Goal: Task Accomplishment & Management: Use online tool/utility

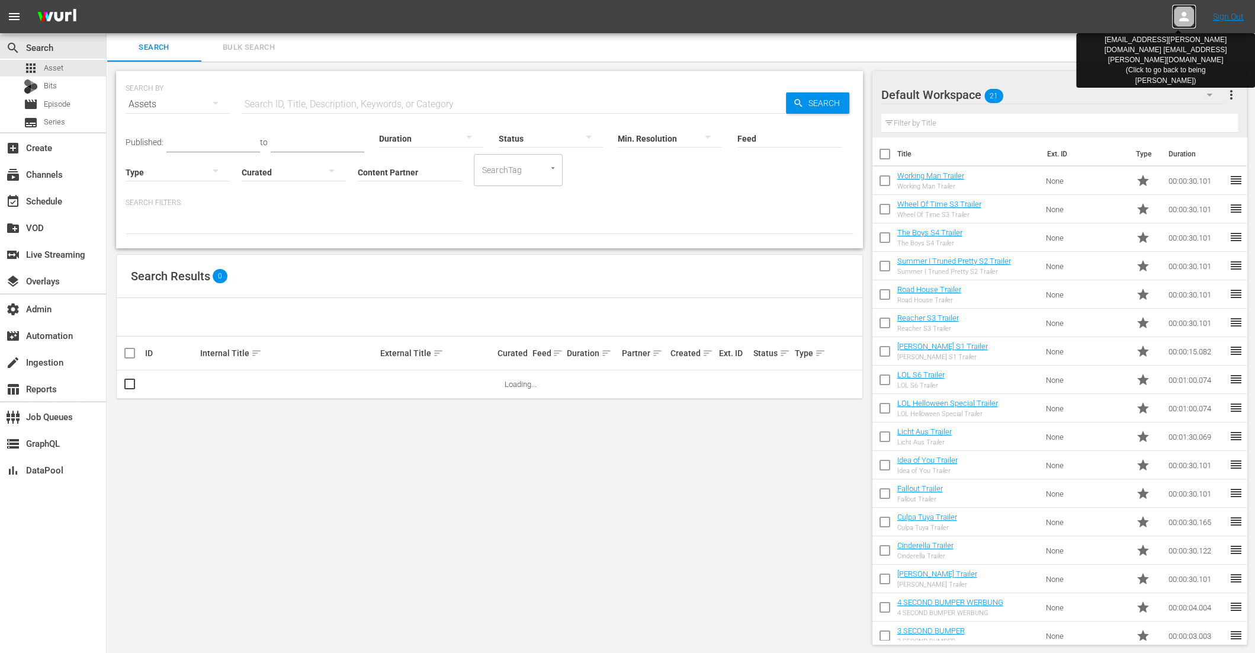
click at [1179, 14] on icon at bounding box center [1184, 16] width 14 height 14
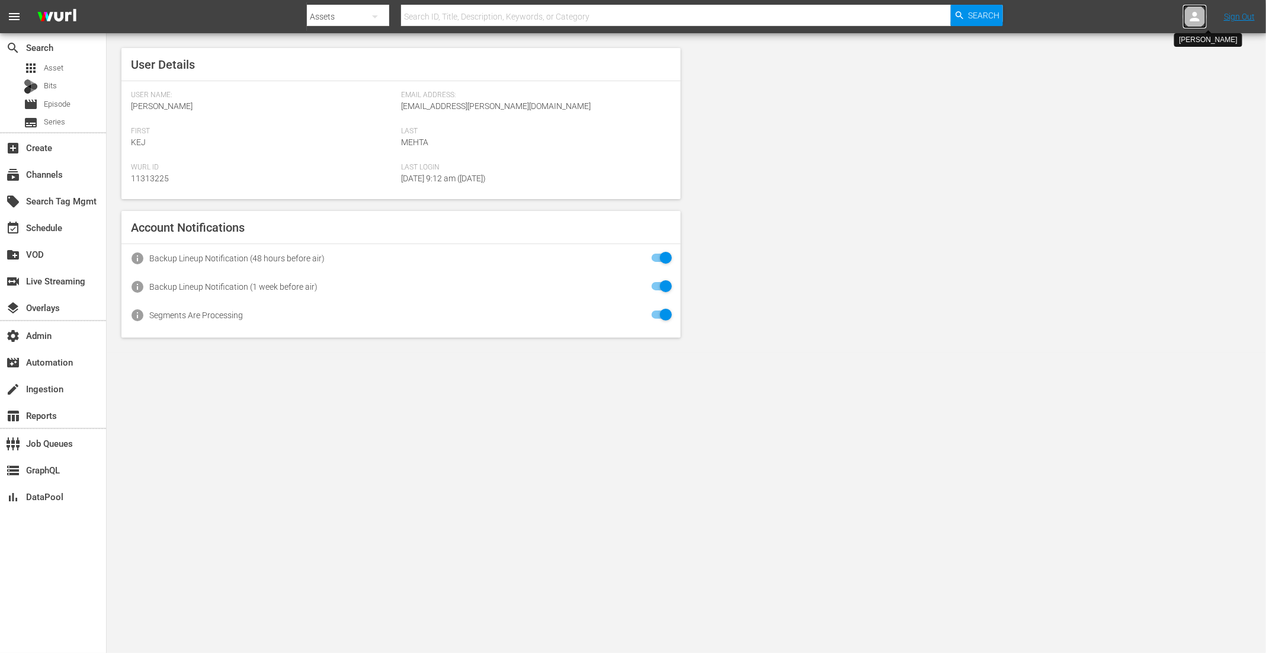
click at [1191, 14] on icon at bounding box center [1195, 16] width 14 height 14
click at [1110, 18] on input "text" at bounding box center [1164, 18] width 152 height 28
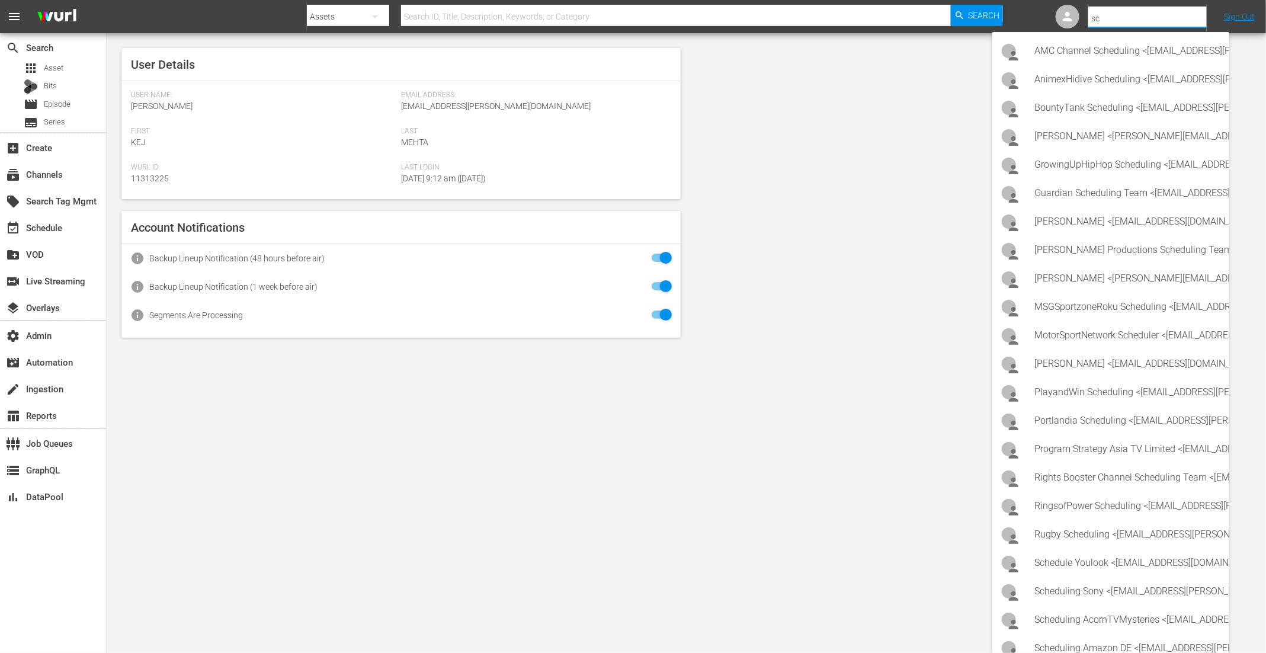
type input "s"
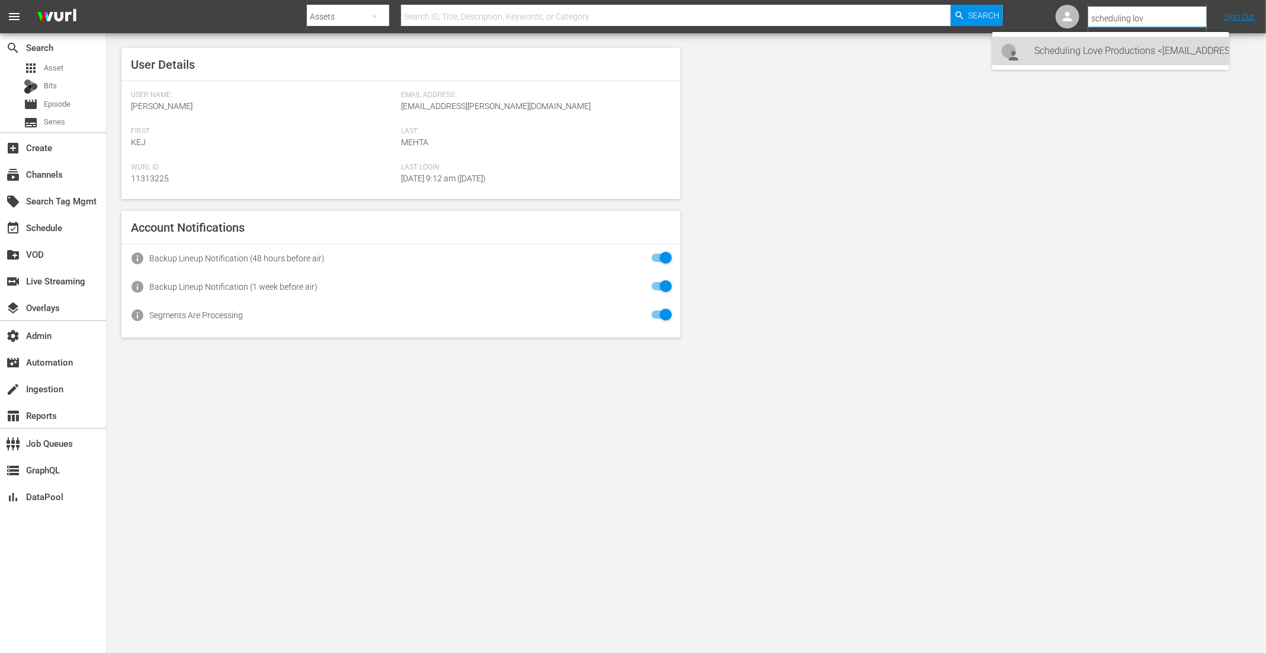
click at [1125, 48] on div "Scheduling Love Productions <Scheduling-thegreatbritishcompetitionchannel@wurl.…" at bounding box center [1127, 51] width 185 height 28
type input "Scheduling Love Productions (11314820)"
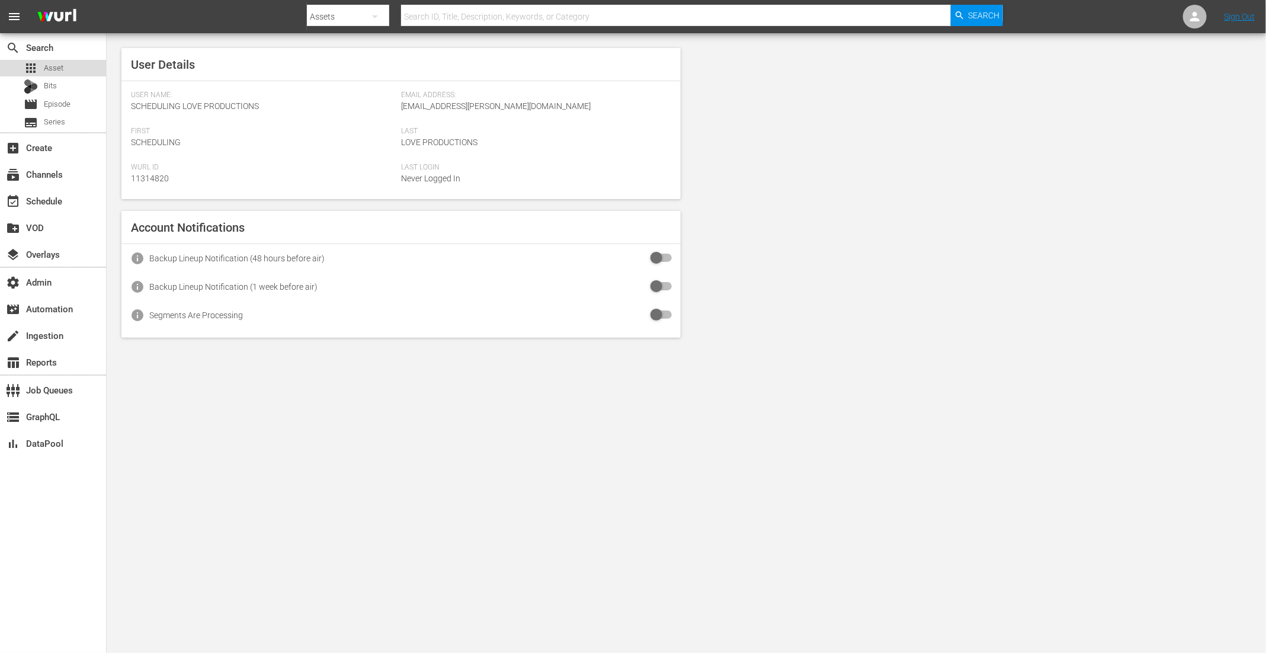
click at [63, 65] on div "apps Asset" at bounding box center [53, 68] width 106 height 17
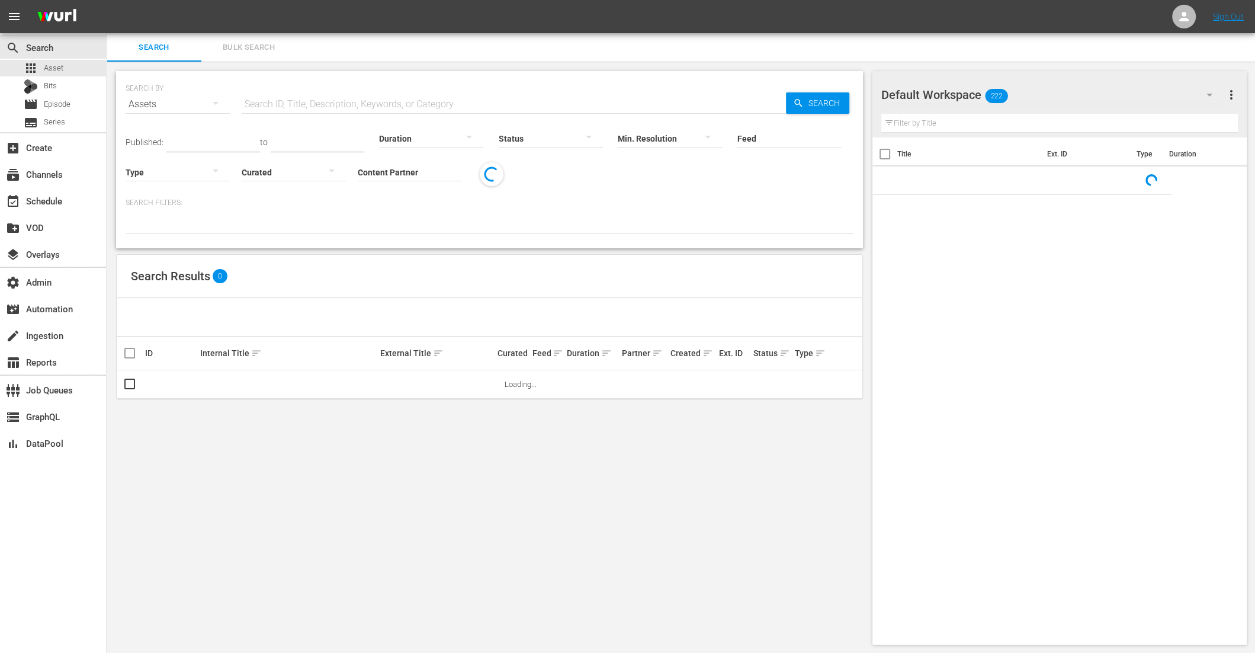
click at [376, 168] on input "Content Partner" at bounding box center [410, 173] width 104 height 43
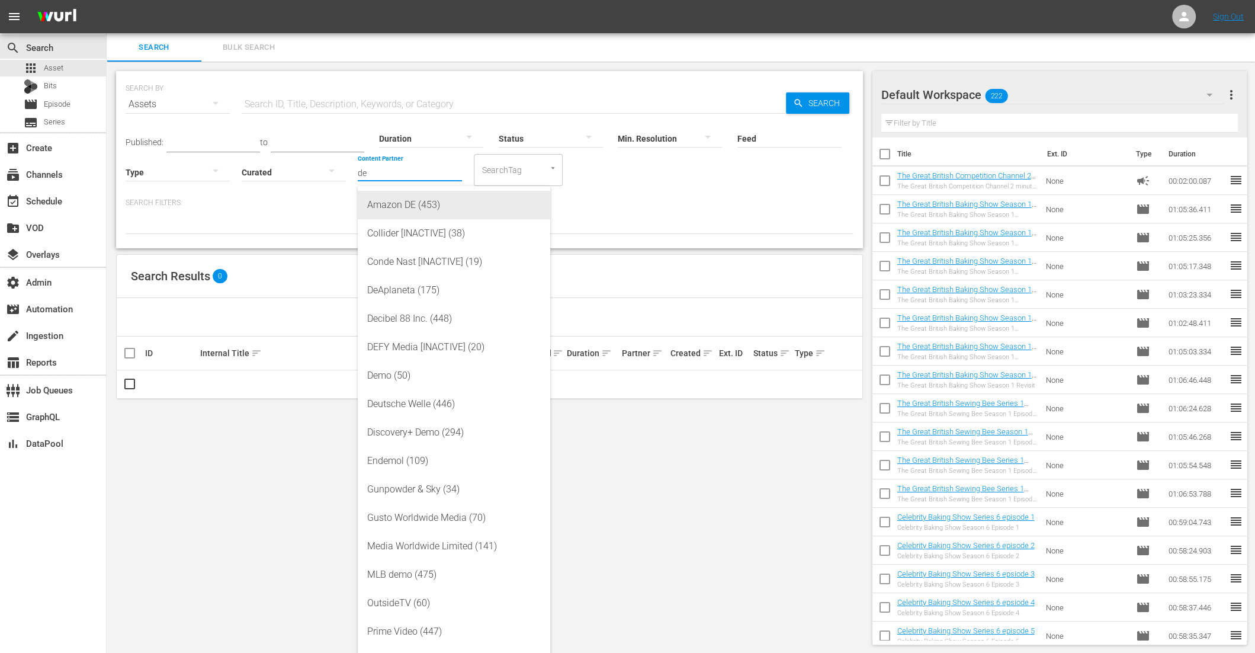
click at [395, 194] on div "Amazon DE (453)" at bounding box center [454, 205] width 174 height 28
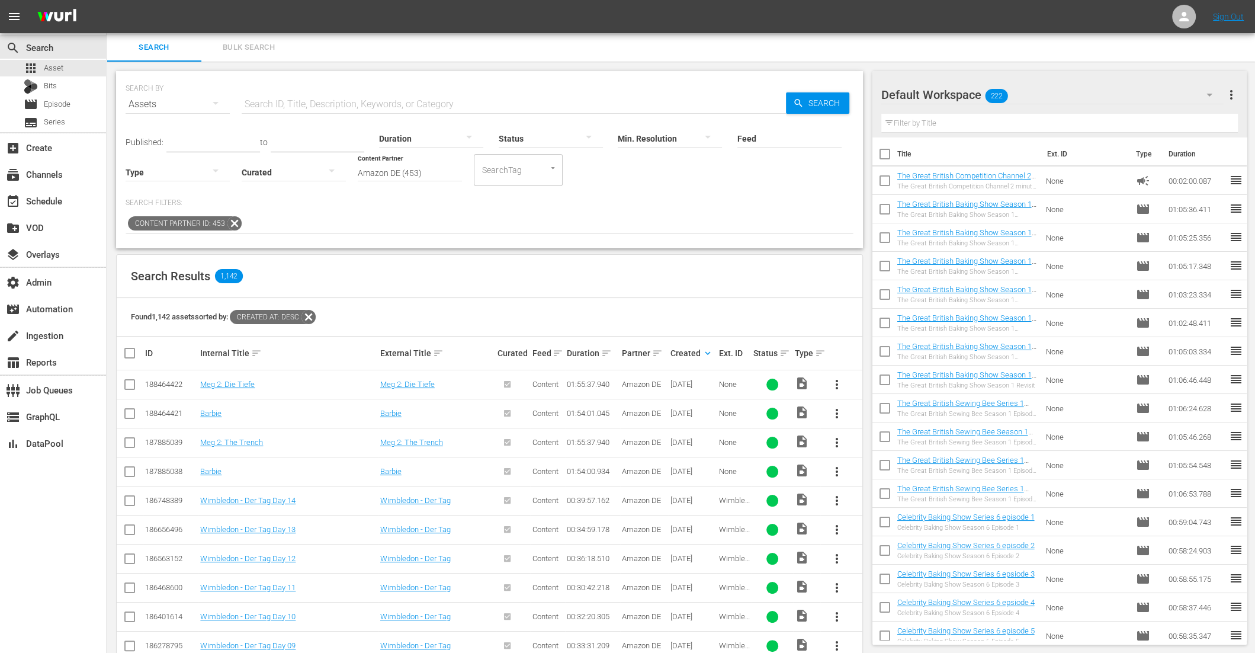
click at [312, 315] on icon at bounding box center [309, 317] width 14 height 14
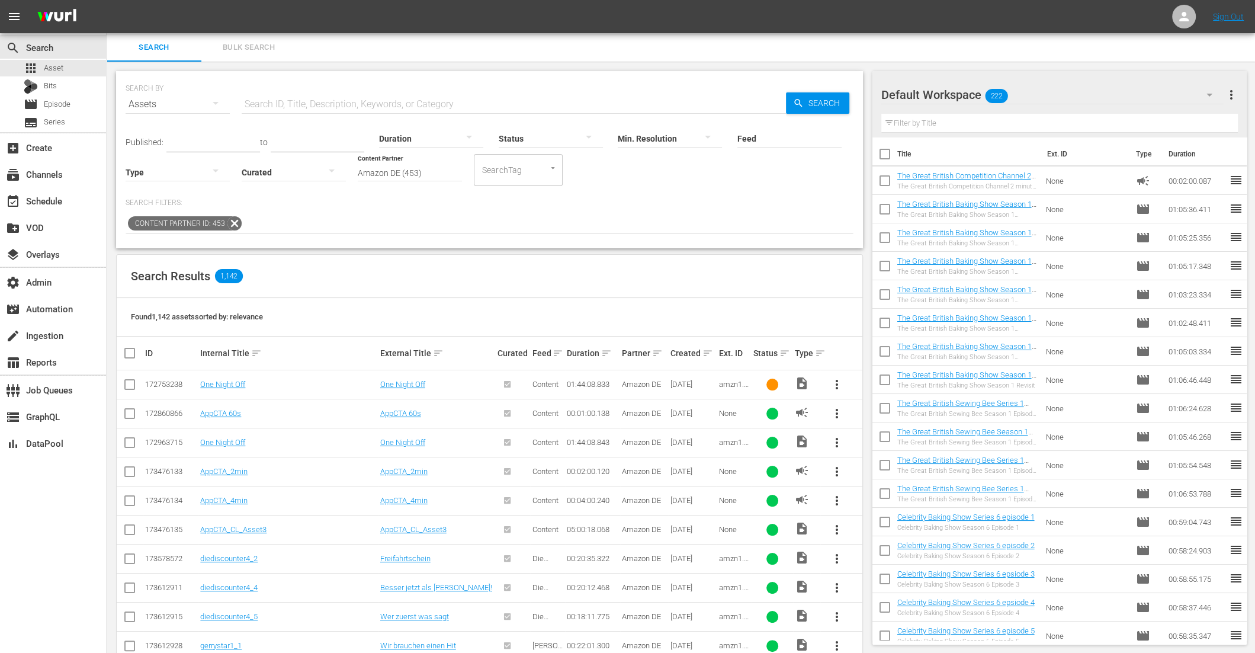
click at [232, 220] on icon at bounding box center [234, 223] width 15 height 15
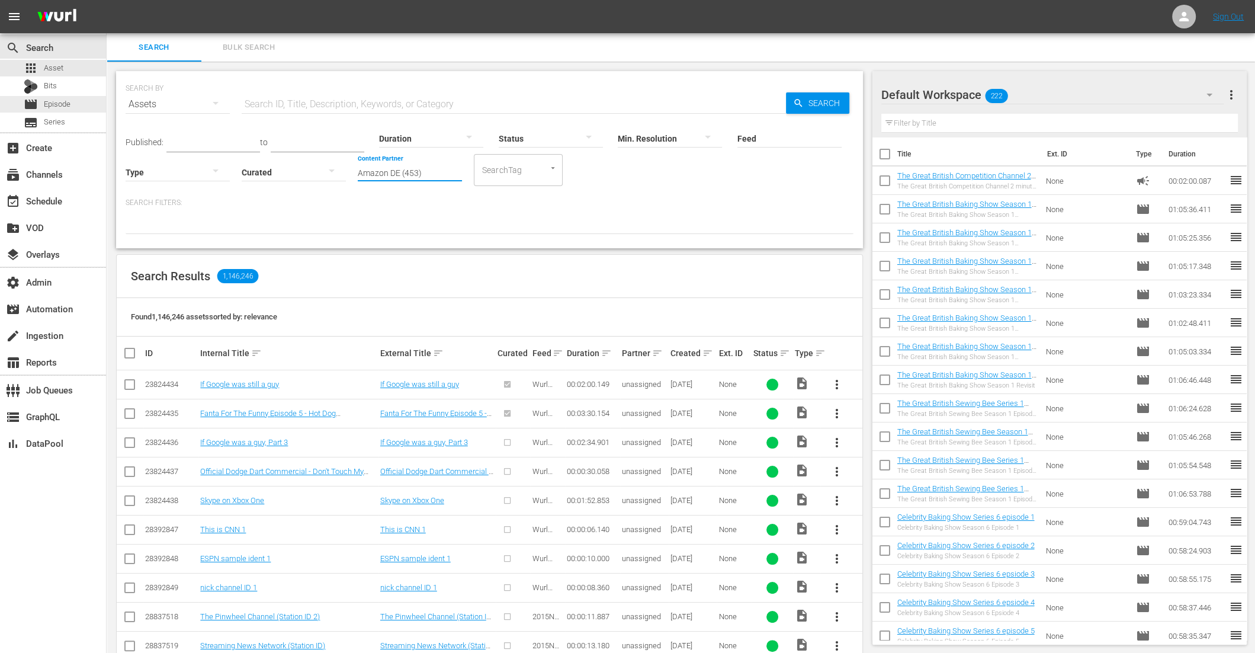
drag, startPoint x: 431, startPoint y: 174, endPoint x: -9, endPoint y: 94, distance: 446.7
click at [0, 94] on html "menu Sign Out search Search apps Asset Bits movie Episode subtitles Series add_…" at bounding box center [627, 326] width 1255 height 653
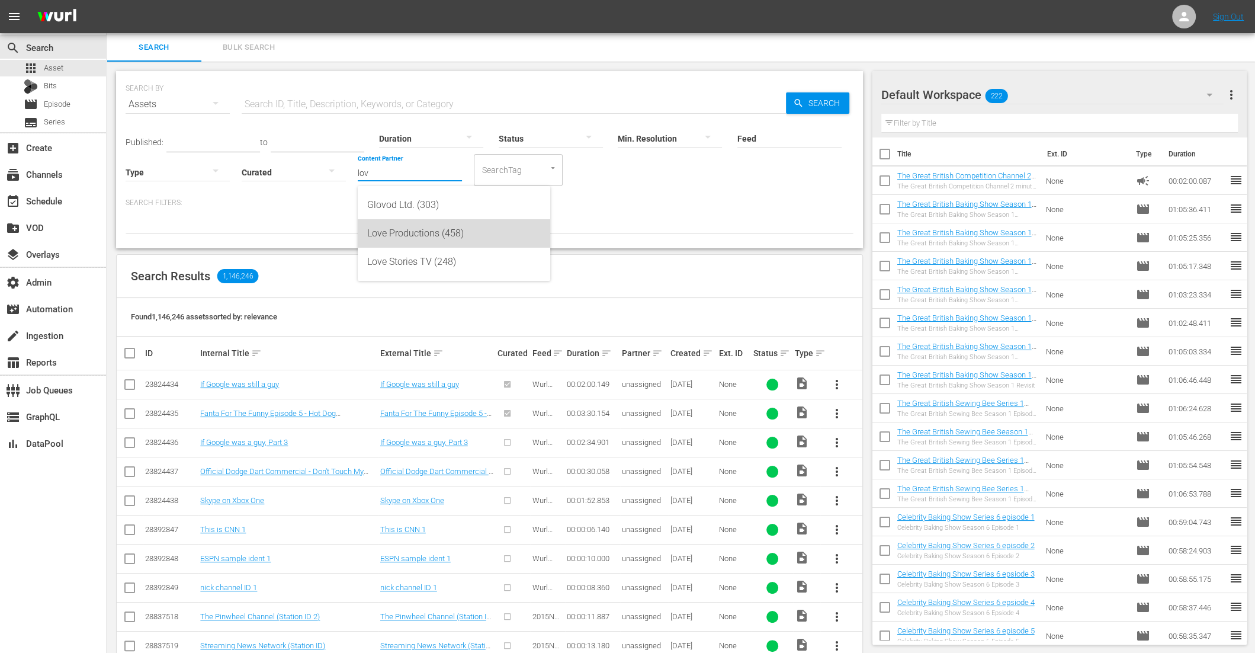
click at [381, 232] on div "Love Productions (458)" at bounding box center [454, 233] width 174 height 28
type input "Love Productions (458)"
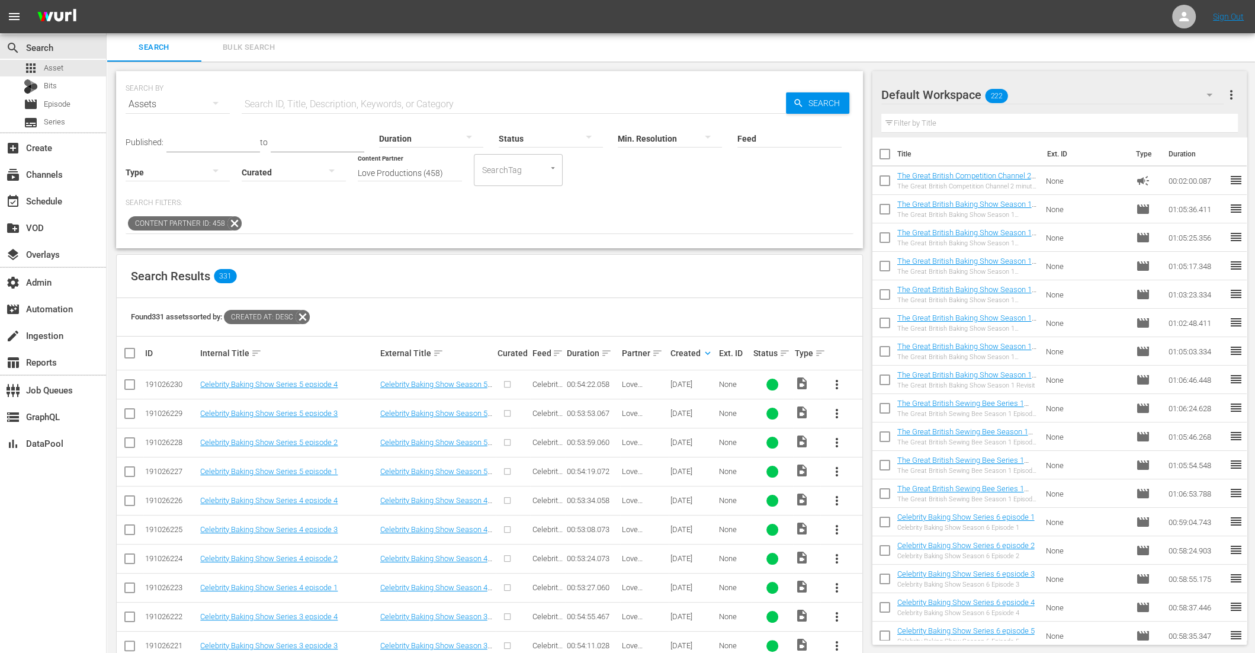
click at [134, 380] on input "checkbox" at bounding box center [130, 387] width 14 height 14
checkbox input "true"
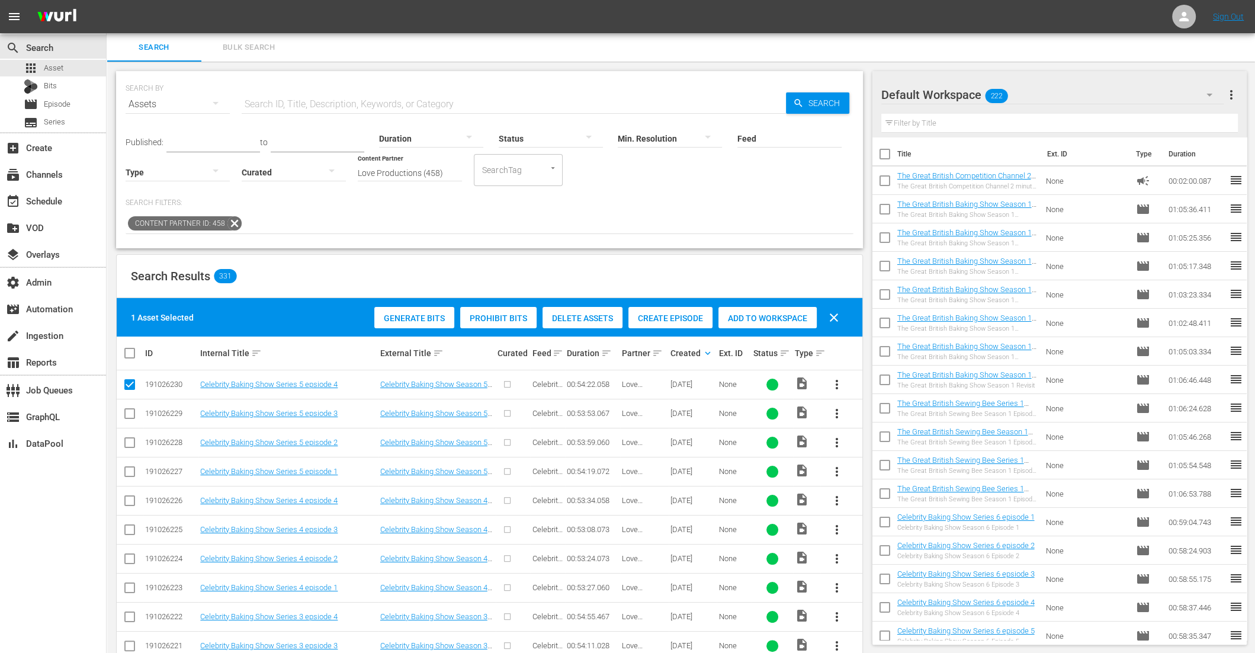
click at [130, 419] on input "checkbox" at bounding box center [130, 416] width 14 height 14
checkbox input "true"
click at [130, 439] on input "checkbox" at bounding box center [130, 445] width 14 height 14
checkbox input "true"
click at [129, 473] on input "checkbox" at bounding box center [130, 474] width 14 height 14
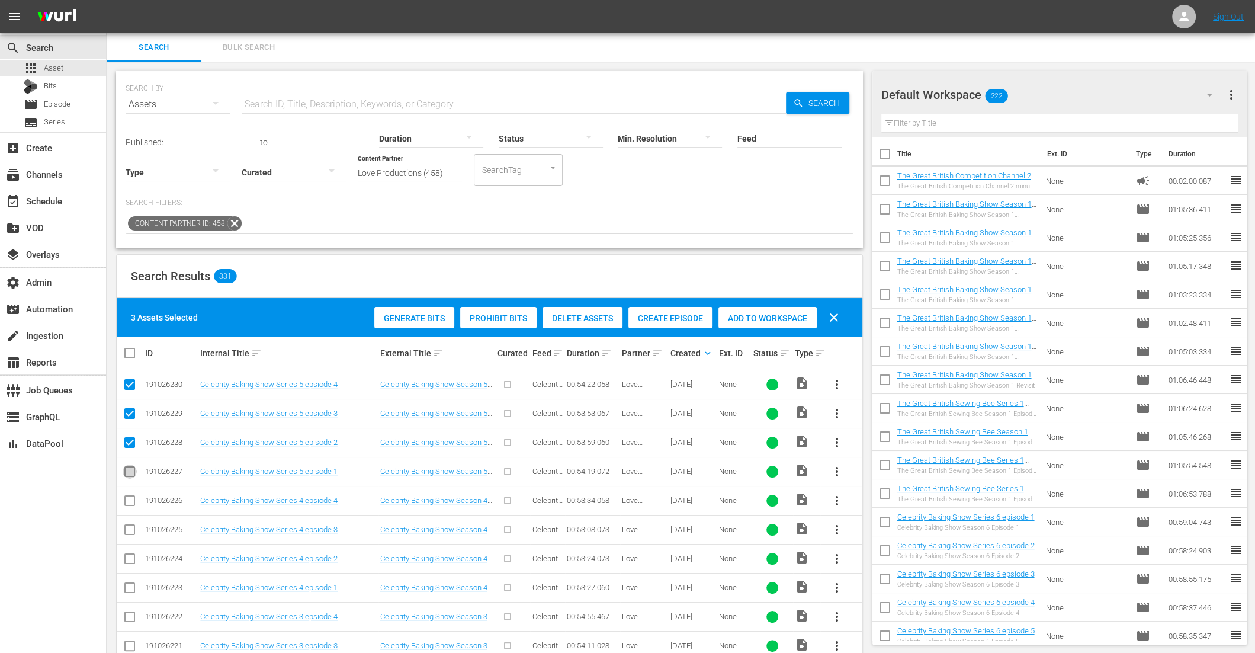
checkbox input "true"
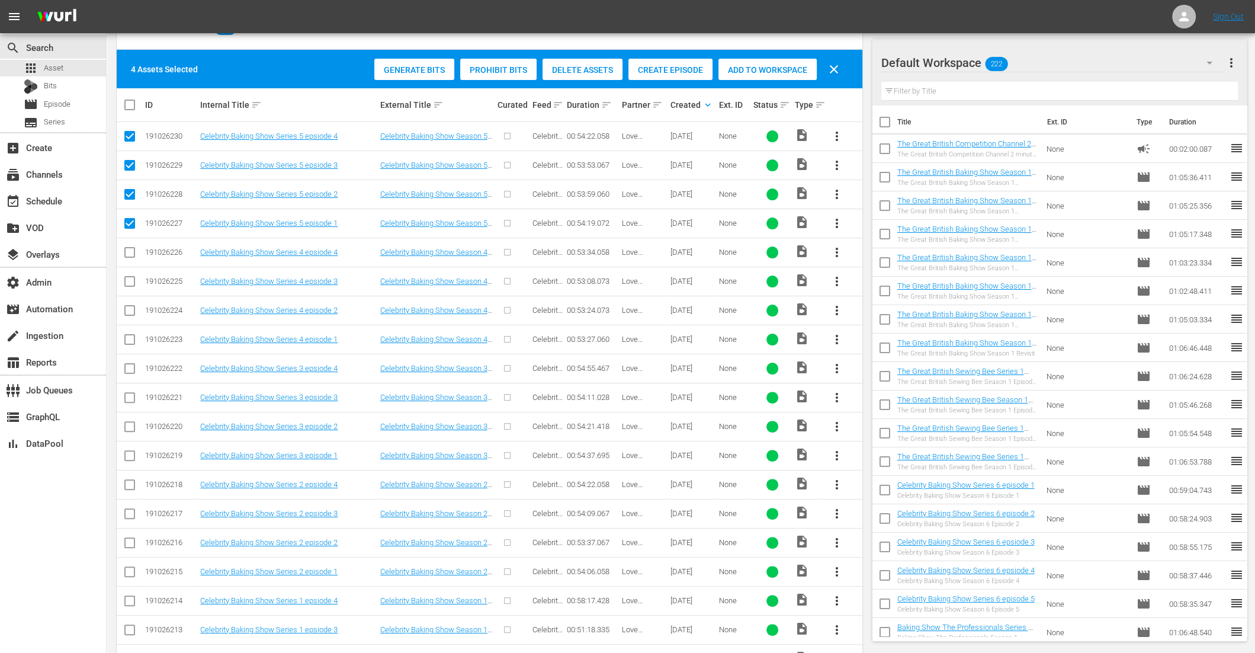
scroll to position [249, 0]
click at [130, 254] on input "checkbox" at bounding box center [130, 254] width 14 height 14
checkbox input "true"
click at [130, 274] on icon at bounding box center [130, 281] width 14 height 14
click at [131, 309] on input "checkbox" at bounding box center [130, 312] width 14 height 14
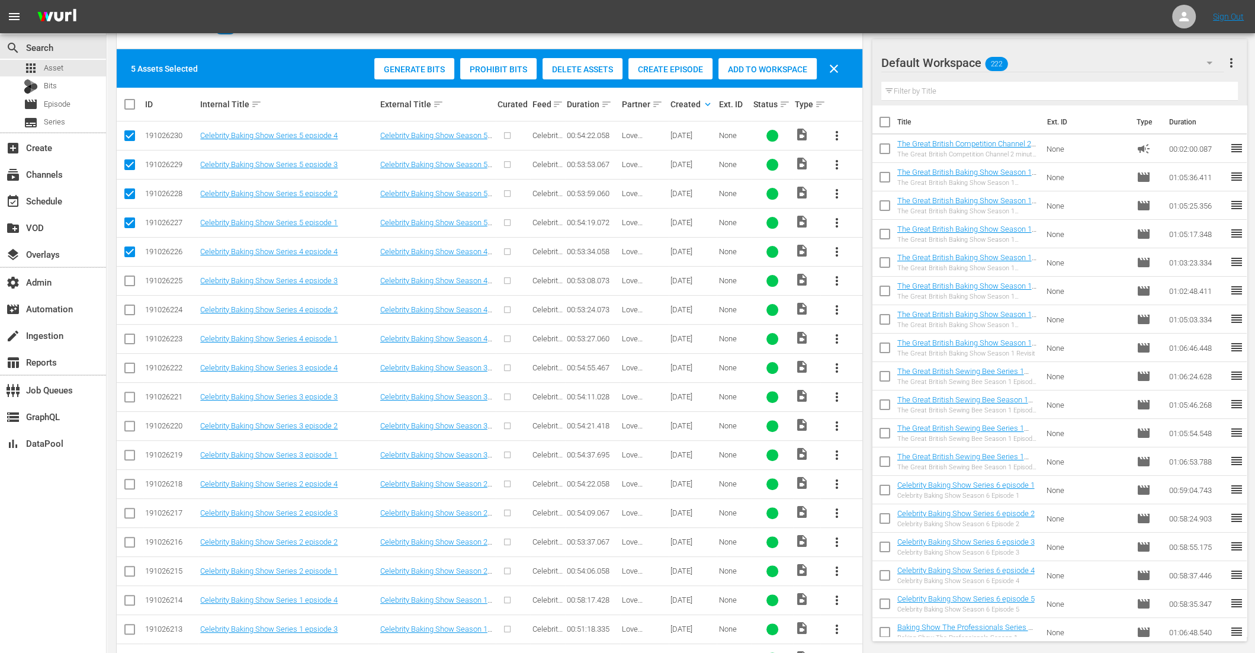
checkbox input "true"
click at [131, 338] on input "checkbox" at bounding box center [130, 341] width 14 height 14
checkbox input "true"
click at [128, 274] on icon at bounding box center [130, 281] width 14 height 14
click at [126, 286] on input "checkbox" at bounding box center [130, 283] width 14 height 14
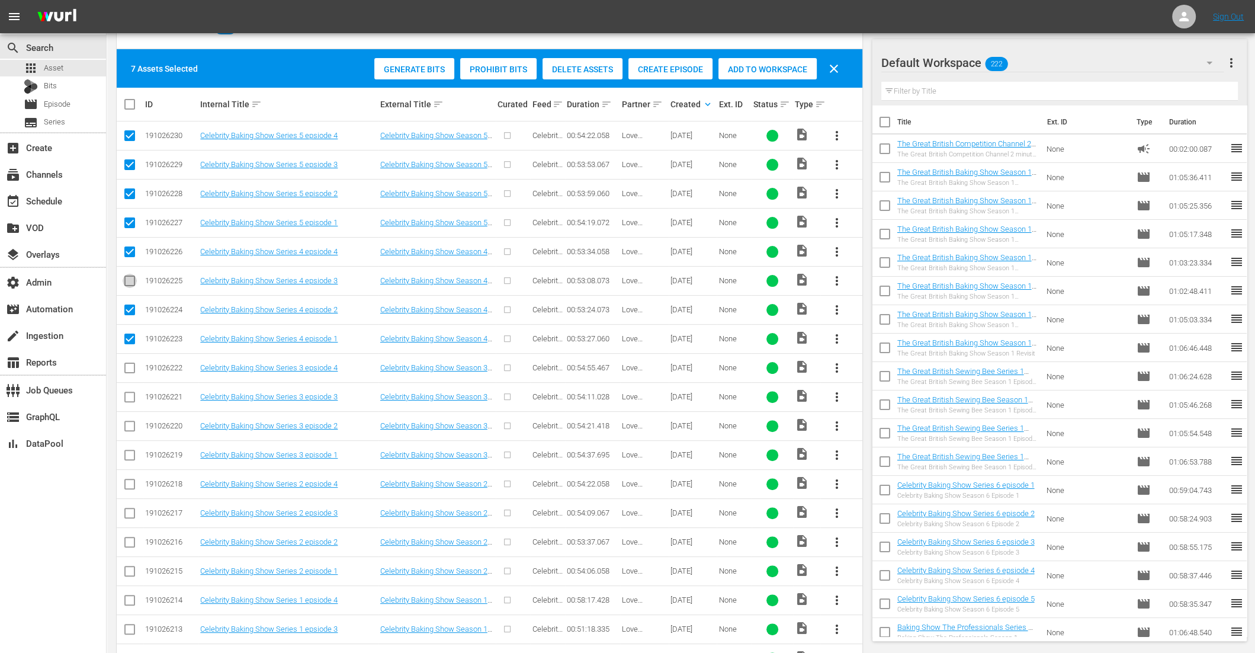
checkbox input "true"
click at [668, 75] on div "Create Episode" at bounding box center [671, 69] width 84 height 23
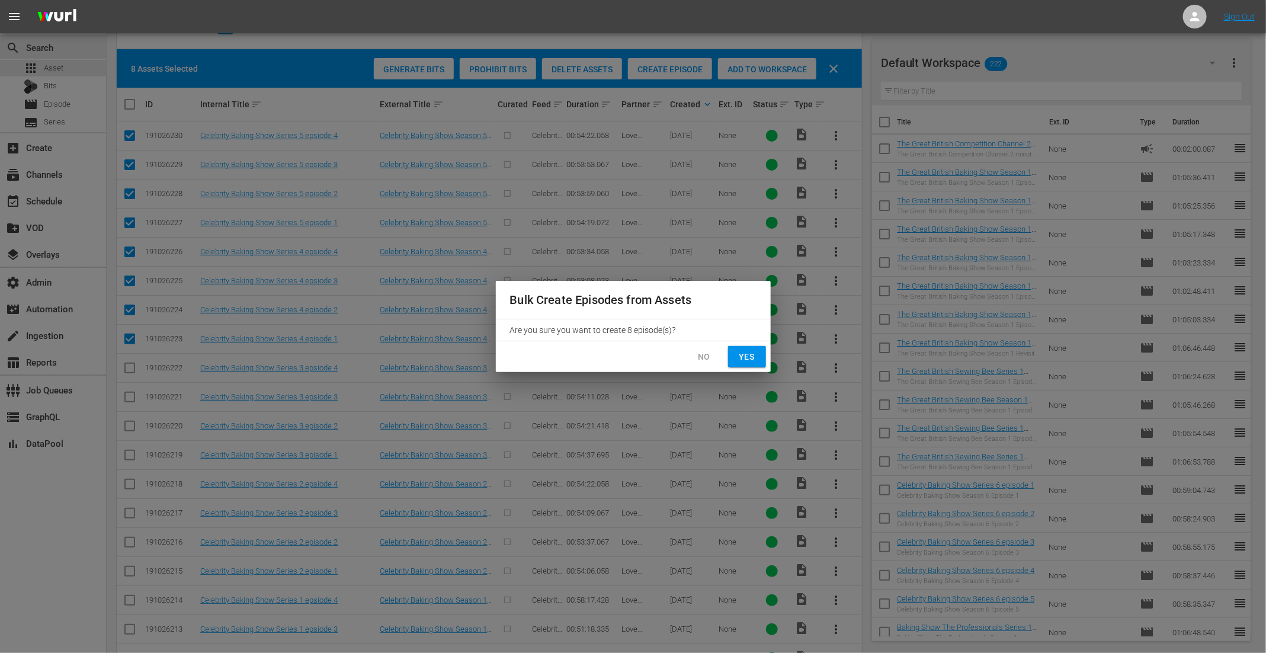
click at [750, 358] on span "Yes" at bounding box center [747, 357] width 19 height 15
checkbox input "false"
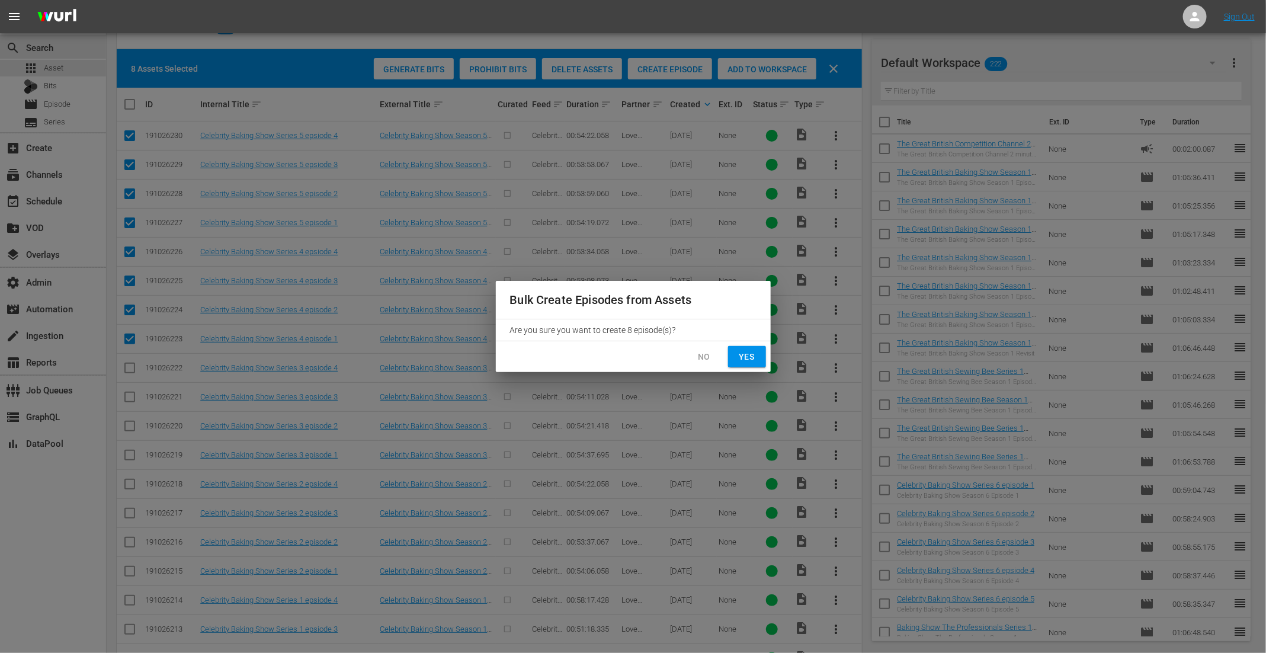
checkbox input "false"
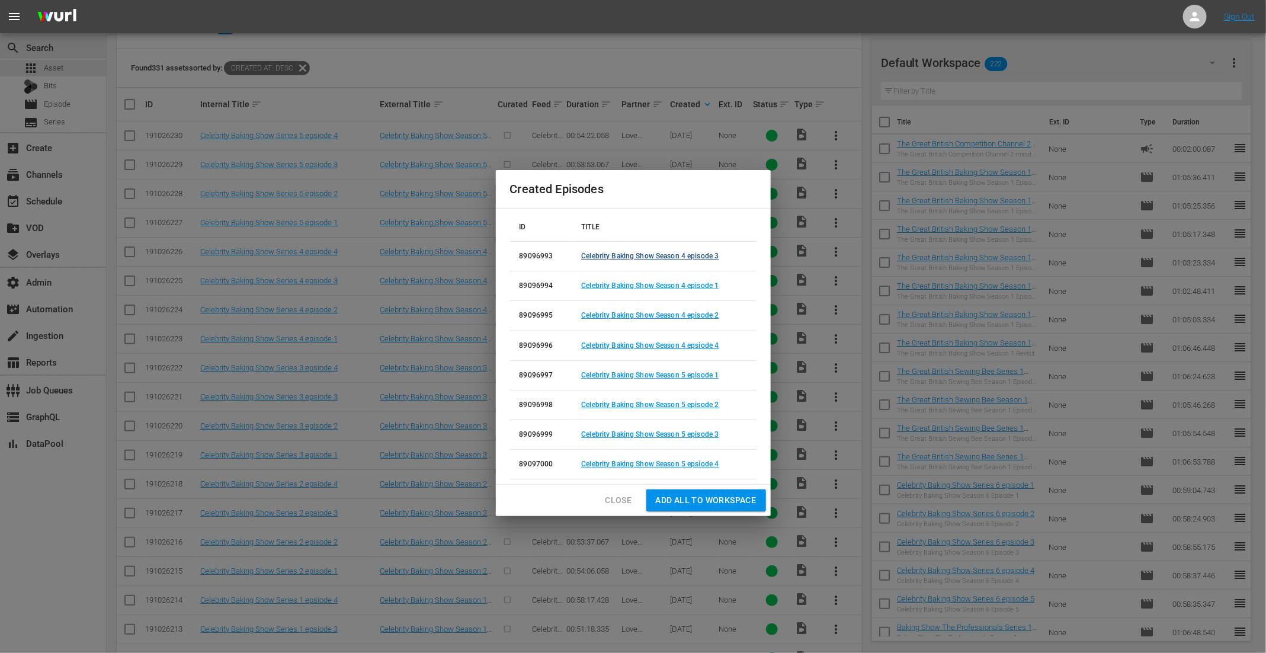
click at [670, 255] on link "Celebrity Baking Show Season 4 episode 3" at bounding box center [649, 256] width 137 height 8
click at [678, 284] on link "Celebrity Baking Show Season 4 episode 1" at bounding box center [649, 285] width 137 height 8
click at [677, 315] on link "Celebrity Baking Show Season 4 episode 2" at bounding box center [649, 315] width 137 height 8
click at [677, 343] on link "Celebrity Baking Show Season 4 epsiode 4" at bounding box center [649, 345] width 137 height 8
click at [679, 376] on link "Celebrity Baking Show Season 5 episode 1" at bounding box center [649, 375] width 137 height 8
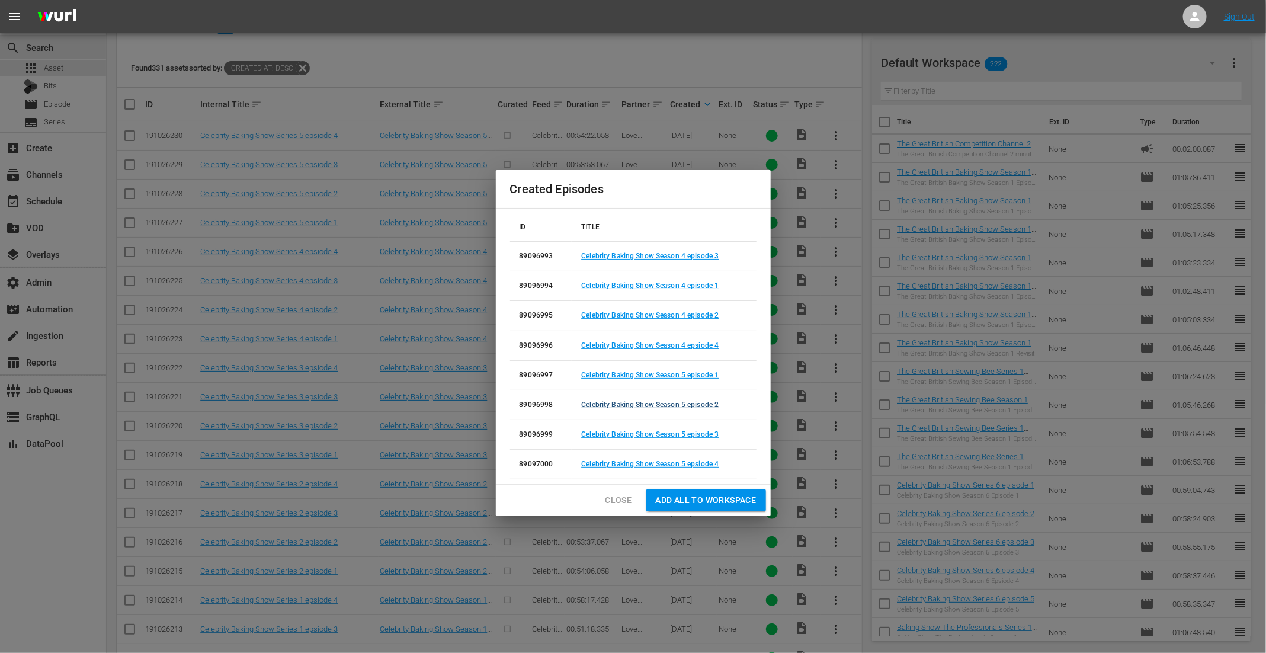
click at [677, 406] on link "Celebrity Baking Show Season 5 episode 2" at bounding box center [649, 404] width 137 height 8
click at [685, 434] on link "Celebrity Baking Show Season 5 episode 3" at bounding box center [649, 434] width 137 height 8
click at [685, 463] on link "Celebrity Baking Show Season 5 epsiode 4" at bounding box center [649, 464] width 137 height 8
click at [611, 498] on span "Close" at bounding box center [618, 500] width 27 height 15
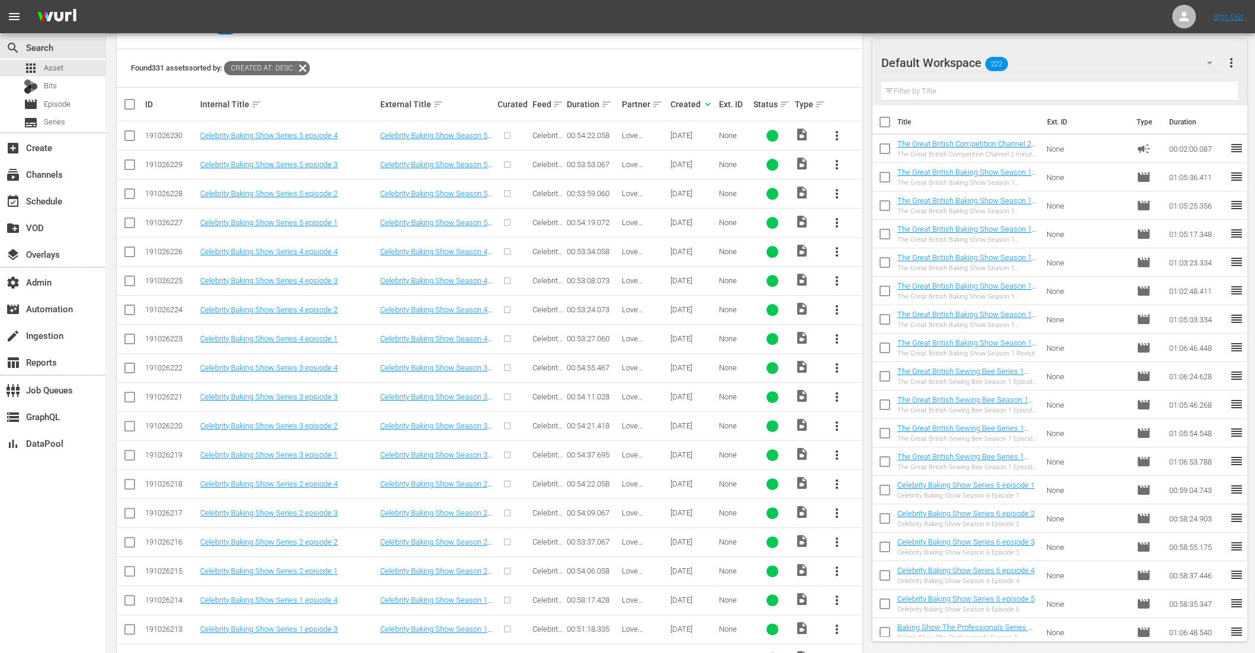
click at [130, 367] on input "checkbox" at bounding box center [130, 370] width 14 height 14
checkbox input "true"
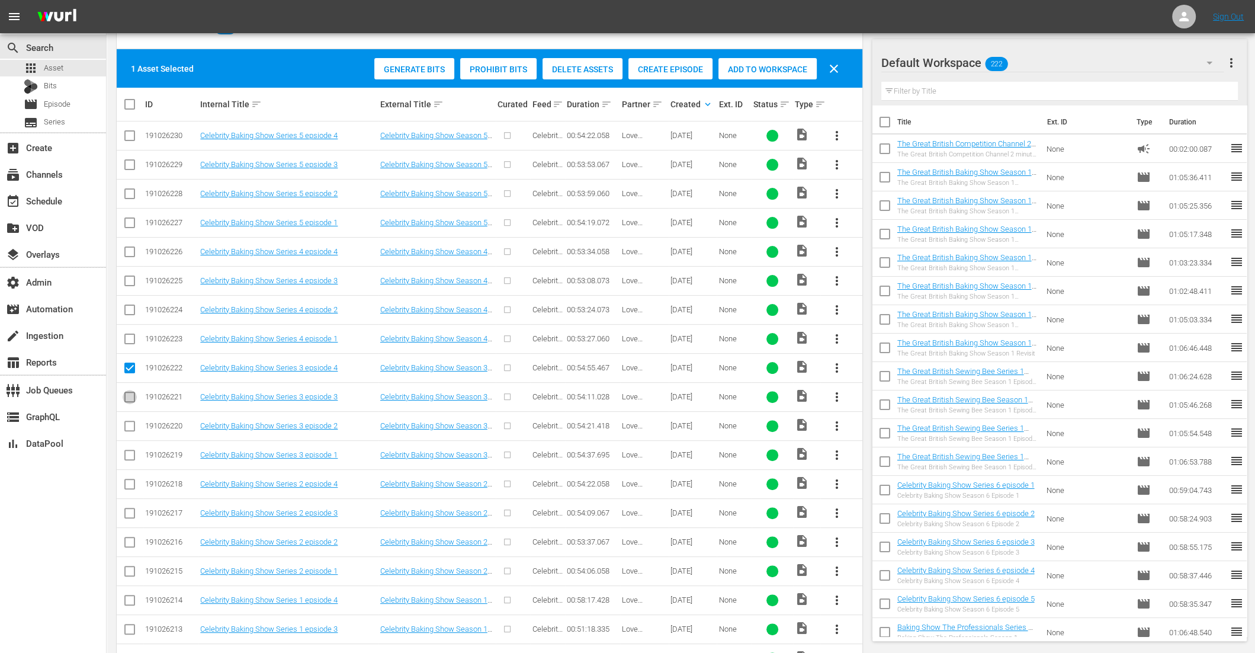
click at [129, 397] on input "checkbox" at bounding box center [130, 399] width 14 height 14
checkbox input "true"
click at [127, 426] on input "checkbox" at bounding box center [130, 428] width 14 height 14
checkbox input "true"
click at [127, 454] on input "checkbox" at bounding box center [130, 457] width 14 height 14
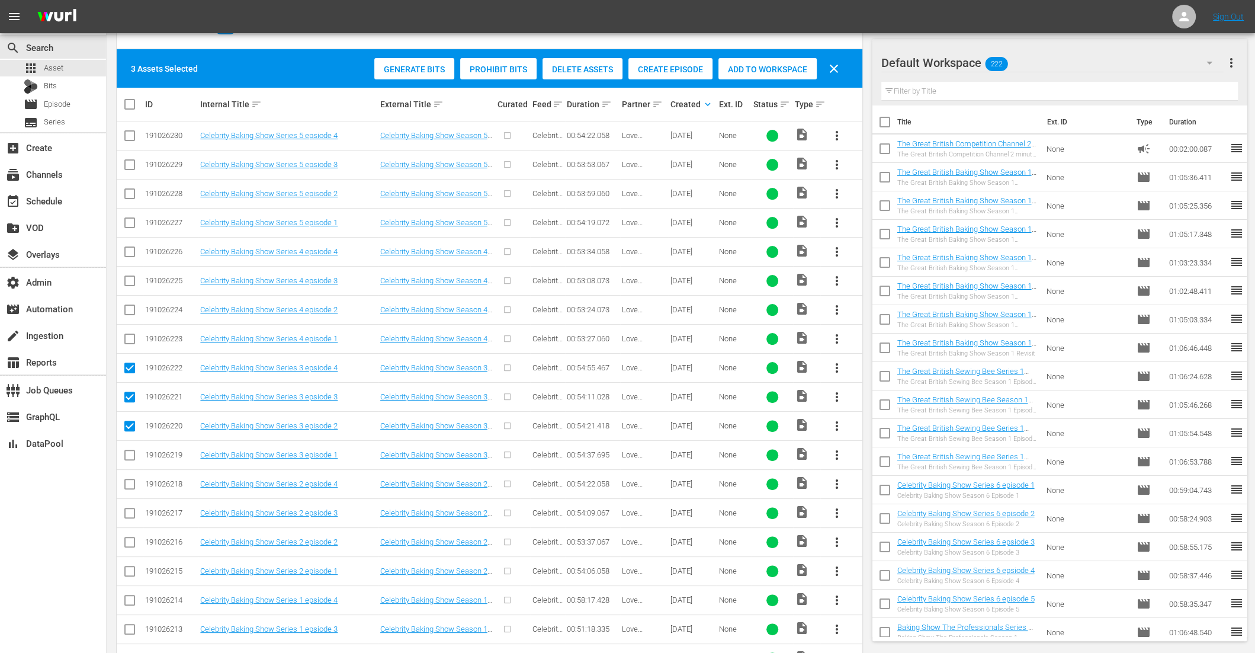
checkbox input "true"
click at [130, 483] on input "checkbox" at bounding box center [130, 486] width 14 height 14
checkbox input "true"
click at [126, 513] on input "checkbox" at bounding box center [130, 515] width 14 height 14
checkbox input "true"
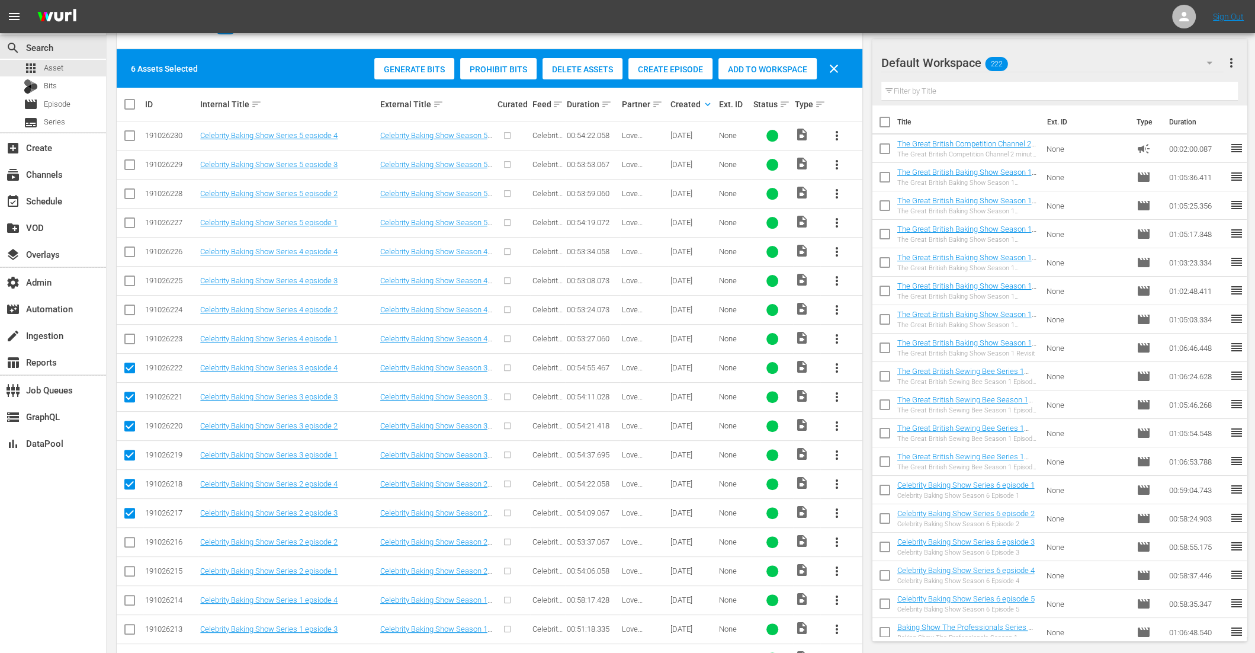
click at [132, 537] on input "checkbox" at bounding box center [130, 544] width 14 height 14
checkbox input "true"
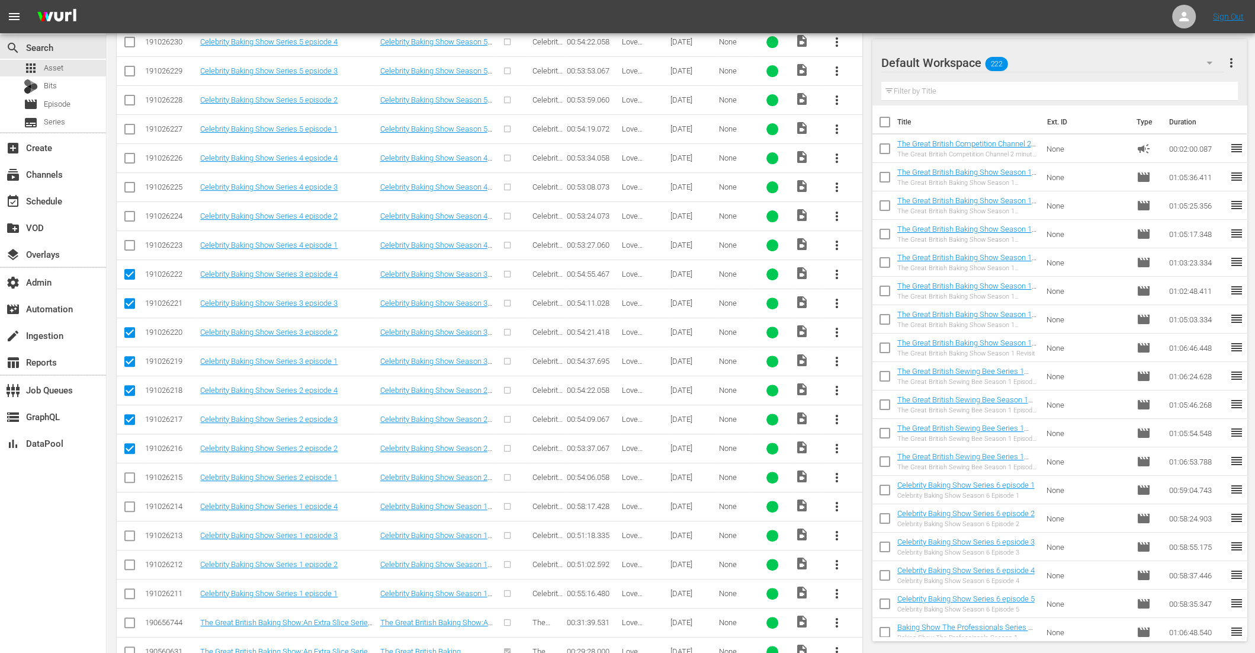
scroll to position [352, 0]
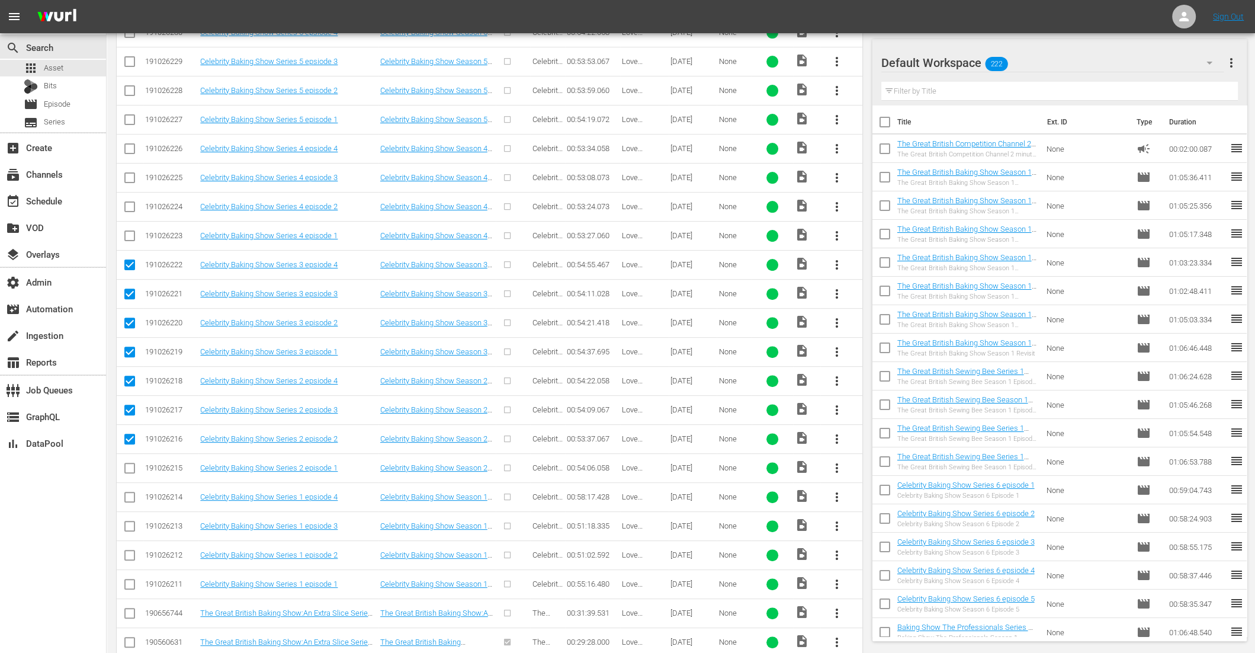
click at [132, 464] on input "checkbox" at bounding box center [130, 470] width 14 height 14
checkbox input "true"
click at [129, 495] on input "checkbox" at bounding box center [130, 499] width 14 height 14
checkbox input "true"
click at [127, 521] on input "checkbox" at bounding box center [130, 528] width 14 height 14
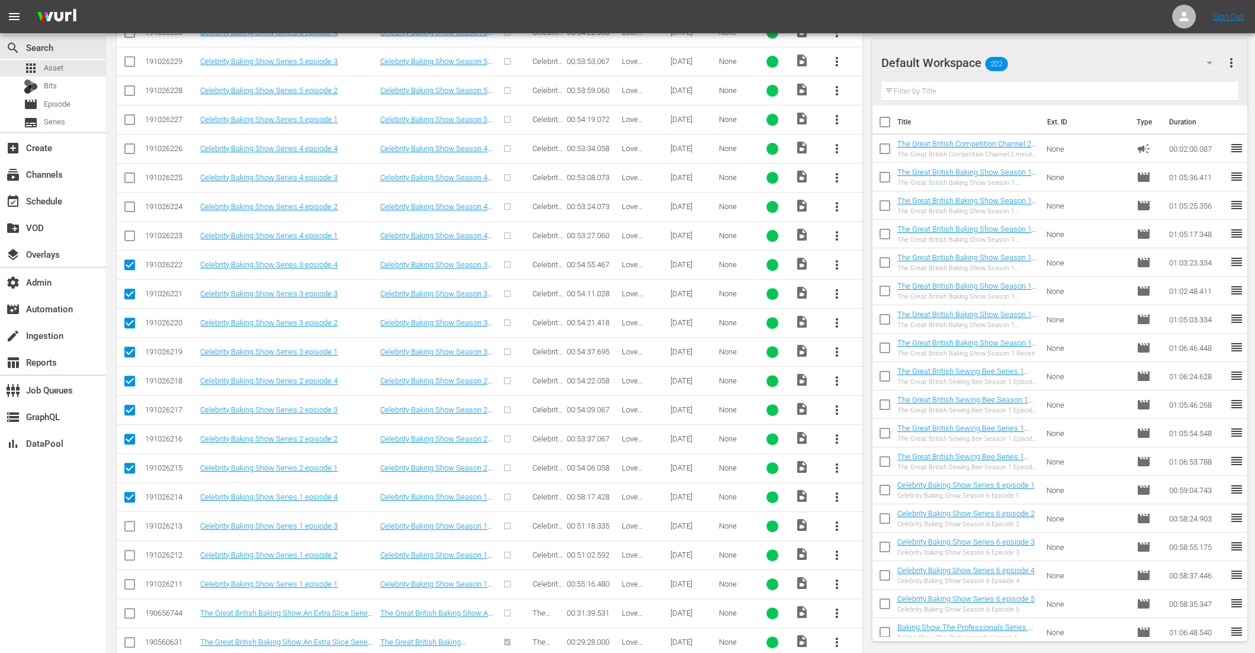
checkbox input "true"
click at [128, 550] on input "checkbox" at bounding box center [130, 557] width 14 height 14
checkbox input "true"
click at [132, 581] on input "checkbox" at bounding box center [130, 586] width 14 height 14
checkbox input "true"
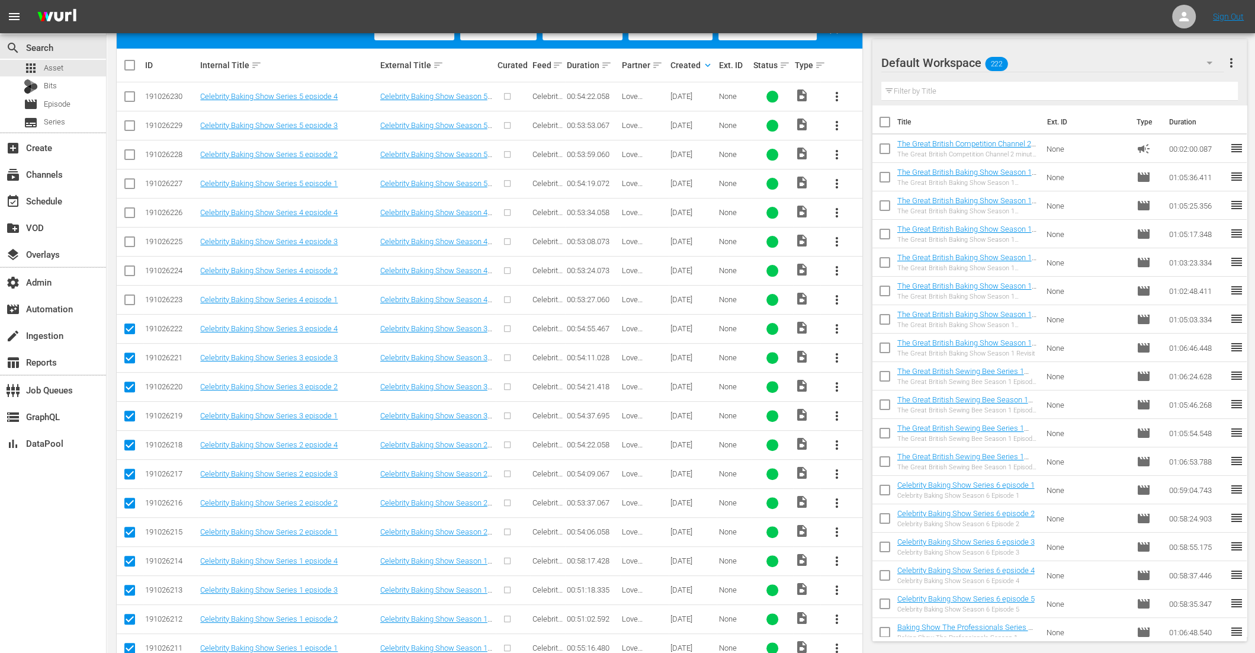
scroll to position [0, 0]
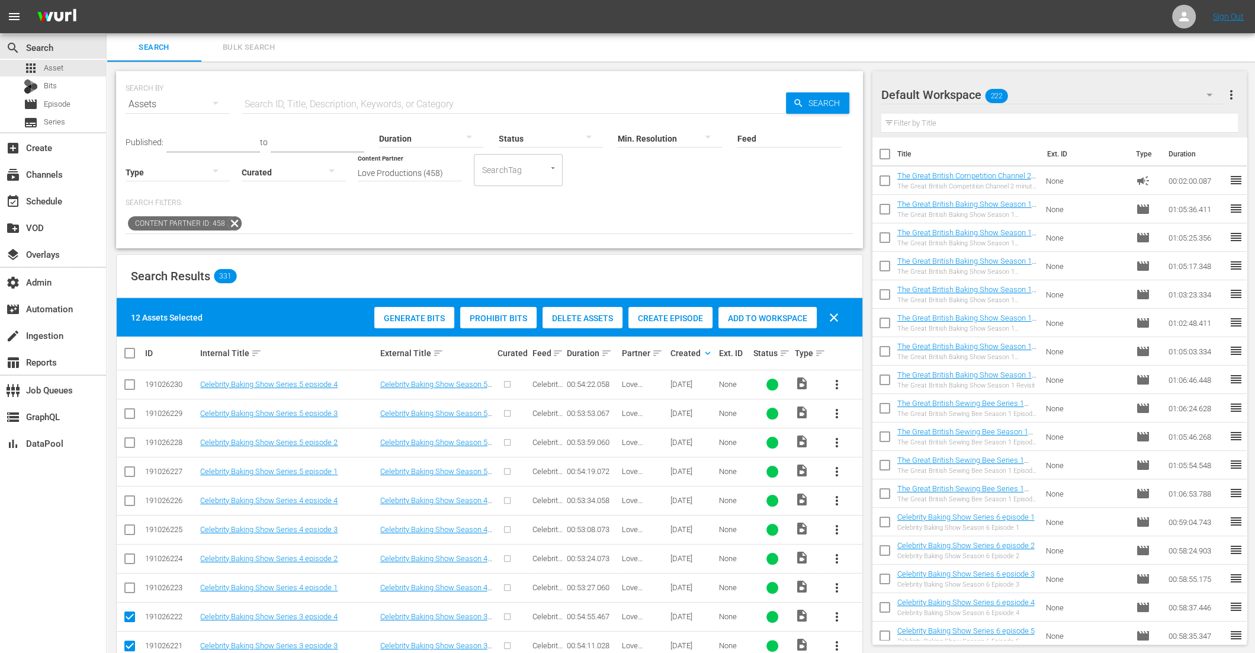
click at [663, 315] on span "Create Episode" at bounding box center [671, 317] width 84 height 9
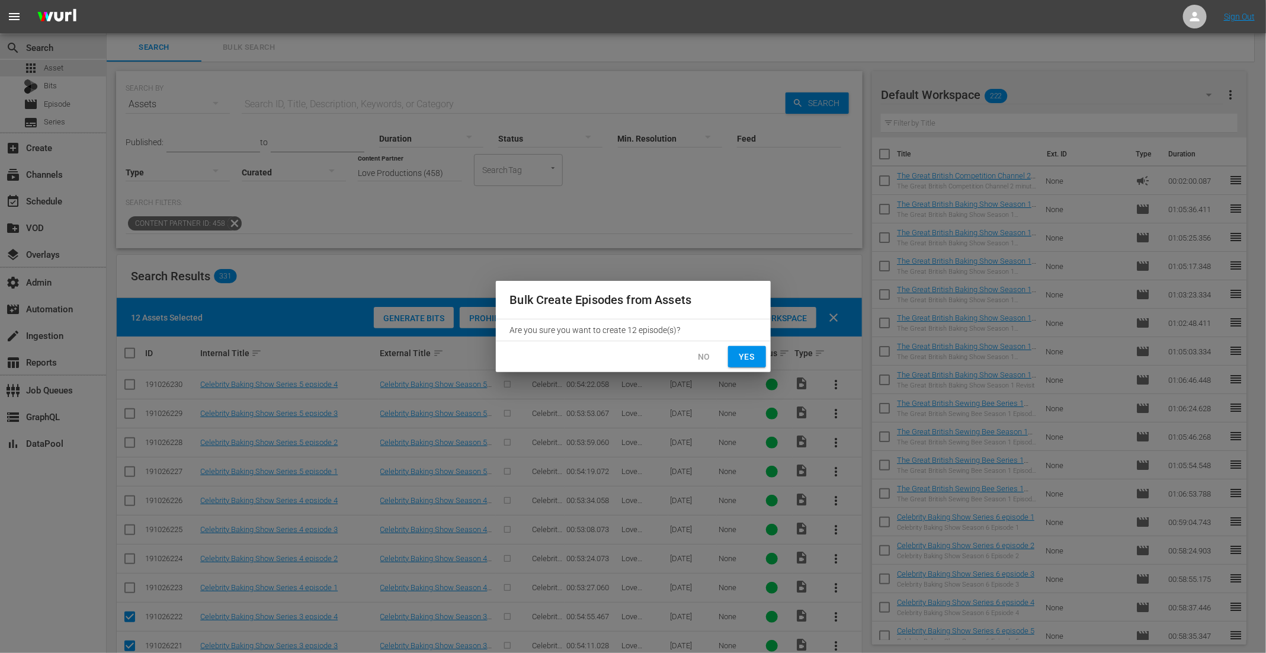
drag, startPoint x: 742, startPoint y: 358, endPoint x: 727, endPoint y: 356, distance: 14.4
click at [742, 358] on span "Yes" at bounding box center [747, 357] width 19 height 15
checkbox input "false"
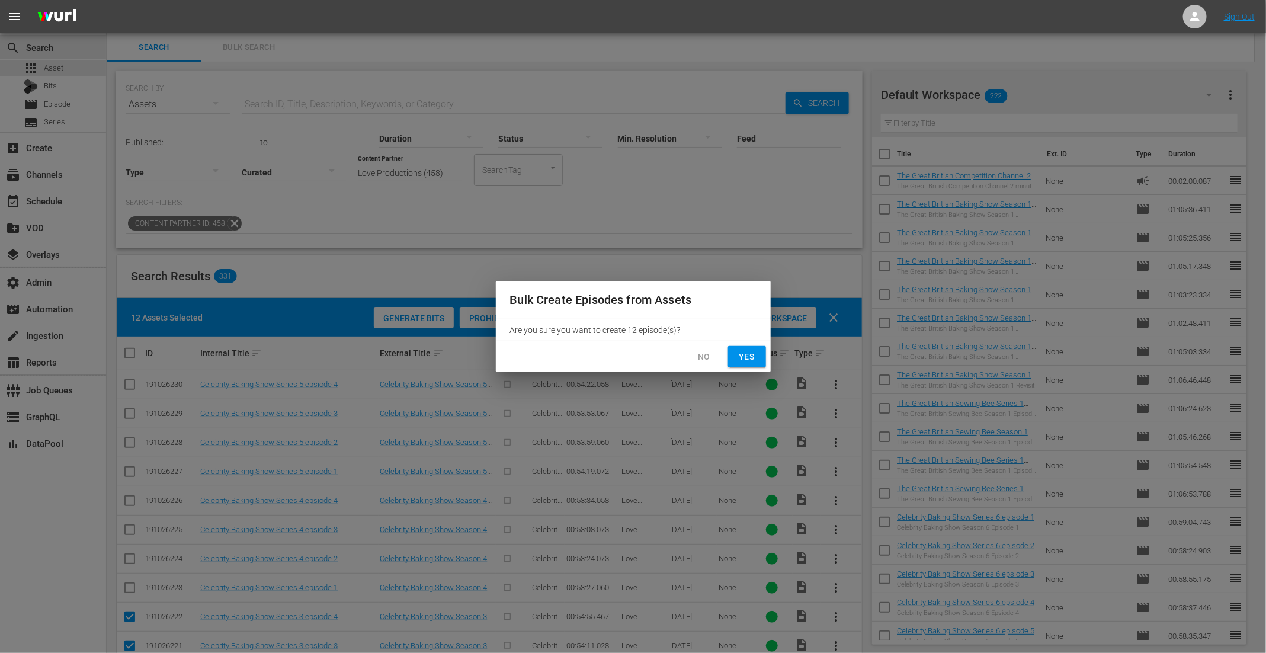
checkbox input "false"
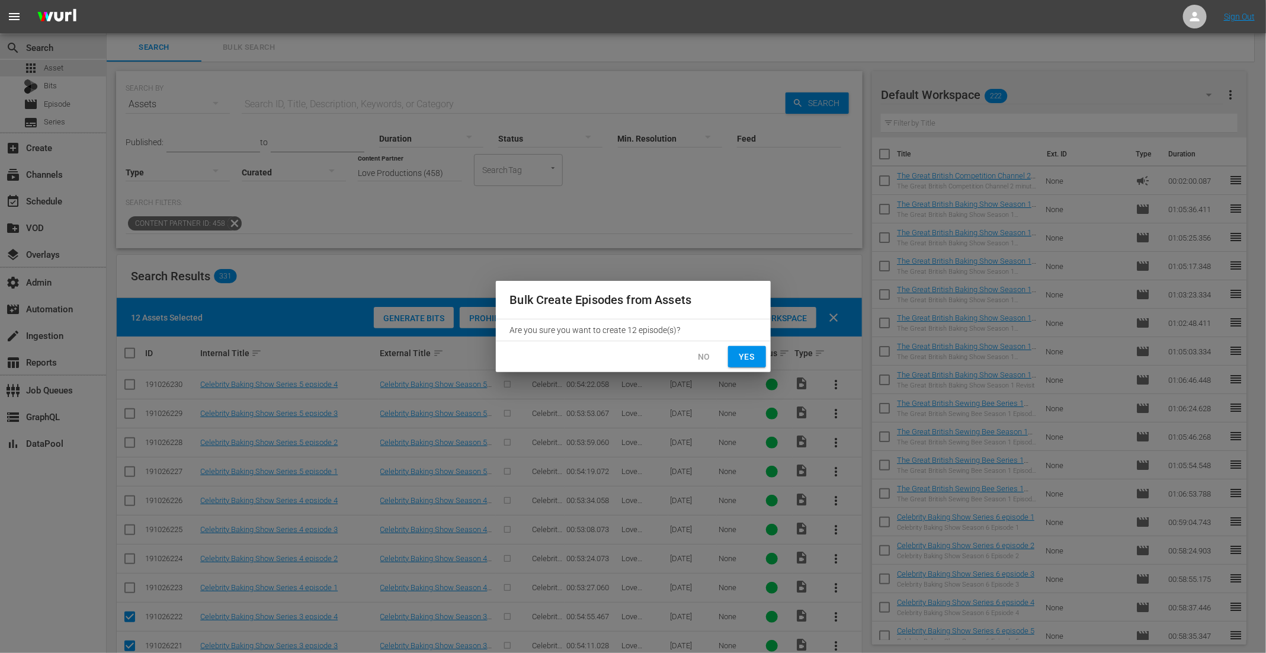
checkbox input "false"
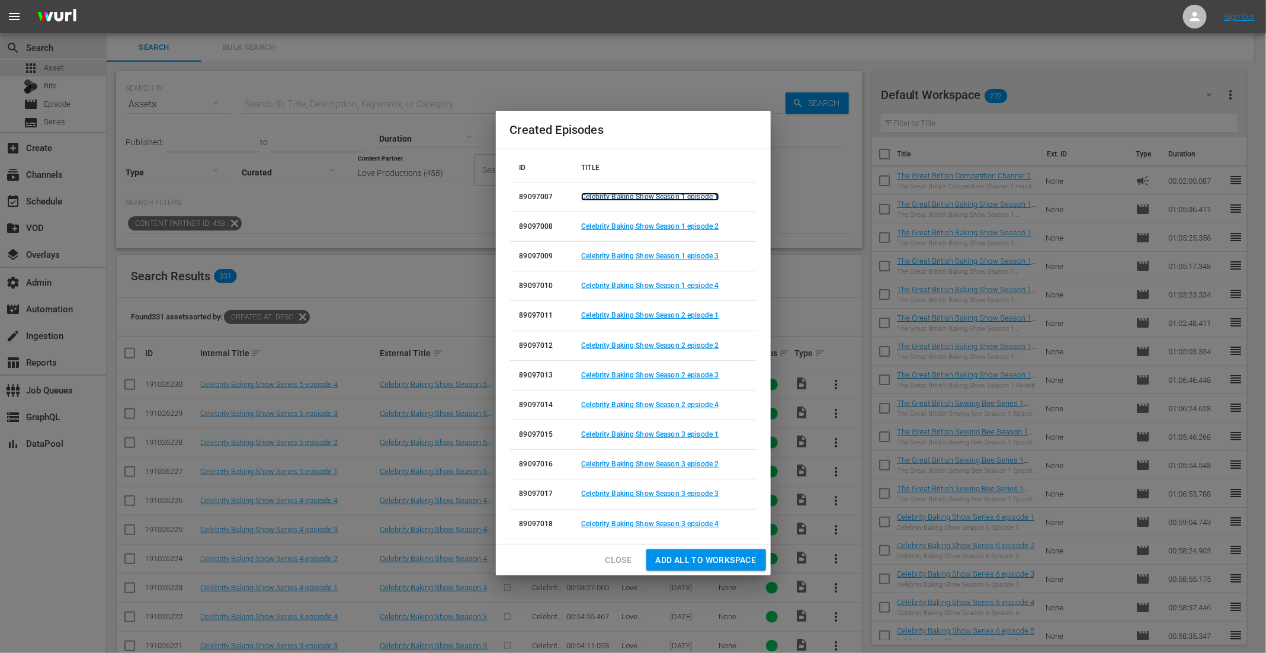
click at [655, 199] on link "Celebrity Baking Show Season 1 episode 1" at bounding box center [649, 197] width 137 height 8
click at [653, 227] on link "Celebrity Baking Show Season 1 episode 2" at bounding box center [649, 226] width 137 height 8
click at [650, 258] on link "Celebrity Baking Show Season 1 episode 3" at bounding box center [649, 256] width 137 height 8
click at [643, 287] on link "Celebrity Baking Show Season 1 epsiode 4" at bounding box center [649, 285] width 137 height 8
click at [650, 318] on link "Celebrity Baking Show Season 2 episode 1" at bounding box center [649, 315] width 137 height 8
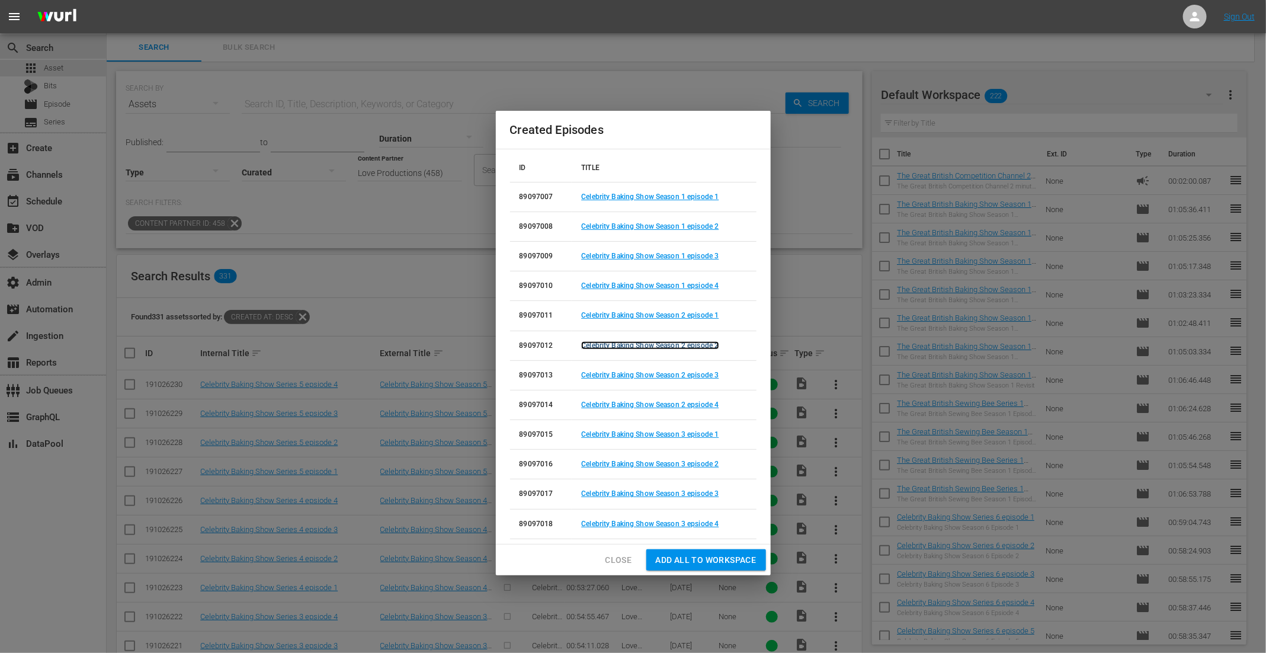
click at [649, 346] on link "Celebrity Baking Show Season 2 episode 2" at bounding box center [649, 345] width 137 height 8
click at [645, 376] on link "Celebrity Baking Show Season 2 episode 3" at bounding box center [649, 375] width 137 height 8
click at [644, 402] on link "Celebrity Baking Show Season 2 epsiode 4" at bounding box center [649, 404] width 137 height 8
click at [643, 434] on link "Celebrity Baking Show Season 3 episode 1" at bounding box center [649, 434] width 137 height 8
click at [639, 465] on link "Celebrity Baking Show Season 3 episode 2" at bounding box center [649, 464] width 137 height 8
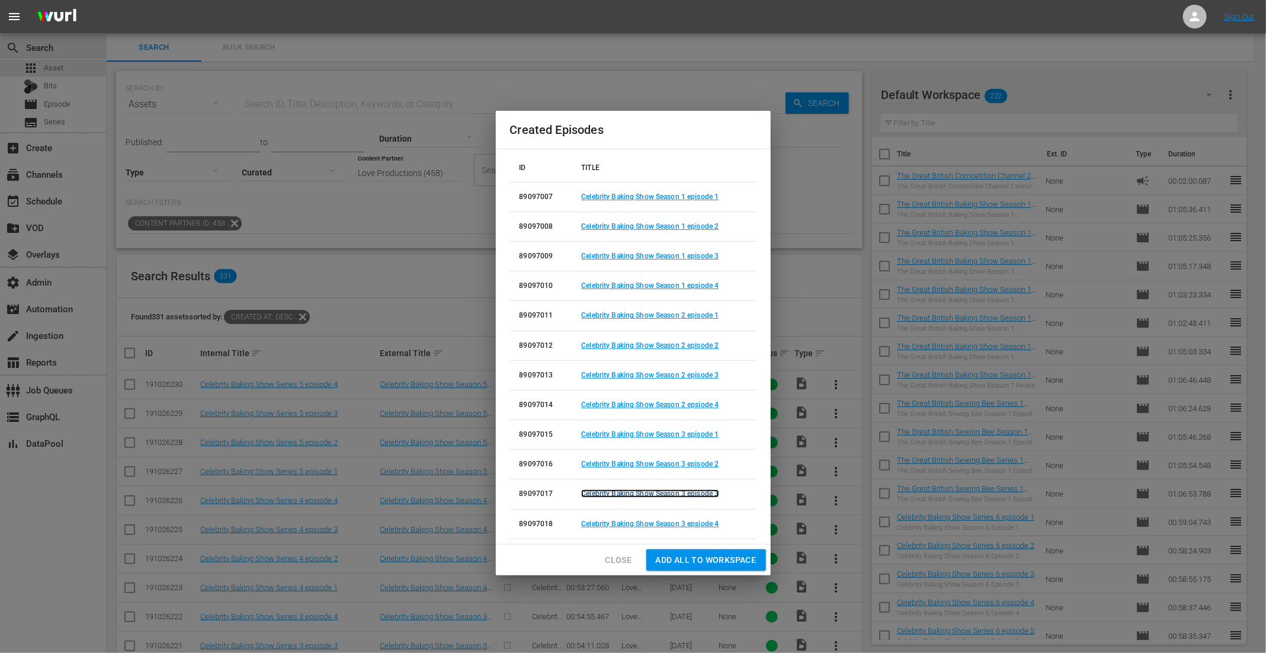
click at [639, 490] on link "Celebrity Baking Show Season 3 episode 3" at bounding box center [649, 493] width 137 height 8
click at [637, 522] on link "Celebrity Baking Show Season 3 epsiode 4" at bounding box center [649, 524] width 137 height 8
click at [620, 560] on span "Close" at bounding box center [618, 560] width 27 height 15
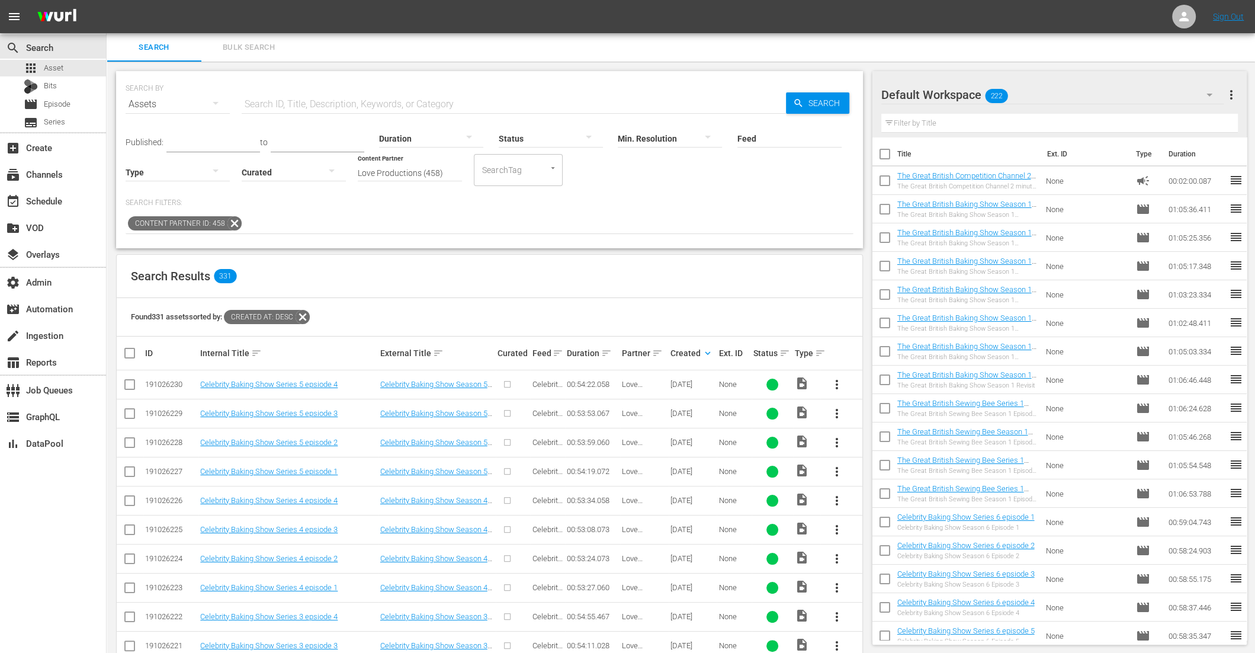
click at [232, 47] on span "Bulk Search" at bounding box center [249, 48] width 81 height 14
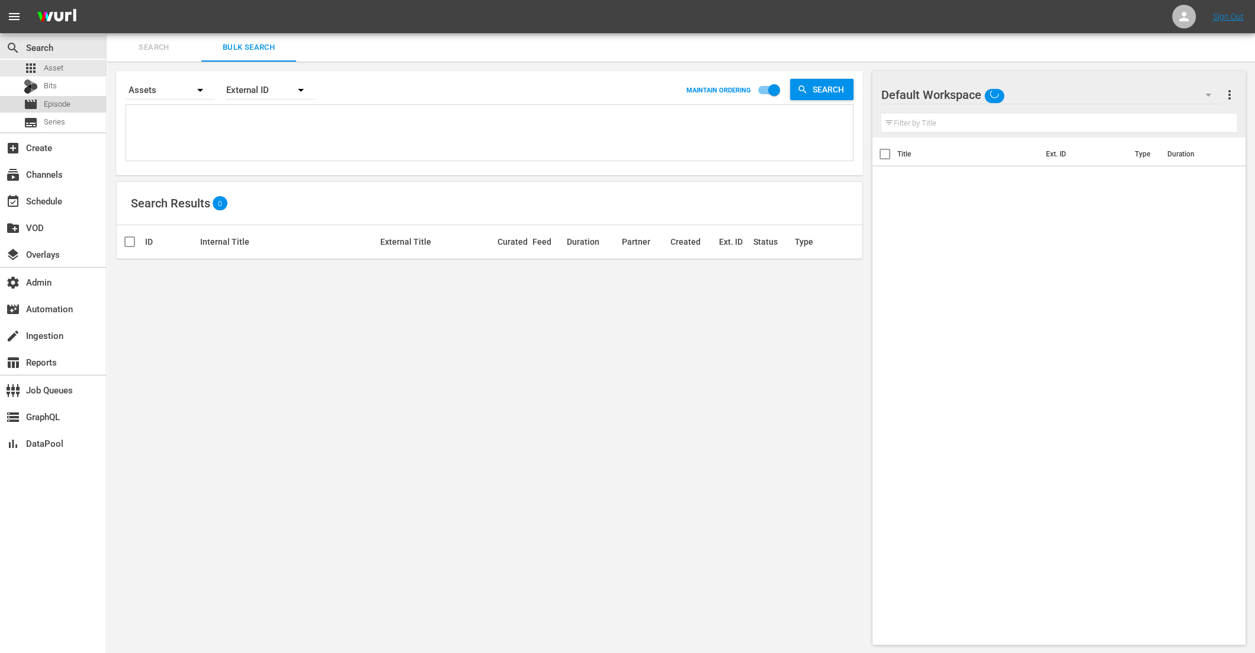
click at [63, 105] on span "Episode" at bounding box center [57, 104] width 27 height 12
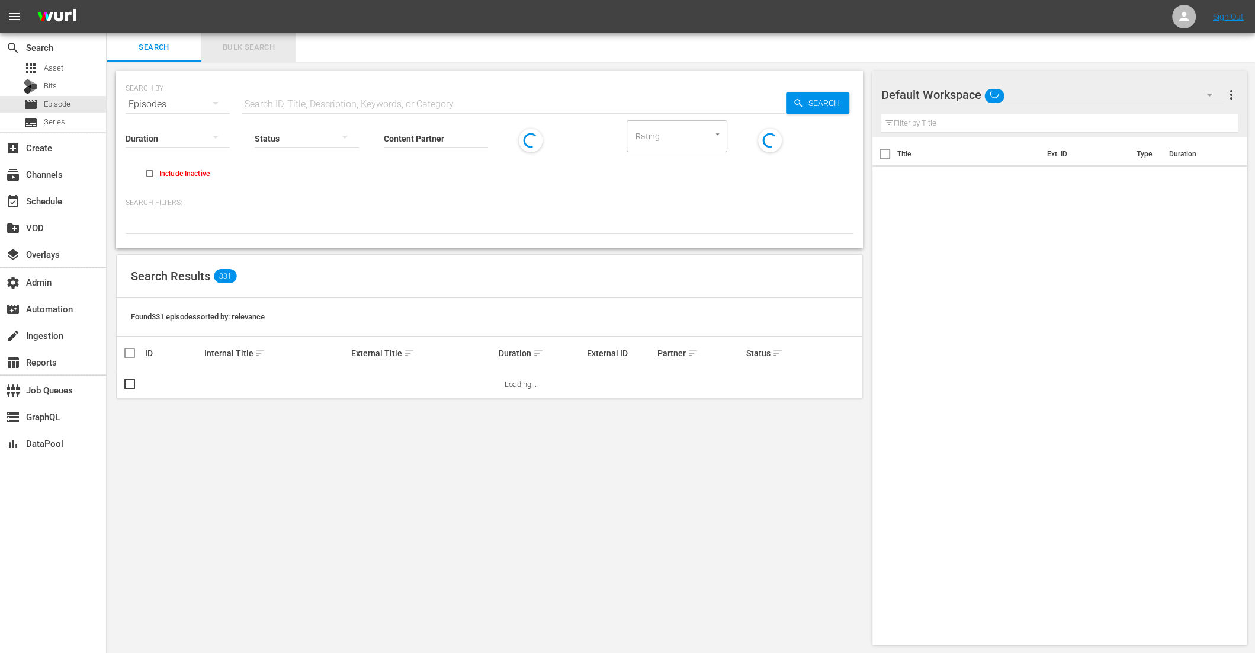
click at [262, 44] on span "Bulk Search" at bounding box center [249, 48] width 81 height 14
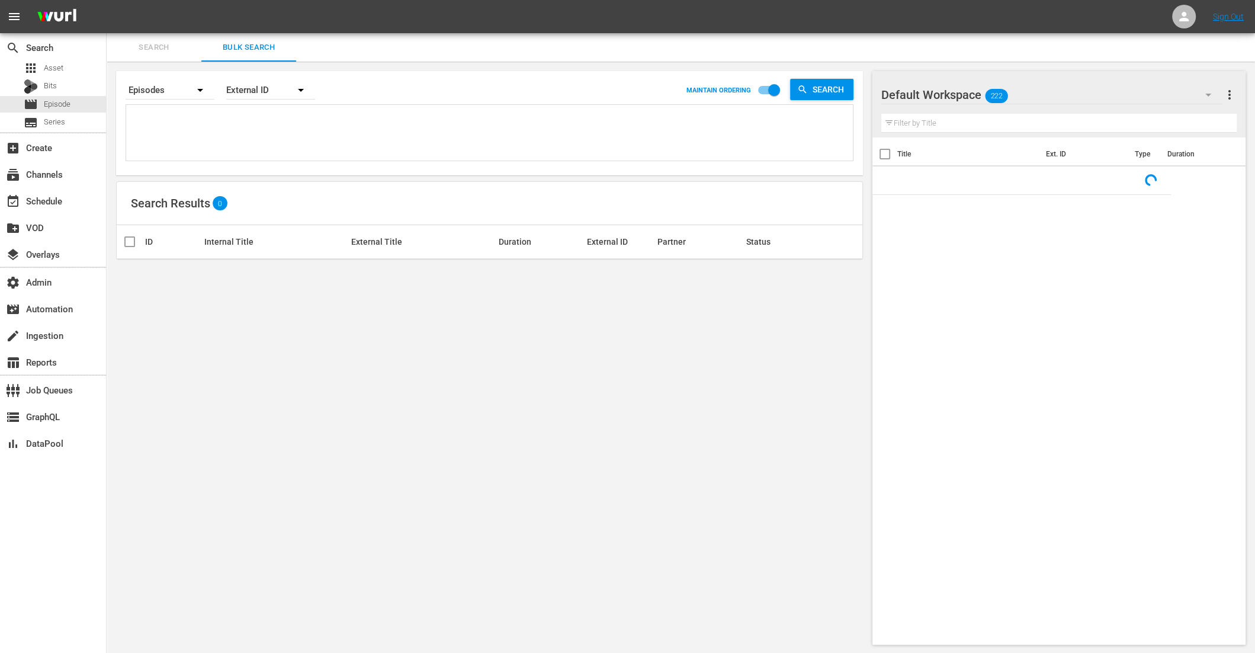
click at [258, 82] on div "External ID" at bounding box center [270, 89] width 89 height 33
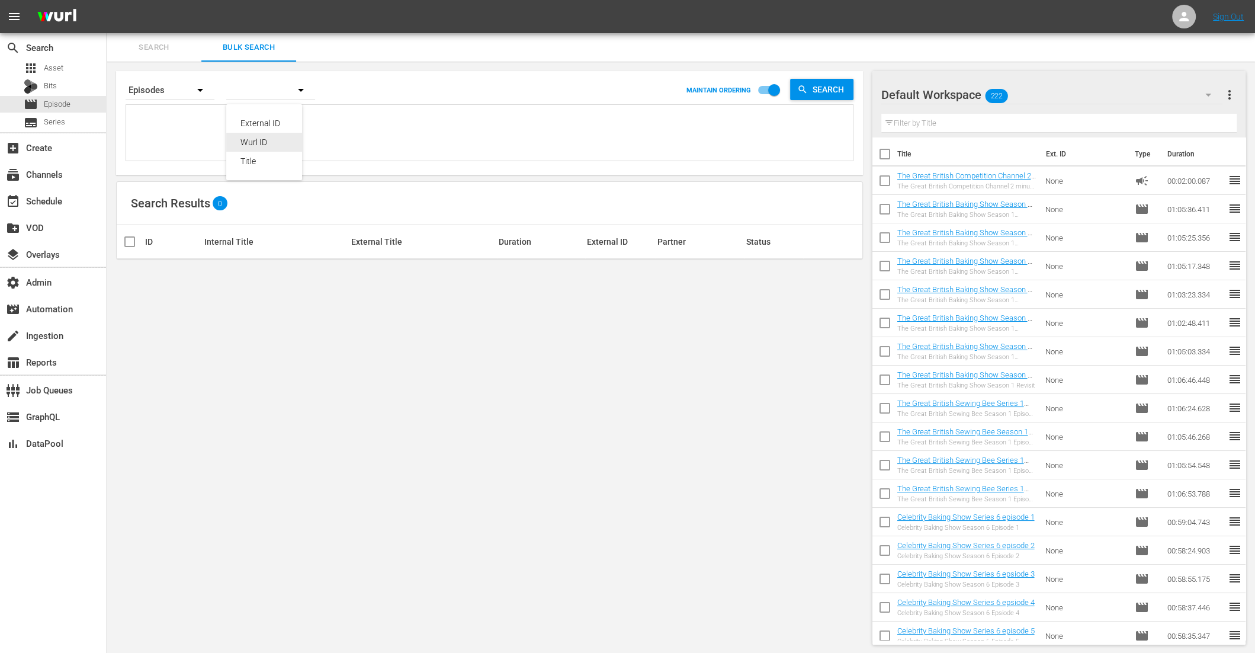
click at [256, 146] on div "Wurl ID" at bounding box center [264, 142] width 47 height 19
click at [195, 129] on textarea at bounding box center [491, 135] width 724 height 54
paste textarea "89097011 89097012 89097013 89097014"
type textarea "89097011 89097012 89097013 89097014"
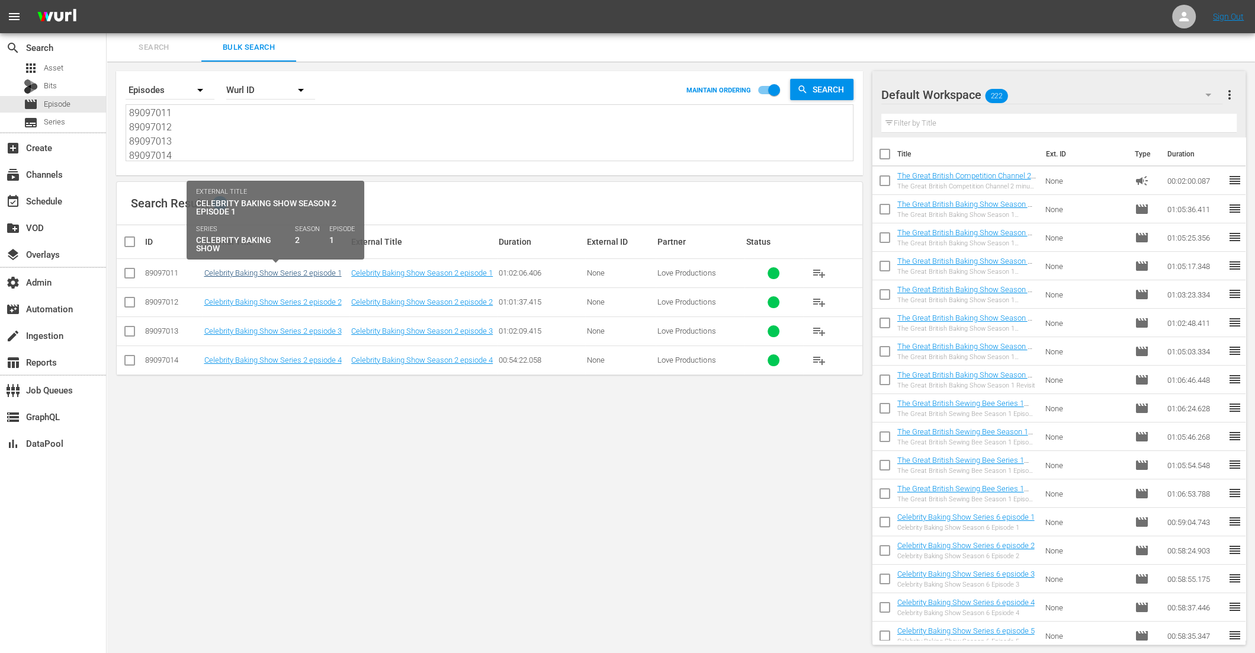
type textarea "89097011 89097012 89097013 89097014"
click at [299, 274] on link "Celebrity Baking Show Series 2 episode 1" at bounding box center [272, 272] width 137 height 9
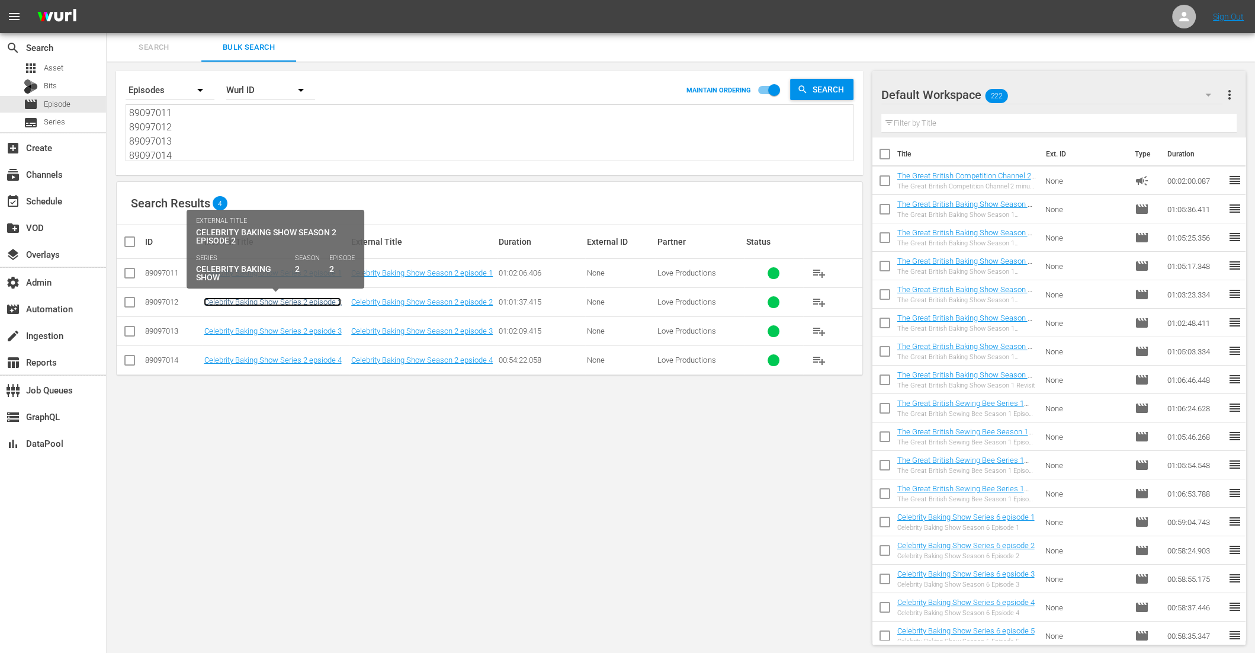
click at [295, 300] on link "Celebrity Baking Show Series 2 episode 2" at bounding box center [272, 301] width 137 height 9
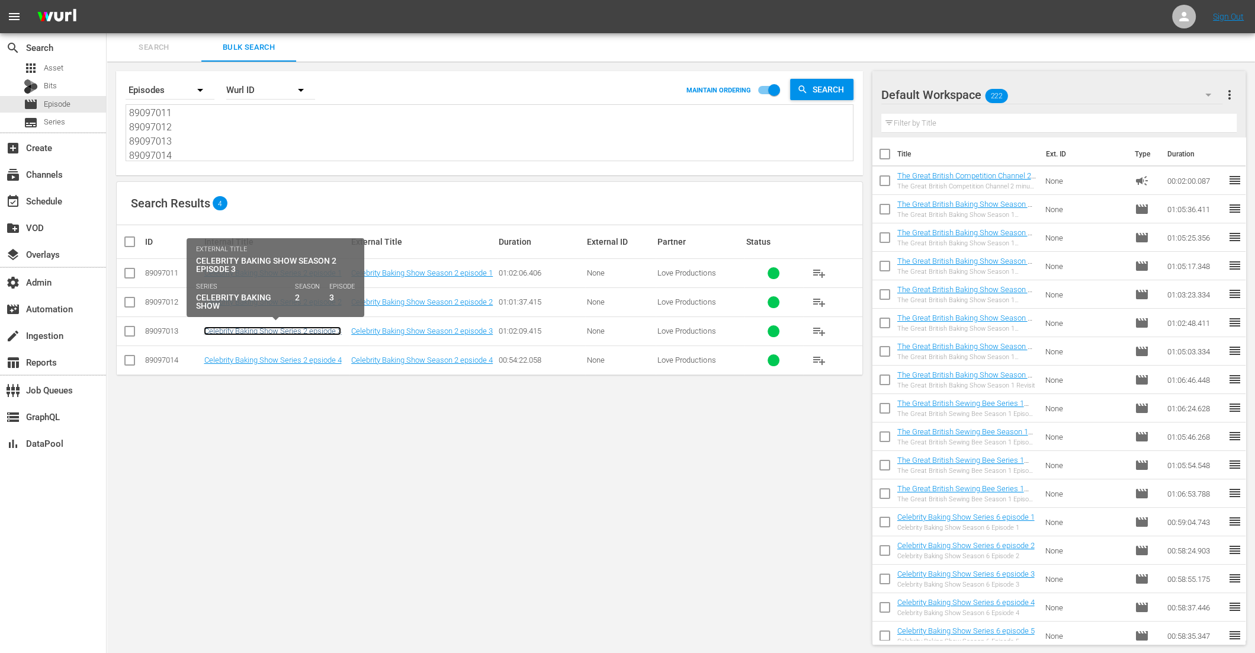
click at [296, 331] on link "Celebrity Baking Show Series 2 epsiode 3" at bounding box center [272, 330] width 137 height 9
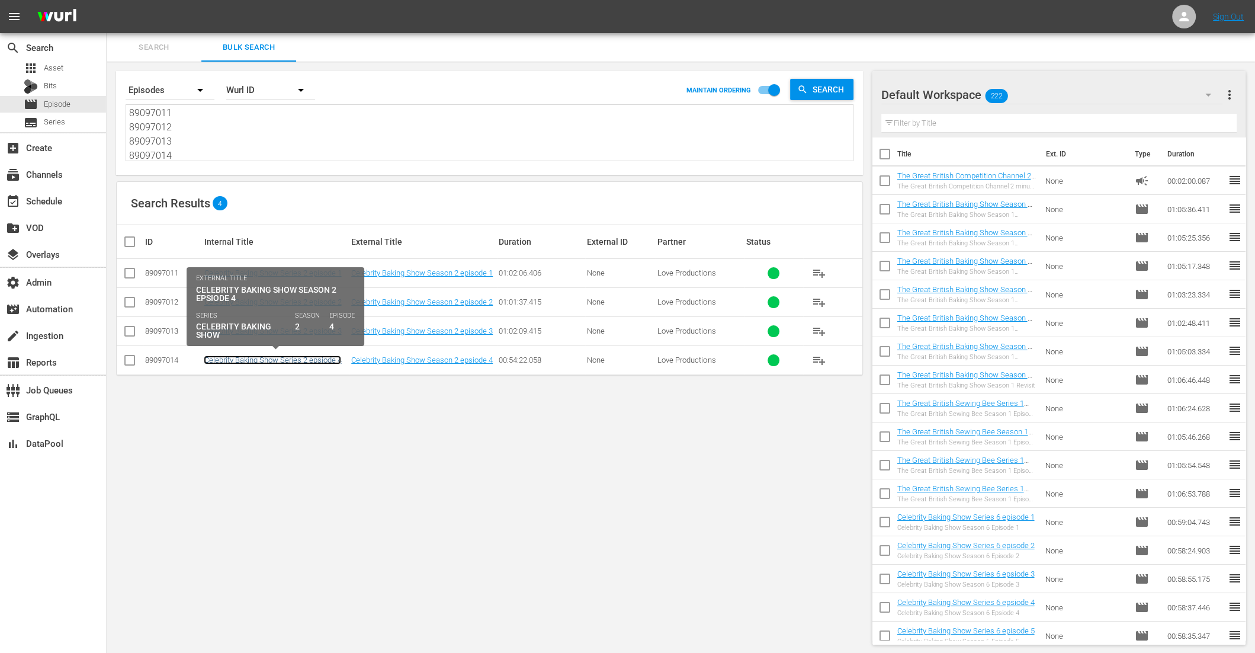
click at [291, 358] on link "Celebrity Baking Show Series 2 epsiode 4" at bounding box center [272, 359] width 137 height 9
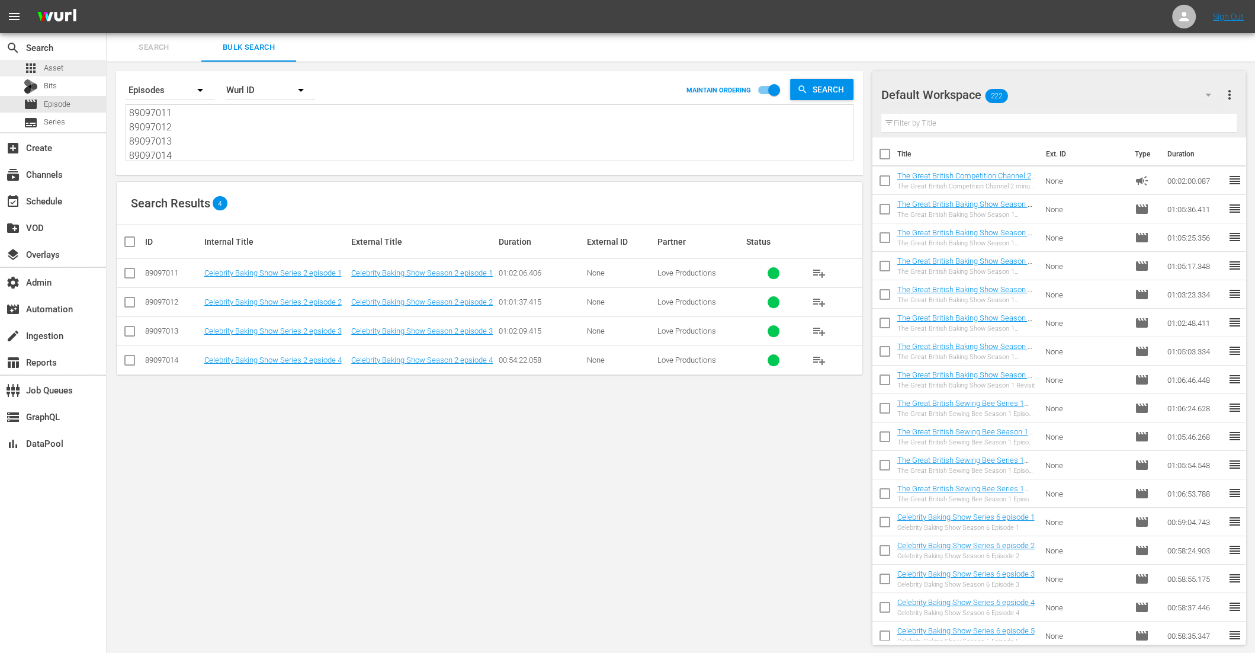
click at [53, 69] on span "Asset" at bounding box center [54, 68] width 20 height 12
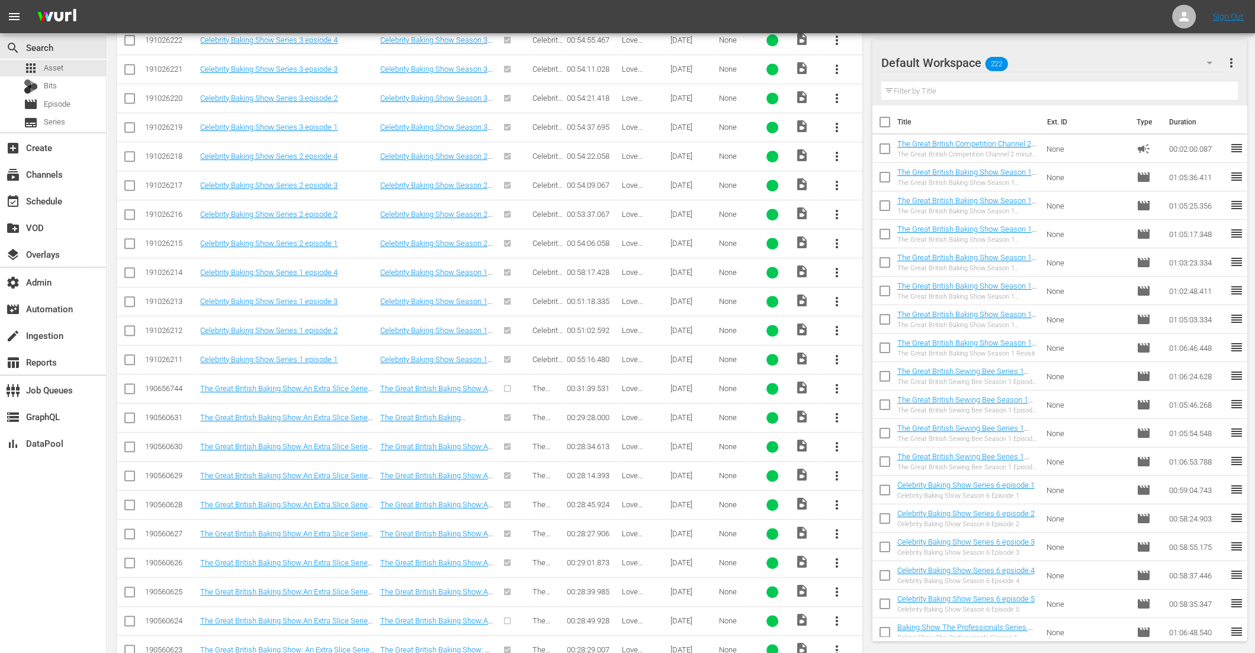
scroll to position [658, 0]
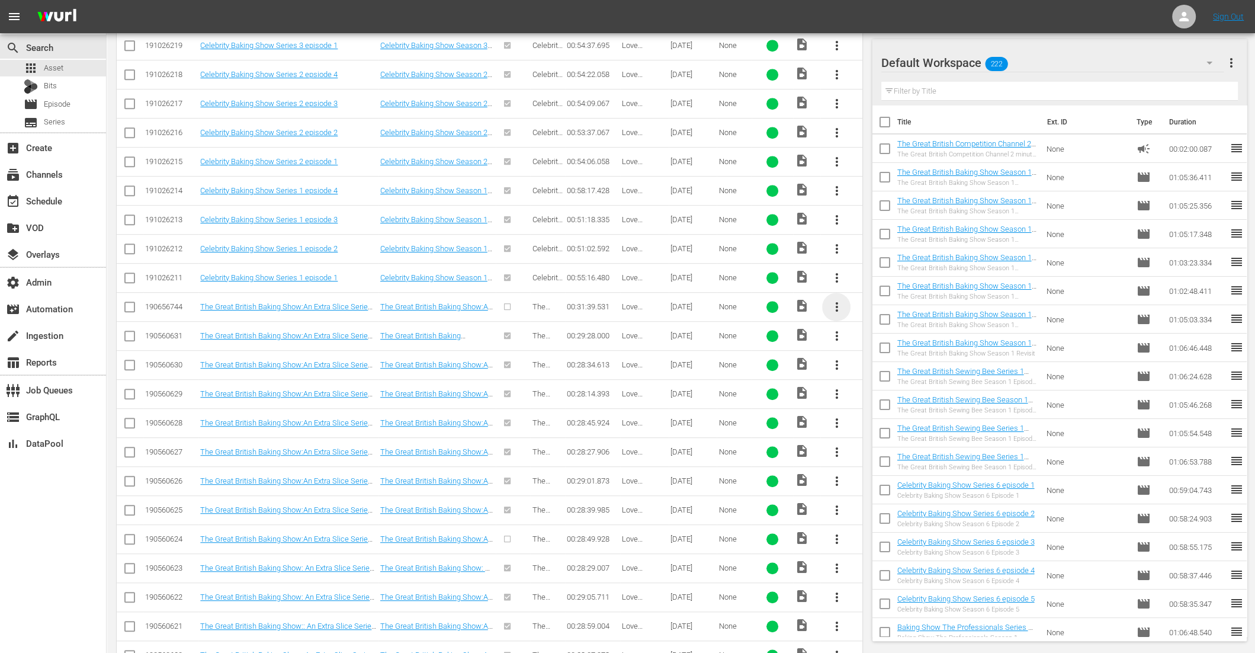
click at [835, 300] on span "more_vert" at bounding box center [836, 307] width 14 height 14
click at [898, 395] on div "Episode" at bounding box center [901, 391] width 81 height 28
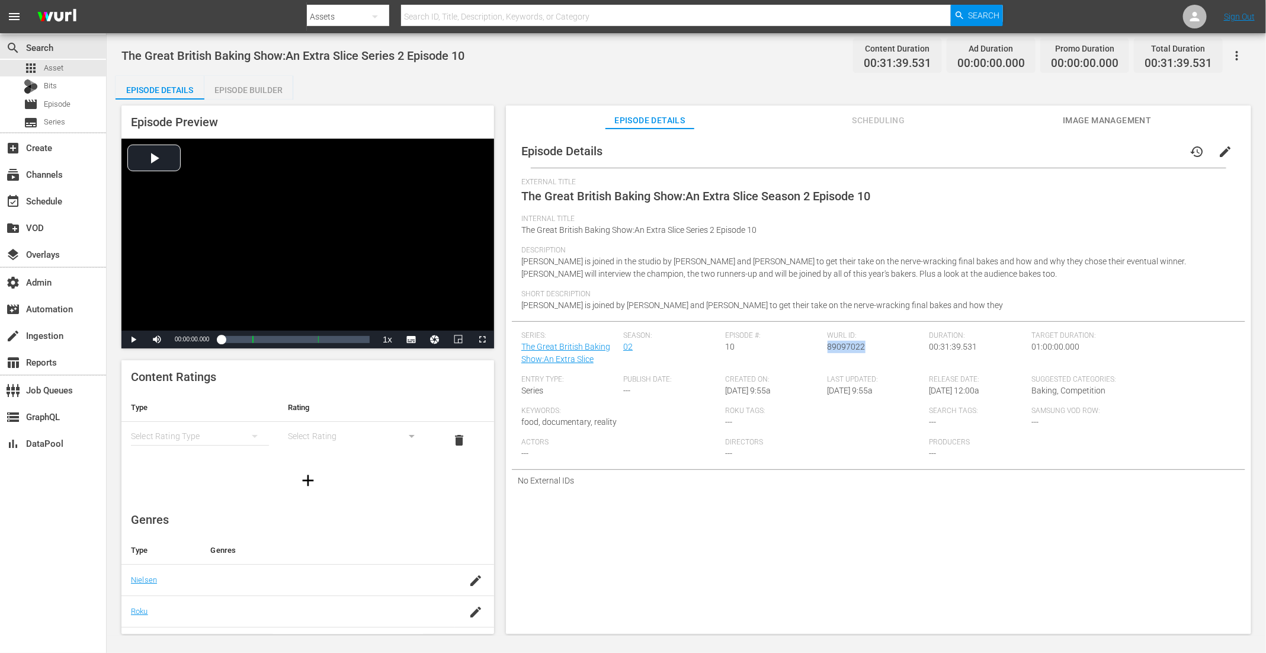
drag, startPoint x: 873, startPoint y: 349, endPoint x: 825, endPoint y: 350, distance: 48.0
click at [828, 350] on div "Wurl ID: 89097022" at bounding box center [879, 353] width 102 height 44
copy span "89097022"
click at [252, 82] on div "Episode Builder" at bounding box center [248, 90] width 89 height 28
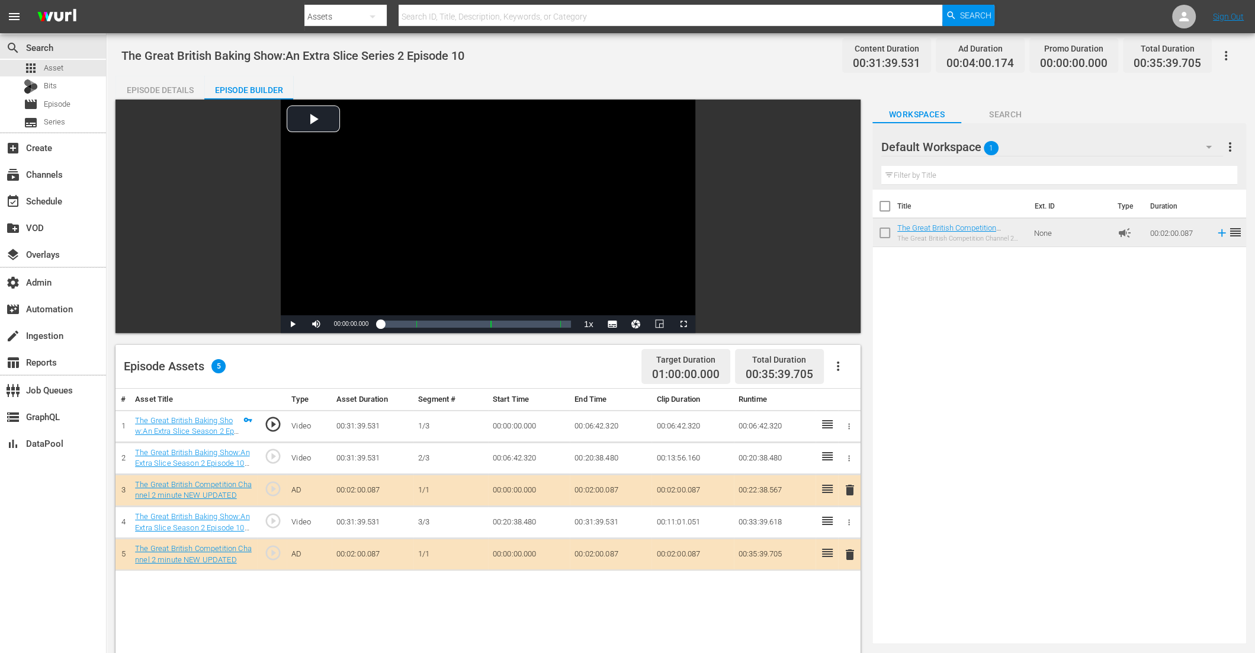
click at [150, 84] on div "Episode Details" at bounding box center [160, 90] width 89 height 28
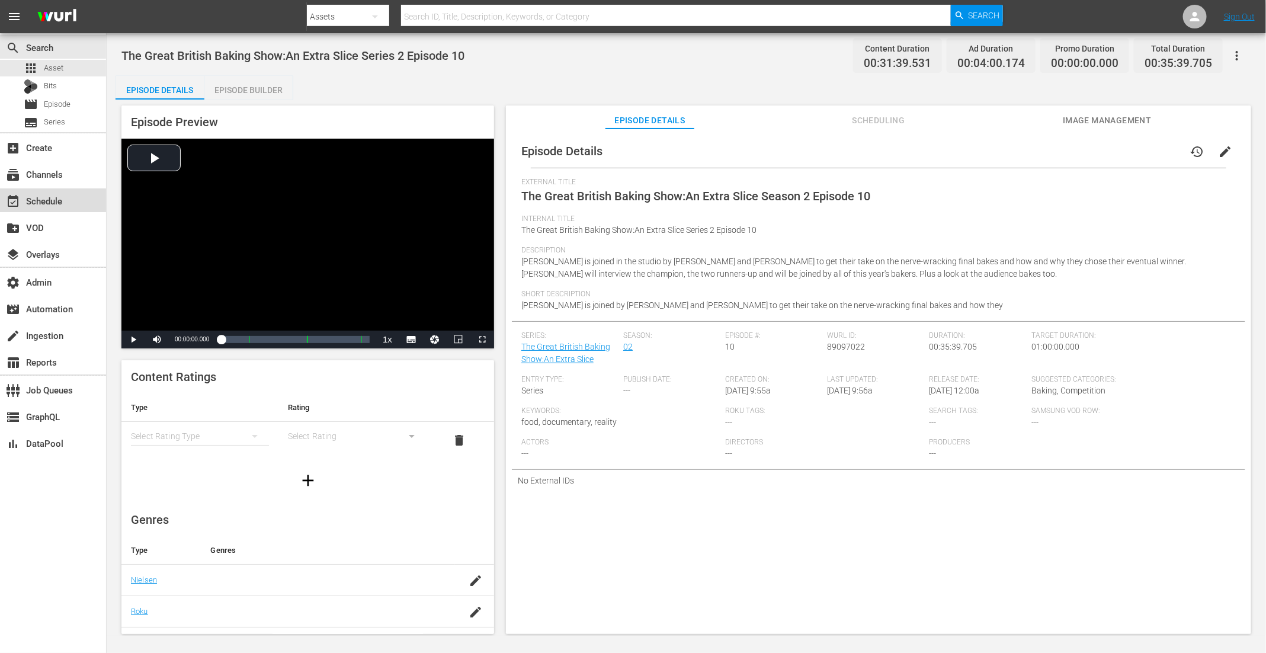
click at [63, 207] on div "event_available Schedule" at bounding box center [53, 200] width 106 height 24
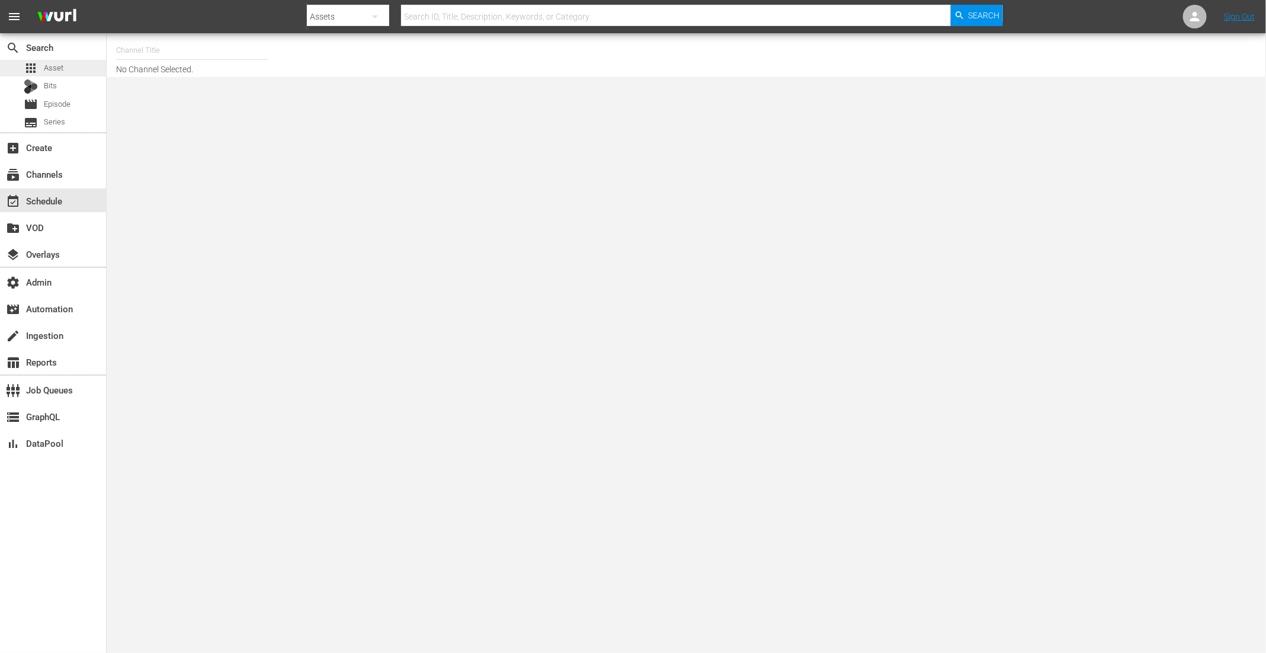
click at [83, 68] on div "apps Asset" at bounding box center [53, 68] width 106 height 17
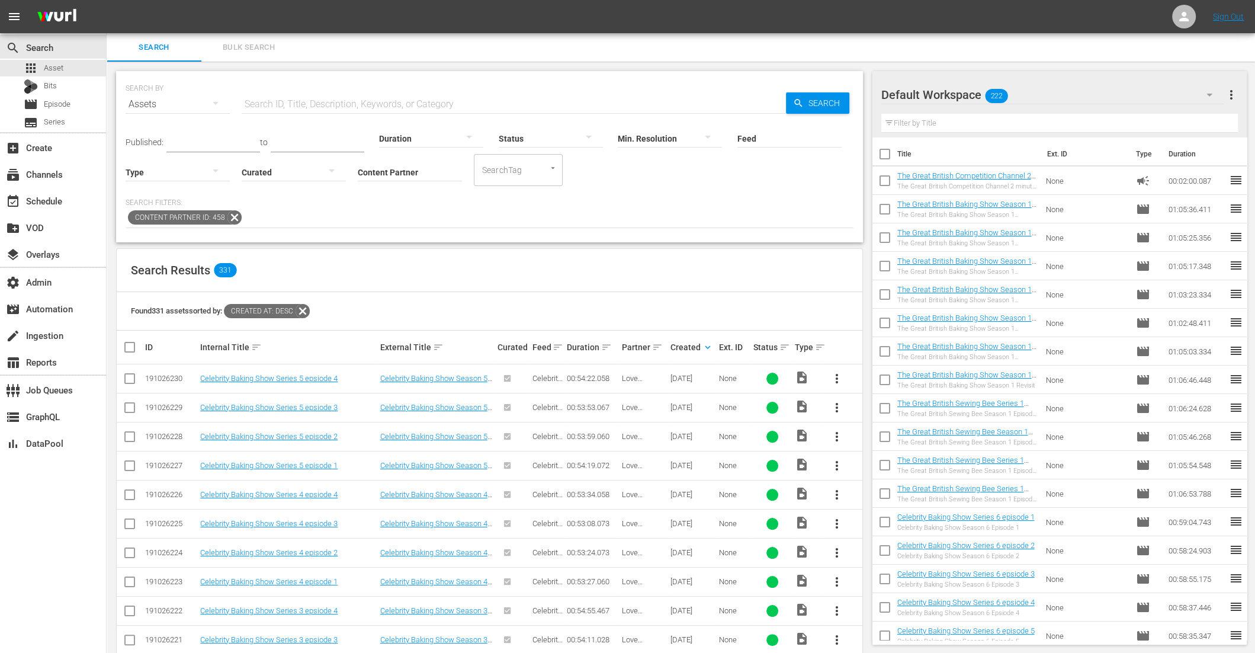
click at [230, 219] on icon at bounding box center [234, 217] width 14 height 14
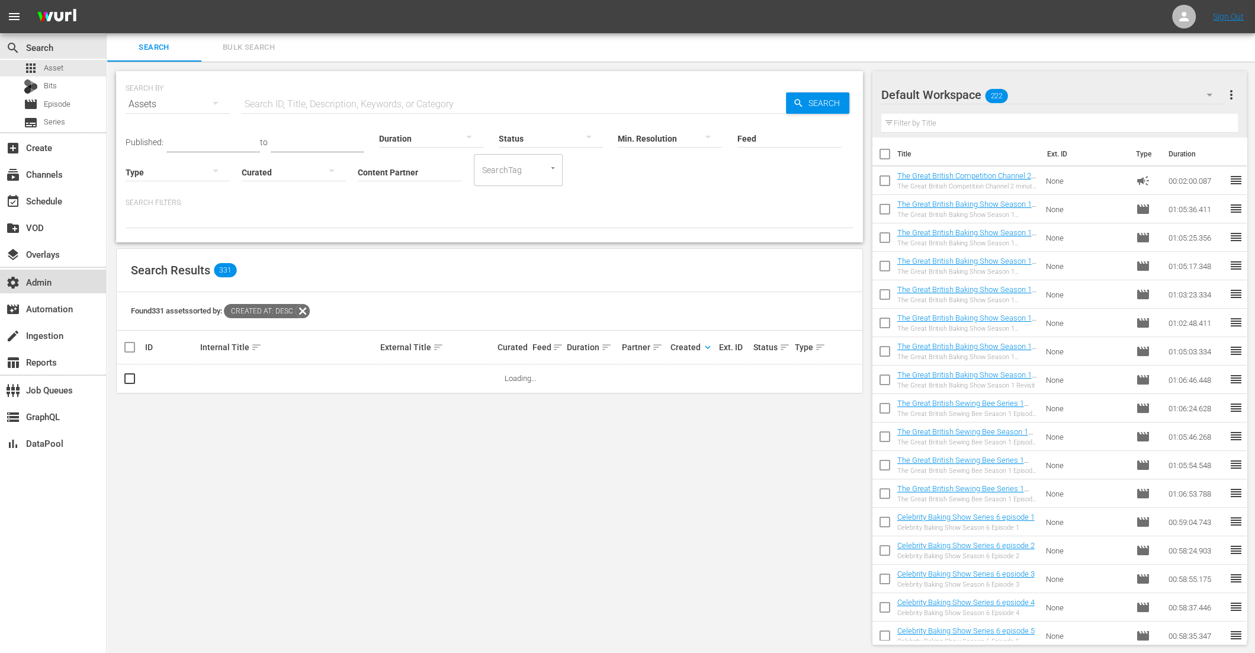
click at [41, 286] on div "settings Admin" at bounding box center [33, 280] width 66 height 11
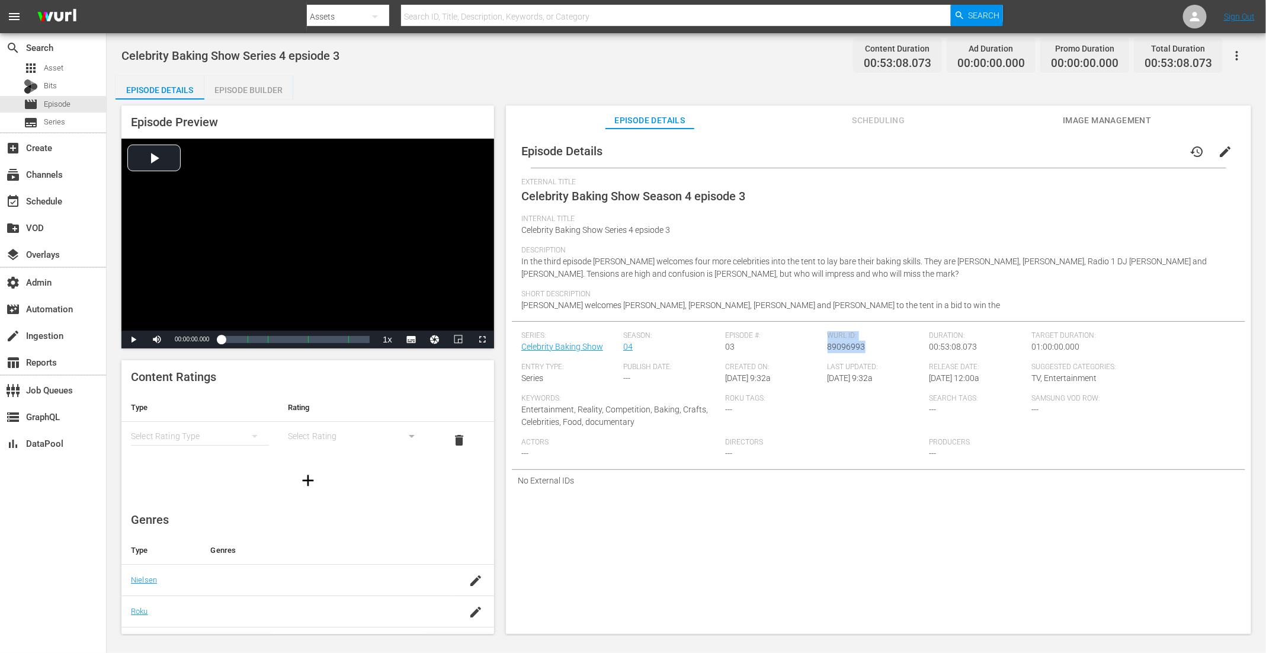
drag, startPoint x: 863, startPoint y: 346, endPoint x: 822, endPoint y: 348, distance: 40.3
click at [822, 348] on div "Series: Celebrity Baking Show Season: 04 Episode #: 03 Wurl ID: 89096993 Durati…" at bounding box center [878, 400] width 714 height 138
click at [852, 349] on span "89096993" at bounding box center [847, 346] width 38 height 9
drag, startPoint x: 863, startPoint y: 348, endPoint x: 825, endPoint y: 349, distance: 37.3
click at [828, 349] on div "Wurl ID: 89096993" at bounding box center [879, 346] width 102 height 31
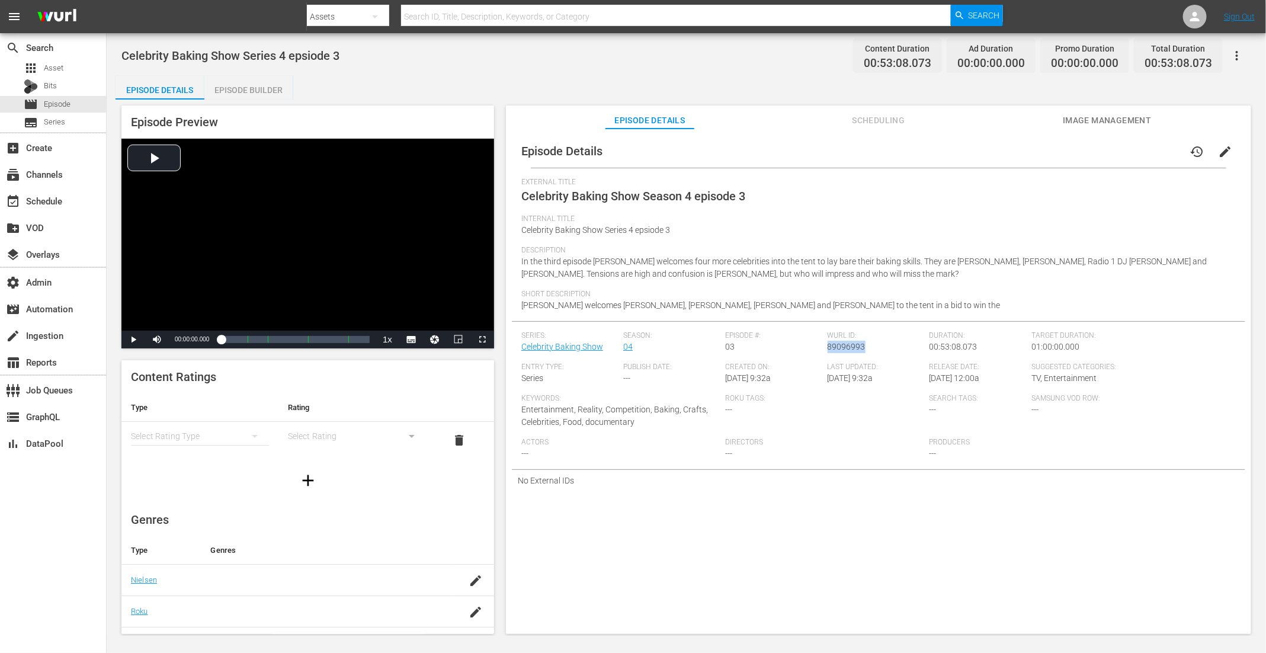
copy span "89096993"
click at [258, 86] on div "Episode Builder" at bounding box center [248, 90] width 89 height 28
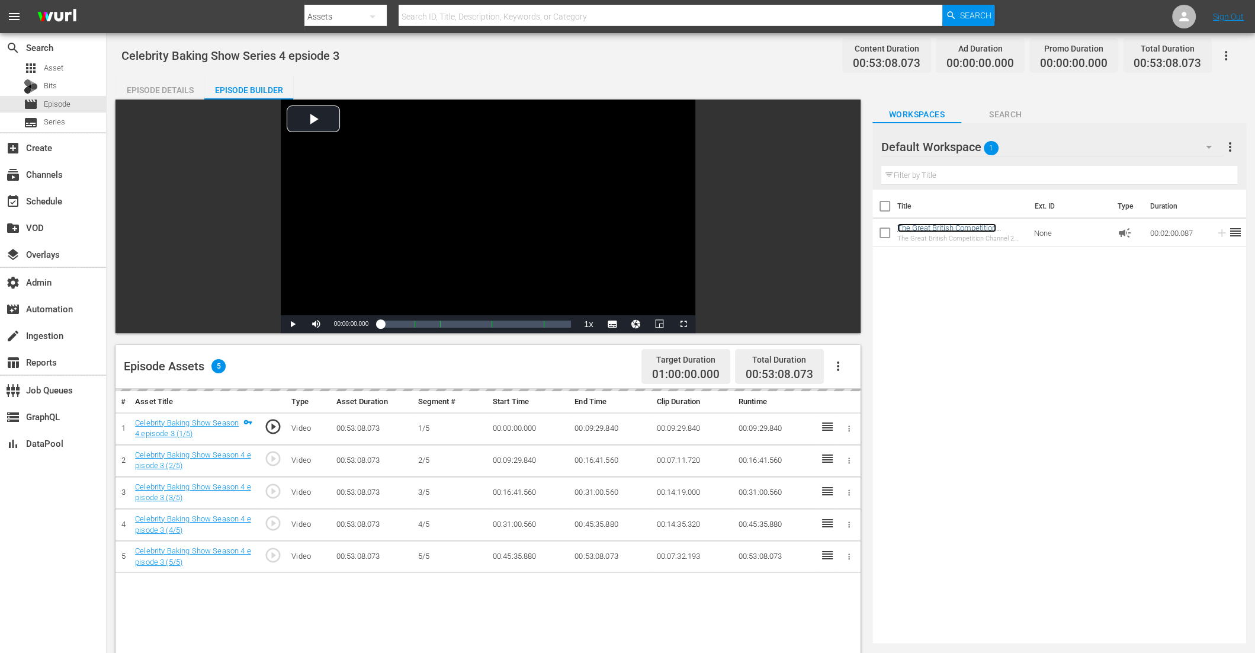
scroll to position [191, 0]
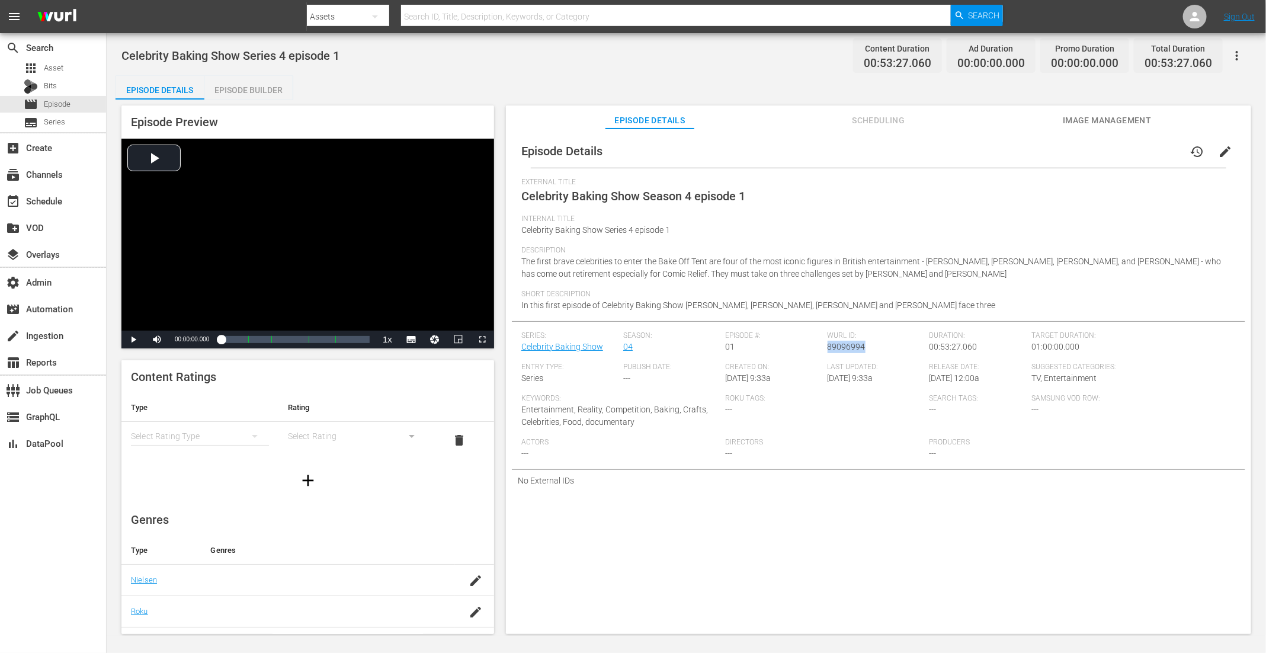
drag, startPoint x: 859, startPoint y: 347, endPoint x: 833, endPoint y: 353, distance: 26.9
click at [828, 348] on div "[PERSON_NAME] ID: 89096994" at bounding box center [879, 346] width 102 height 31
copy span "89096994"
click at [238, 84] on div "Episode Builder" at bounding box center [248, 90] width 89 height 28
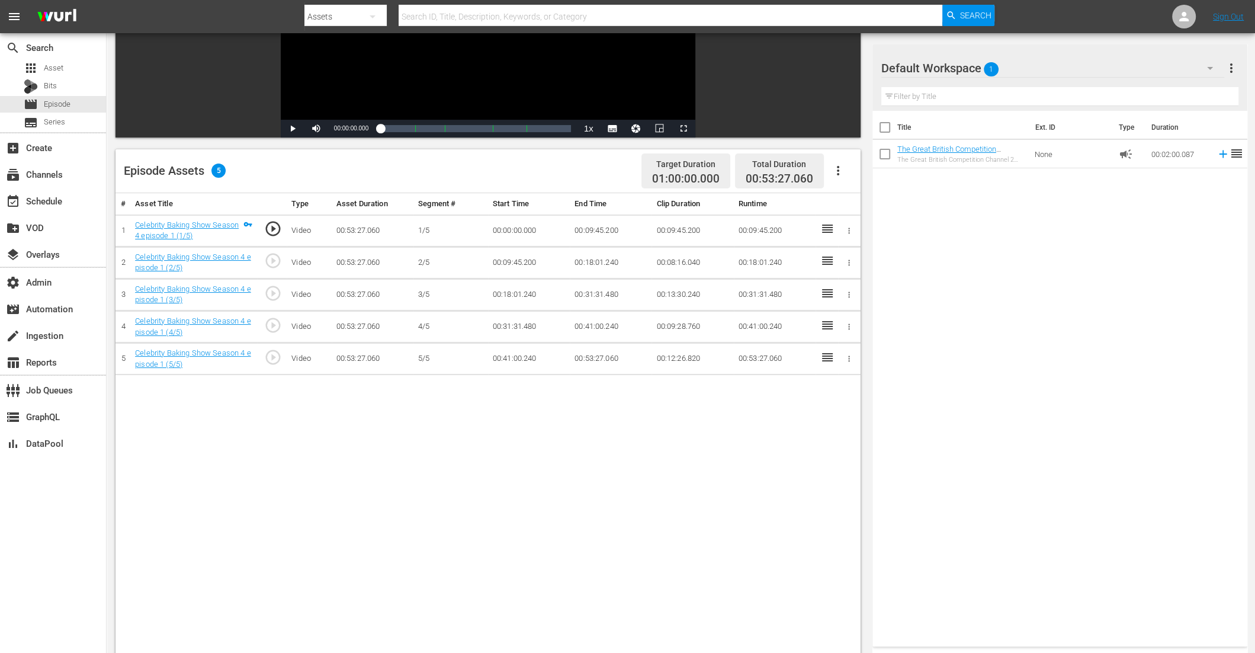
scroll to position [205, 0]
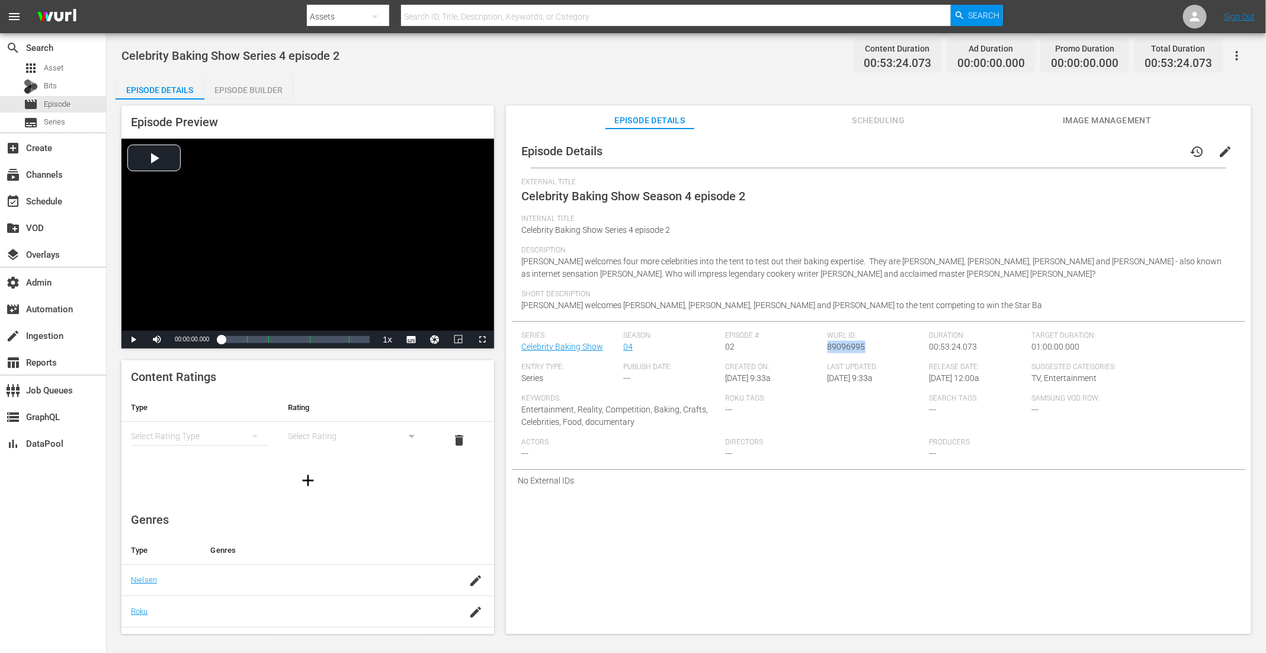
drag, startPoint x: 867, startPoint y: 347, endPoint x: 825, endPoint y: 347, distance: 42.7
click at [828, 347] on div "[PERSON_NAME] ID: 89096995" at bounding box center [879, 346] width 102 height 31
copy span "89096995"
click at [228, 87] on div "Episode Builder" at bounding box center [248, 90] width 89 height 28
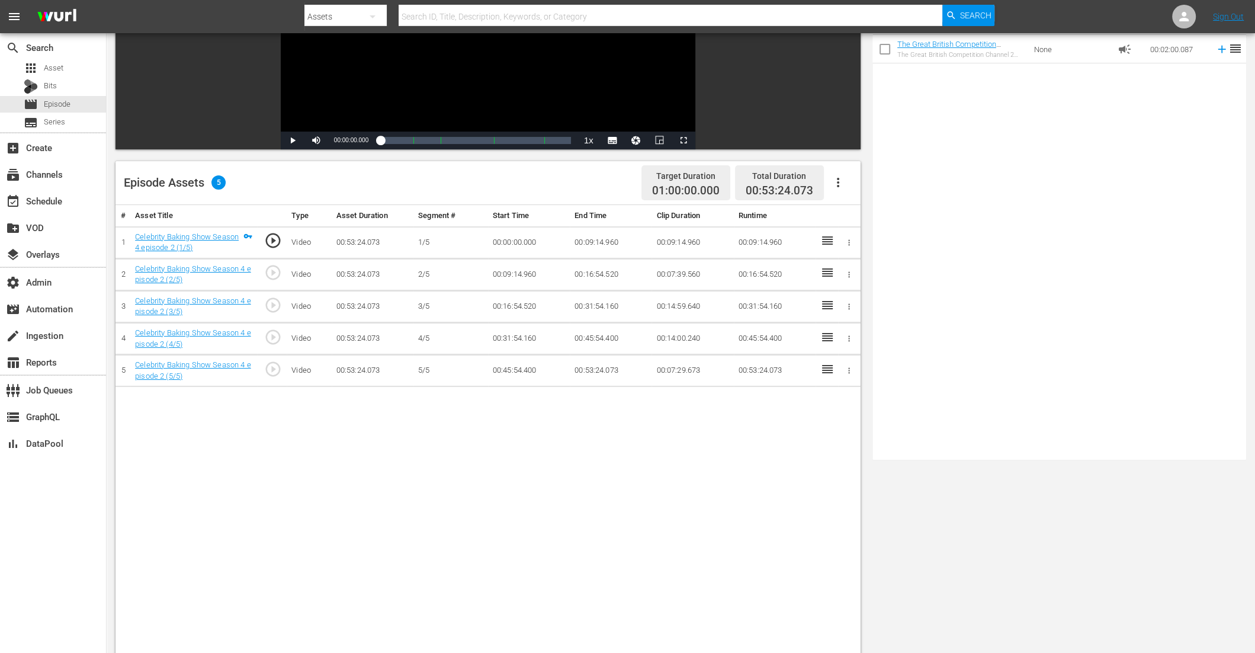
scroll to position [265, 0]
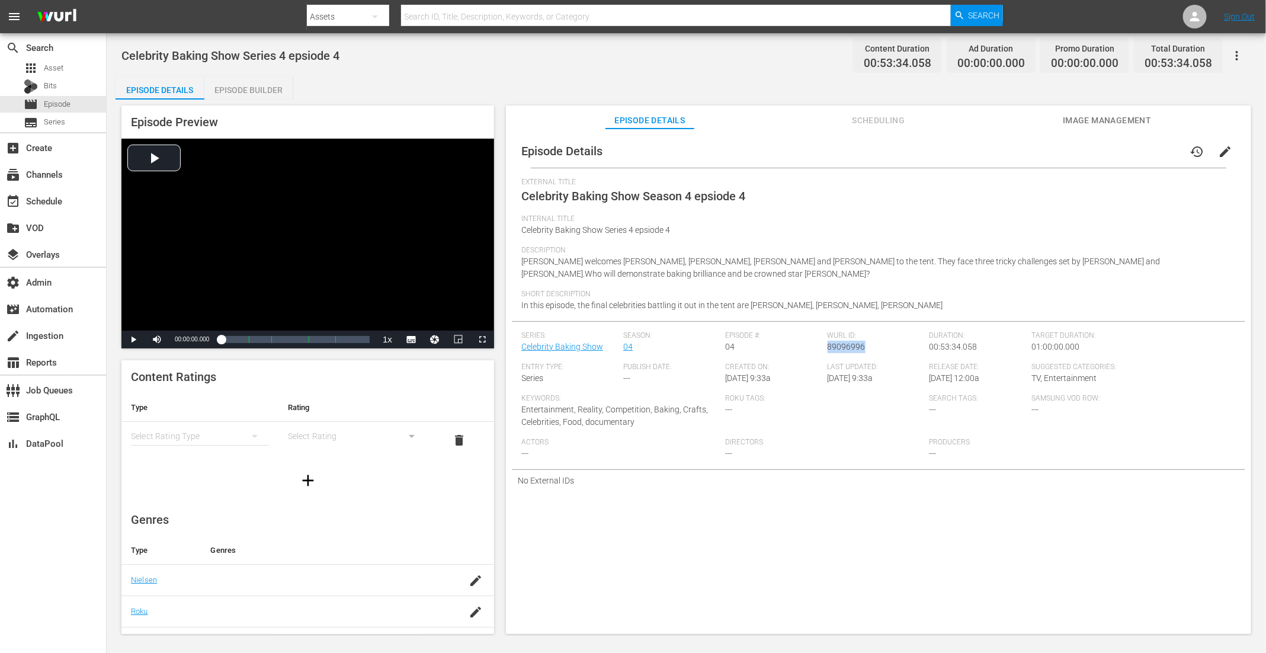
drag, startPoint x: 863, startPoint y: 345, endPoint x: 825, endPoint y: 345, distance: 37.3
click at [828, 345] on div "[PERSON_NAME] ID: 89096996" at bounding box center [879, 346] width 102 height 31
copy span "89096996"
click at [257, 85] on div "Episode Builder" at bounding box center [248, 90] width 89 height 28
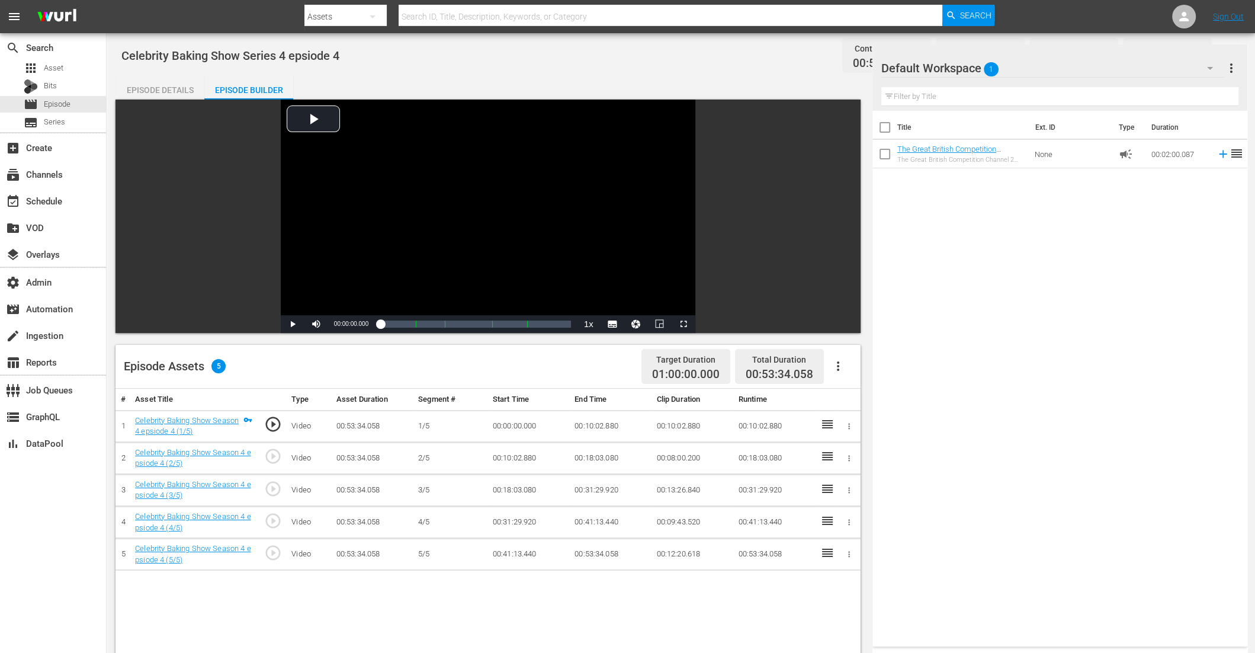
scroll to position [307, 0]
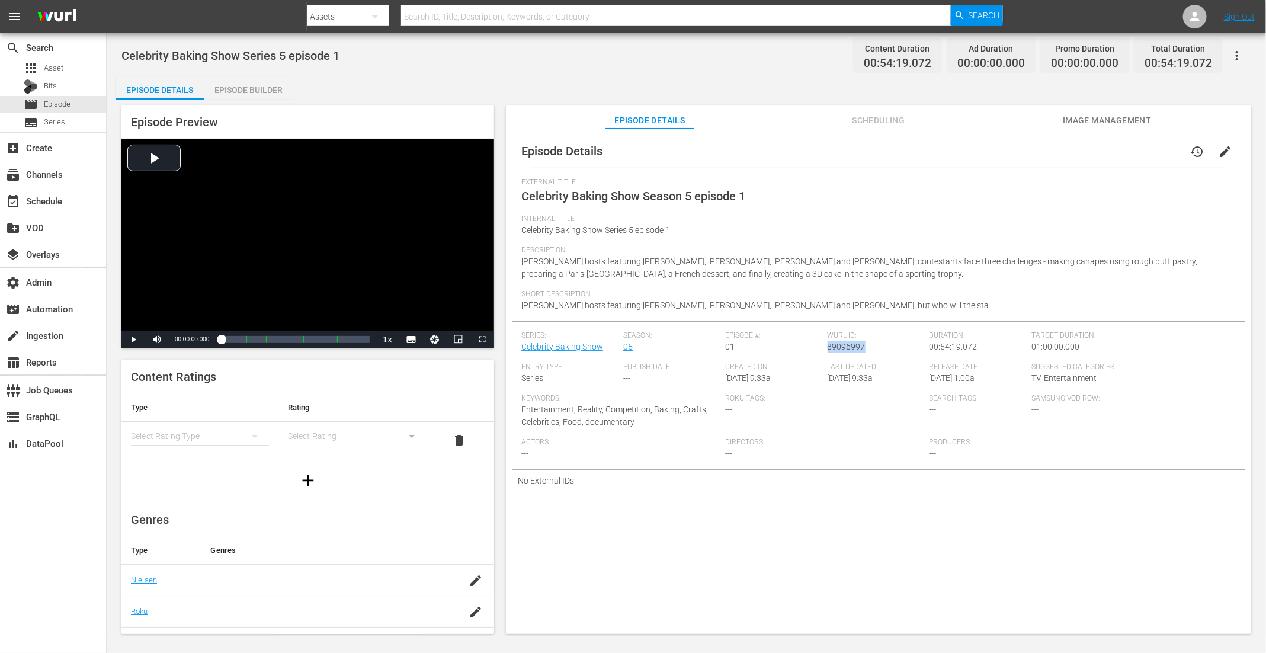
drag, startPoint x: 857, startPoint y: 348, endPoint x: 825, endPoint y: 349, distance: 32.0
click at [828, 349] on div "Wurl ID: 89096997" at bounding box center [879, 346] width 102 height 31
copy span "89096997"
click at [266, 88] on div "Episode Builder" at bounding box center [248, 90] width 89 height 28
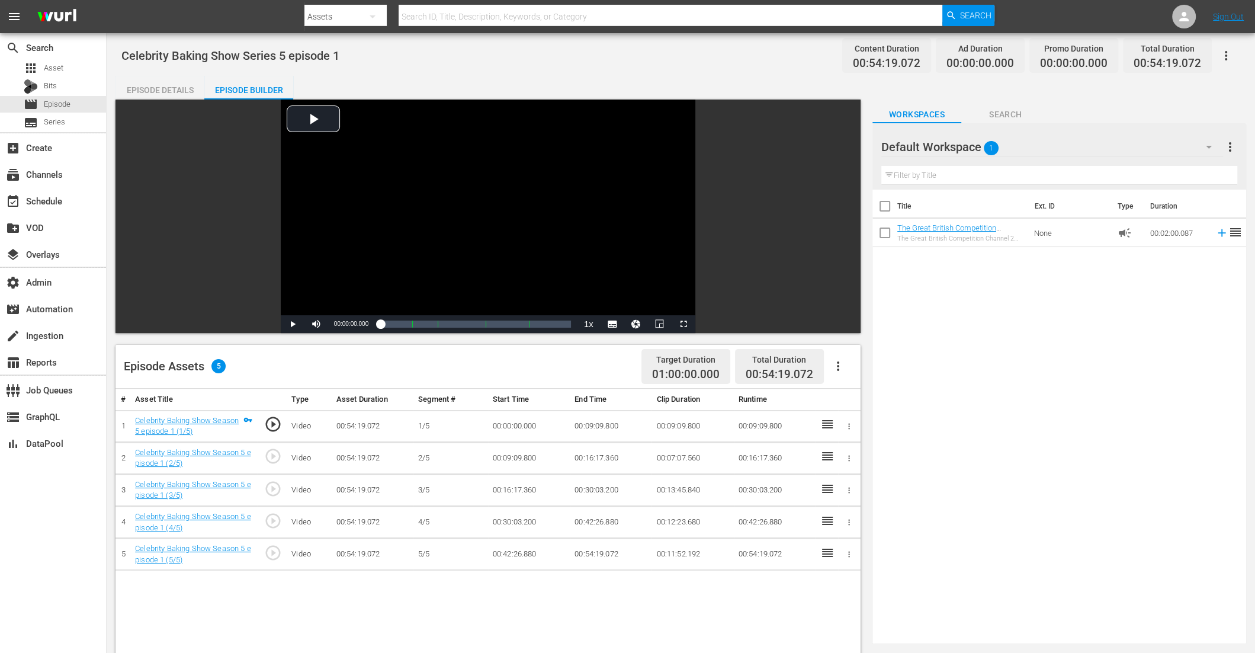
scroll to position [307, 0]
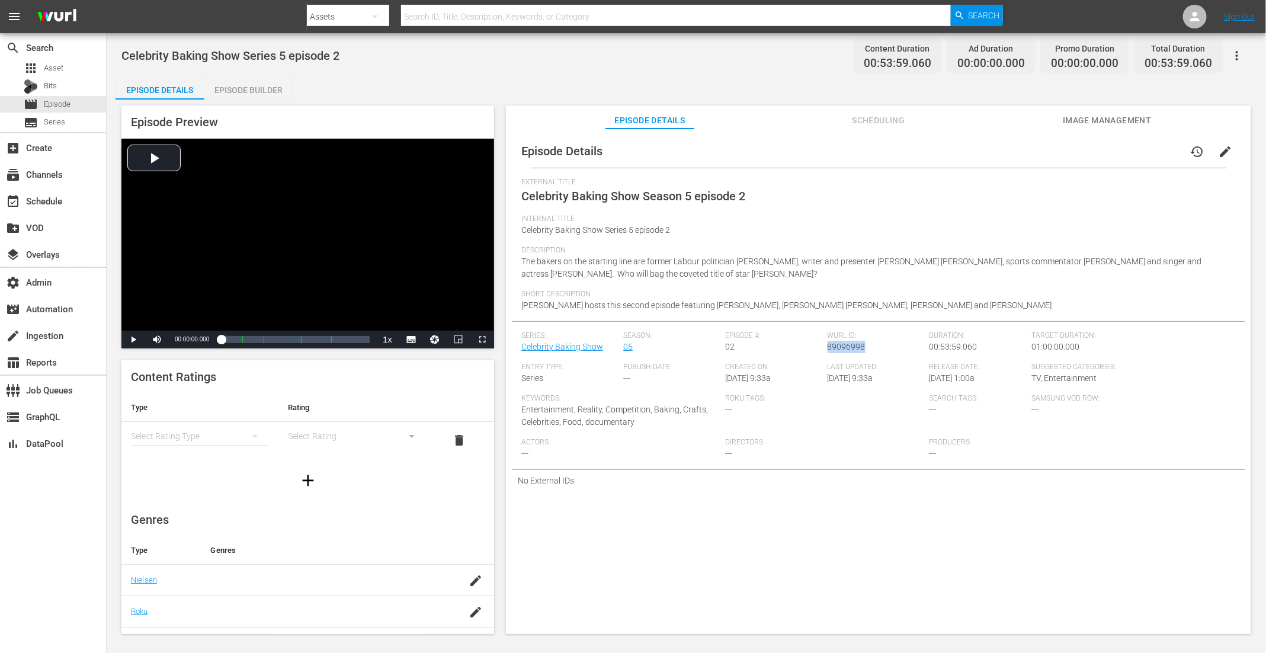
drag, startPoint x: 863, startPoint y: 349, endPoint x: 824, endPoint y: 348, distance: 38.5
click at [828, 348] on div "[PERSON_NAME] ID: 89096998" at bounding box center [879, 346] width 102 height 31
copy span "89096998"
click at [263, 90] on div "Episode Builder" at bounding box center [248, 90] width 89 height 28
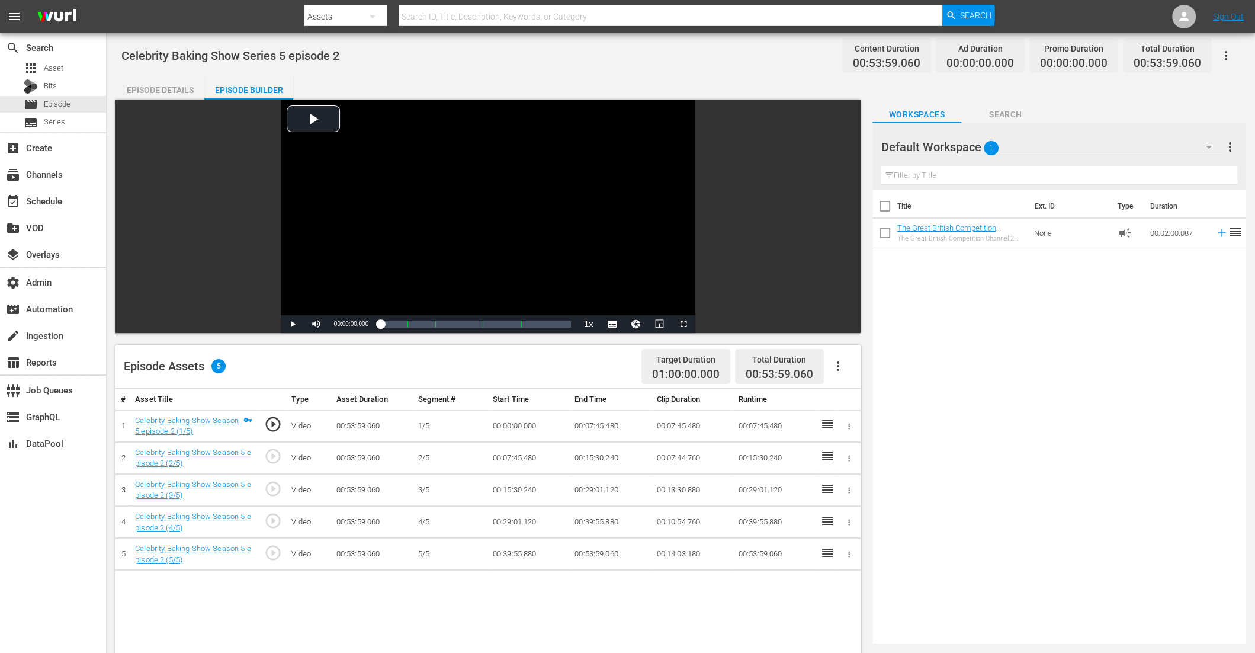
scroll to position [184, 0]
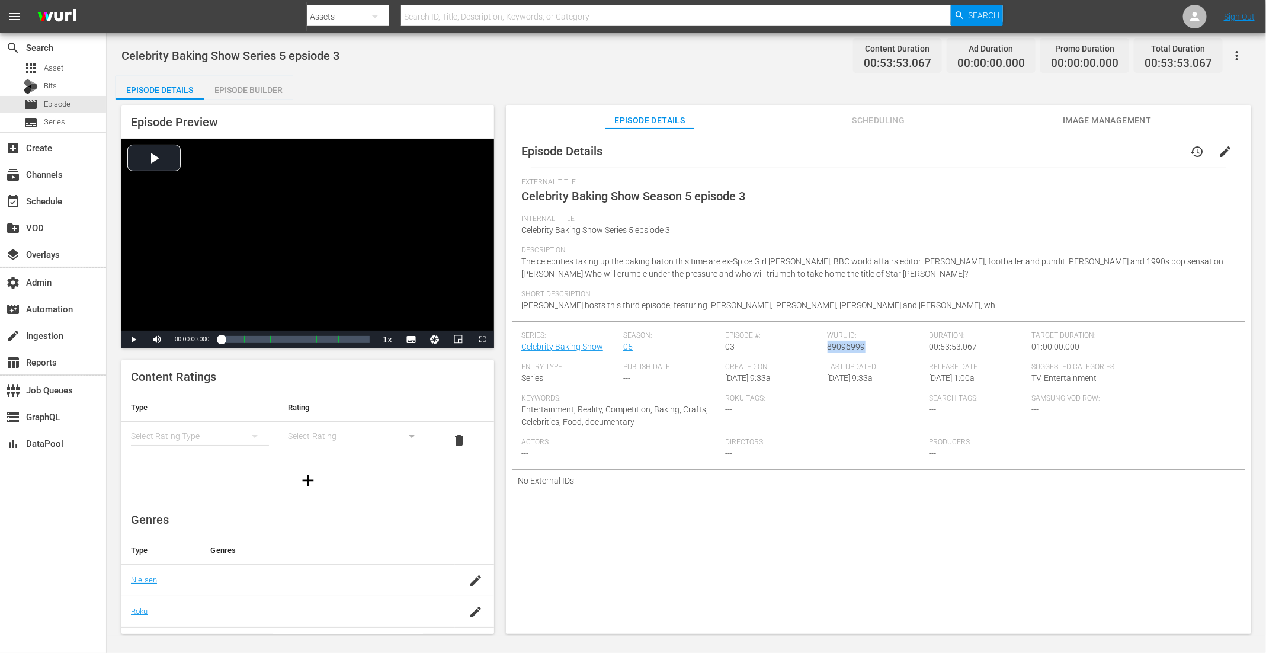
drag, startPoint x: 838, startPoint y: 355, endPoint x: 825, endPoint y: 348, distance: 14.6
click at [828, 348] on div "Wurl ID: 89096999" at bounding box center [879, 346] width 102 height 31
copy span "89096999"
click at [261, 92] on div "Episode Builder" at bounding box center [248, 90] width 89 height 28
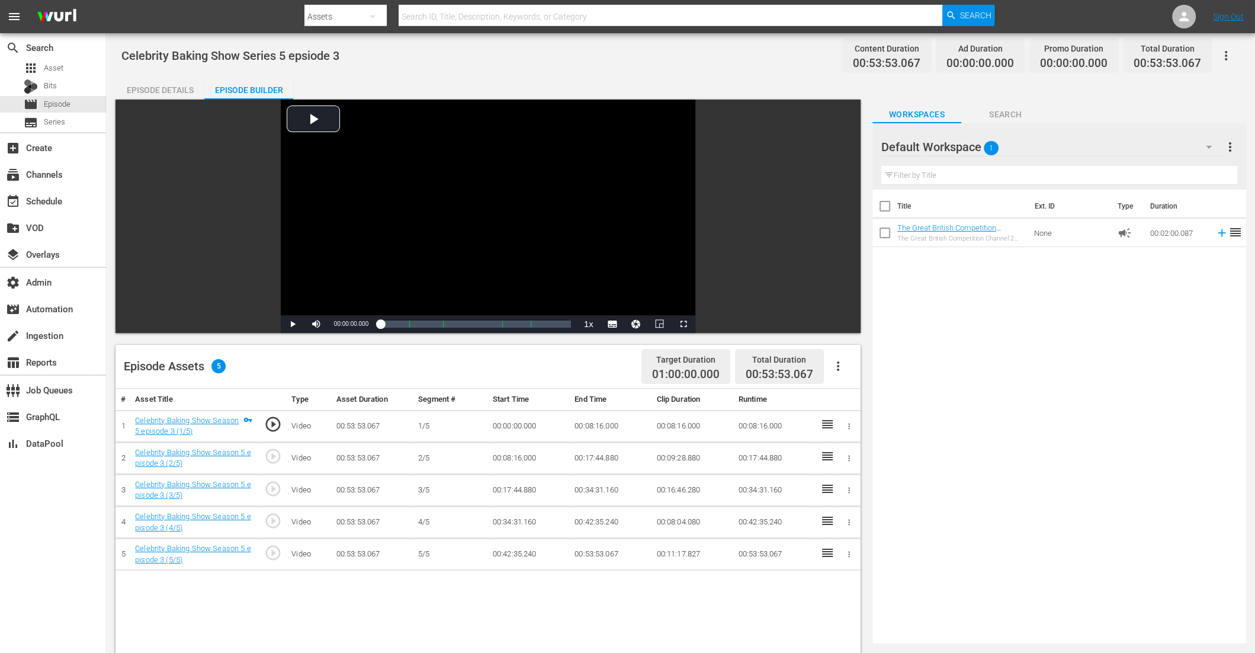
scroll to position [196, 0]
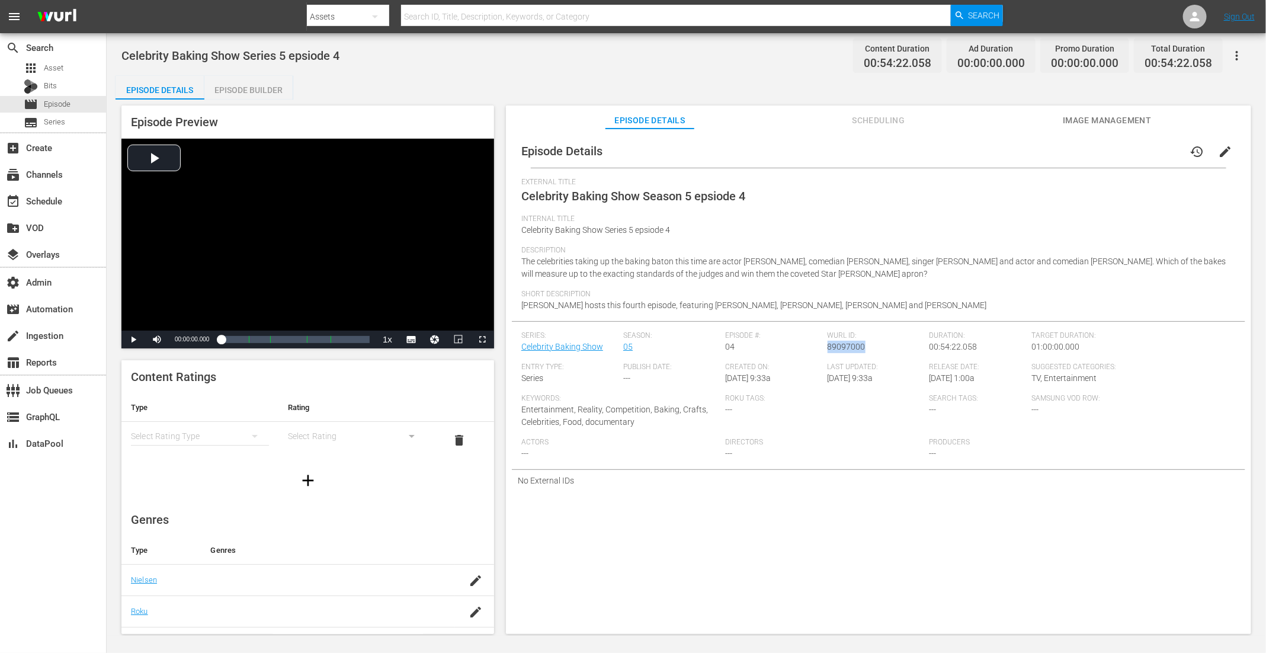
drag, startPoint x: 861, startPoint y: 350, endPoint x: 824, endPoint y: 350, distance: 36.7
click at [828, 350] on span "89097000" at bounding box center [847, 346] width 38 height 9
copy span "89097000"
click at [271, 91] on div "Episode Builder" at bounding box center [248, 90] width 89 height 28
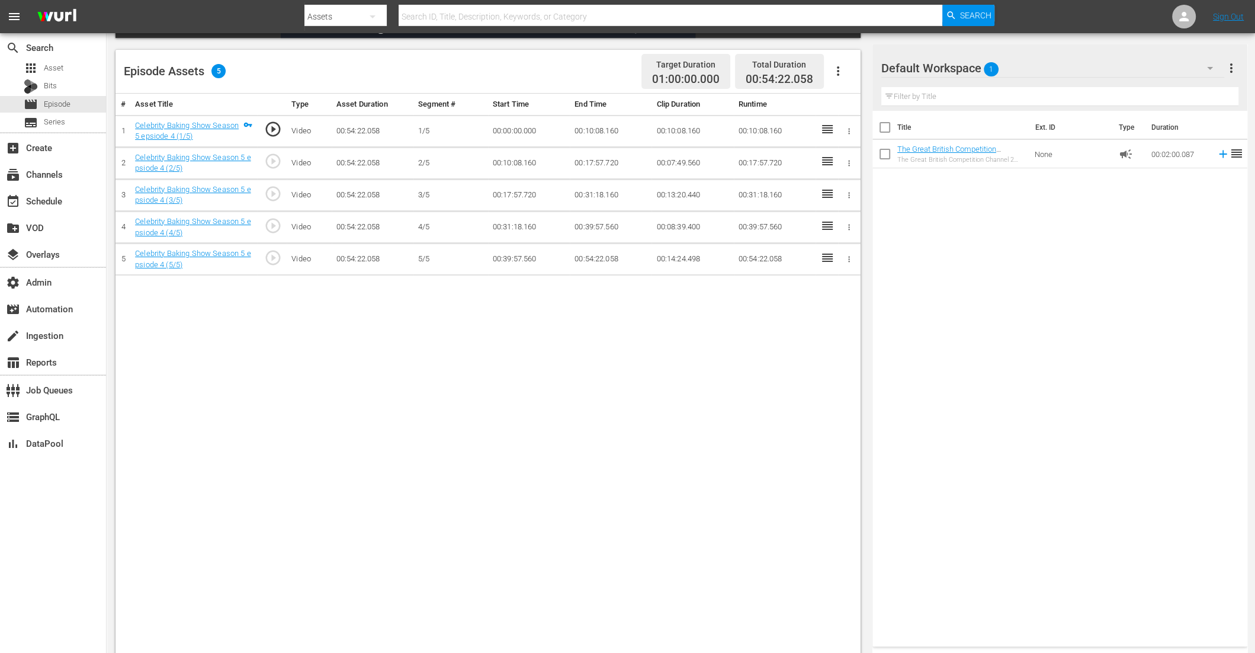
scroll to position [307, 0]
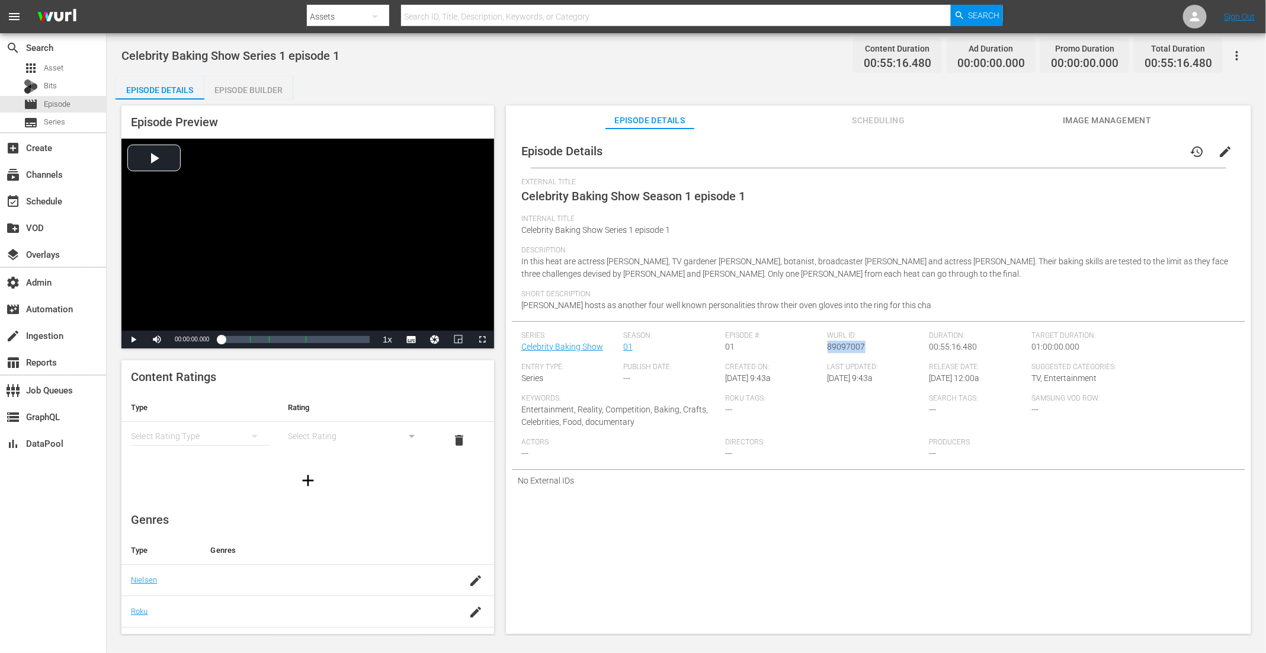
drag, startPoint x: 863, startPoint y: 349, endPoint x: 825, endPoint y: 350, distance: 37.3
click at [828, 350] on div "Wurl ID: 89097007" at bounding box center [879, 346] width 102 height 31
copy span "89097007"
click at [278, 89] on div "Episode Builder" at bounding box center [248, 90] width 89 height 28
drag, startPoint x: 864, startPoint y: 351, endPoint x: 825, endPoint y: 351, distance: 39.7
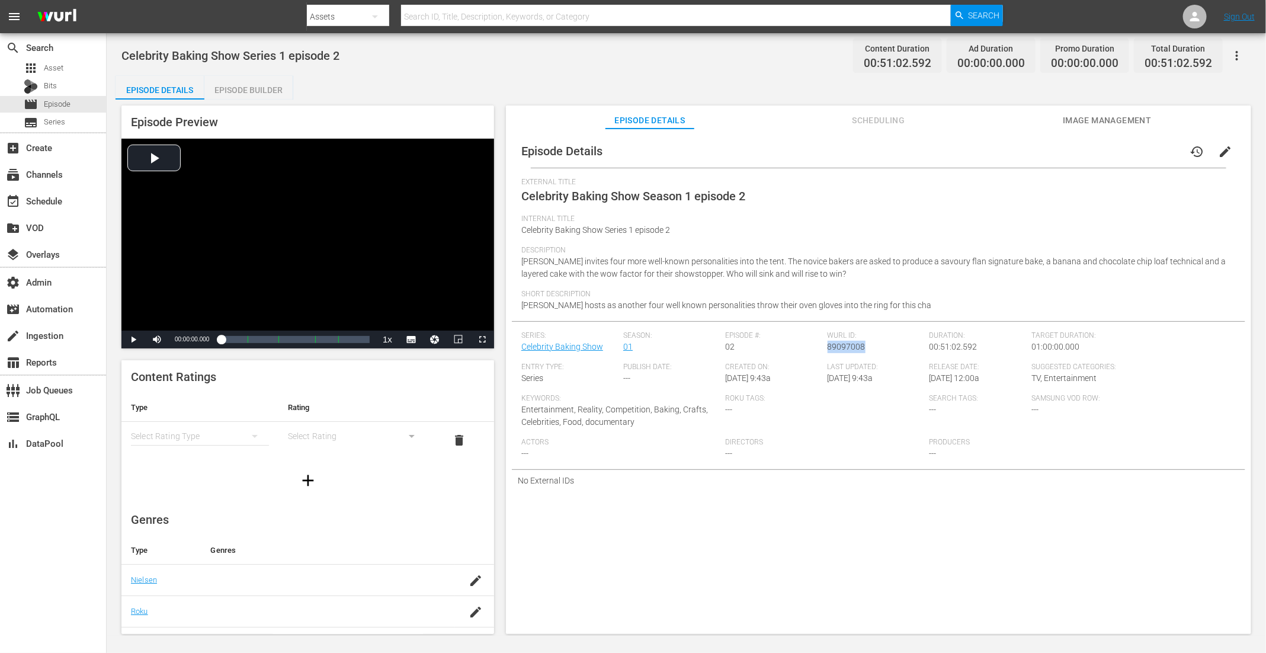
click at [828, 351] on div "[PERSON_NAME] ID: 89097008" at bounding box center [879, 346] width 102 height 31
copy span "89097008"
click at [265, 86] on div "Episode Builder" at bounding box center [248, 90] width 89 height 28
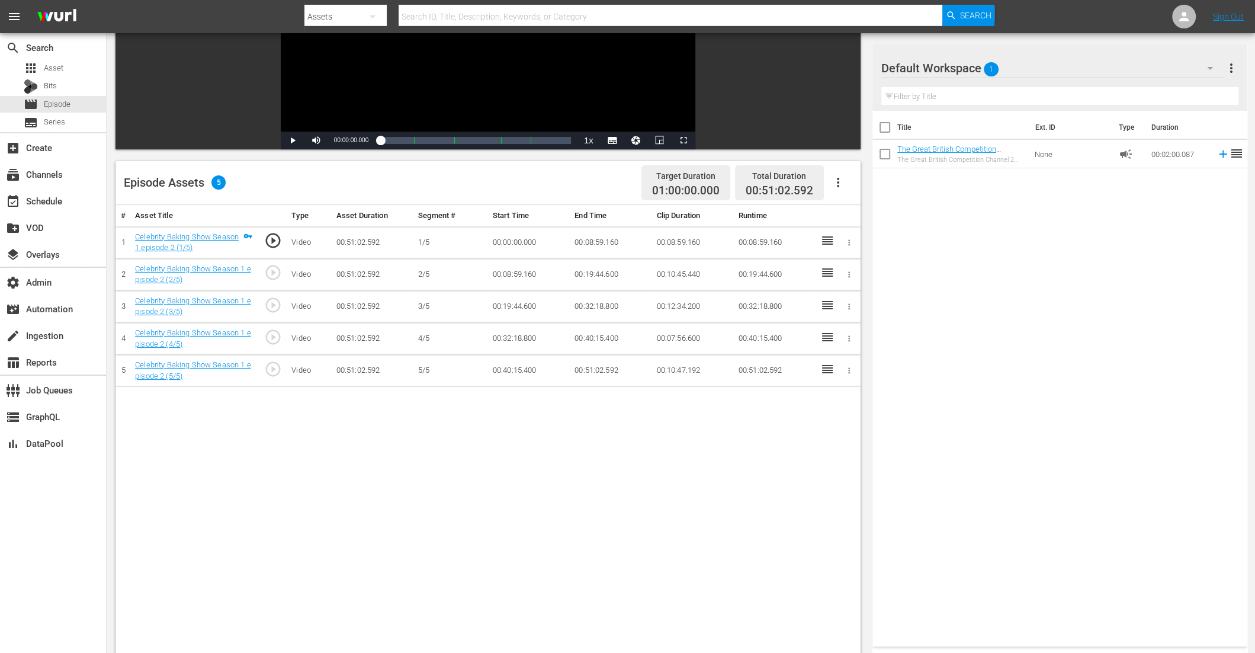
scroll to position [265, 0]
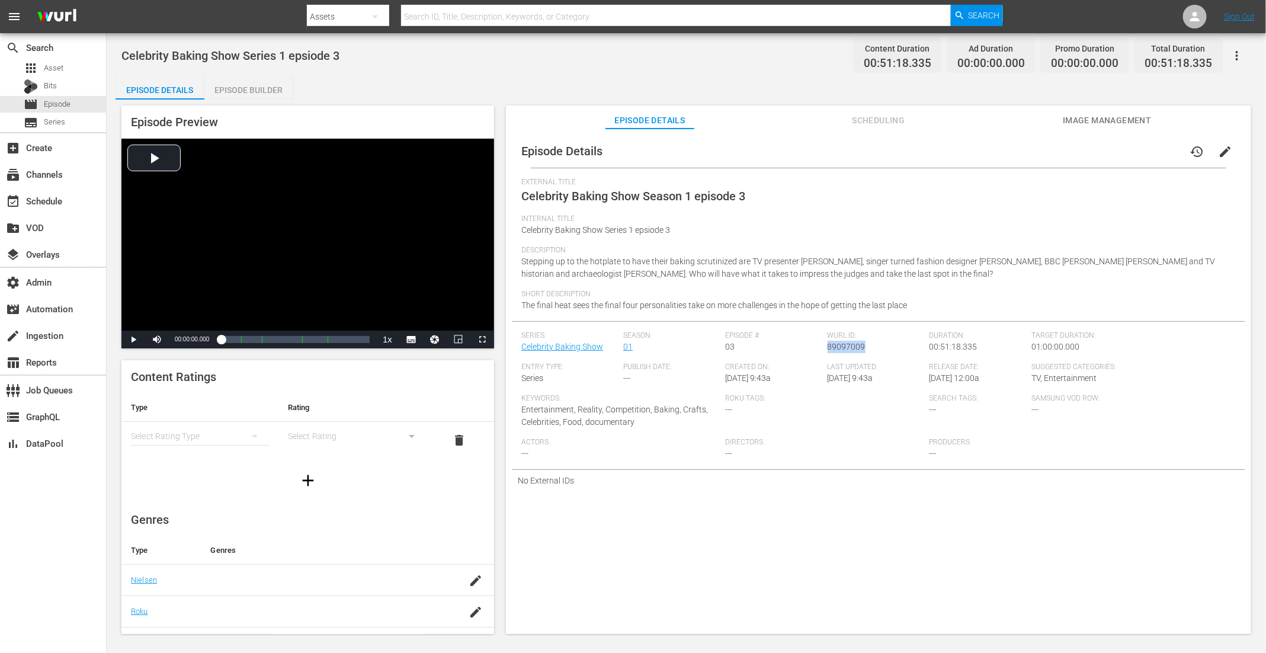
drag, startPoint x: 864, startPoint y: 347, endPoint x: 825, endPoint y: 347, distance: 39.1
click at [828, 347] on div "[PERSON_NAME] ID: 89097009" at bounding box center [879, 346] width 102 height 31
copy span "89097009"
click at [235, 84] on div "Episode Builder" at bounding box center [248, 90] width 89 height 28
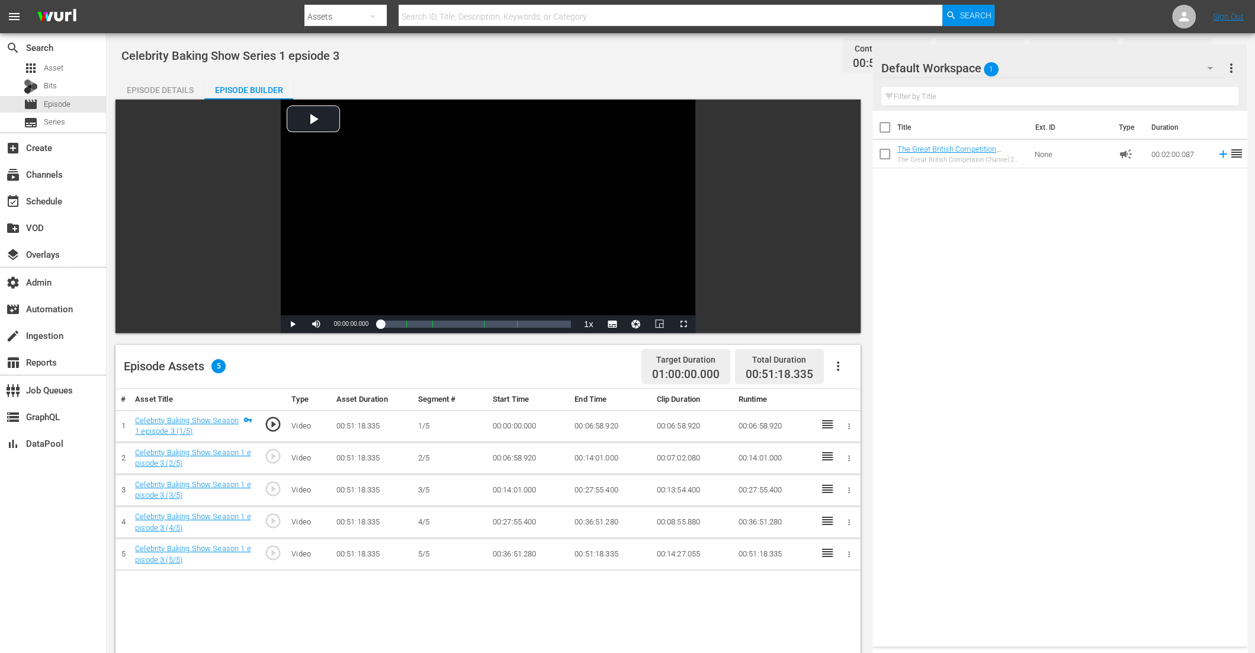
scroll to position [307, 0]
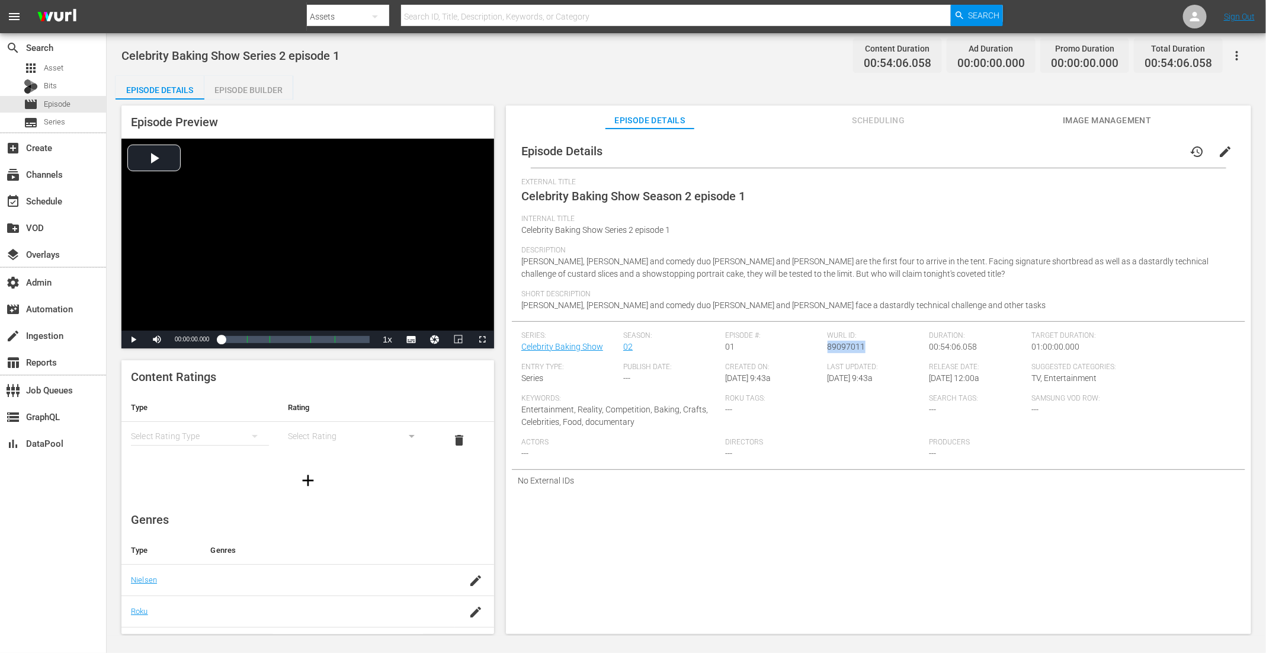
drag, startPoint x: 856, startPoint y: 347, endPoint x: 825, endPoint y: 349, distance: 31.4
click at [828, 349] on span "89097011" at bounding box center [847, 346] width 38 height 9
copy span "89097011"
click at [259, 78] on div "Episode Builder" at bounding box center [248, 90] width 89 height 28
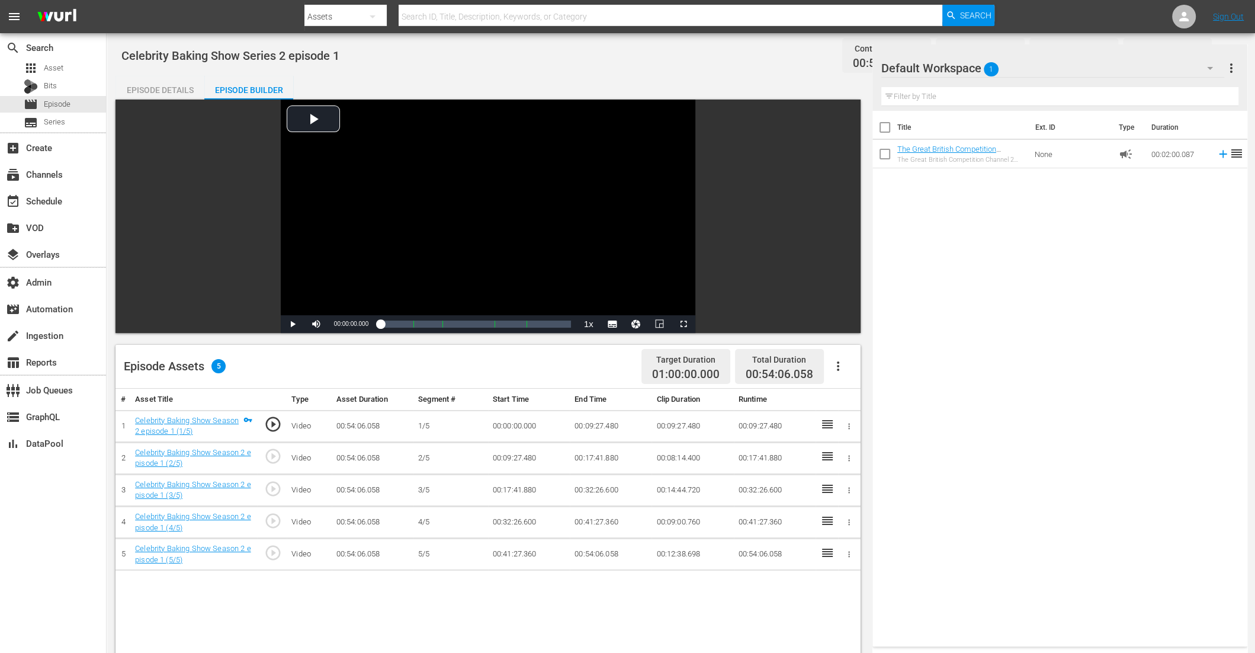
scroll to position [307, 0]
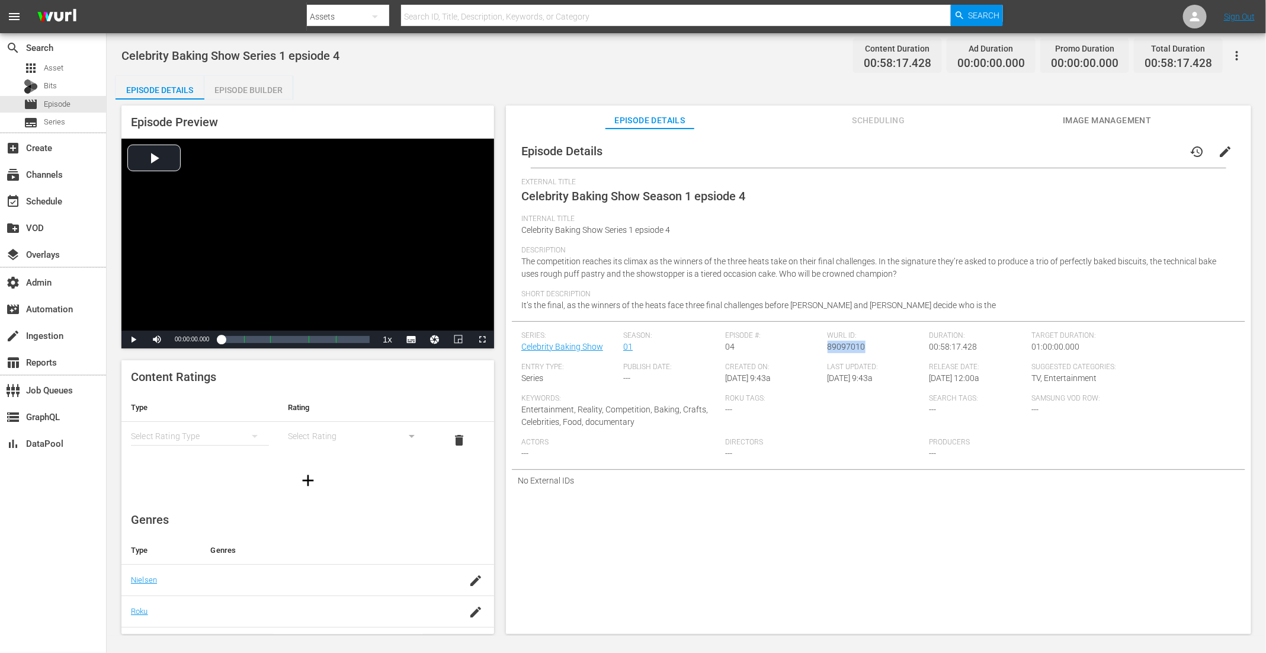
drag, startPoint x: 864, startPoint y: 345, endPoint x: 825, endPoint y: 347, distance: 38.5
click at [828, 347] on div "Wurl ID: 89097010" at bounding box center [879, 346] width 102 height 31
copy span "89097010"
click at [286, 88] on div "Episode Builder" at bounding box center [248, 90] width 89 height 28
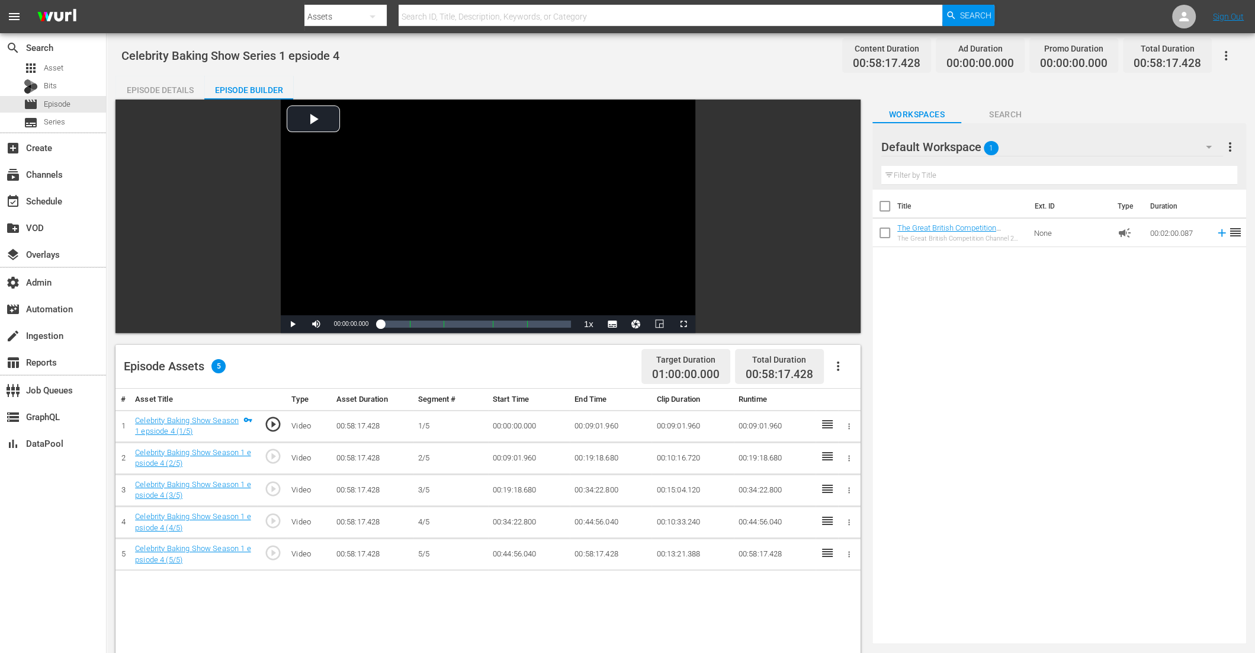
scroll to position [277, 0]
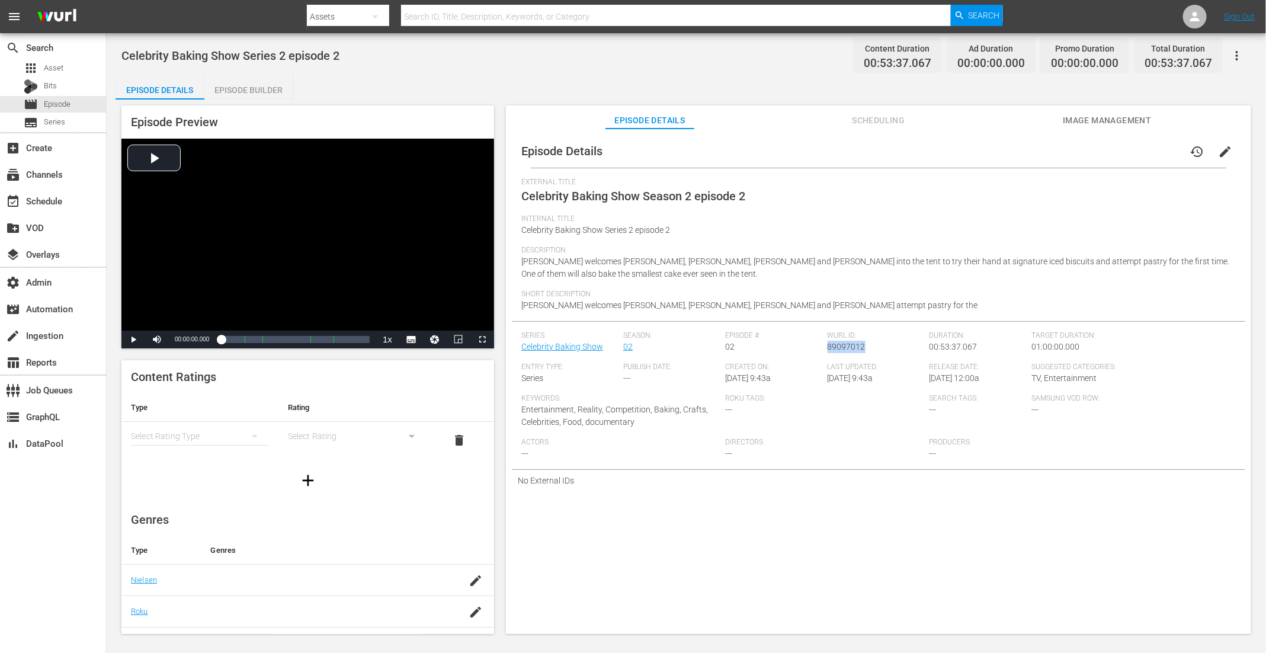
drag, startPoint x: 860, startPoint y: 350, endPoint x: 825, endPoint y: 351, distance: 35.6
click at [828, 351] on div "[PERSON_NAME] ID: 89097012" at bounding box center [879, 346] width 102 height 31
copy span "89097012"
drag, startPoint x: 256, startPoint y: 89, endPoint x: 287, endPoint y: 15, distance: 80.2
click at [257, 89] on div "Episode Builder" at bounding box center [248, 90] width 89 height 28
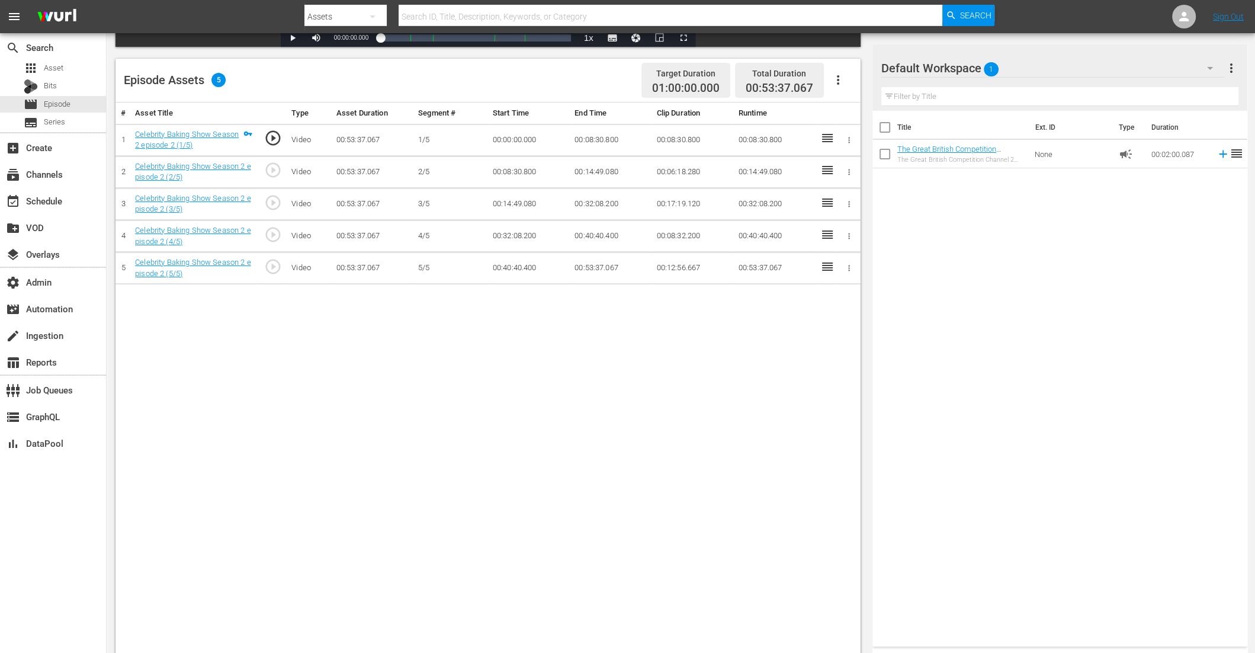
scroll to position [307, 0]
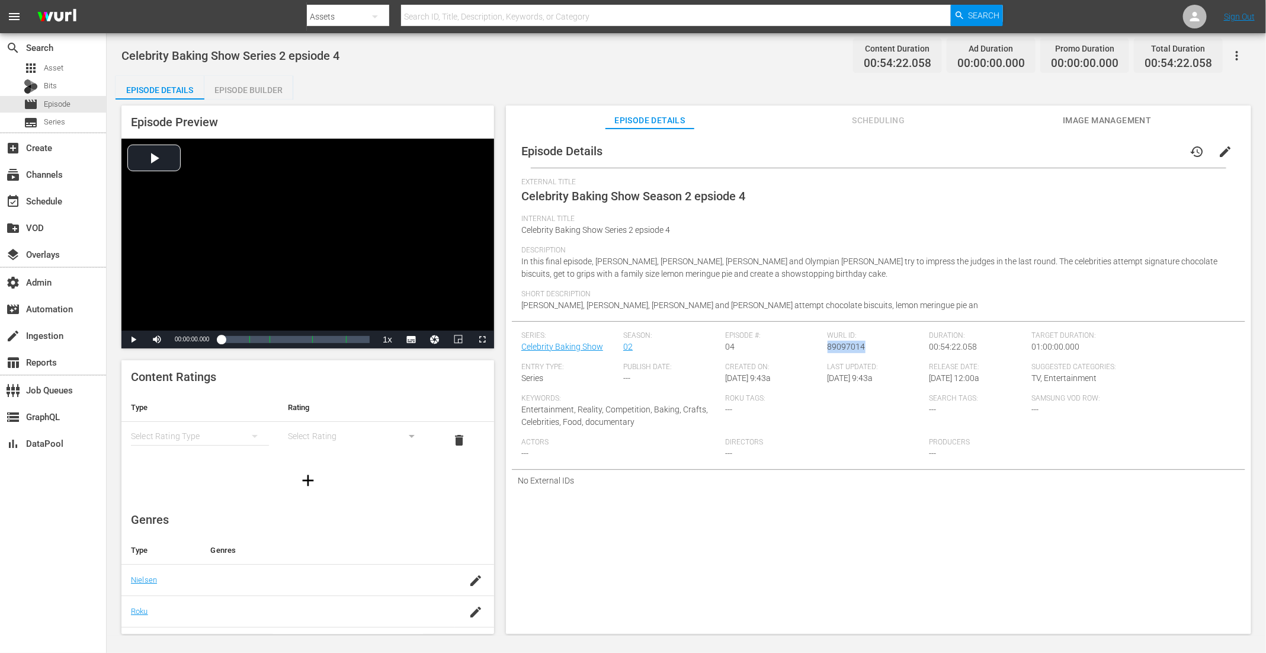
drag, startPoint x: 860, startPoint y: 350, endPoint x: 825, endPoint y: 350, distance: 35.0
click at [828, 350] on div "[PERSON_NAME] ID: 89097014" at bounding box center [879, 346] width 102 height 31
copy span "89097014"
click at [257, 84] on div "Episode Builder" at bounding box center [248, 90] width 89 height 28
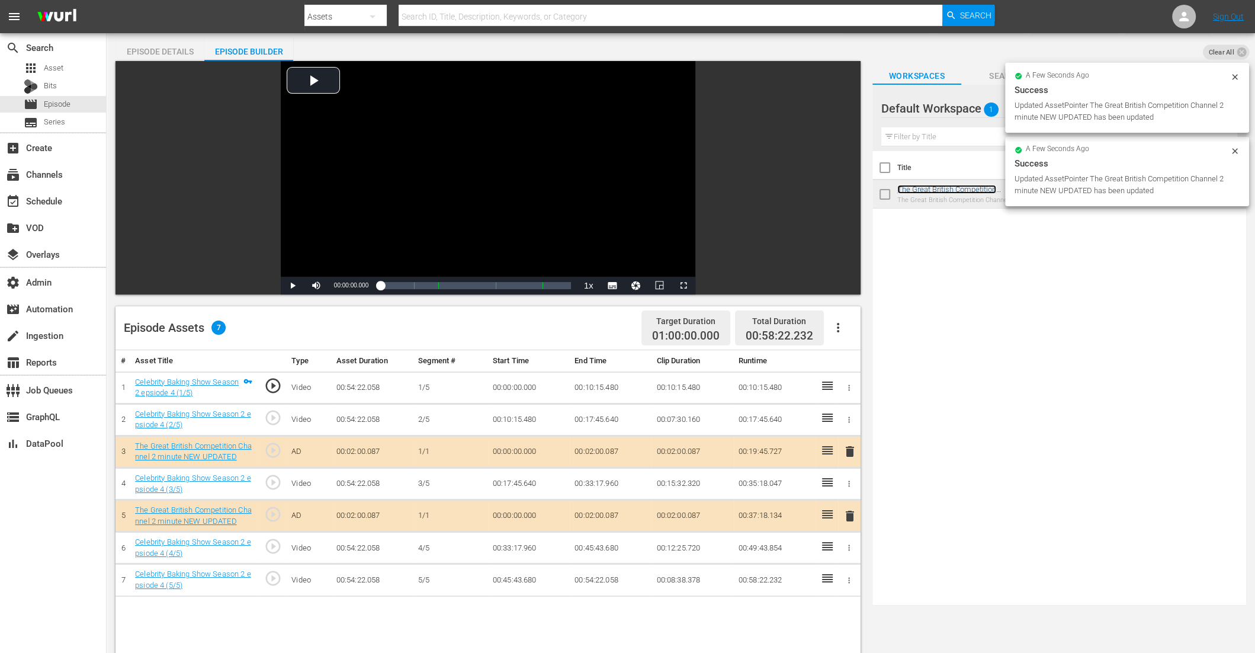
scroll to position [203, 0]
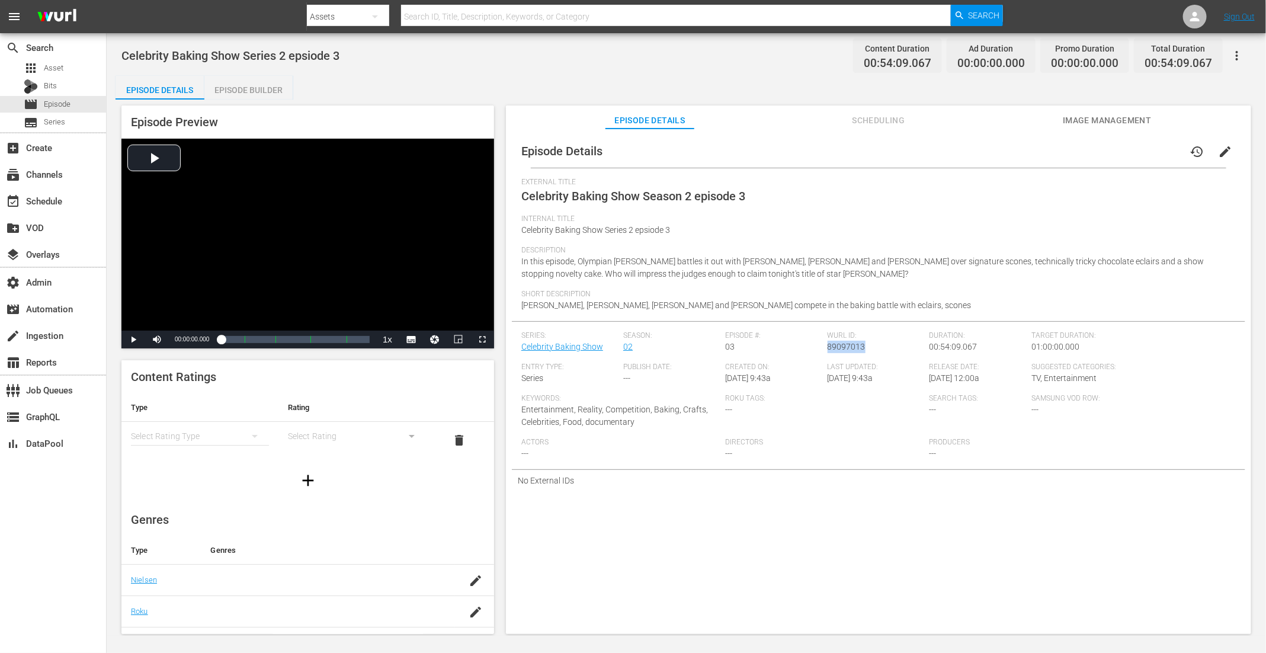
drag, startPoint x: 857, startPoint y: 352, endPoint x: 825, endPoint y: 352, distance: 32.0
click at [828, 352] on div "Wurl ID: 89097013" at bounding box center [879, 346] width 102 height 31
copy span "89097013"
click at [253, 90] on div "Episode Builder" at bounding box center [248, 90] width 89 height 28
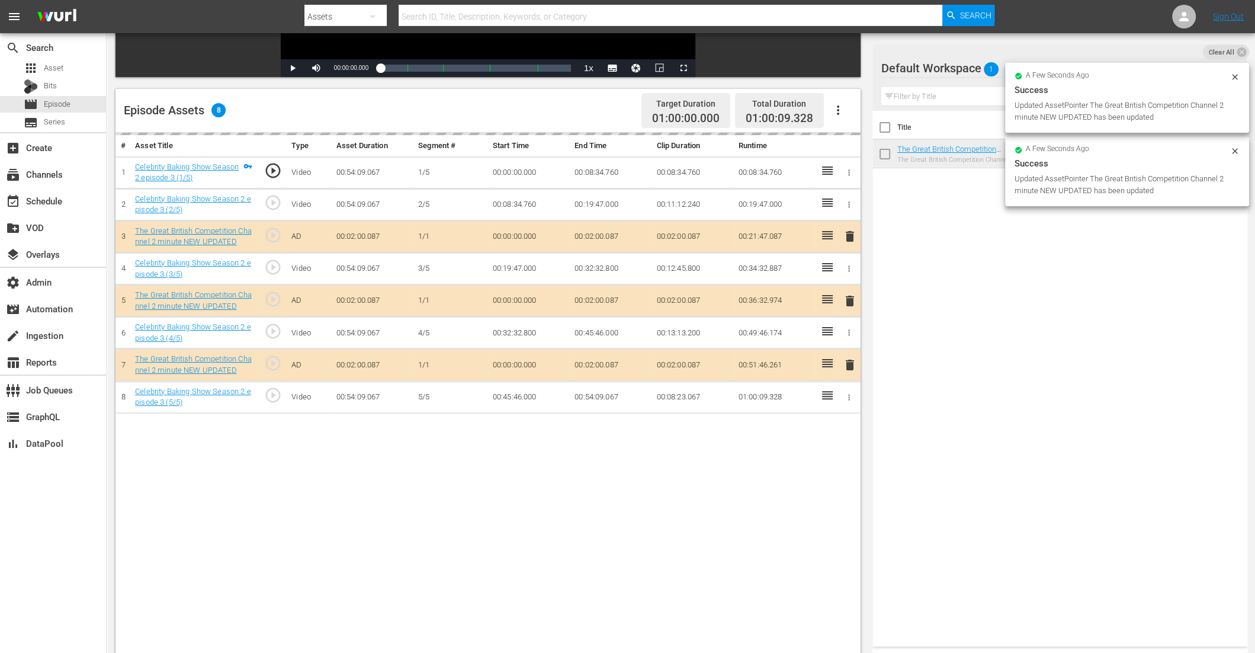
scroll to position [265, 0]
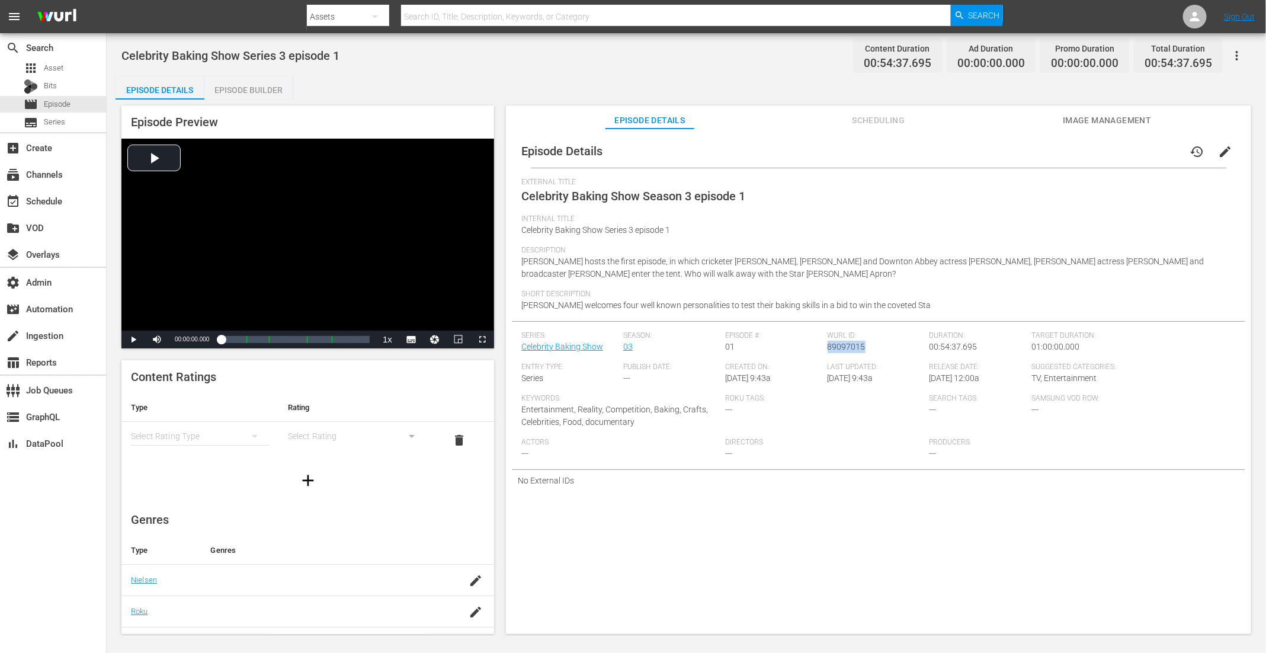
drag, startPoint x: 861, startPoint y: 350, endPoint x: 825, endPoint y: 352, distance: 36.3
click at [828, 352] on div "[PERSON_NAME] ID: 89097015" at bounding box center [879, 346] width 102 height 31
copy span "89097015"
click at [238, 86] on div "Episode Builder" at bounding box center [248, 90] width 89 height 28
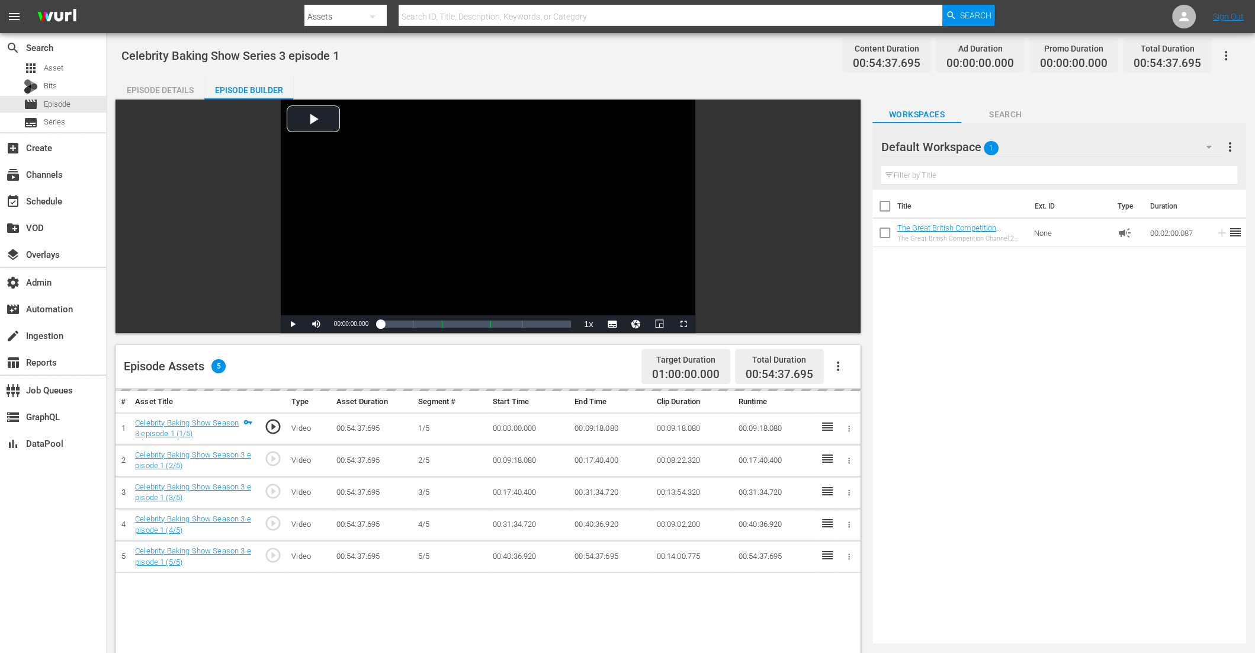
scroll to position [307, 0]
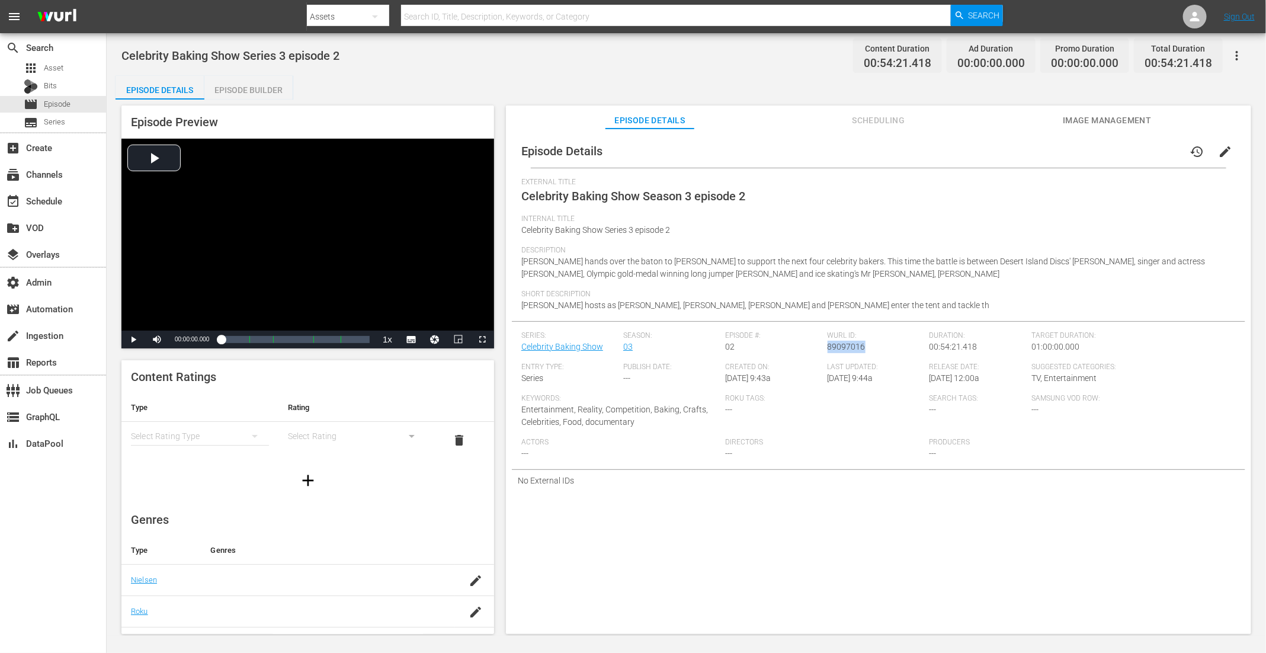
drag, startPoint x: 864, startPoint y: 349, endPoint x: 826, endPoint y: 349, distance: 37.9
click at [828, 349] on div "Wurl ID: 89097016" at bounding box center [879, 346] width 102 height 31
copy span "89097016"
click at [249, 80] on div "Episode Builder" at bounding box center [248, 90] width 89 height 28
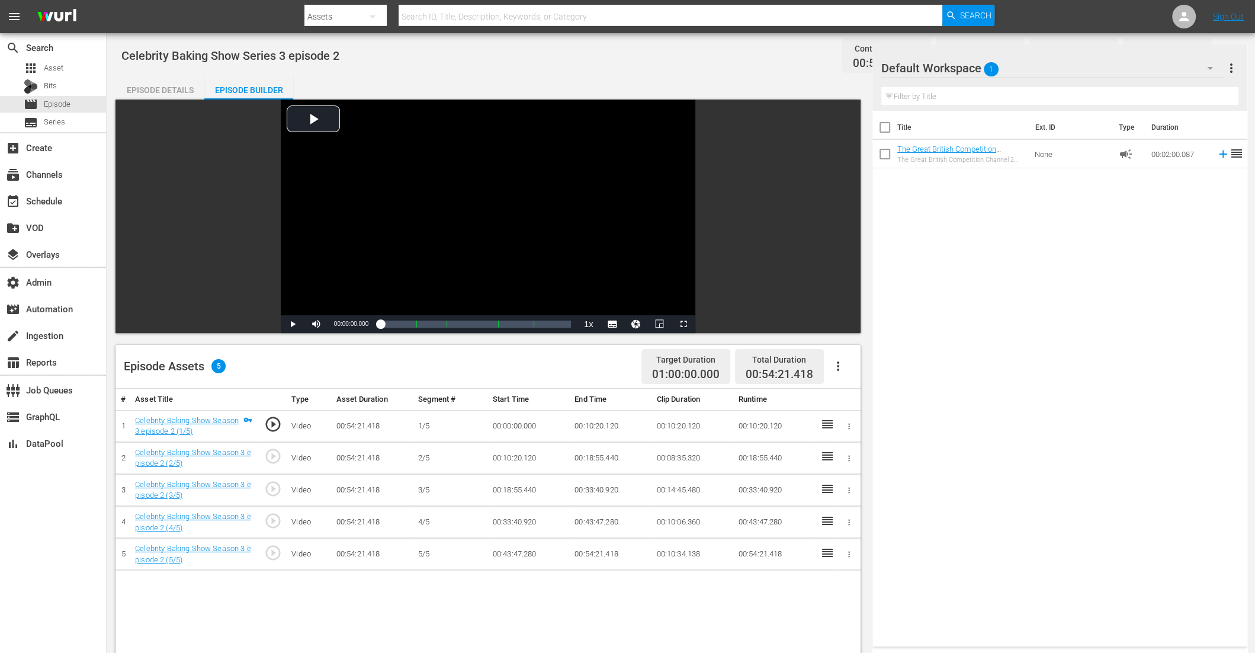
scroll to position [307, 0]
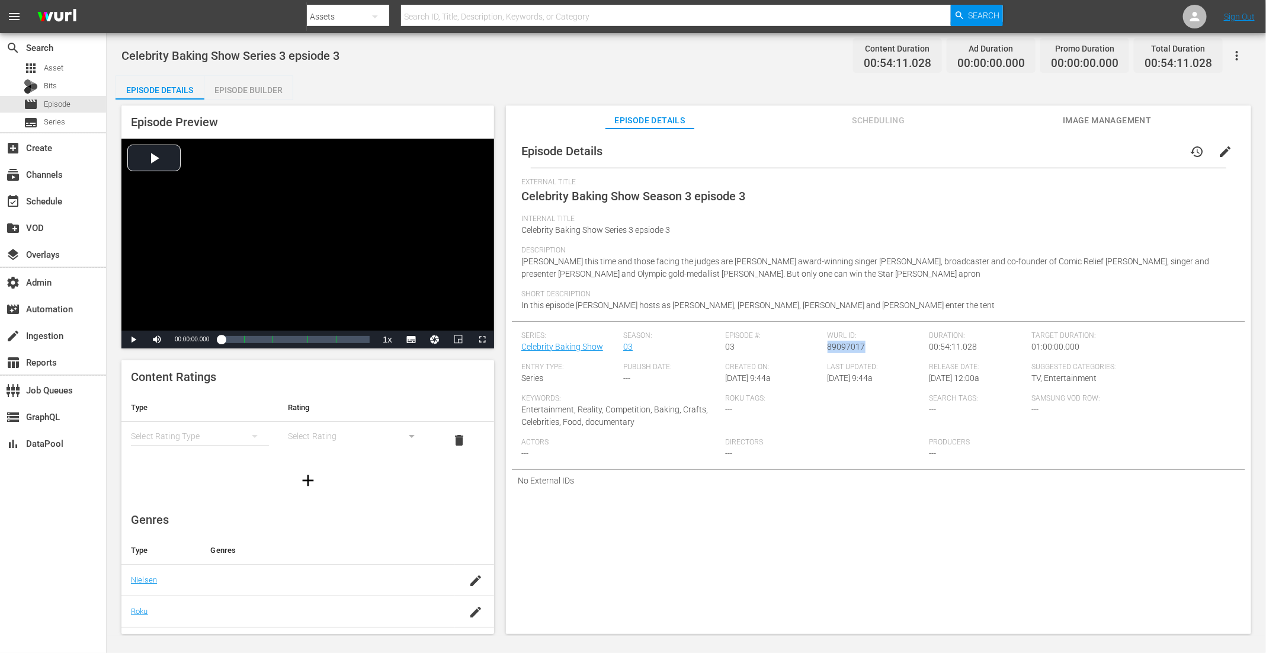
drag, startPoint x: 864, startPoint y: 347, endPoint x: 825, endPoint y: 347, distance: 39.1
click at [828, 347] on div "Wurl ID: 89097017" at bounding box center [879, 346] width 102 height 31
copy span "89097017"
click at [268, 86] on div "Episode Builder" at bounding box center [248, 90] width 89 height 28
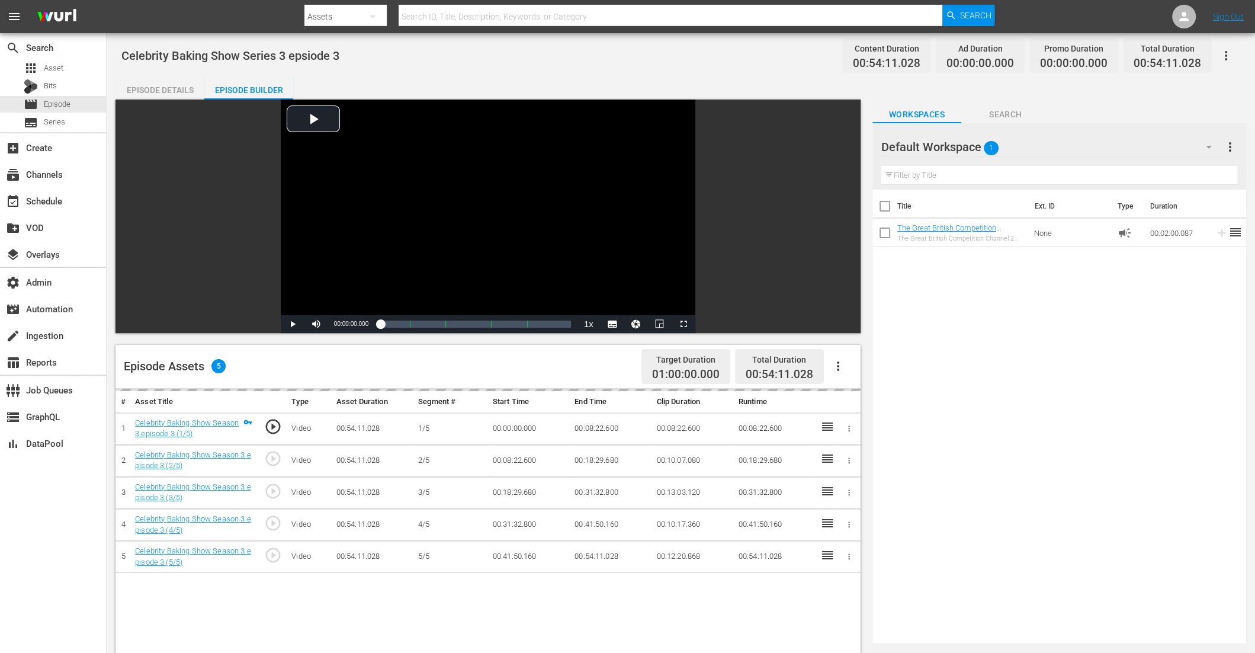
scroll to position [273, 0]
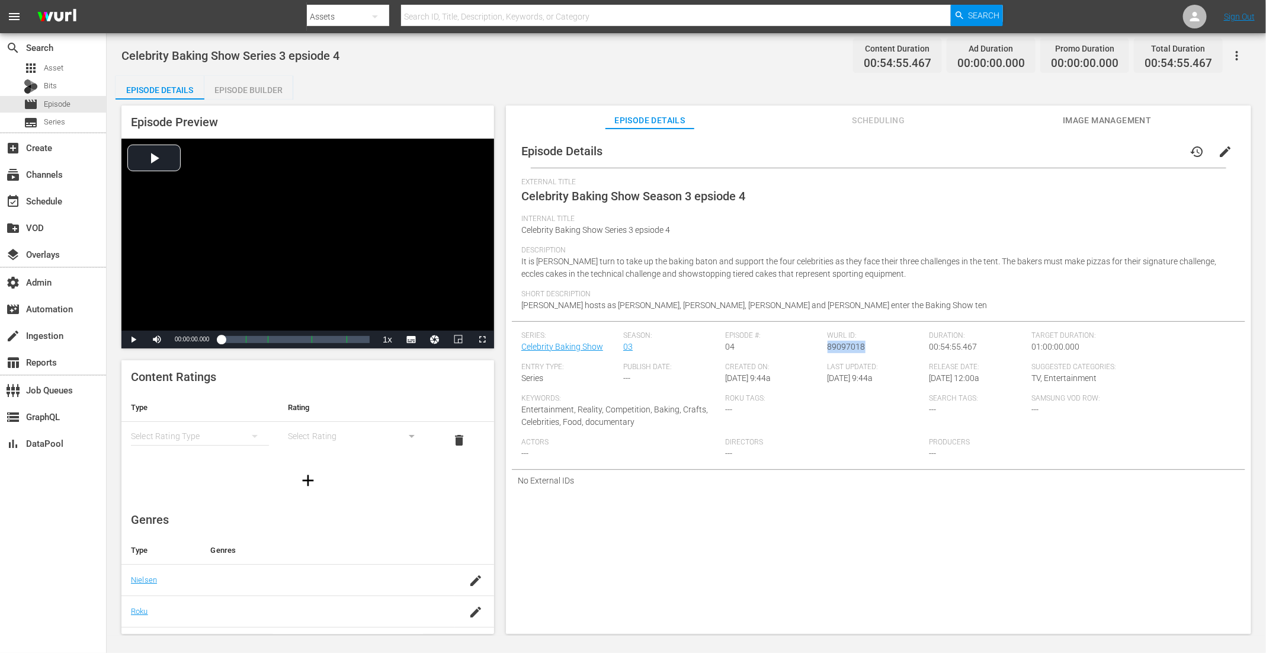
drag, startPoint x: 865, startPoint y: 351, endPoint x: 825, endPoint y: 351, distance: 40.9
click at [828, 351] on div "[PERSON_NAME] ID: 89097018" at bounding box center [879, 346] width 102 height 31
copy span "89097018"
click at [251, 84] on div "Episode Builder" at bounding box center [248, 90] width 89 height 28
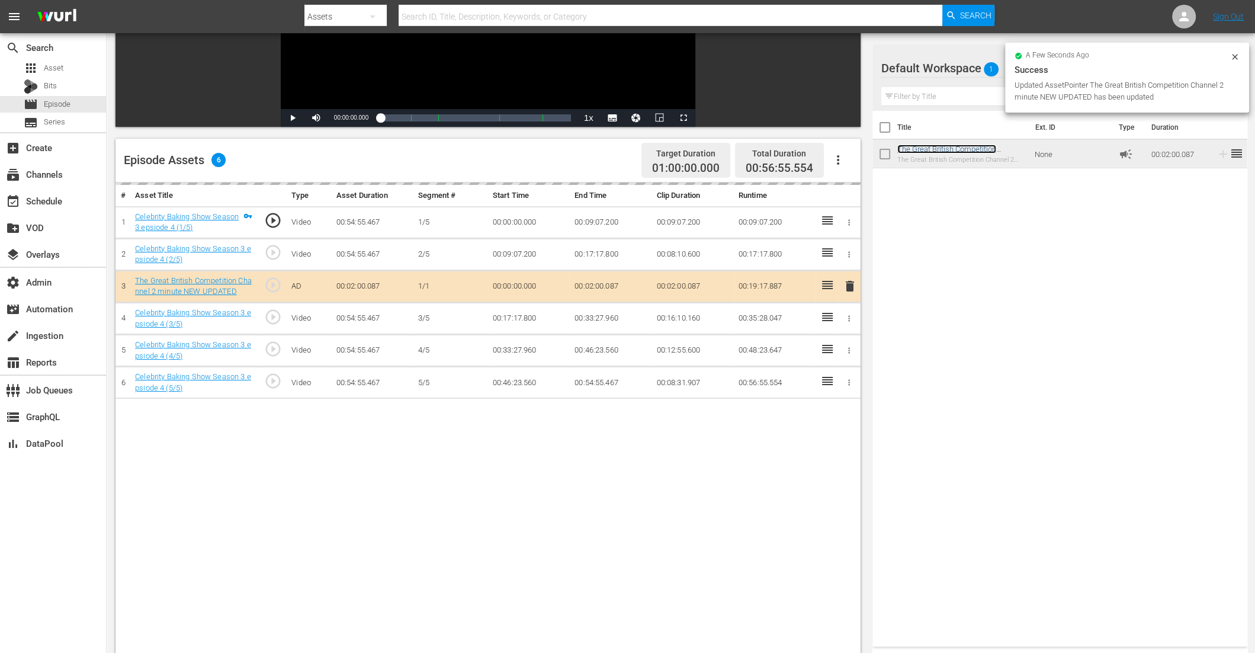
scroll to position [307, 0]
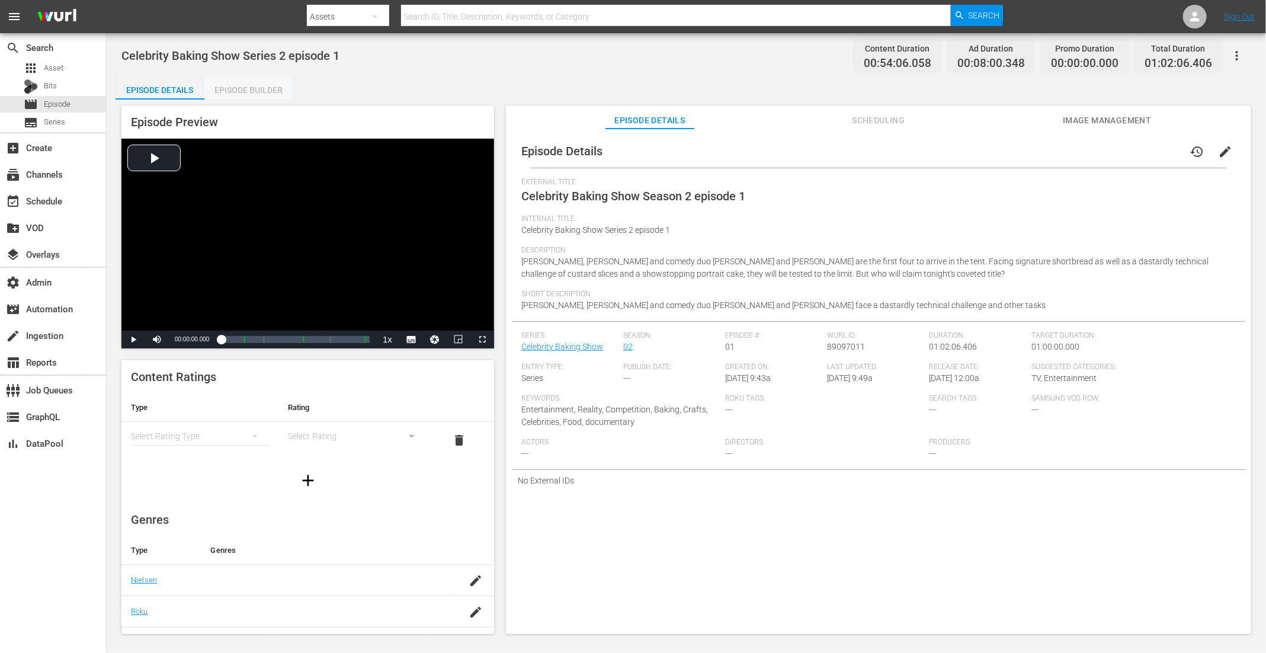
click at [242, 87] on div "Episode Builder" at bounding box center [248, 90] width 89 height 28
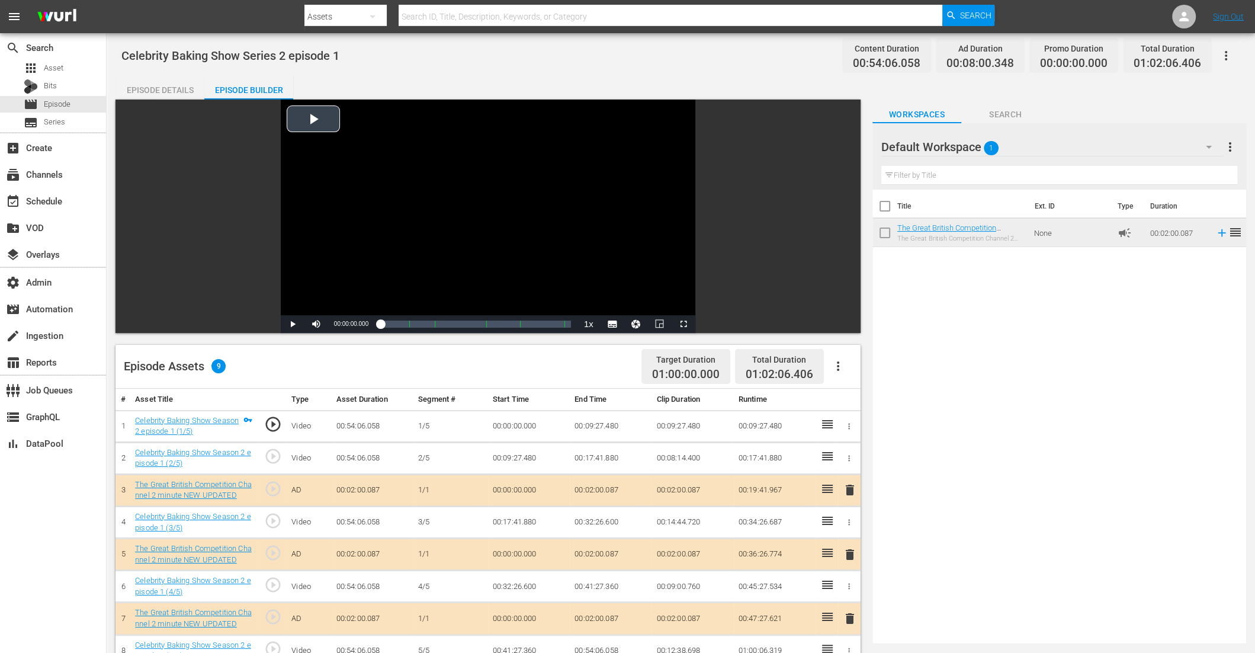
scroll to position [225, 0]
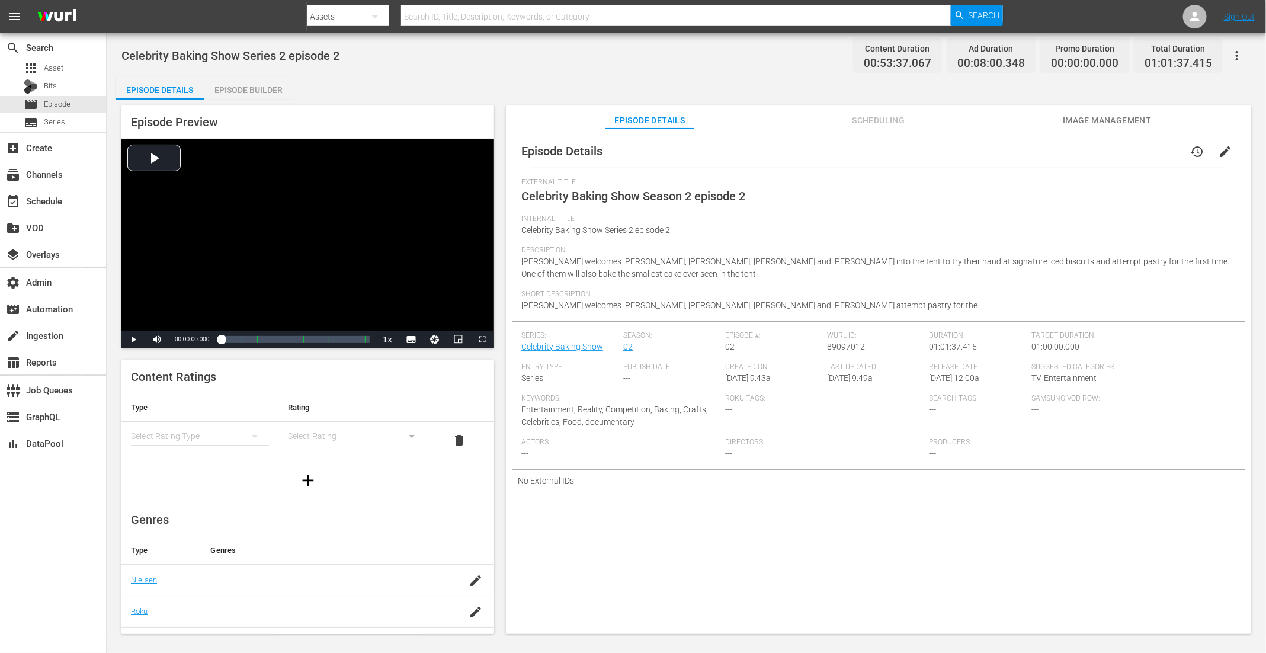
click at [267, 83] on div "Episode Builder" at bounding box center [248, 90] width 89 height 28
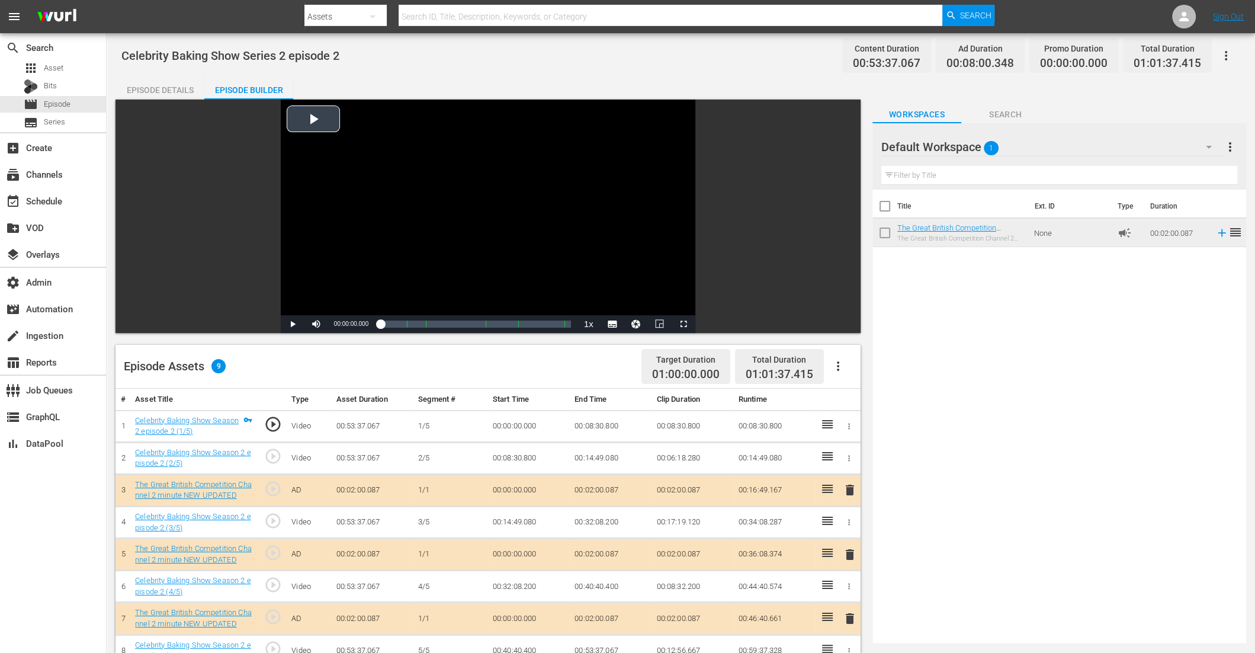
scroll to position [277, 0]
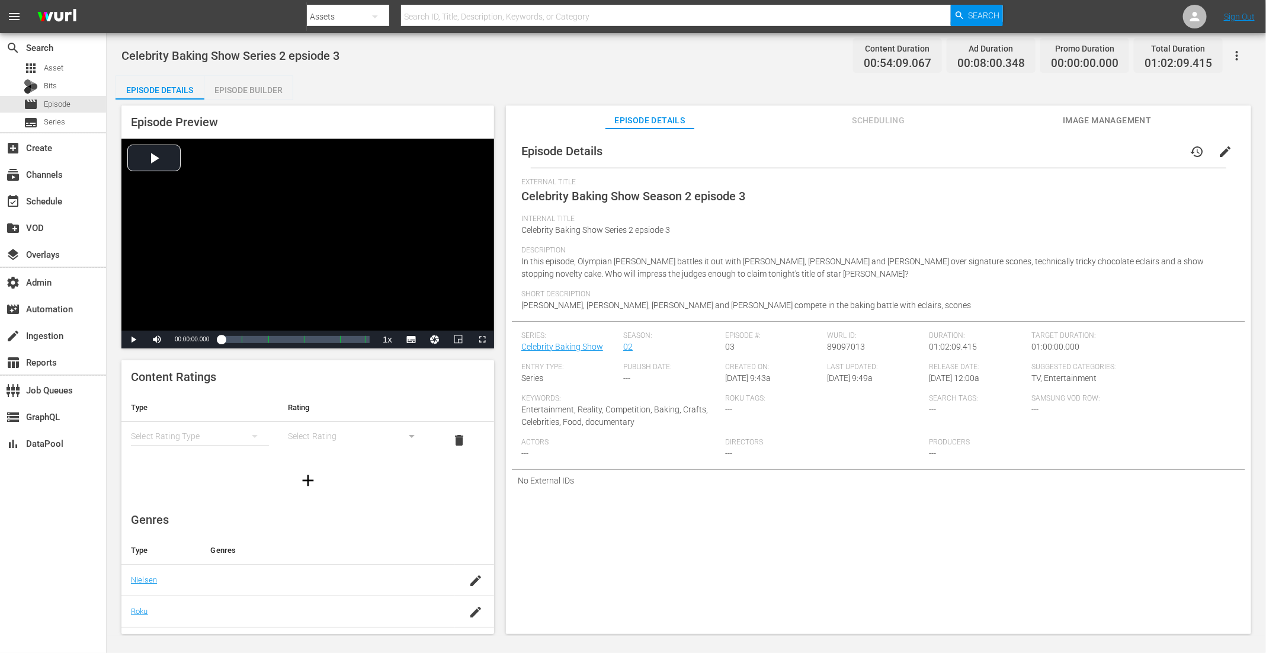
click at [262, 89] on div "Episode Builder" at bounding box center [248, 90] width 89 height 28
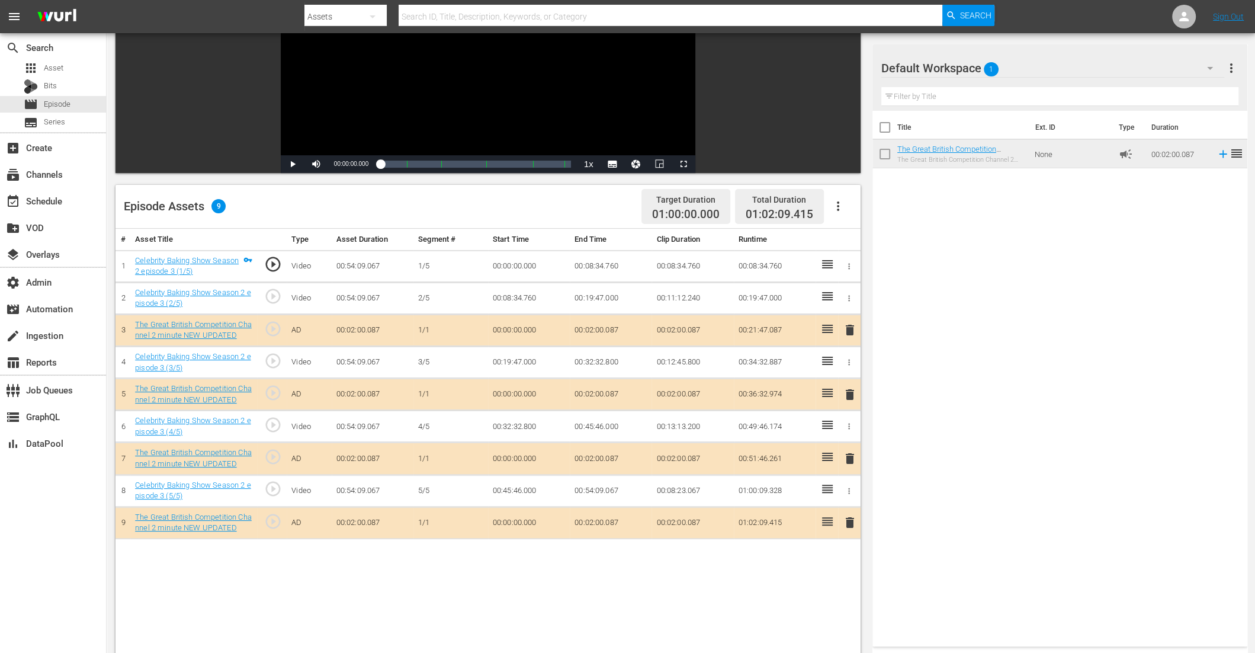
scroll to position [307, 0]
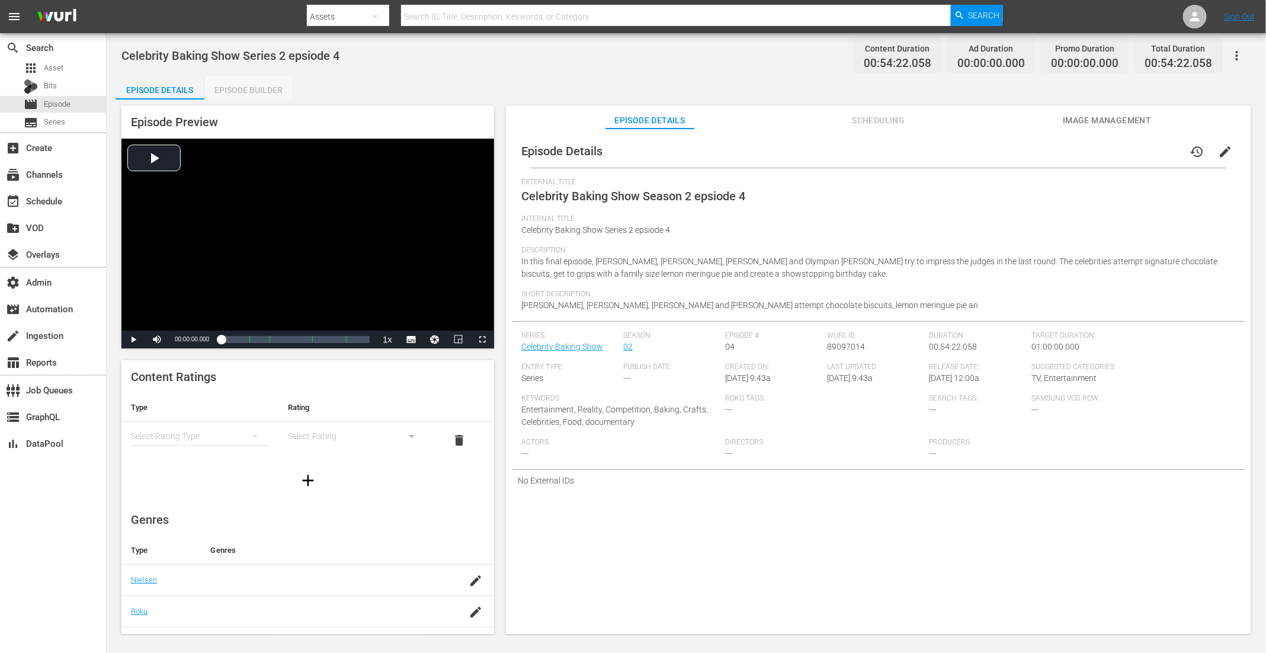
click at [275, 79] on div "Episode Builder" at bounding box center [248, 90] width 89 height 28
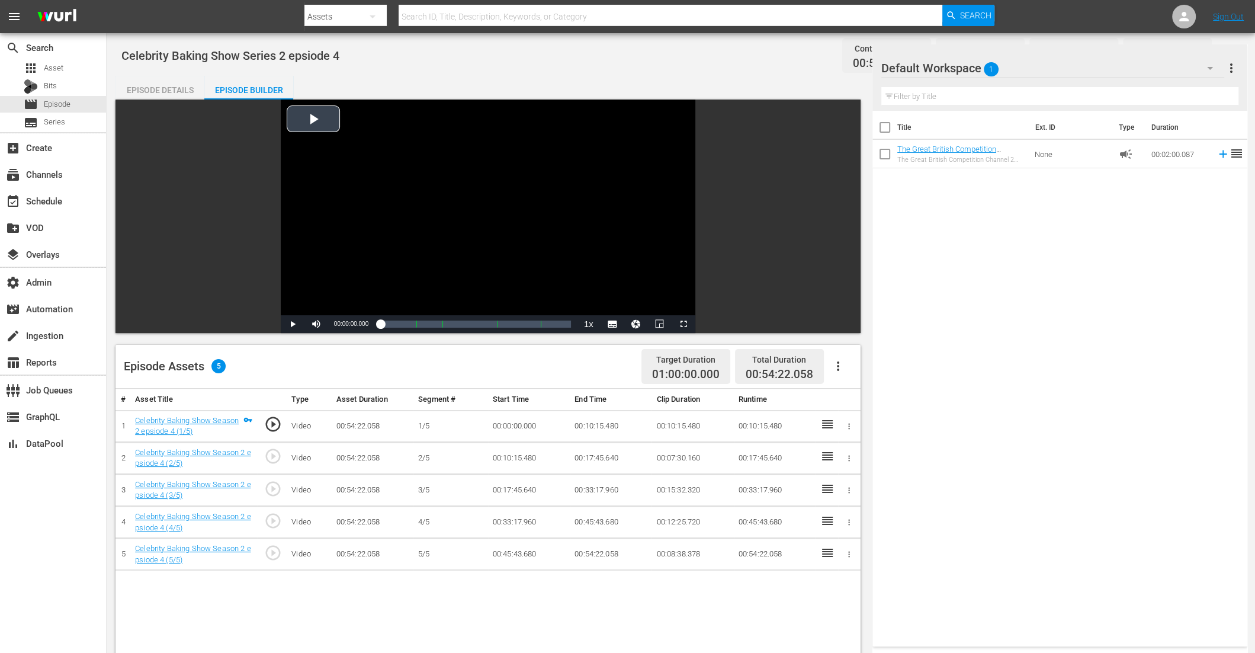
scroll to position [135, 0]
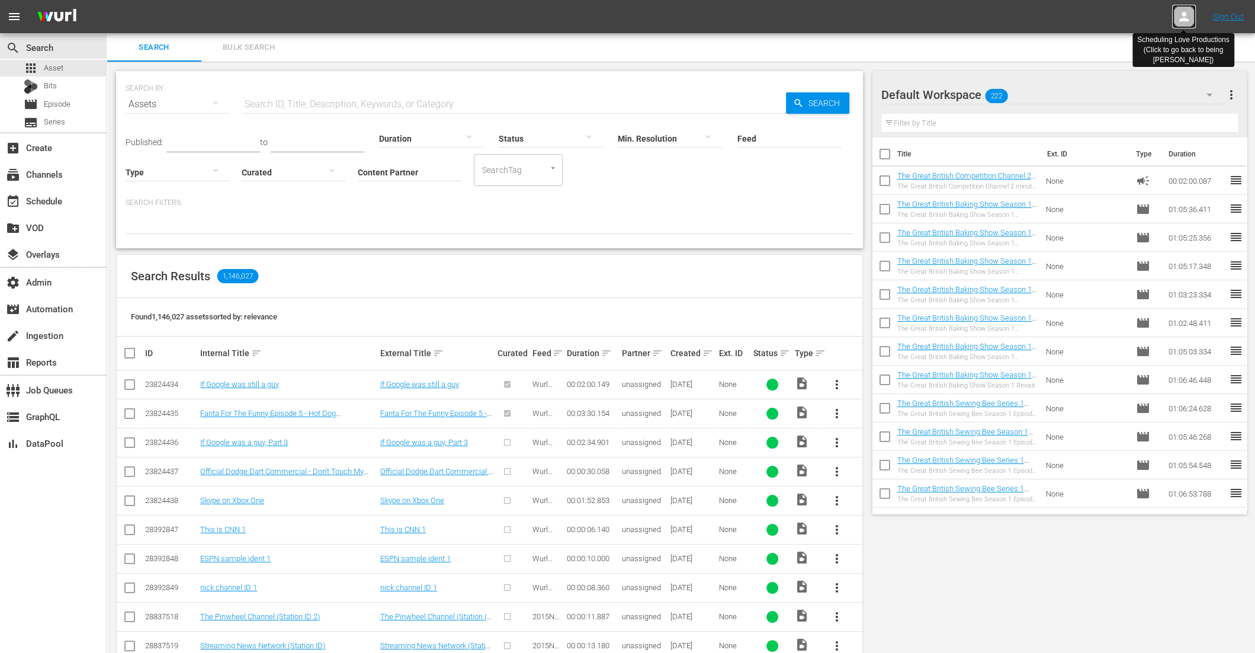
click at [1003, 16] on icon at bounding box center [1184, 16] width 14 height 14
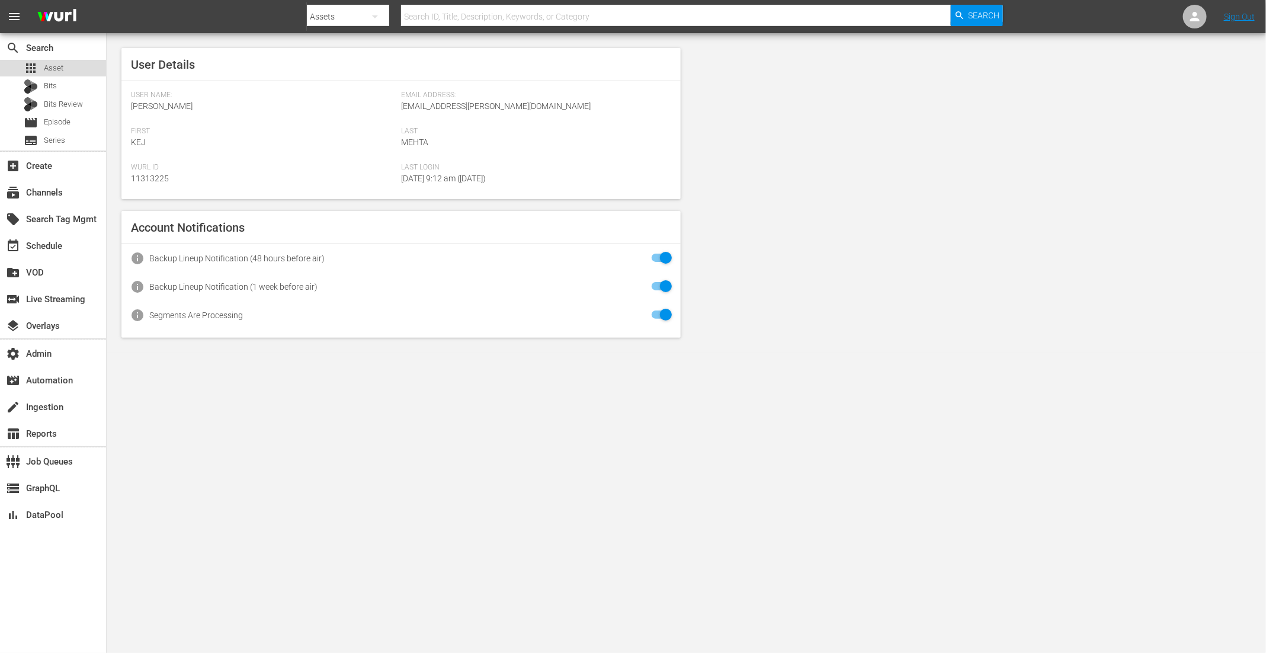
click at [62, 68] on span "Asset" at bounding box center [54, 68] width 20 height 12
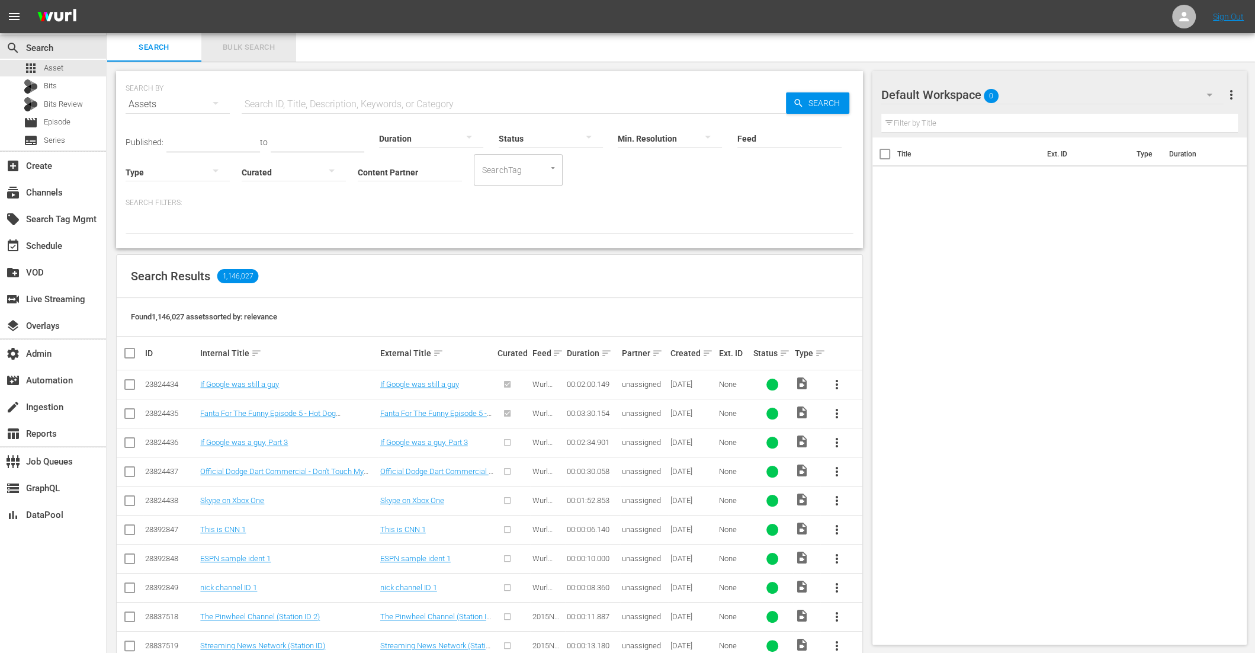
click at [249, 47] on span "Bulk Search" at bounding box center [249, 48] width 81 height 14
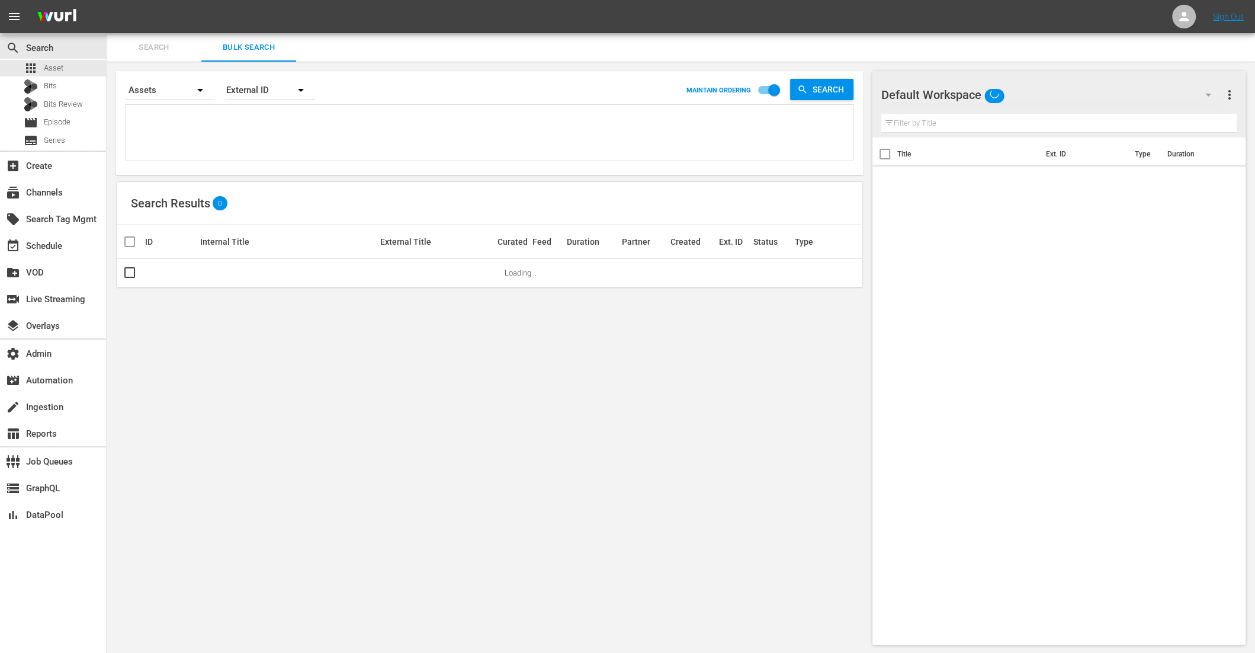
click at [215, 129] on textarea at bounding box center [491, 135] width 724 height 54
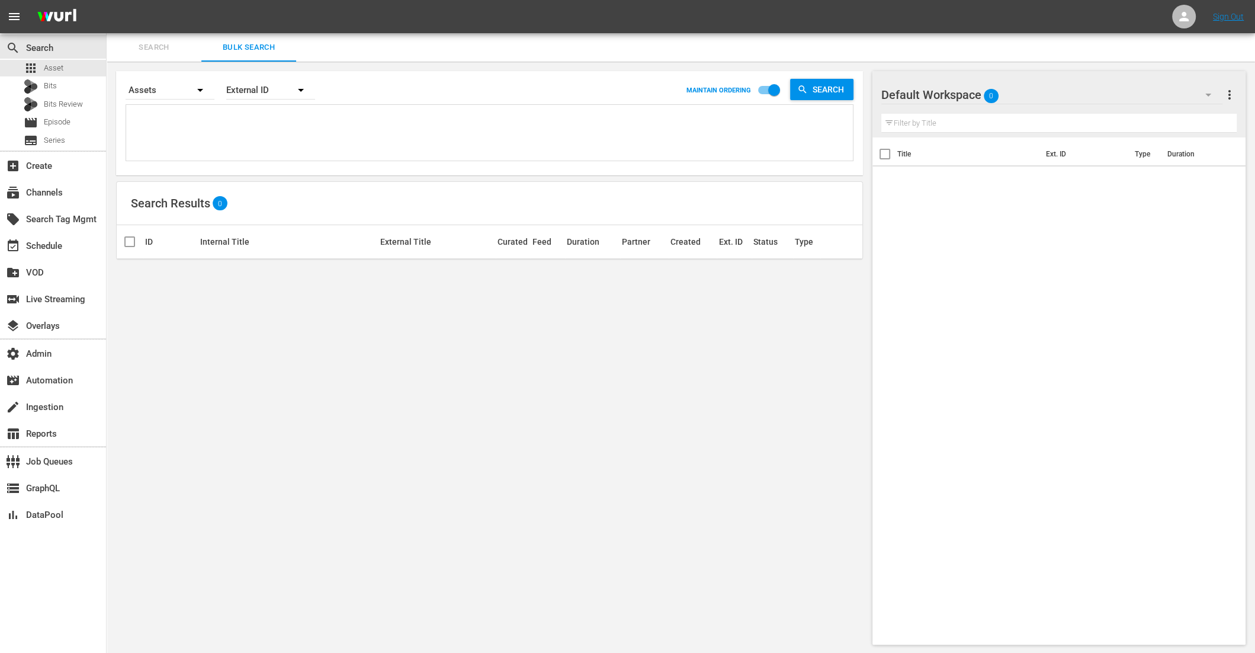
paste textarea "AMCNVR0000015595 AMCNVR0000015596 AMCNVR0000015597 AMCNVR0000015599 AMCNVR00000…"
type textarea "AMCNVR0000015595 AMCNVR0000015596 AMCNVR0000015597 AMCNVR0000015599 AMCNVR00000…"
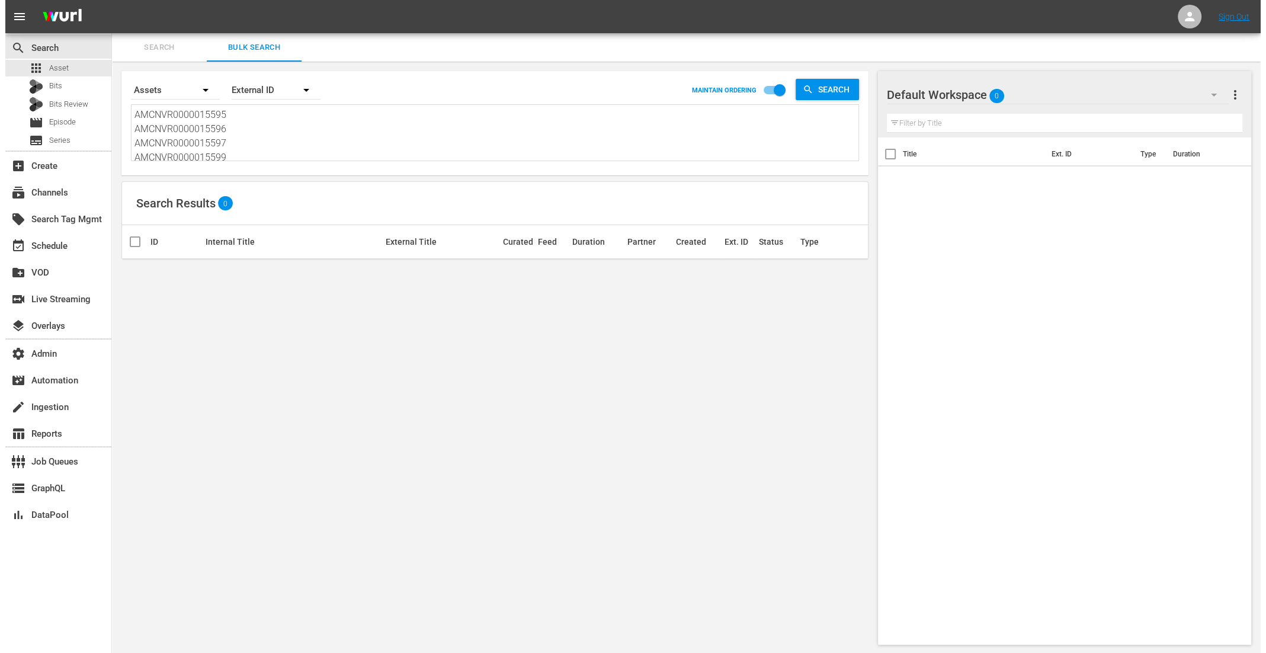
scroll to position [1, 0]
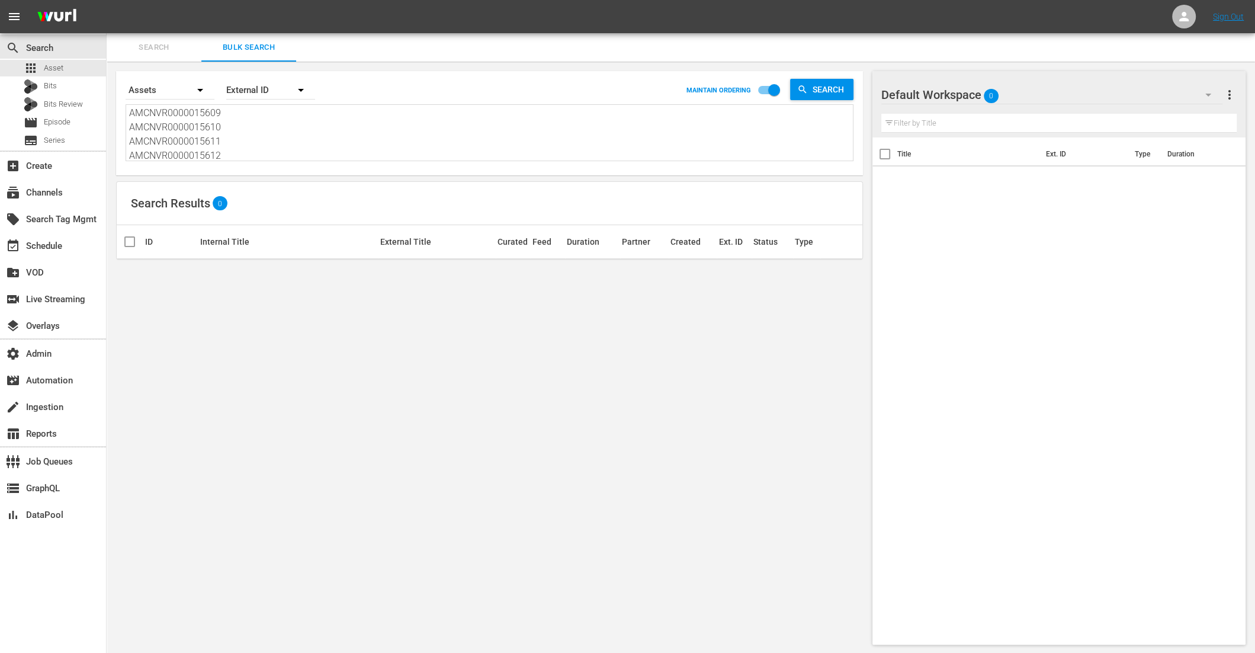
type textarea "AMCNVR0000015595 AMCNVR0000015596 AMCNVR0000015597 AMCNVR0000015599 AMCNVR00000…"
click at [161, 44] on span "Search" at bounding box center [154, 48] width 81 height 14
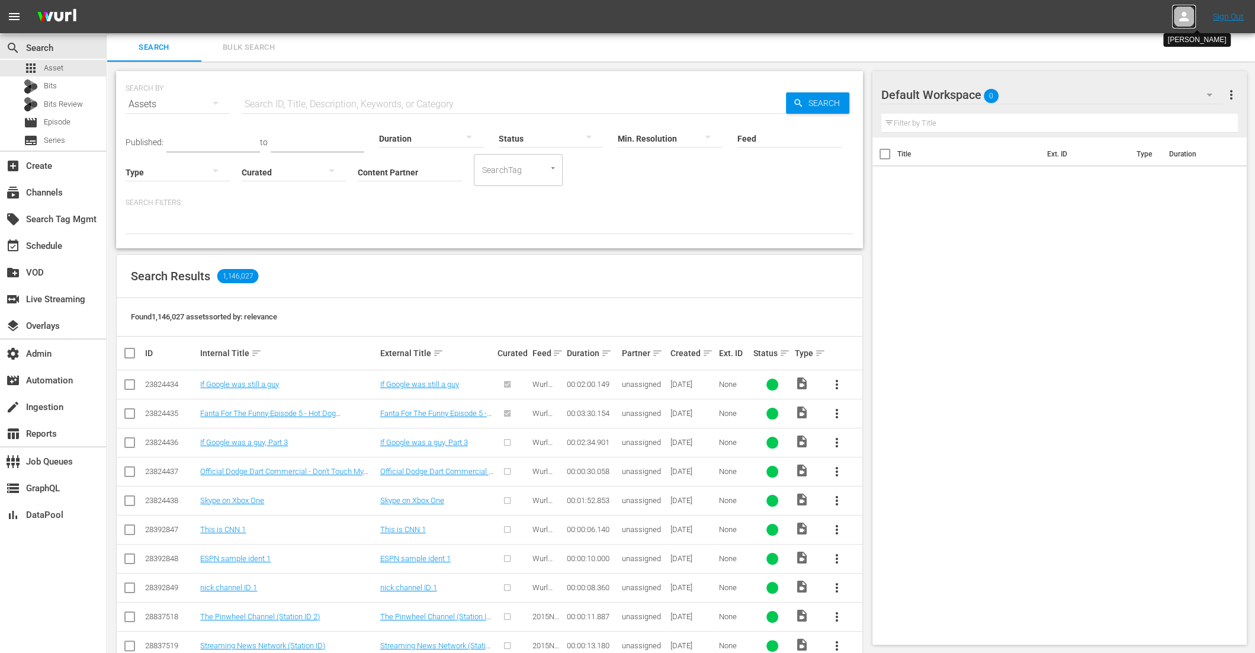
click at [1179, 24] on div at bounding box center [1184, 17] width 24 height 24
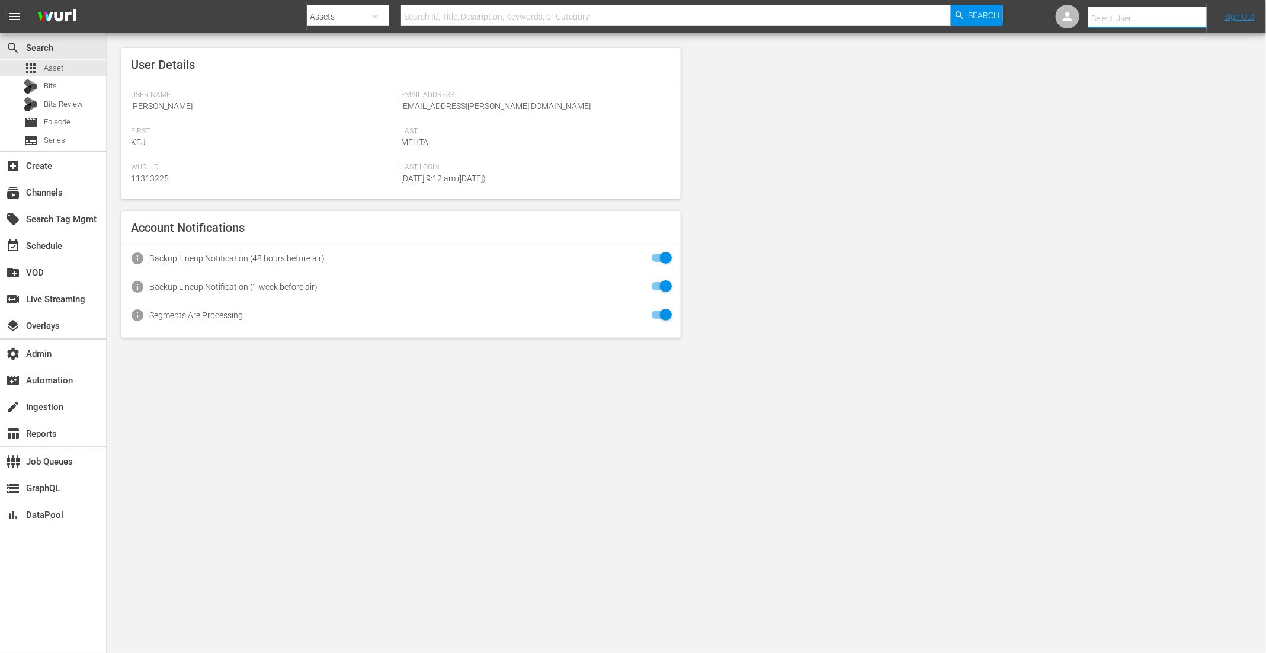
click at [1144, 20] on input "text" at bounding box center [1164, 18] width 152 height 28
click at [1133, 165] on div "Scheduling Team <stories@amc.com>" at bounding box center [1127, 164] width 185 height 28
type input "Scheduling Team (11313733)"
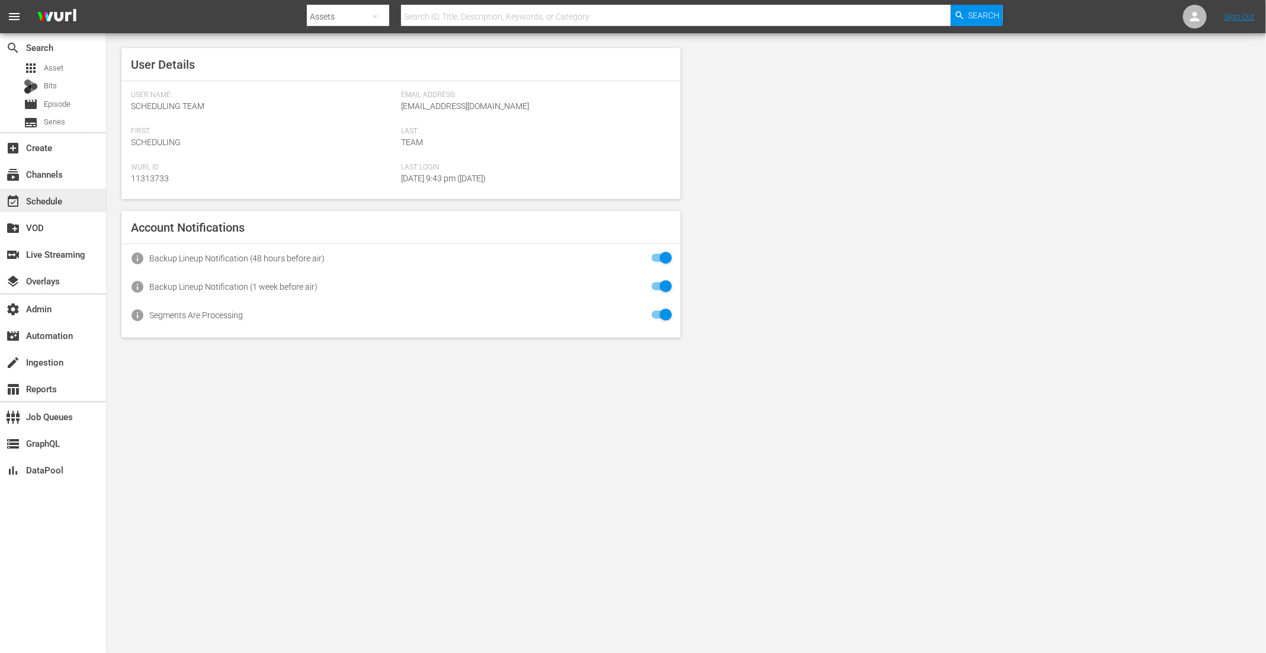
click at [54, 199] on div "event_available Schedule" at bounding box center [33, 199] width 66 height 11
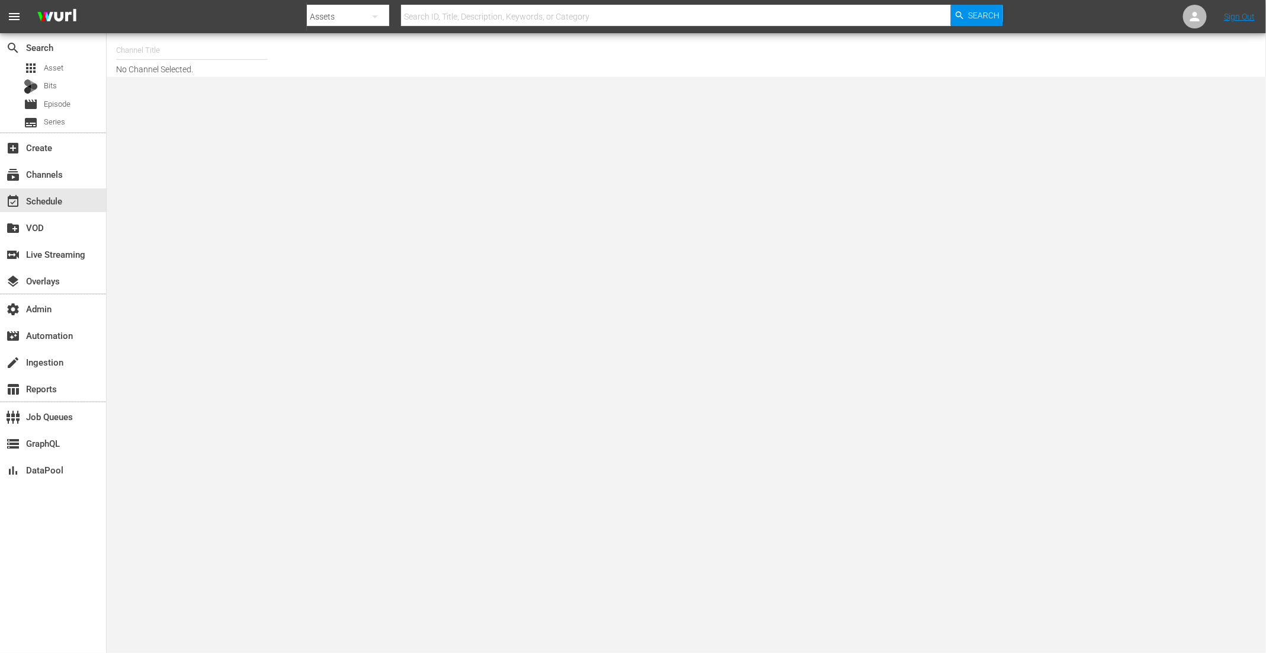
click at [210, 55] on input "text" at bounding box center [192, 50] width 152 height 28
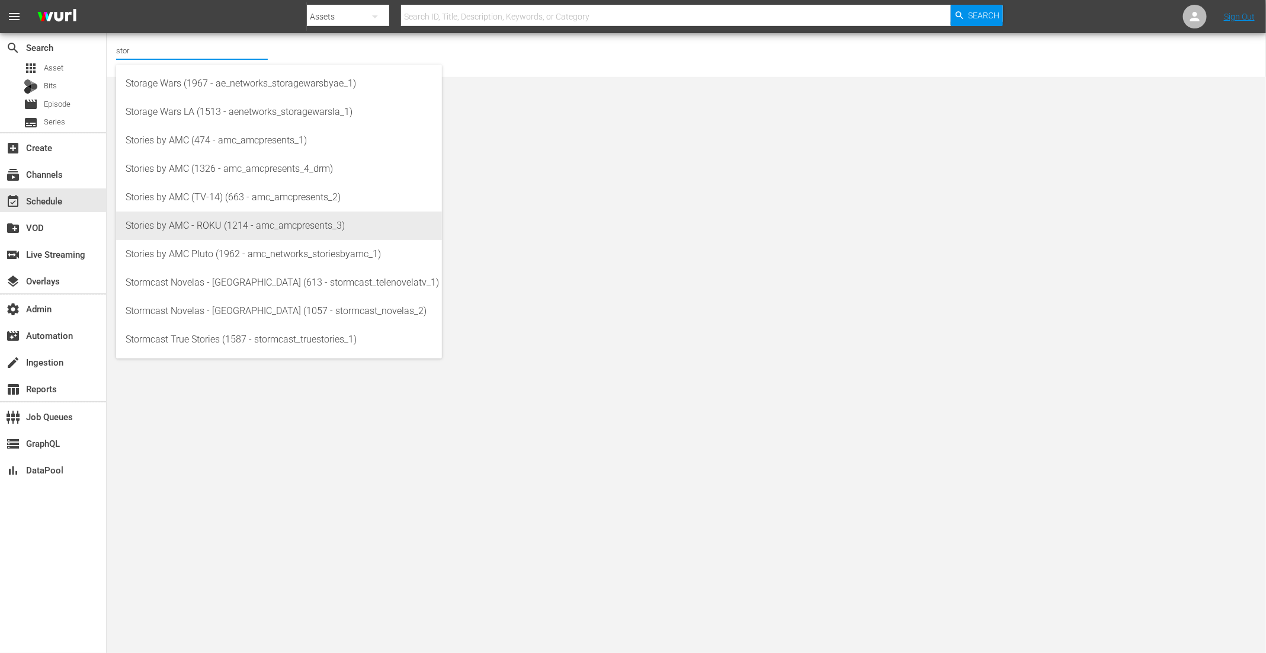
click at [190, 229] on div "Stories by AMC - ROKU (1214 - amc_amcpresents_3)" at bounding box center [279, 225] width 307 height 28
type input "Stories by AMC - ROKU (1214 - amc_amcpresents_3)"
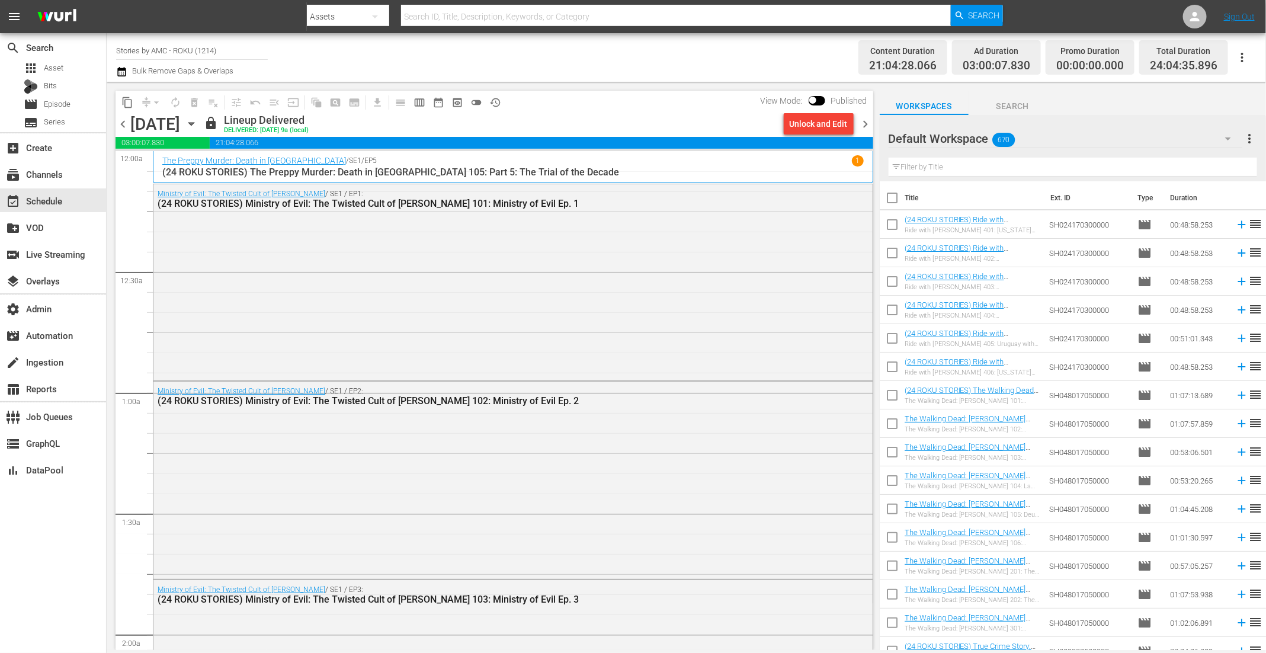
click at [123, 69] on icon "button" at bounding box center [121, 71] width 8 height 9
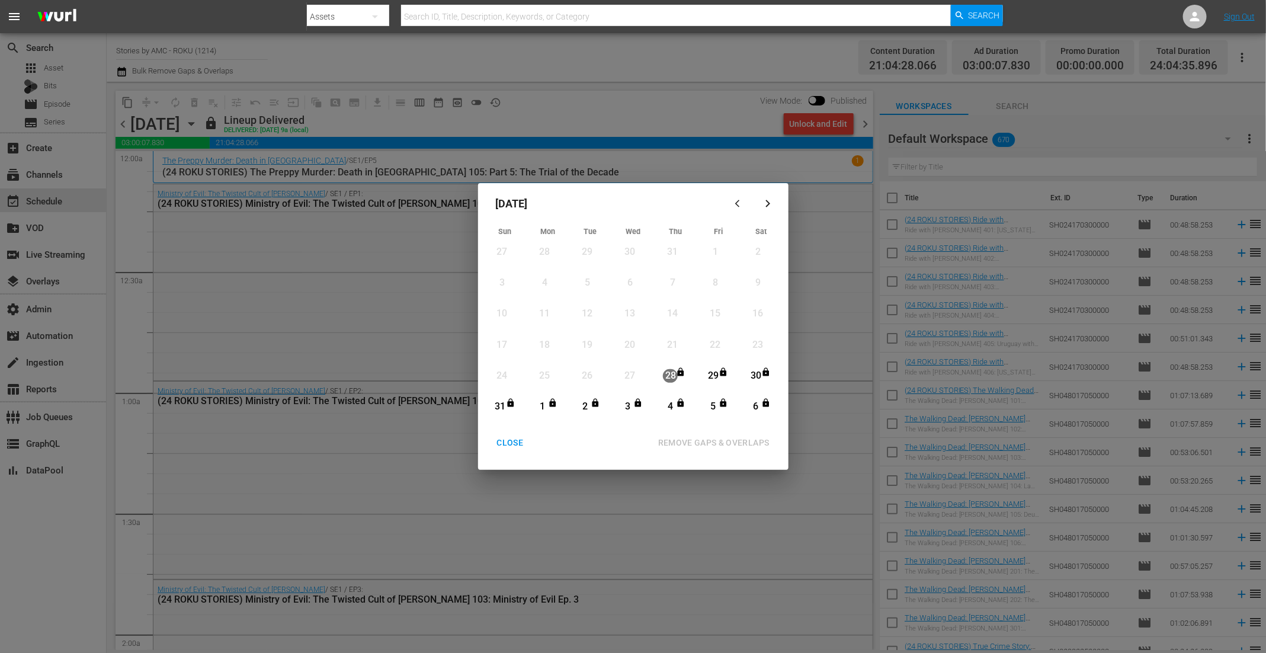
click at [767, 203] on icon "button" at bounding box center [768, 203] width 9 height 9
click at [509, 441] on div "CLOSE" at bounding box center [511, 442] width 46 height 15
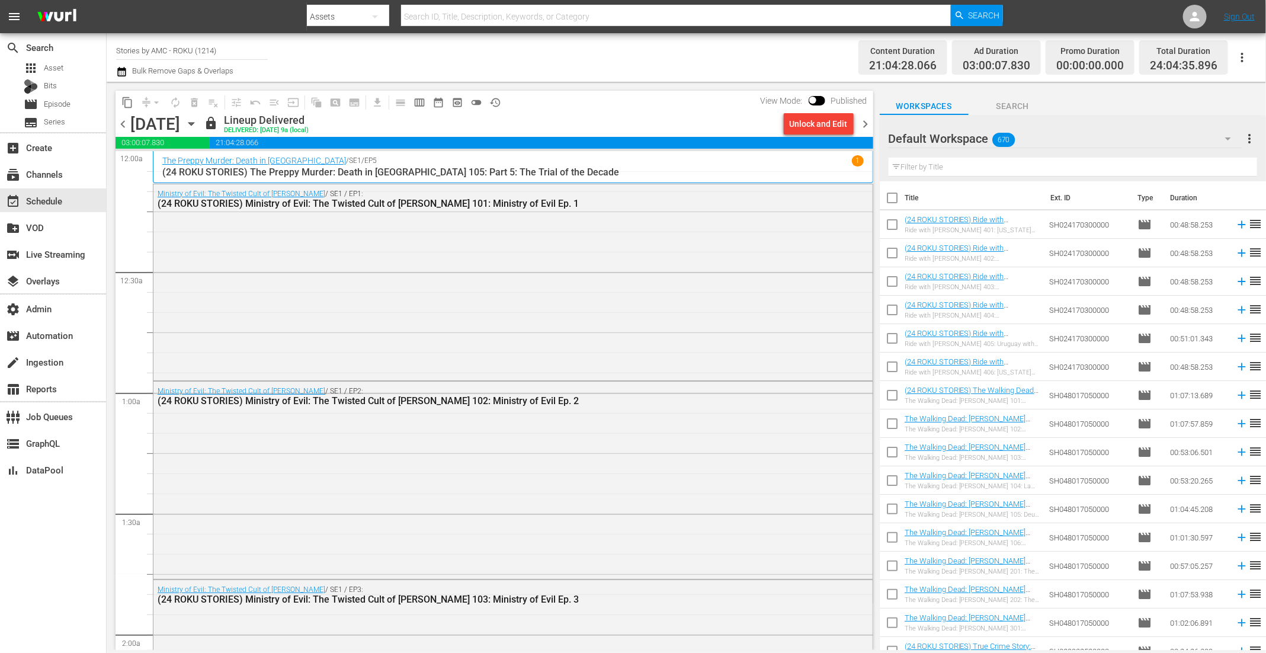
click at [124, 70] on icon "button" at bounding box center [121, 71] width 8 height 9
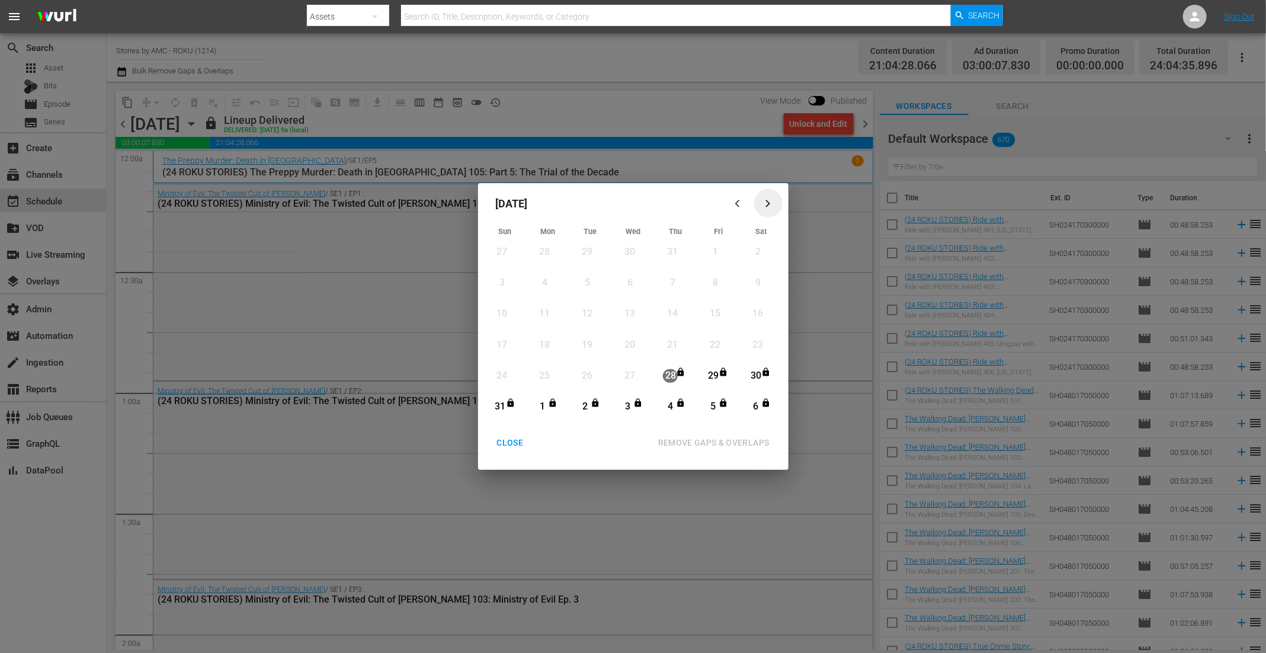
click at [774, 206] on div "button" at bounding box center [768, 203] width 14 height 9
click at [514, 445] on div "CLOSE" at bounding box center [511, 442] width 46 height 15
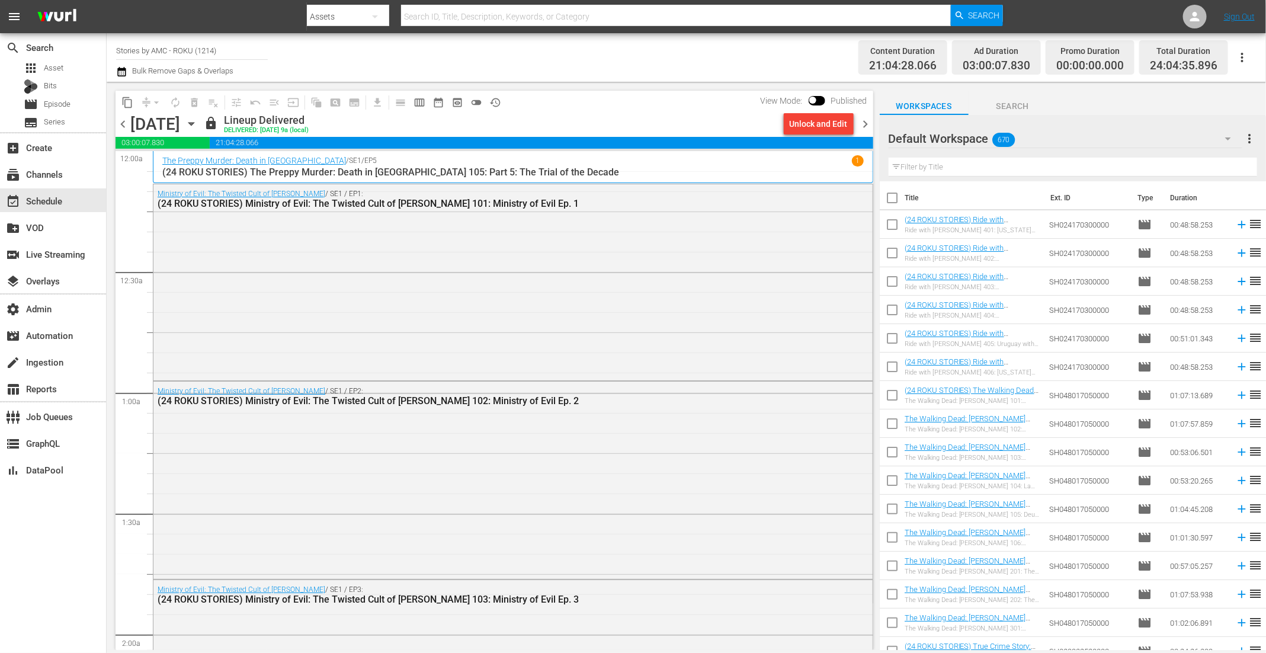
click at [194, 123] on icon "button" at bounding box center [190, 124] width 5 height 3
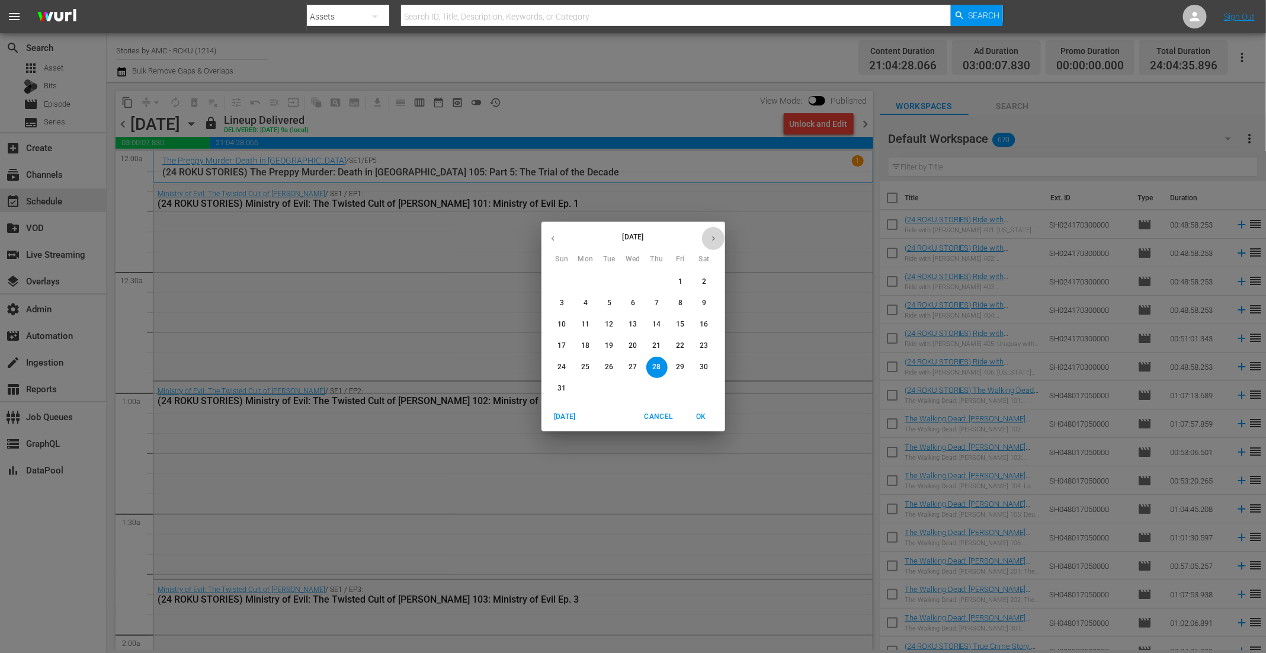
click at [719, 236] on button "button" at bounding box center [713, 238] width 23 height 23
click at [560, 302] on p "7" at bounding box center [562, 303] width 4 height 10
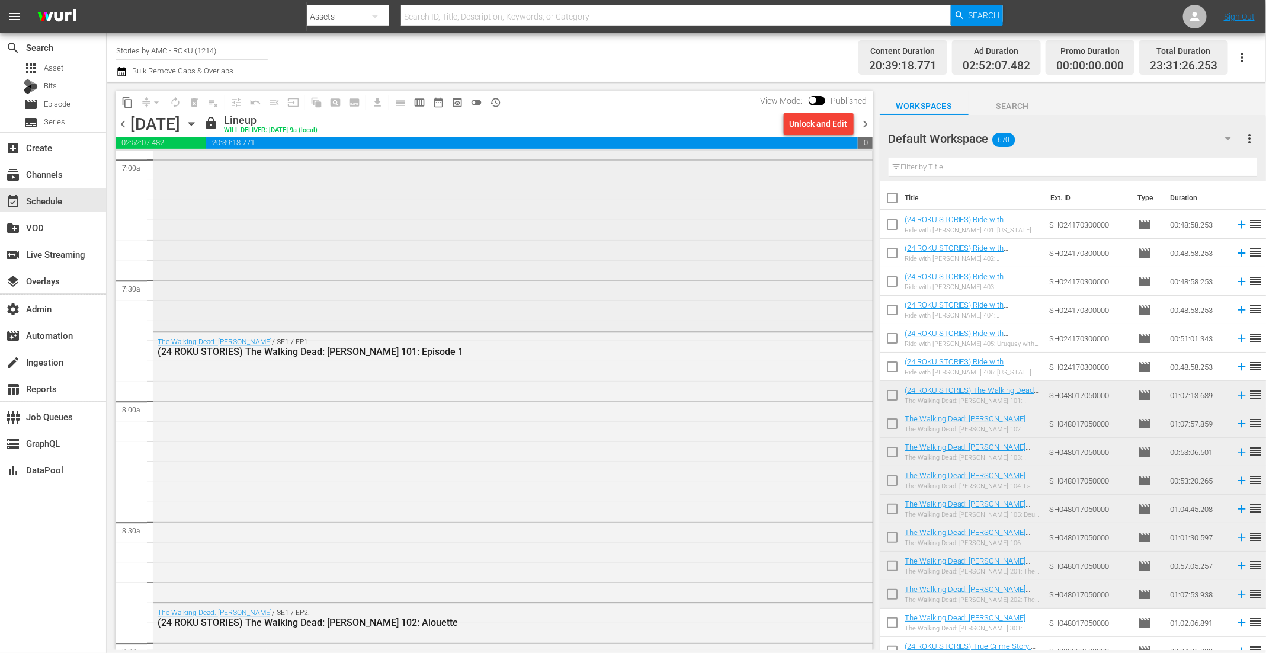
scroll to position [1545, 0]
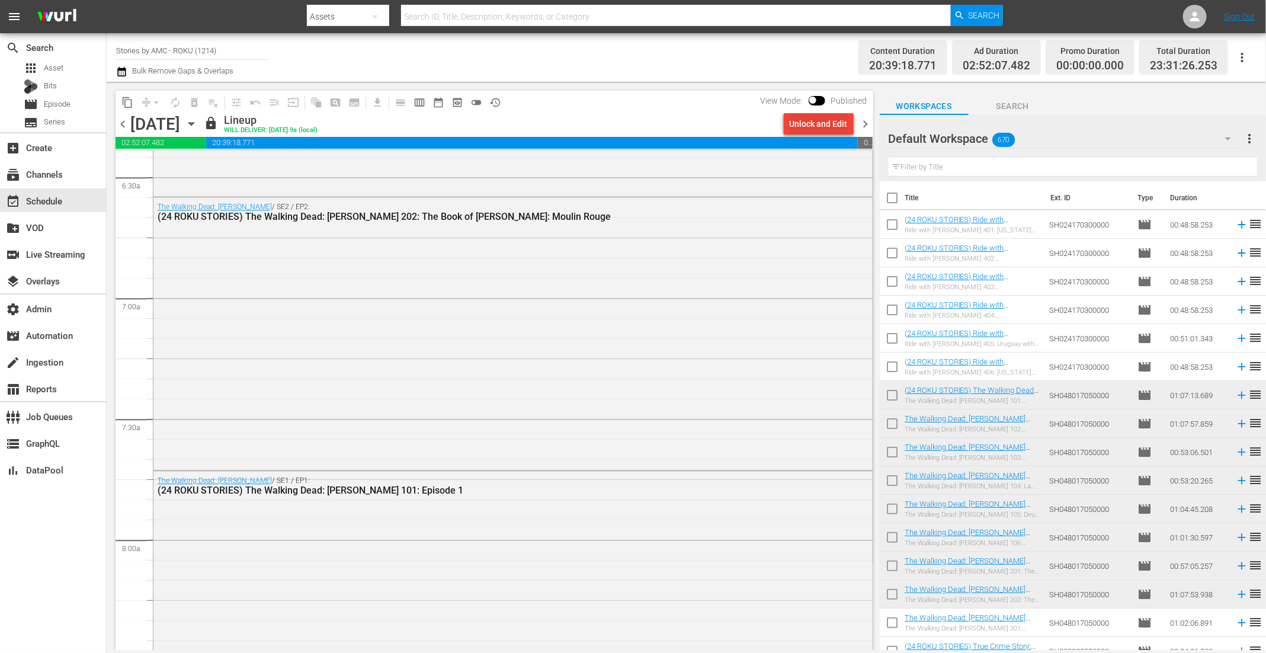
click at [835, 117] on div "Unlock and Edit" at bounding box center [819, 123] width 58 height 21
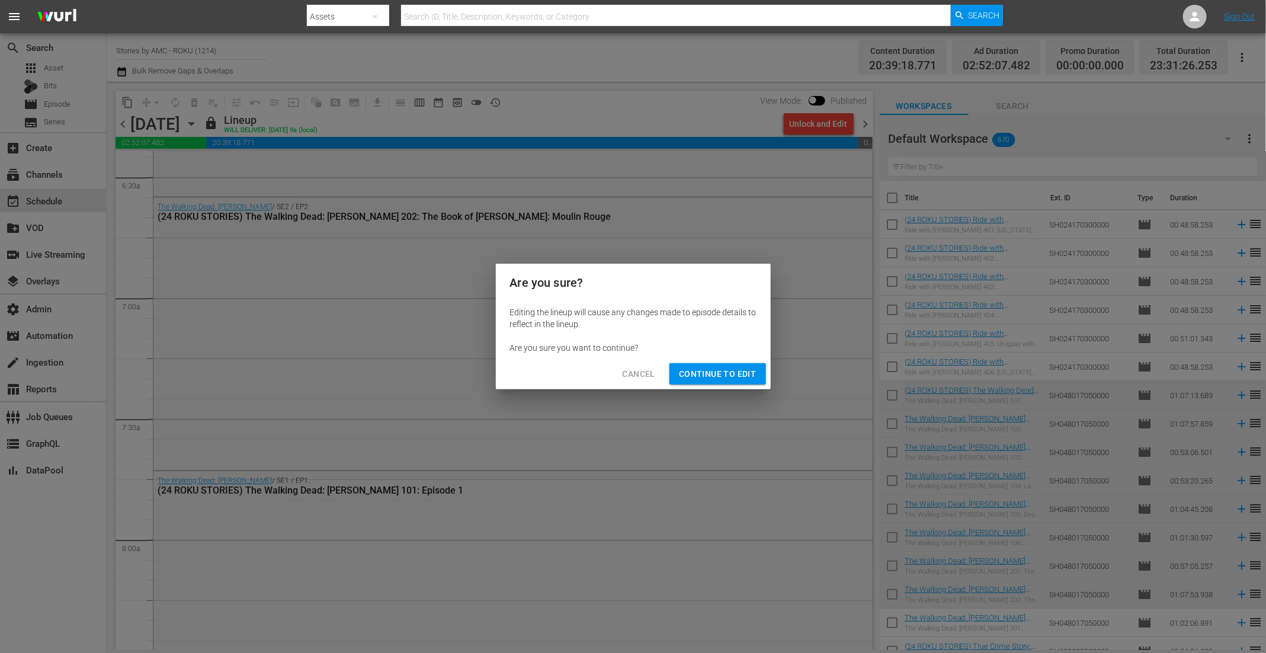
click at [727, 370] on span "Continue to Edit" at bounding box center [717, 374] width 77 height 15
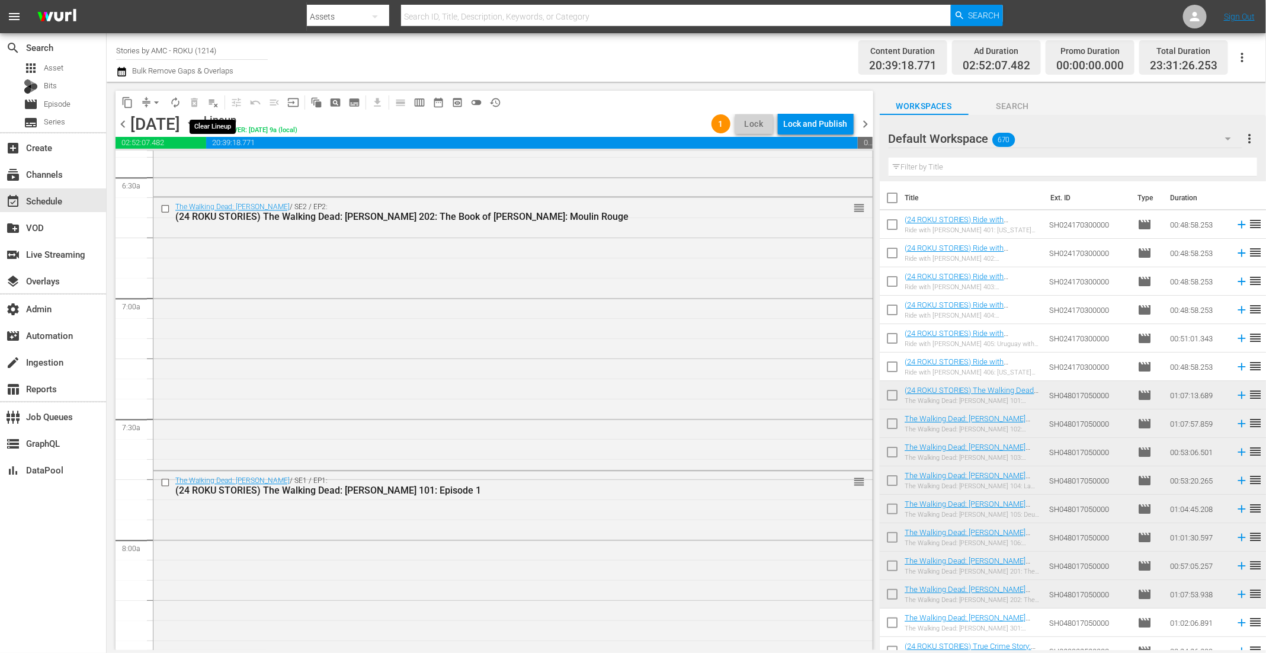
click at [217, 104] on span "playlist_remove_outlined" at bounding box center [213, 103] width 12 height 12
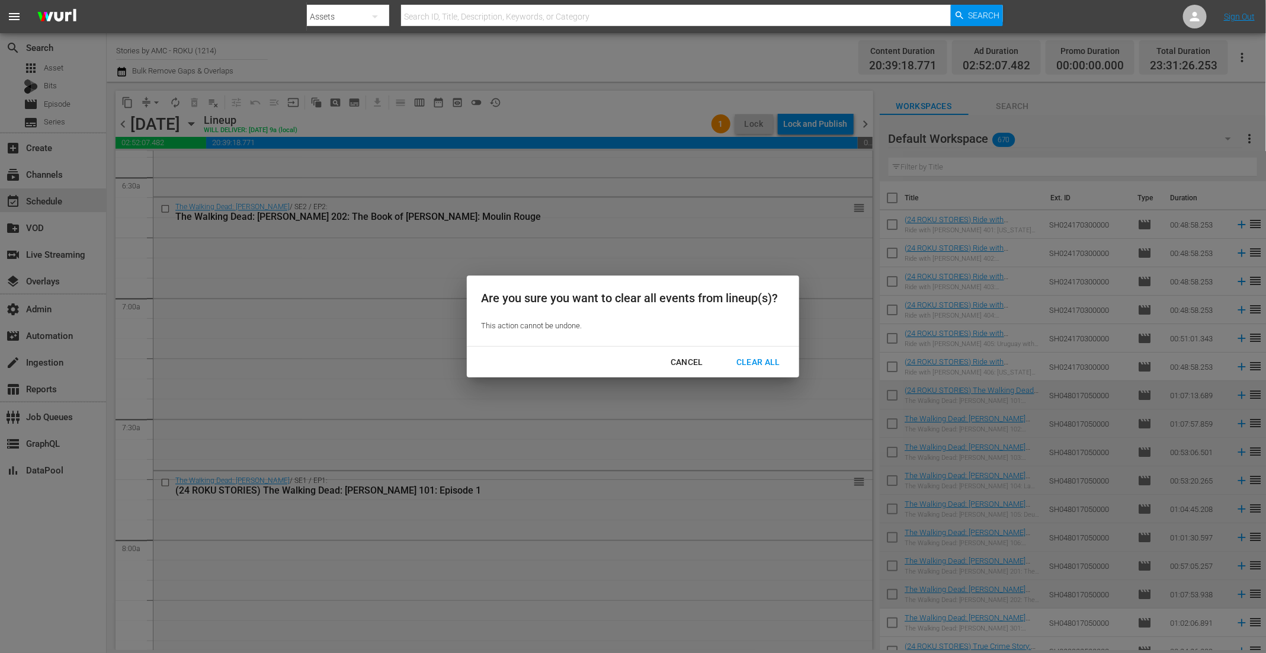
click at [758, 357] on div "Clear All" at bounding box center [758, 362] width 63 height 15
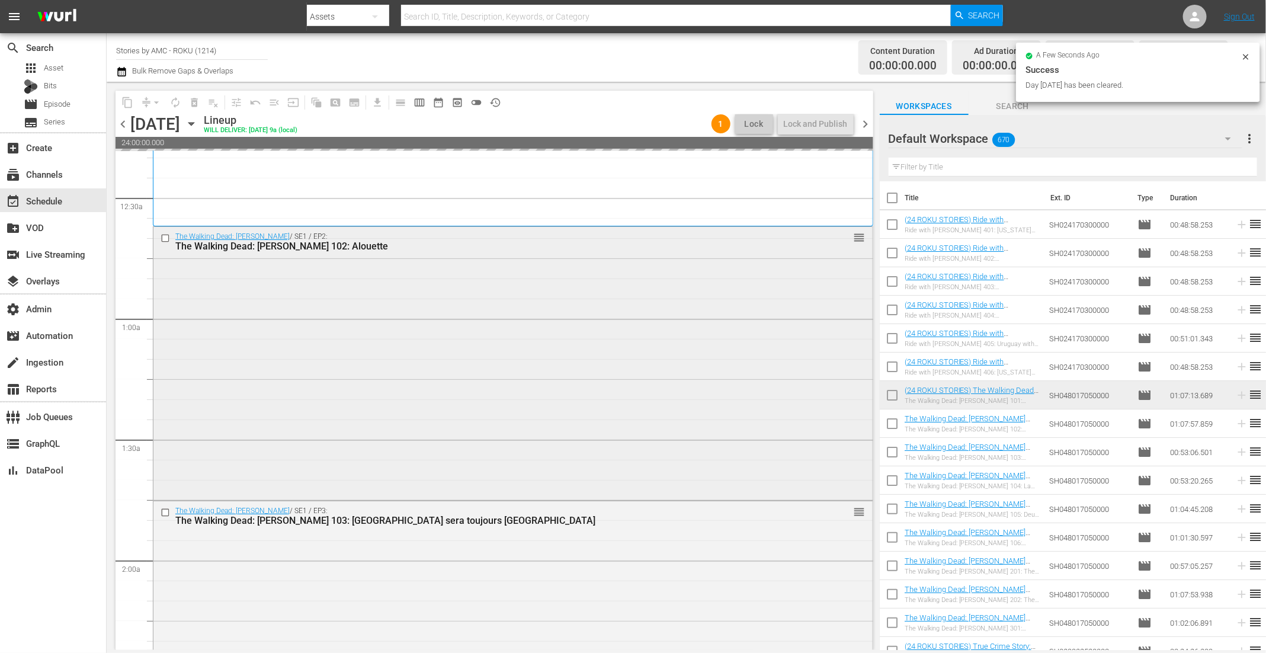
scroll to position [0, 0]
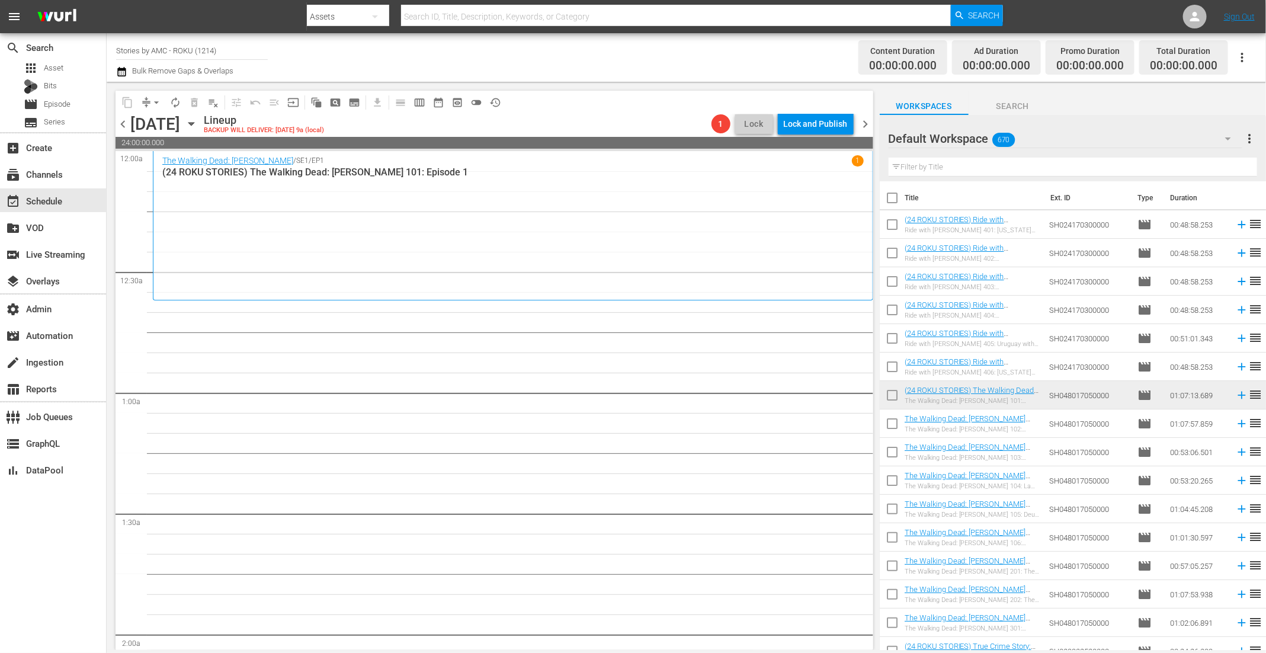
click at [967, 165] on input "text" at bounding box center [1073, 167] width 368 height 19
paste input "WALKING DEAD, THE: DARYL DIXON"
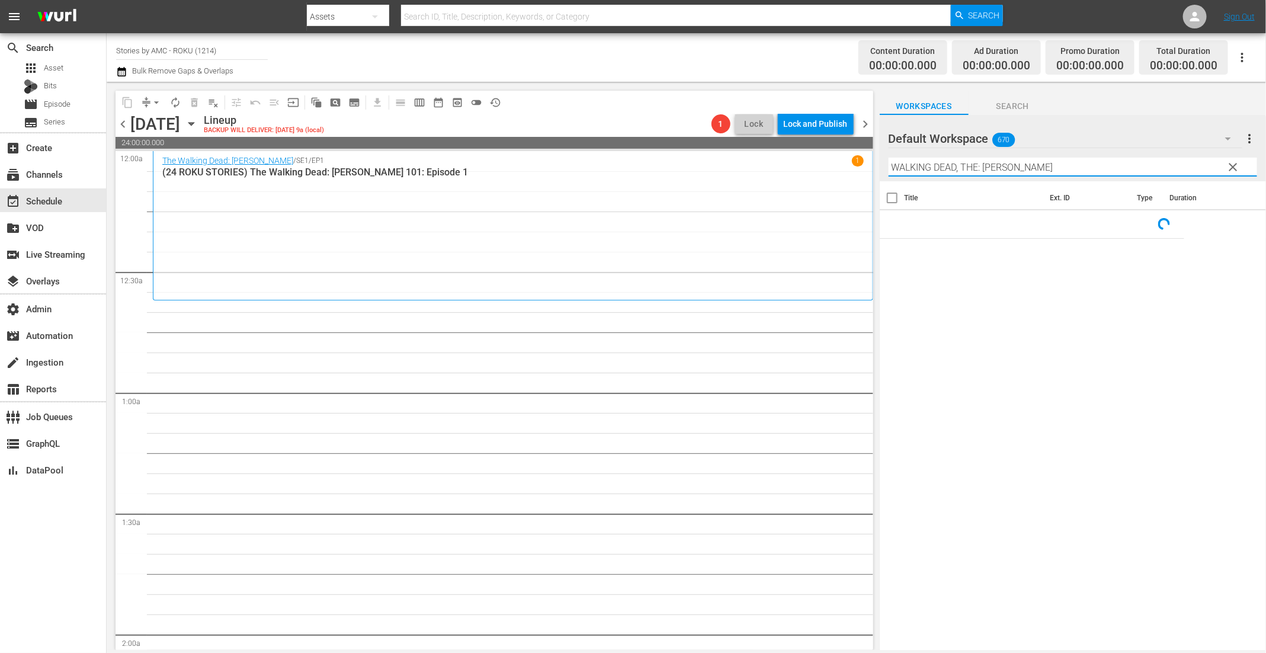
drag, startPoint x: 964, startPoint y: 166, endPoint x: 835, endPoint y: 161, distance: 128.7
click at [836, 161] on div "content_copy compress arrow_drop_down autorenew_outlined delete_forever_outline…" at bounding box center [686, 366] width 1159 height 568
click at [913, 166] on input "THE: DARYL DIXON" at bounding box center [1073, 167] width 368 height 19
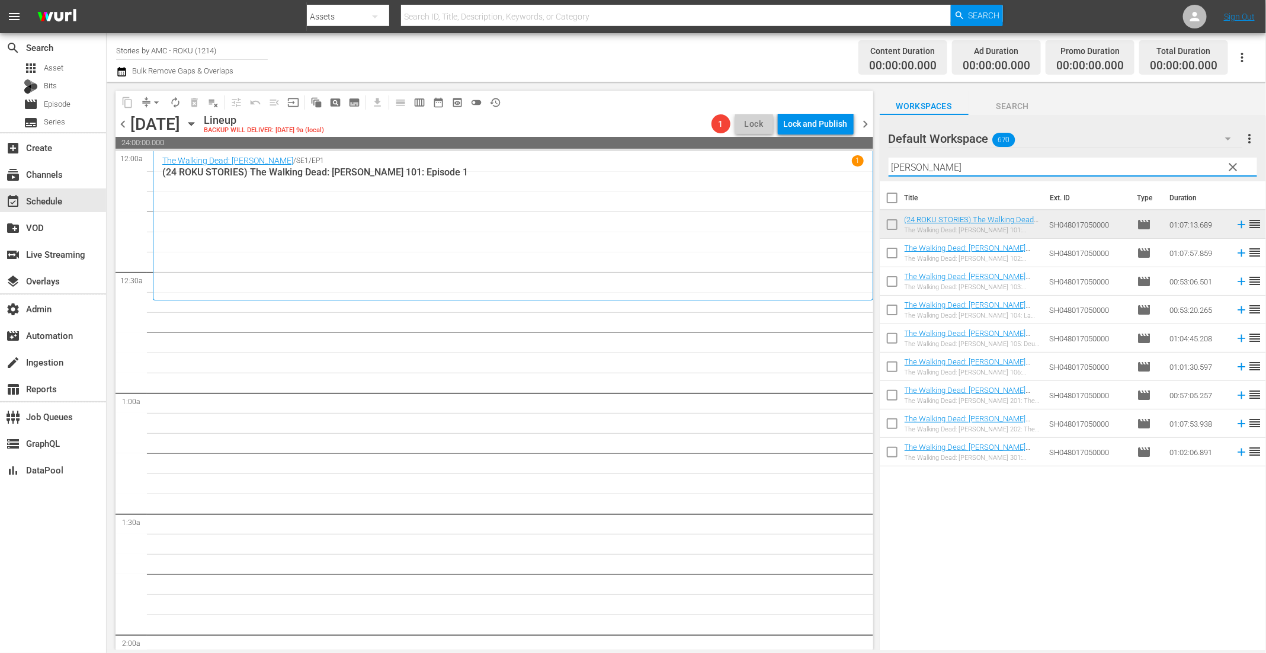
type input "DARYL DIXON"
click at [890, 252] on input "checkbox" at bounding box center [892, 255] width 25 height 25
checkbox input "true"
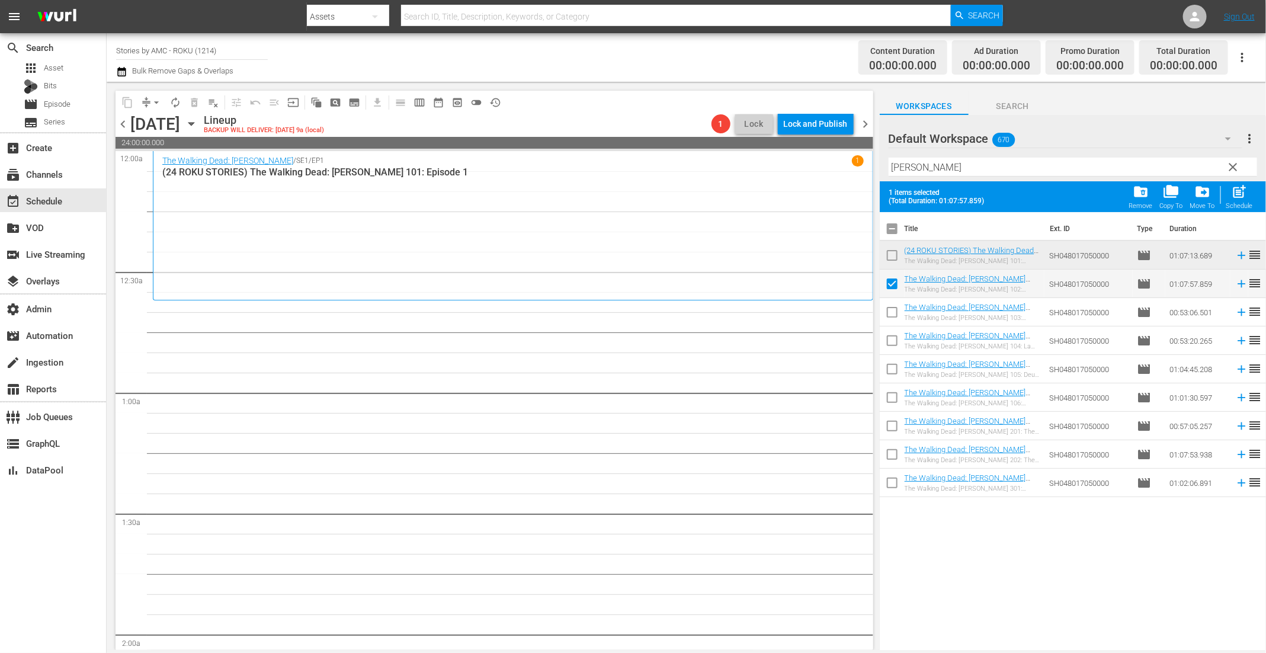
click at [889, 310] on input "checkbox" at bounding box center [892, 314] width 25 height 25
checkbox input "true"
click at [889, 346] on input "checkbox" at bounding box center [892, 343] width 25 height 25
checkbox input "true"
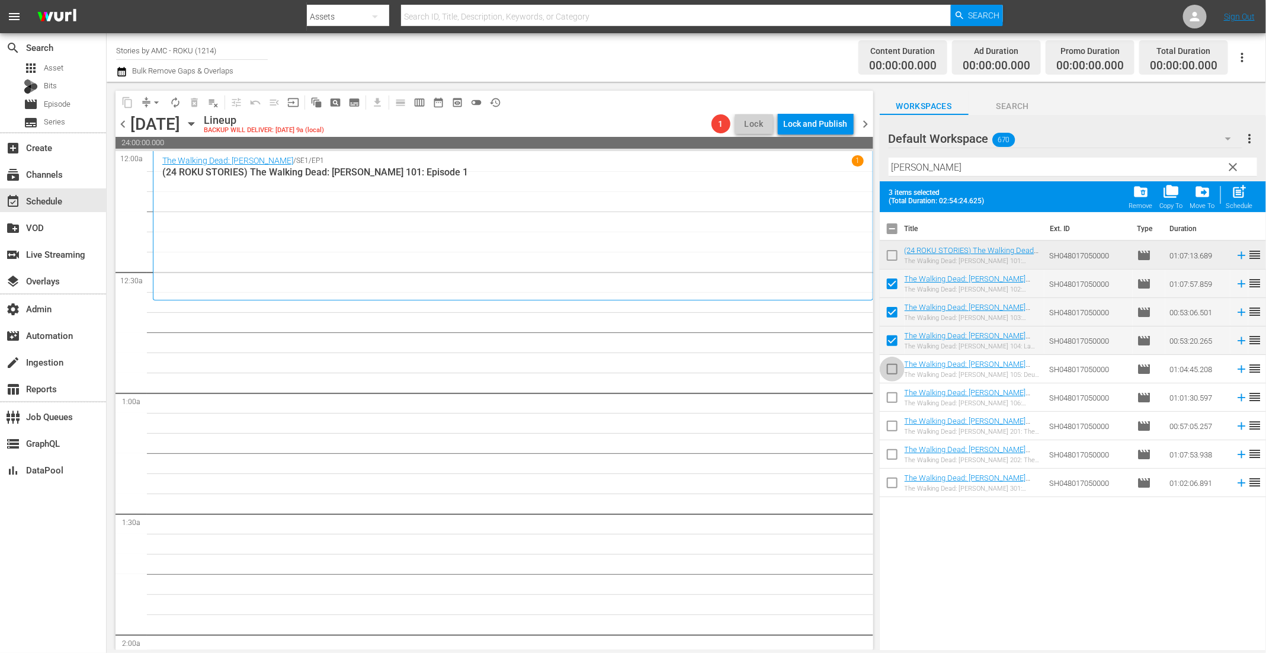
click at [890, 374] on input "checkbox" at bounding box center [892, 371] width 25 height 25
checkbox input "true"
click at [891, 399] on input "checkbox" at bounding box center [892, 399] width 25 height 25
checkbox input "true"
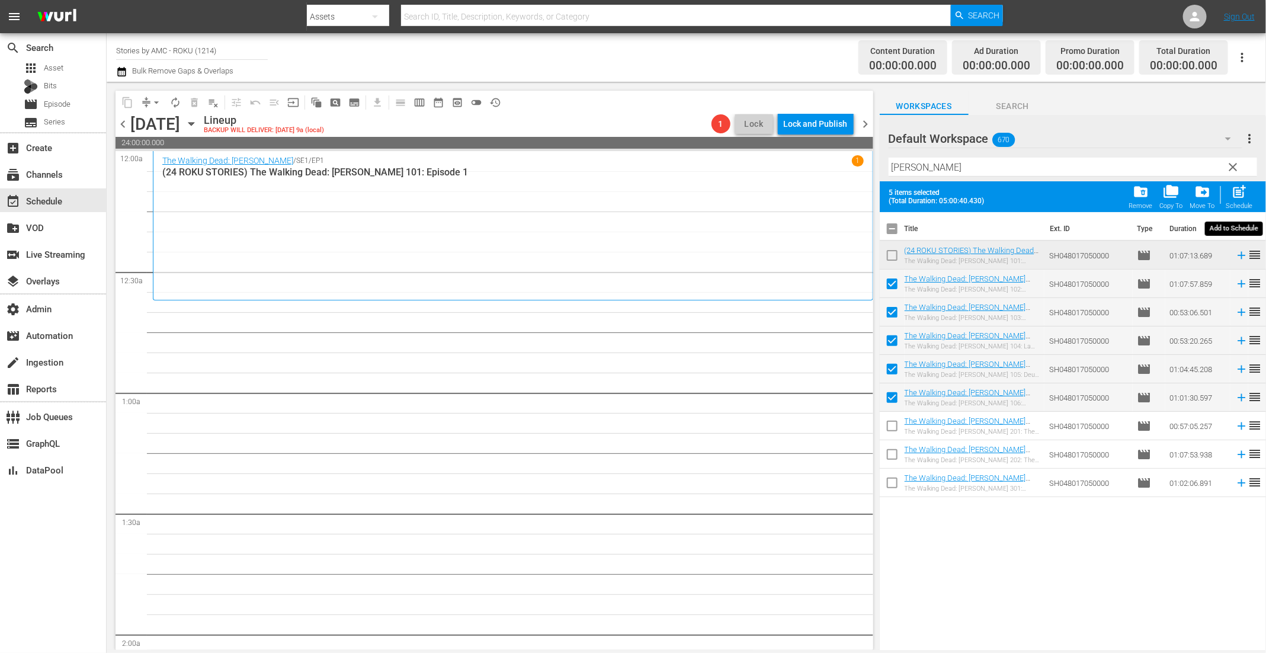
click at [1233, 200] on div "post_add Schedule" at bounding box center [1239, 197] width 27 height 26
checkbox input "false"
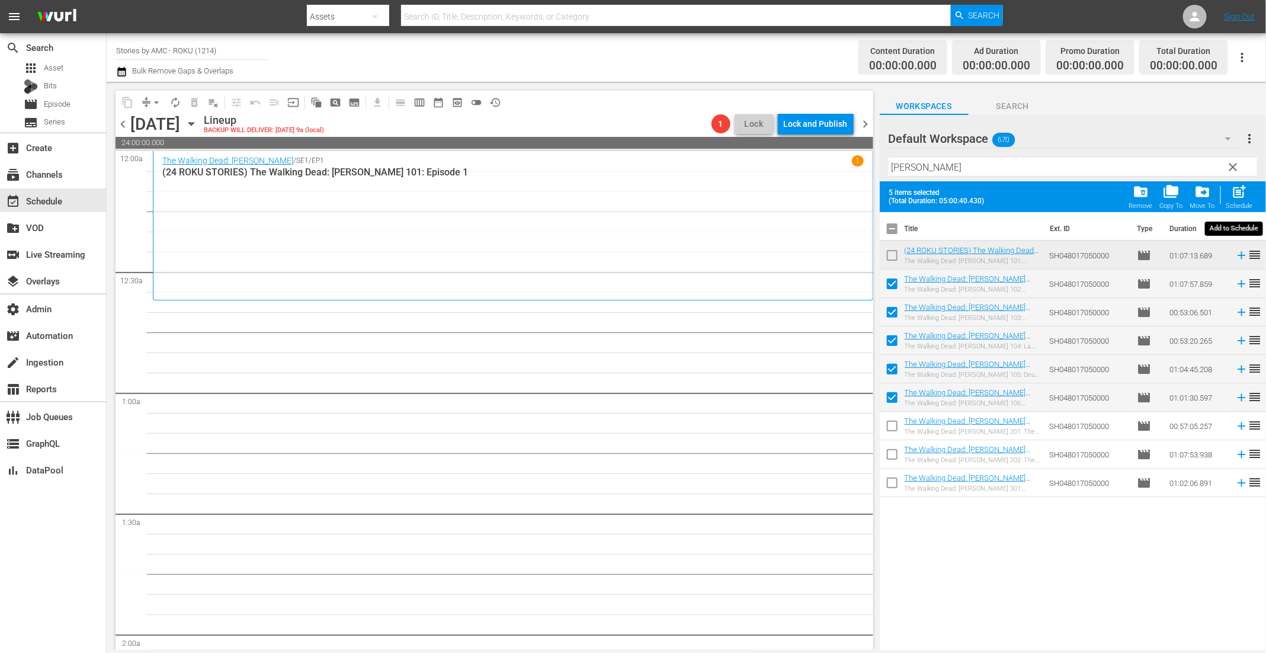
checkbox input "false"
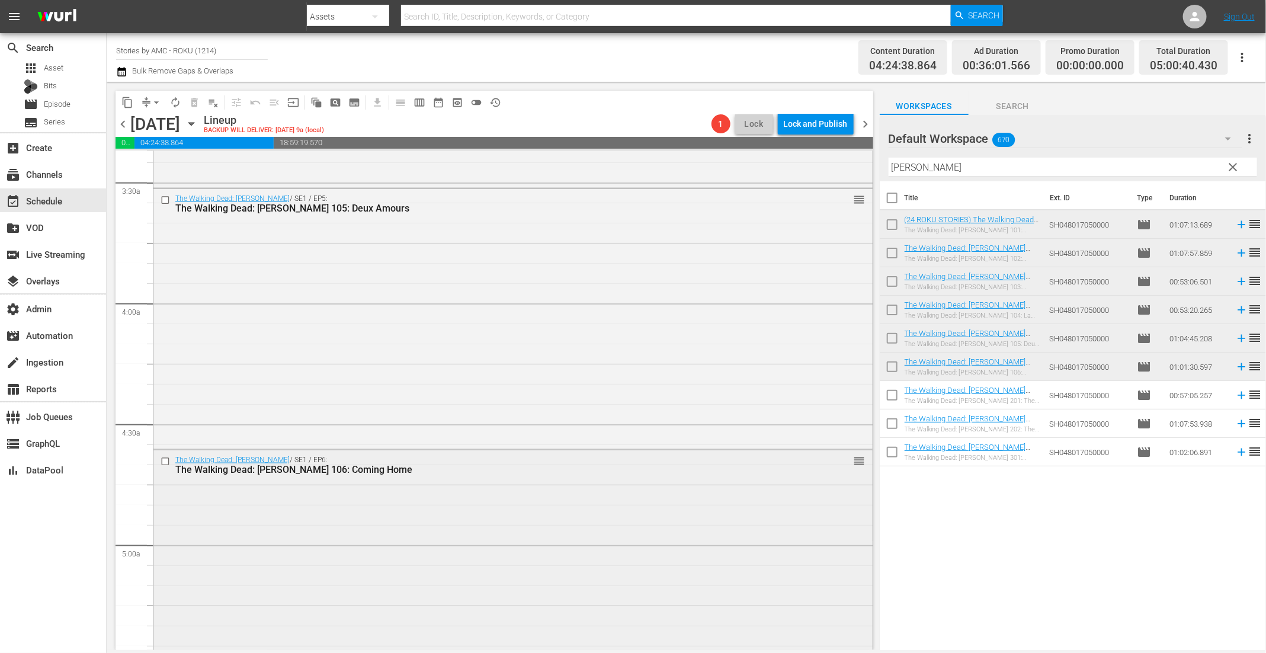
scroll to position [1080, 0]
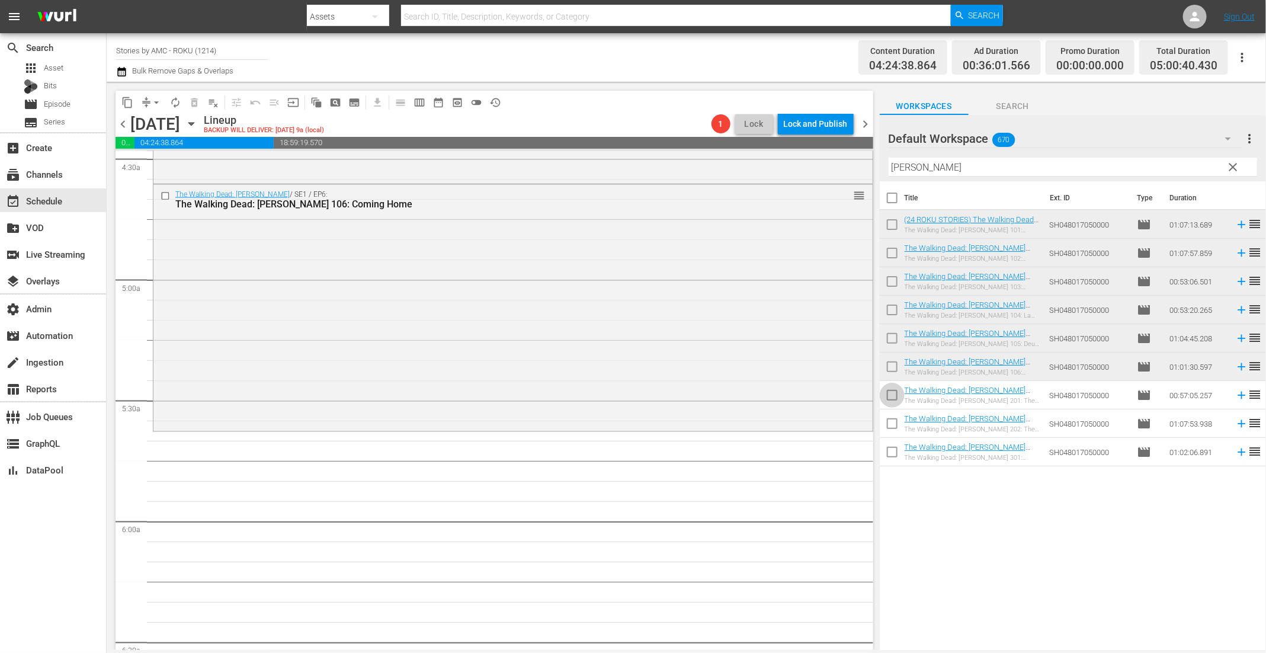
click at [893, 402] on input "checkbox" at bounding box center [892, 397] width 25 height 25
checkbox input "true"
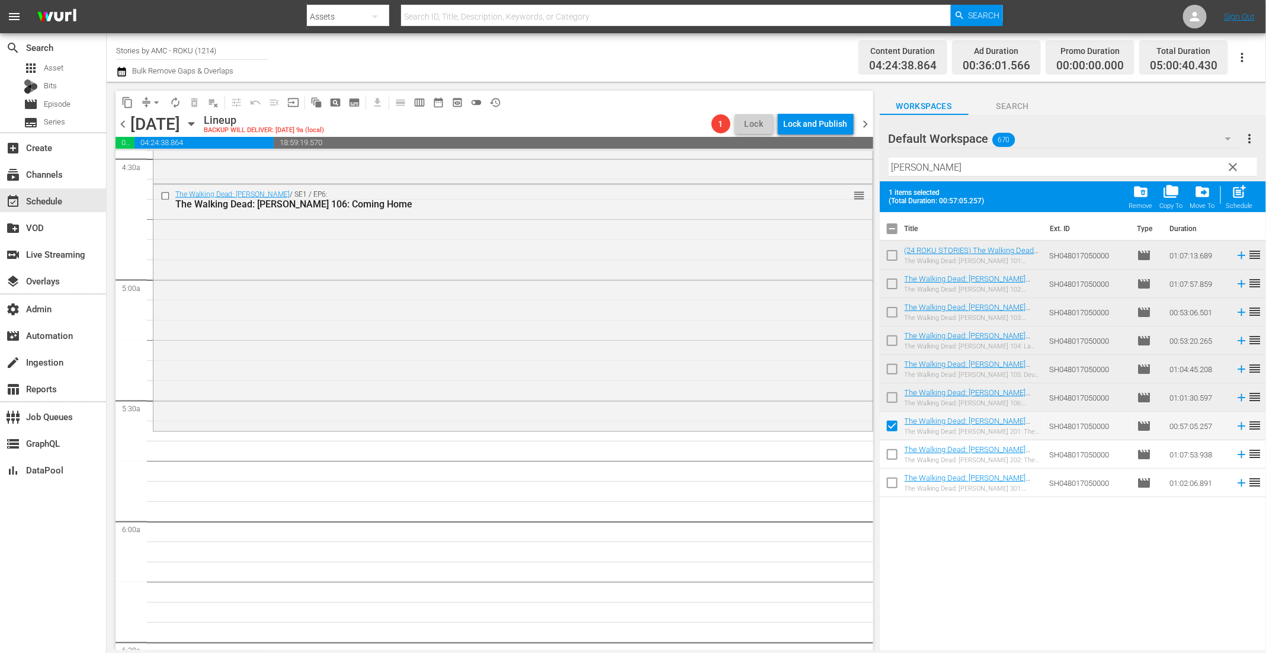
click at [892, 451] on input "checkbox" at bounding box center [892, 456] width 25 height 25
checkbox input "true"
click at [1244, 193] on span "post_add" at bounding box center [1240, 192] width 16 height 16
checkbox input "false"
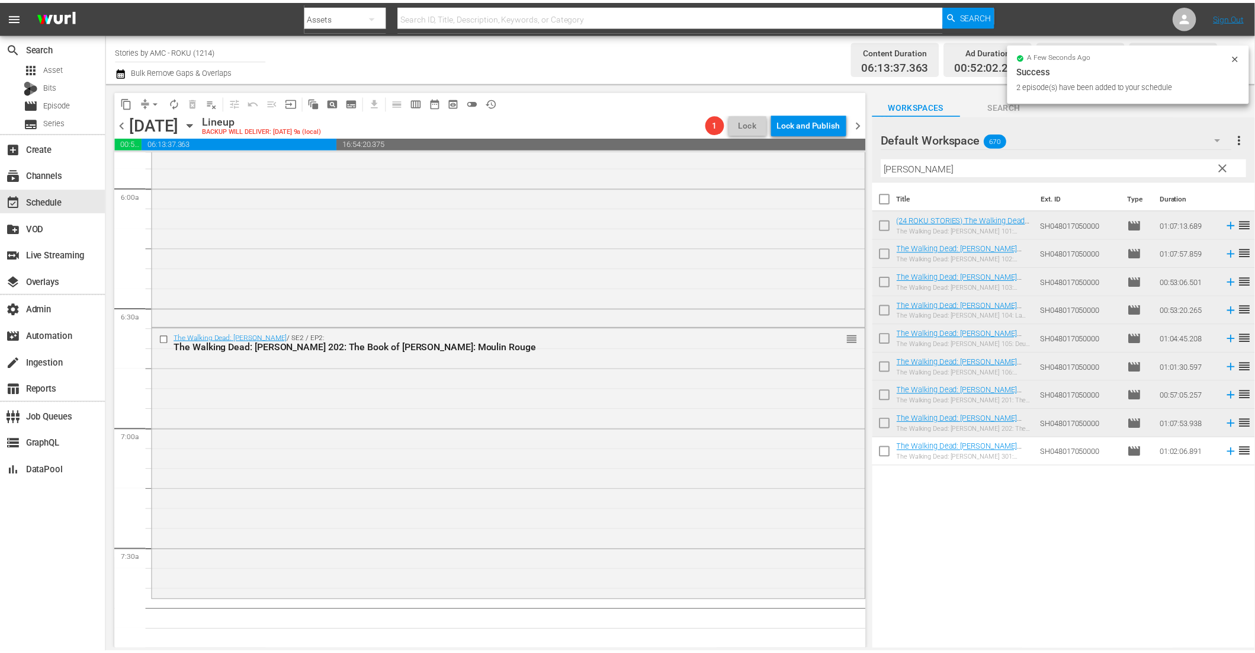
scroll to position [1579, 0]
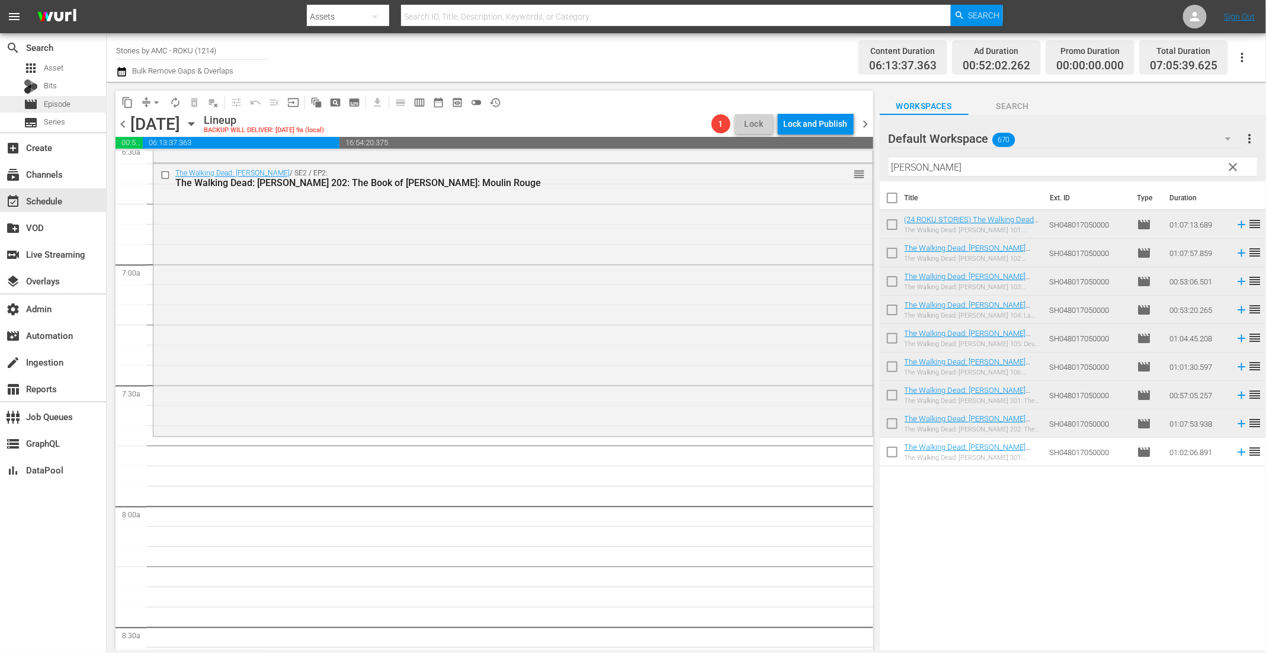
click at [70, 100] on span "Episode" at bounding box center [57, 104] width 27 height 12
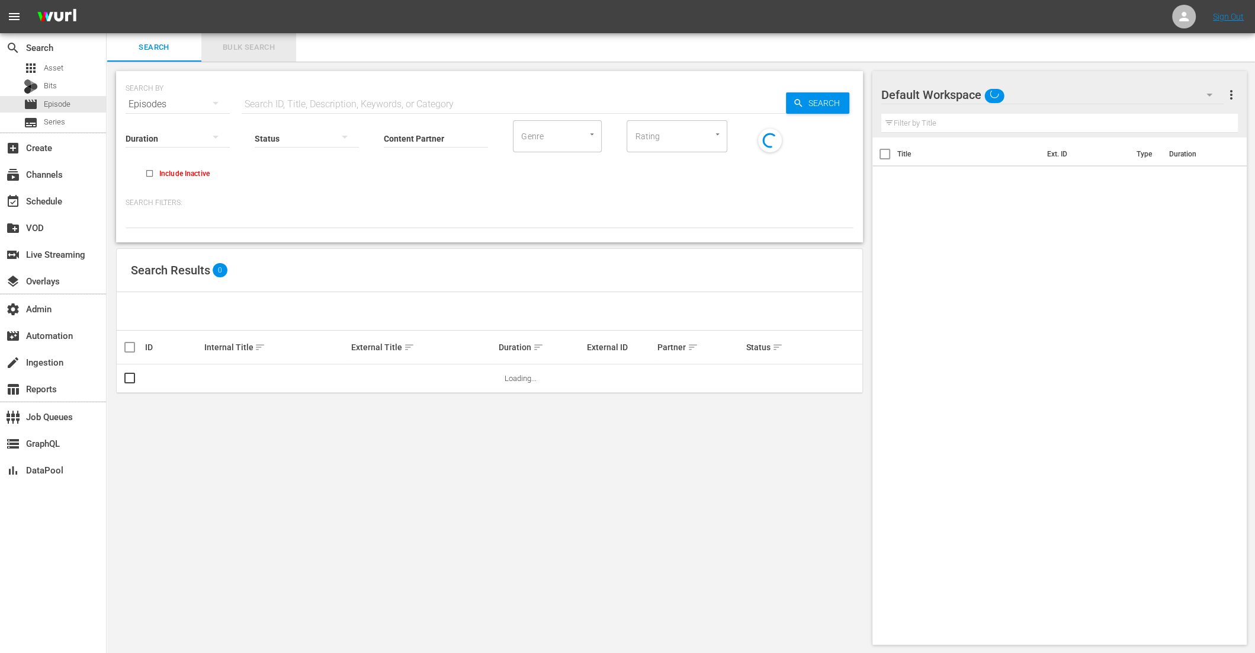
click at [228, 45] on span "Bulk Search" at bounding box center [249, 48] width 81 height 14
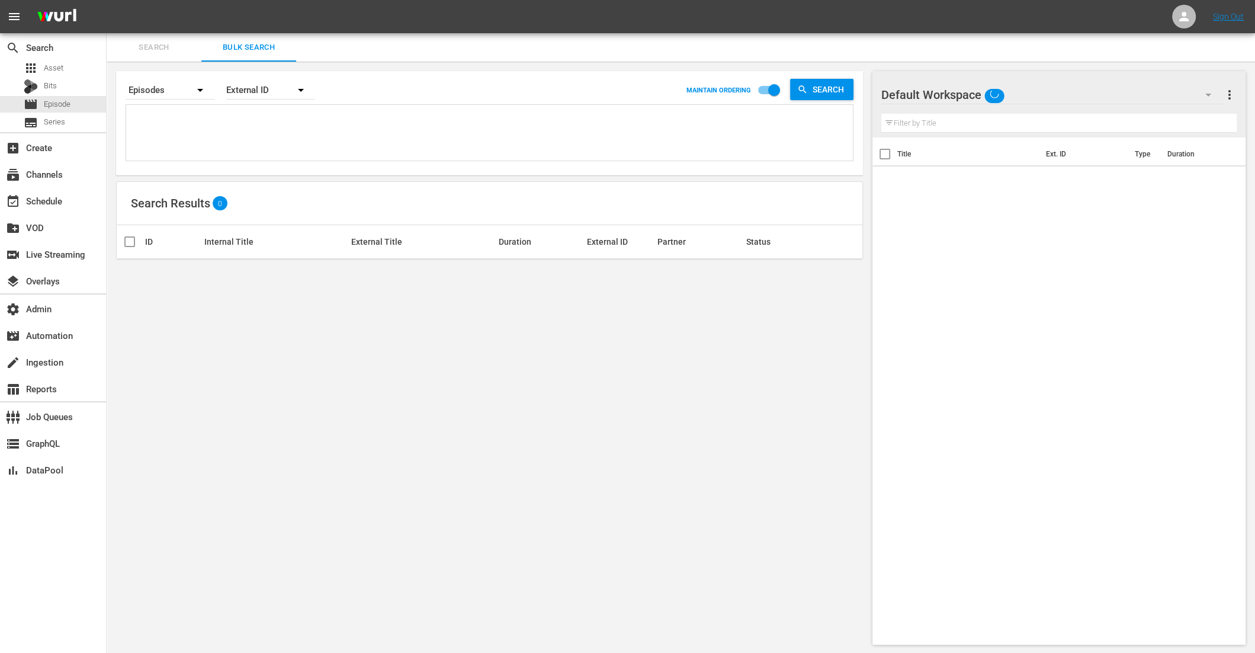
click at [219, 133] on textarea at bounding box center [491, 135] width 724 height 54
paste textarea "AMCNVR0000069568 AMCNVR0000069577 AMCNVR0000069578 AMCNVR0000069579"
type textarea "AMCNVR0000069568 AMCNVR0000069577 AMCNVR0000069578 AMCNVR0000069579"
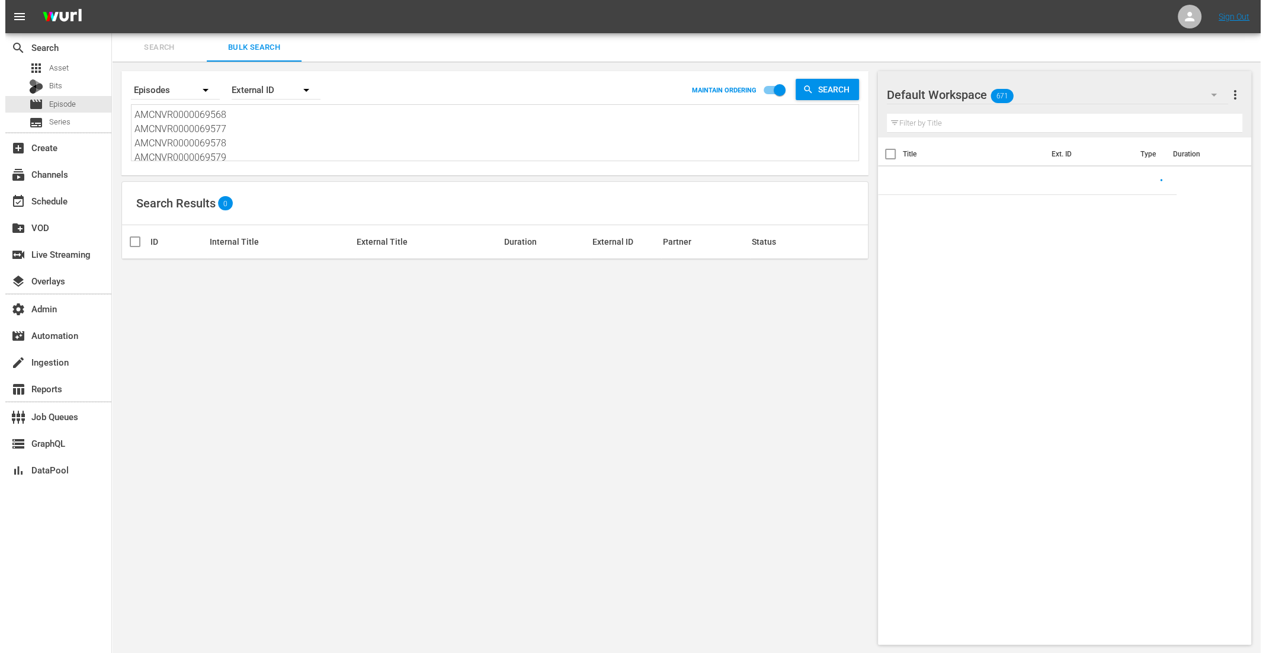
scroll to position [1, 0]
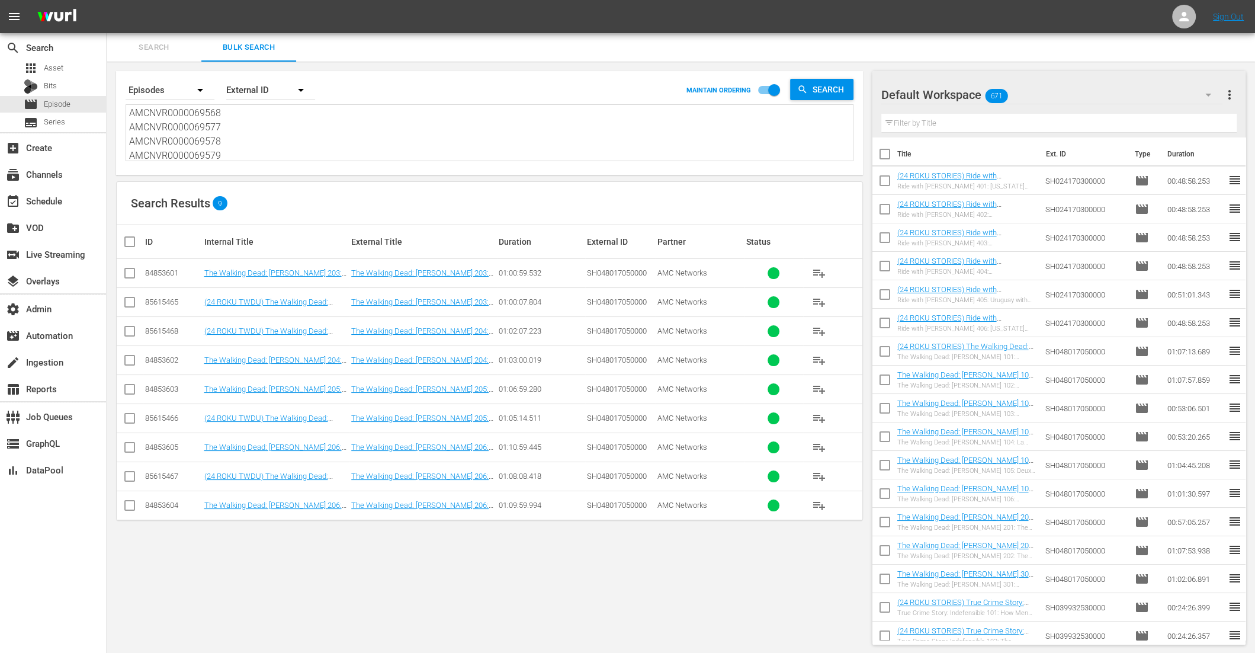
type textarea "AMCNVR0000069568 AMCNVR0000069577 AMCNVR0000069578 AMCNVR0000069579"
click at [133, 300] on input "checkbox" at bounding box center [130, 304] width 14 height 14
checkbox input "true"
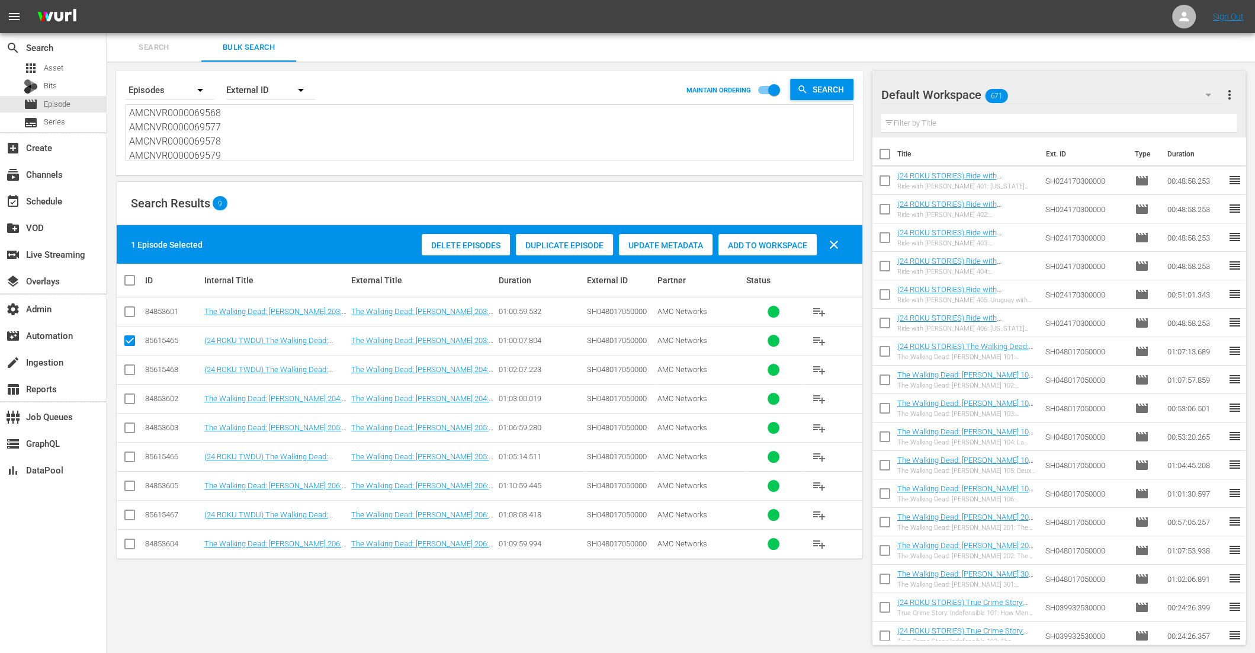
click at [132, 452] on input "checkbox" at bounding box center [130, 459] width 14 height 14
checkbox input "true"
click at [130, 517] on input "checkbox" at bounding box center [130, 517] width 14 height 14
checkbox input "true"
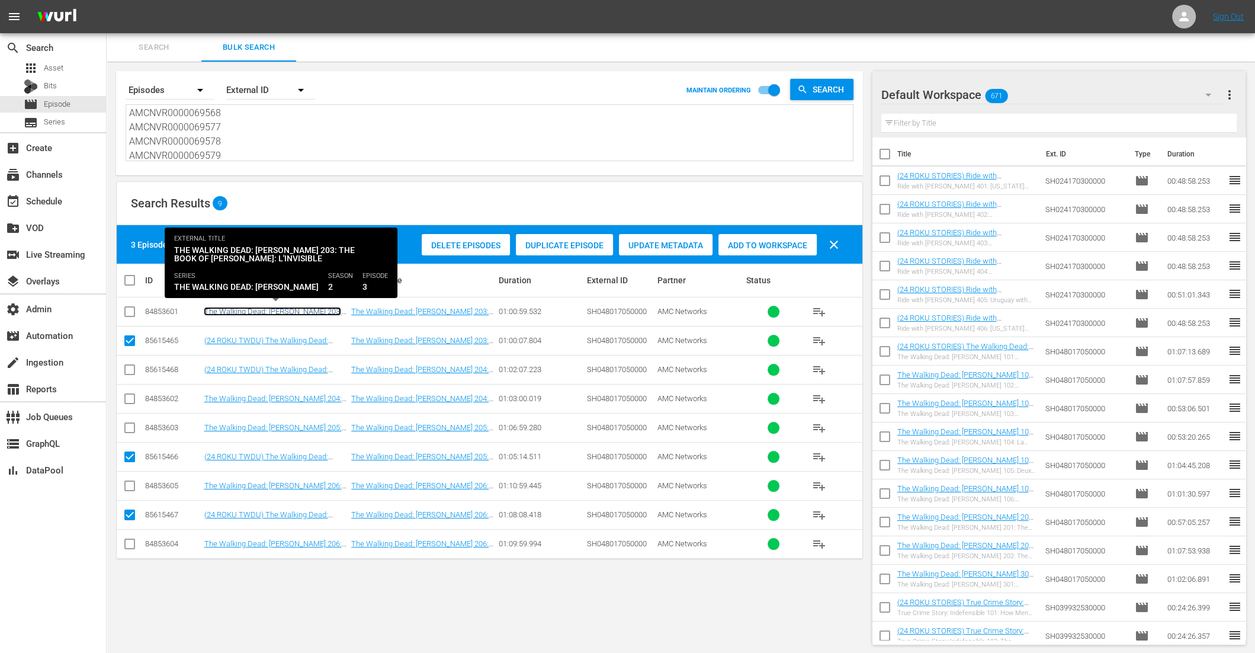
click at [281, 312] on link "The Walking Dead: Daryl Dixon 203: The Book of Carol: L'invisible" at bounding box center [272, 316] width 137 height 18
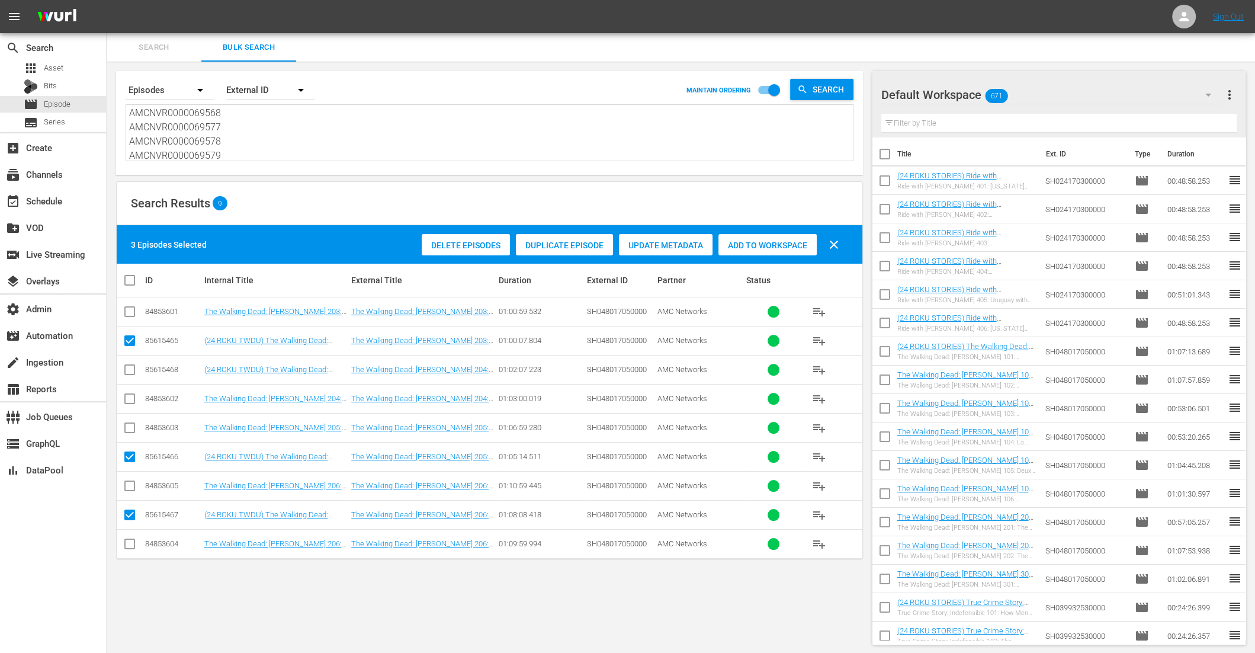
click at [589, 243] on span "Duplicate Episode" at bounding box center [564, 245] width 97 height 9
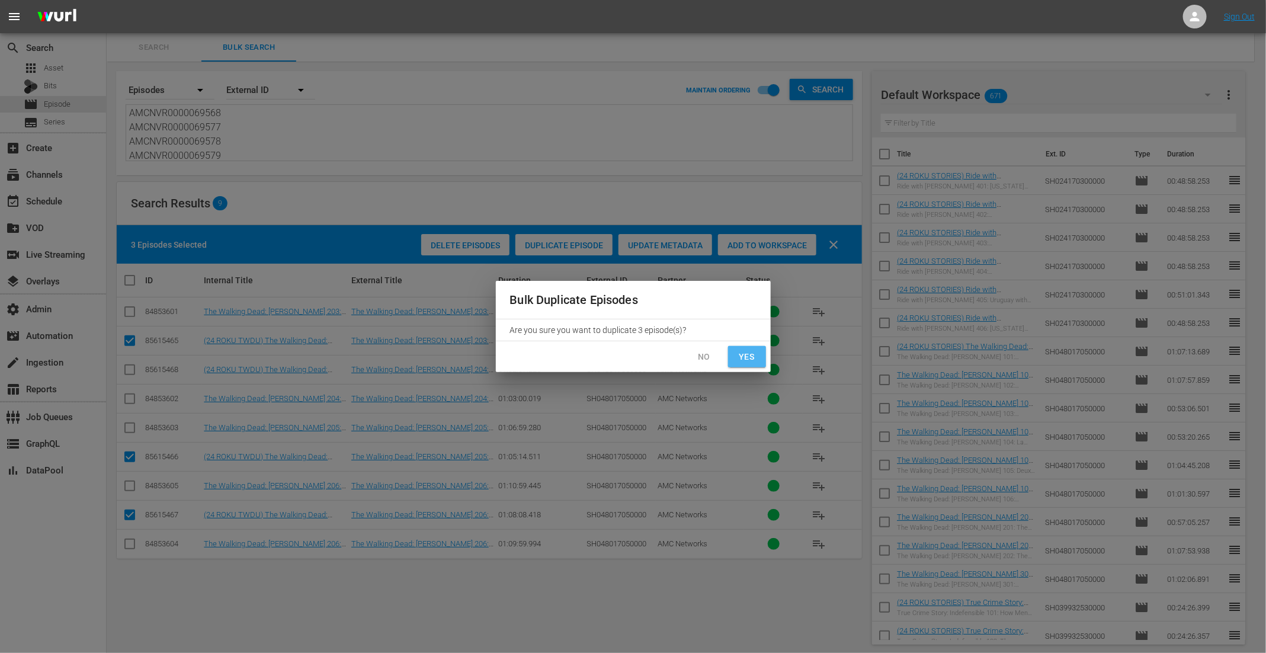
click at [757, 364] on button "Yes" at bounding box center [747, 357] width 38 height 22
checkbox input "false"
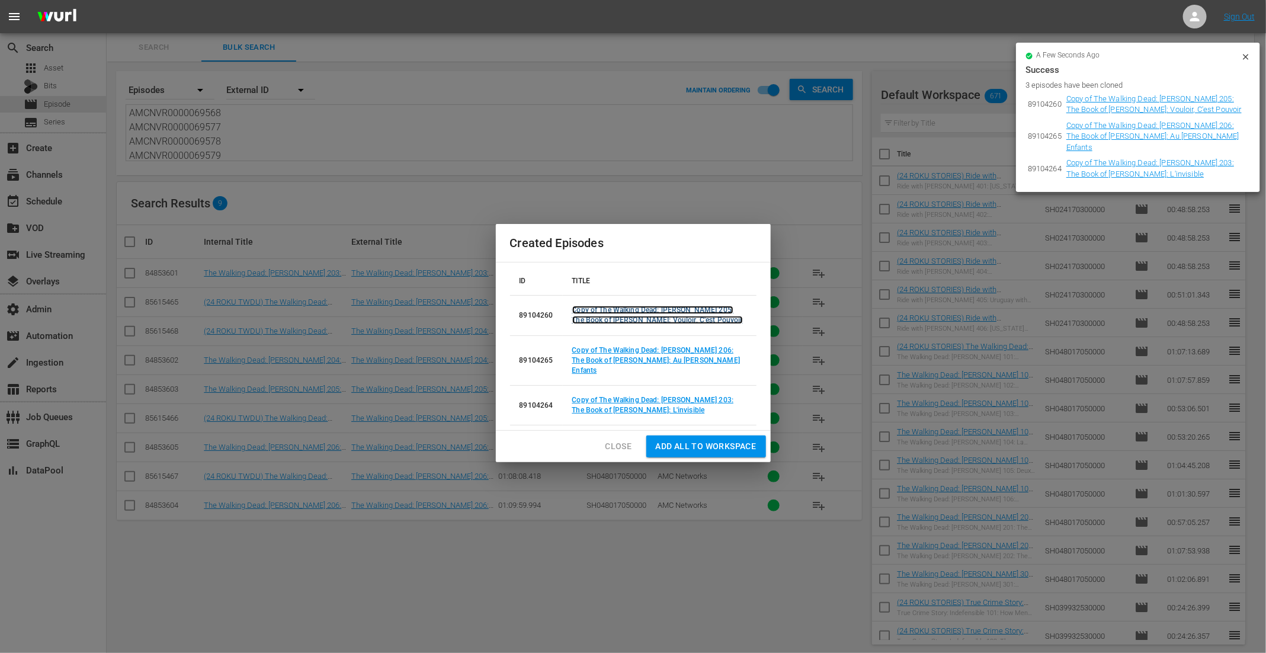
click at [596, 324] on link "Copy of The Walking Dead: Daryl Dixon 205: The Book of Carol: Vouloir, C'est Po…" at bounding box center [657, 315] width 171 height 18
click at [604, 367] on link "Copy of The Walking Dead: Daryl Dixon 206: The Book of Carol: Au Revoir Les Enf…" at bounding box center [656, 360] width 168 height 28
click at [598, 401] on link "Copy of The Walking Dead: Daryl Dixon 203: The Book of Carol: L'invisible" at bounding box center [653, 405] width 162 height 18
click at [620, 444] on span "Close" at bounding box center [618, 446] width 27 height 15
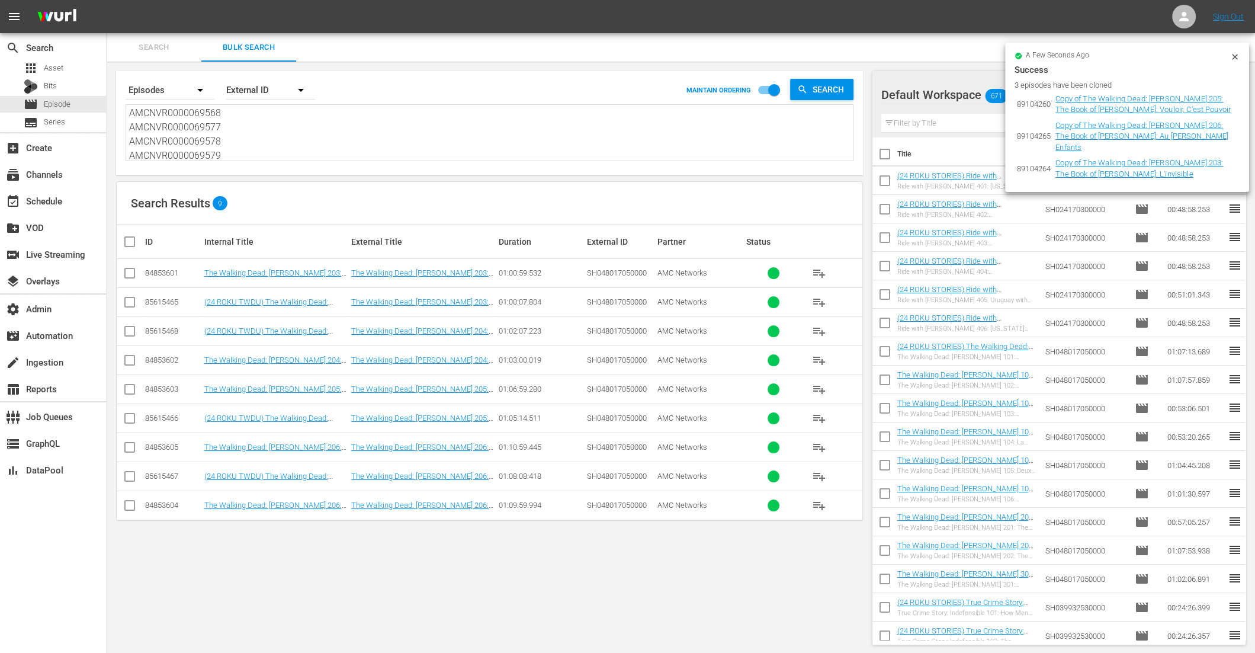
click at [1236, 52] on icon at bounding box center [1234, 56] width 9 height 9
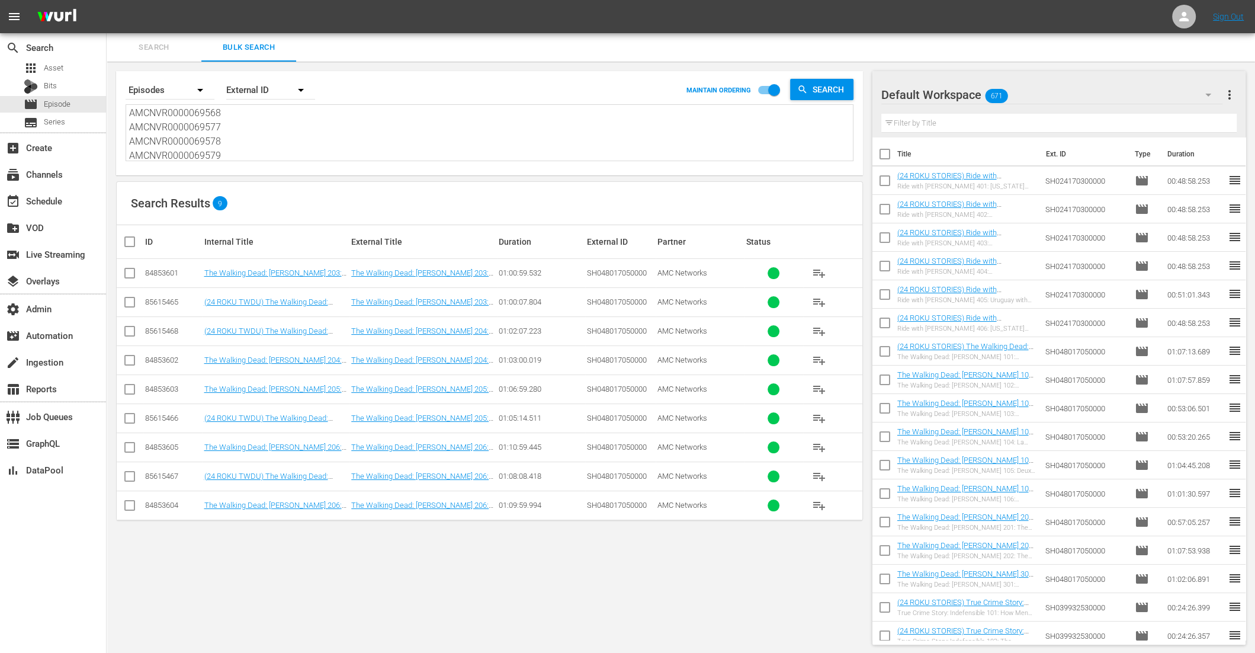
click at [132, 360] on input "checkbox" at bounding box center [130, 362] width 14 height 14
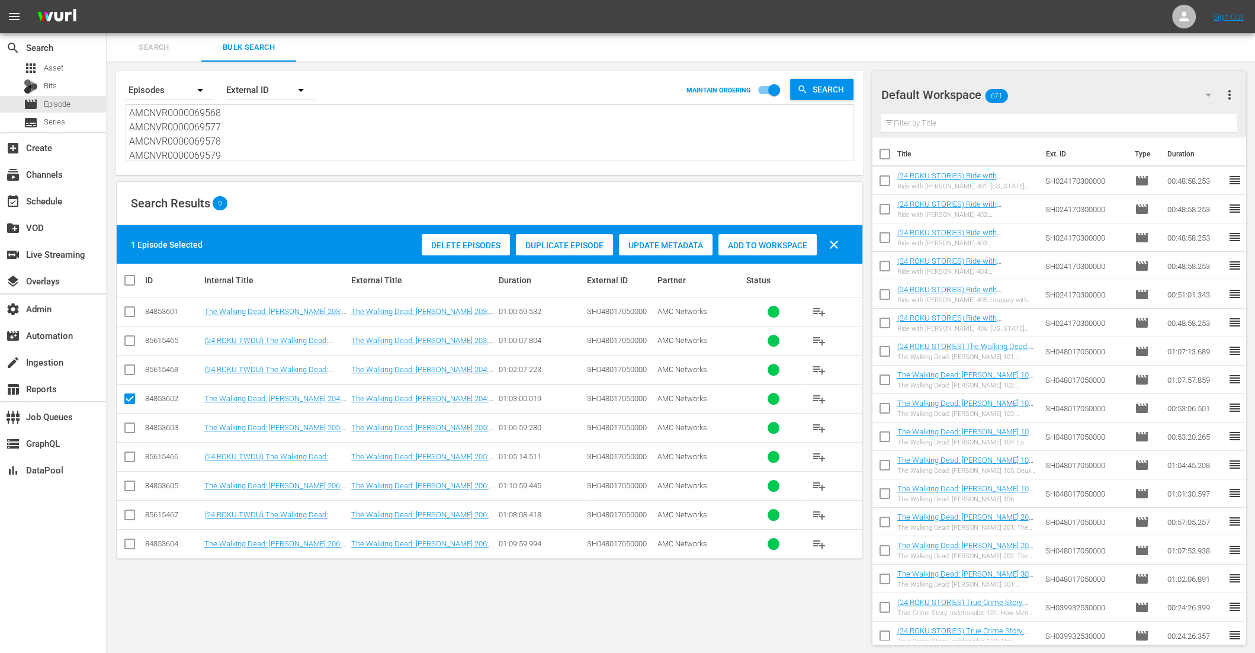
click at [577, 242] on span "Duplicate Episode" at bounding box center [564, 245] width 97 height 9
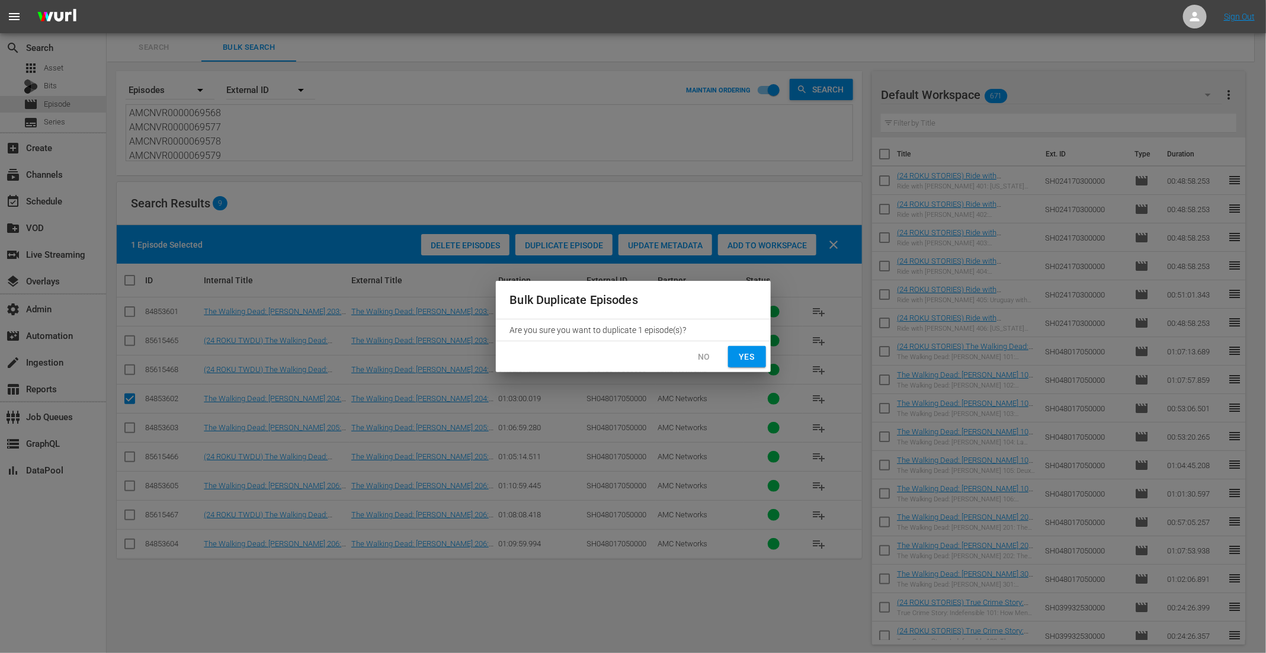
click at [729, 348] on button "Yes" at bounding box center [747, 357] width 38 height 22
checkbox input "false"
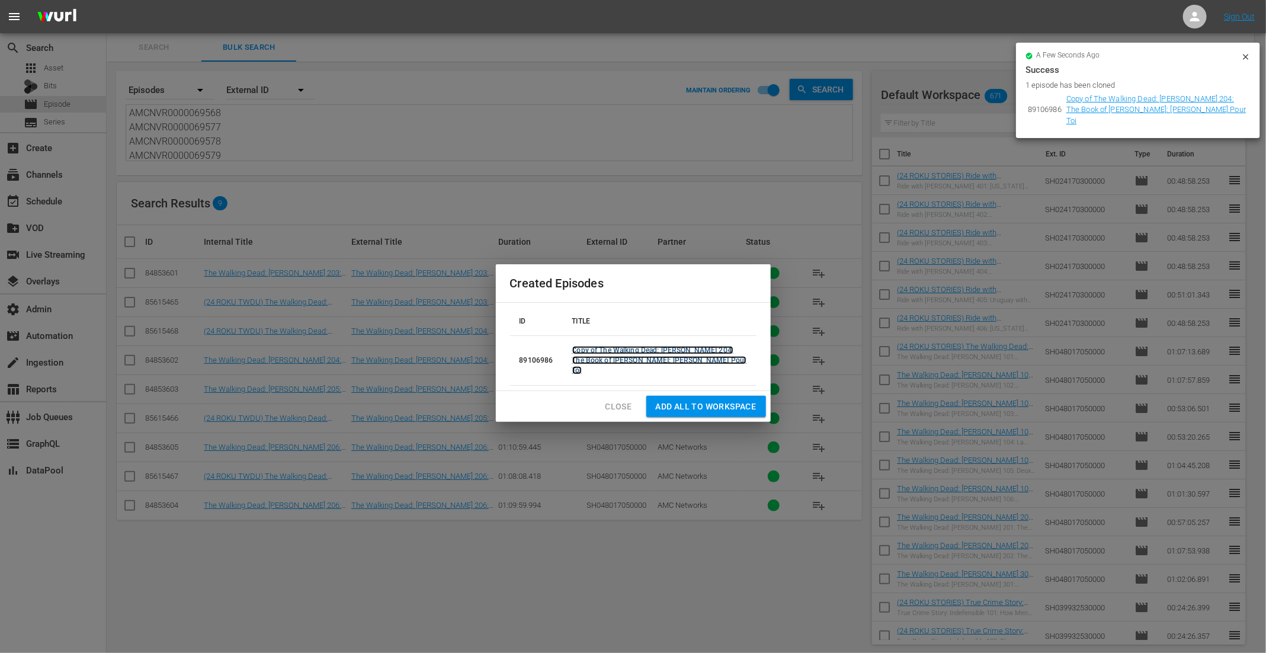
click at [618, 367] on link "Copy of The Walking Dead: Daryl Dixon 204: The Book of Carol: Le Paradis Pour T…" at bounding box center [659, 360] width 175 height 28
click at [614, 406] on span "Close" at bounding box center [618, 406] width 27 height 15
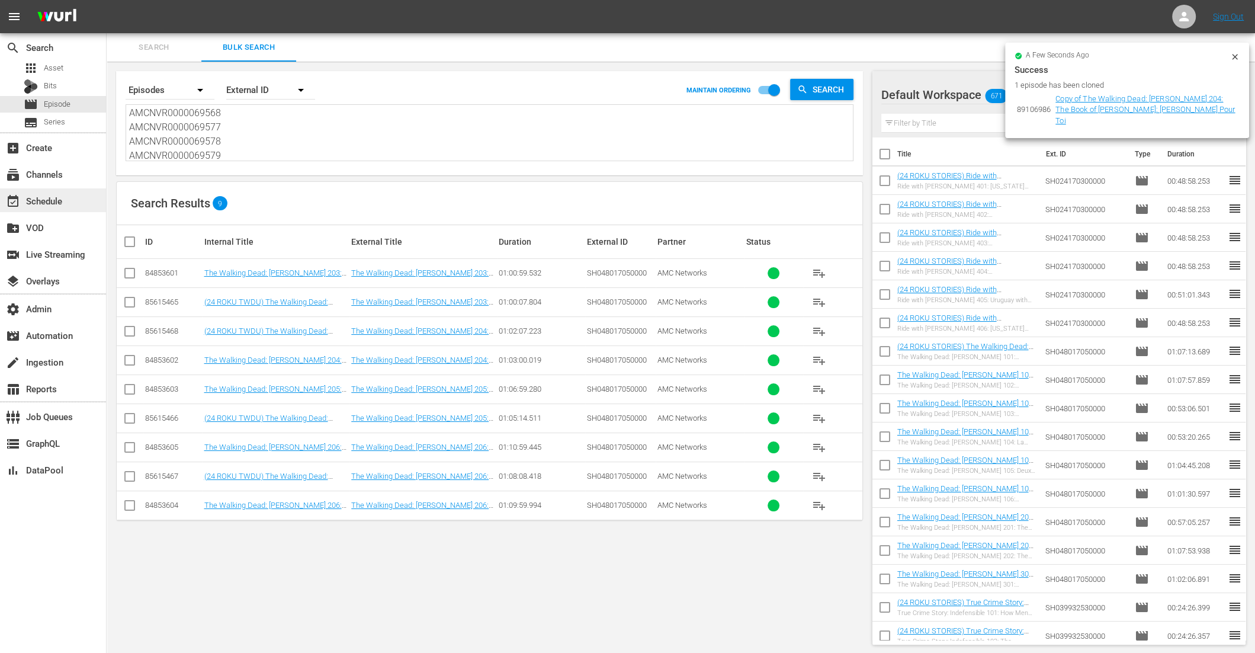
click at [55, 204] on div "event_available Schedule" at bounding box center [33, 199] width 66 height 11
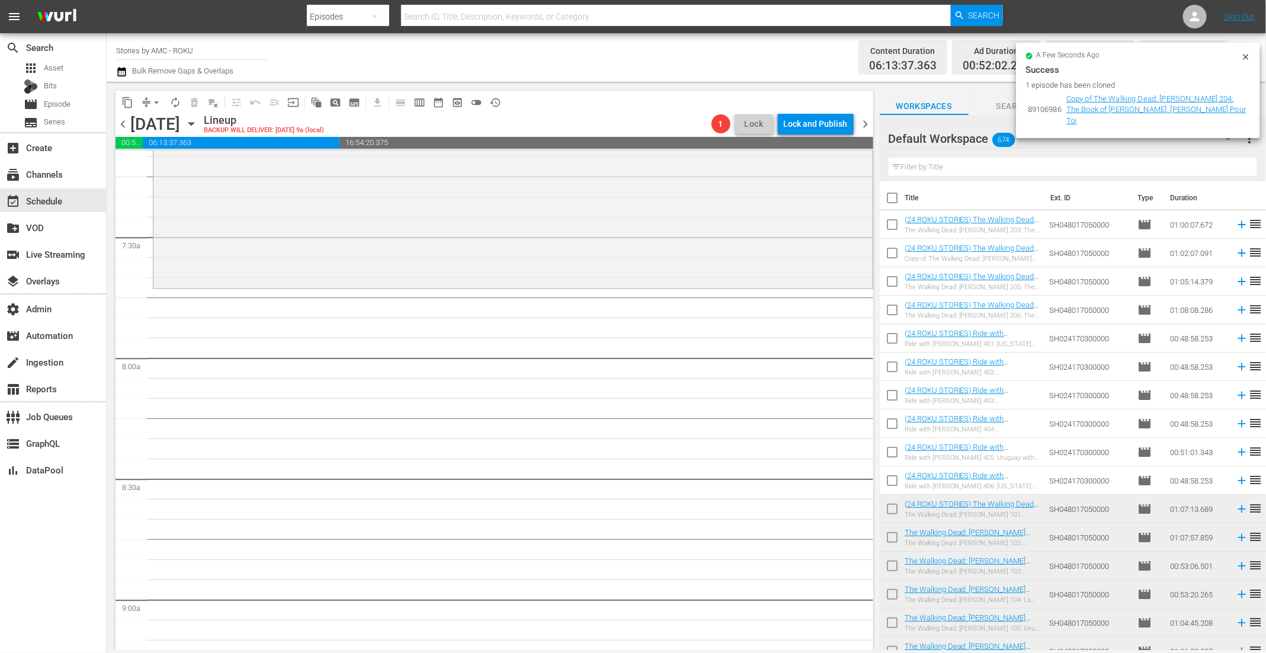
scroll to position [1545, 0]
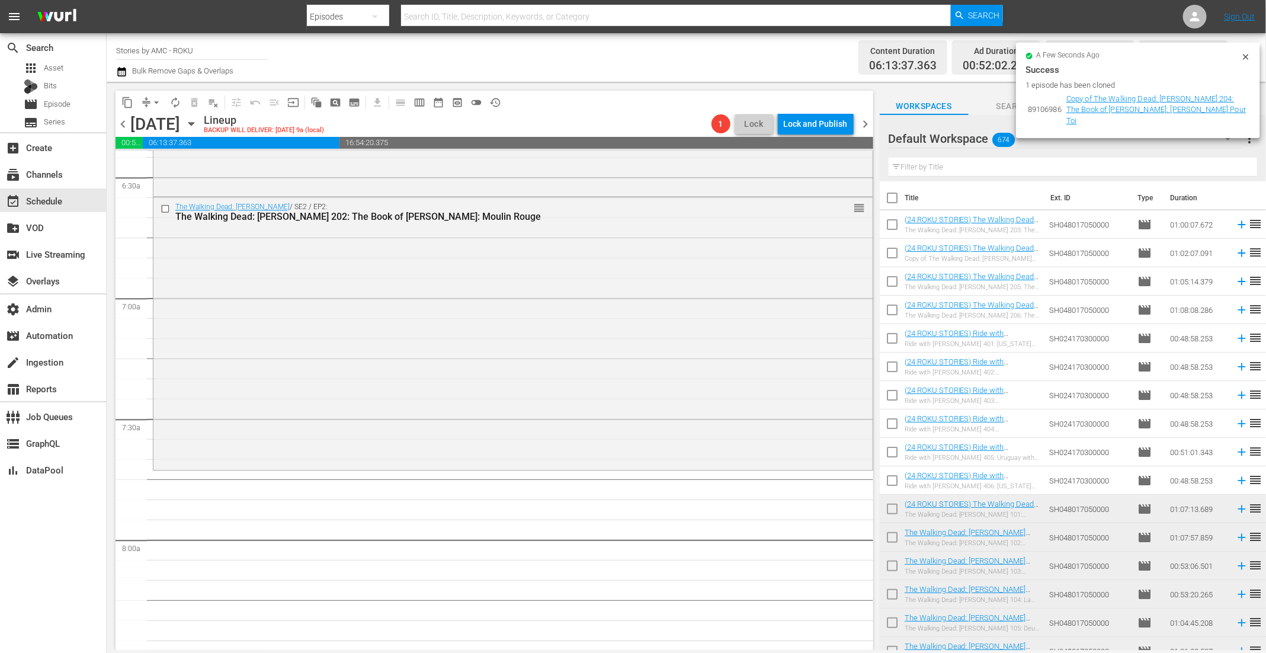
click at [892, 227] on input "checkbox" at bounding box center [892, 226] width 25 height 25
checkbox input "true"
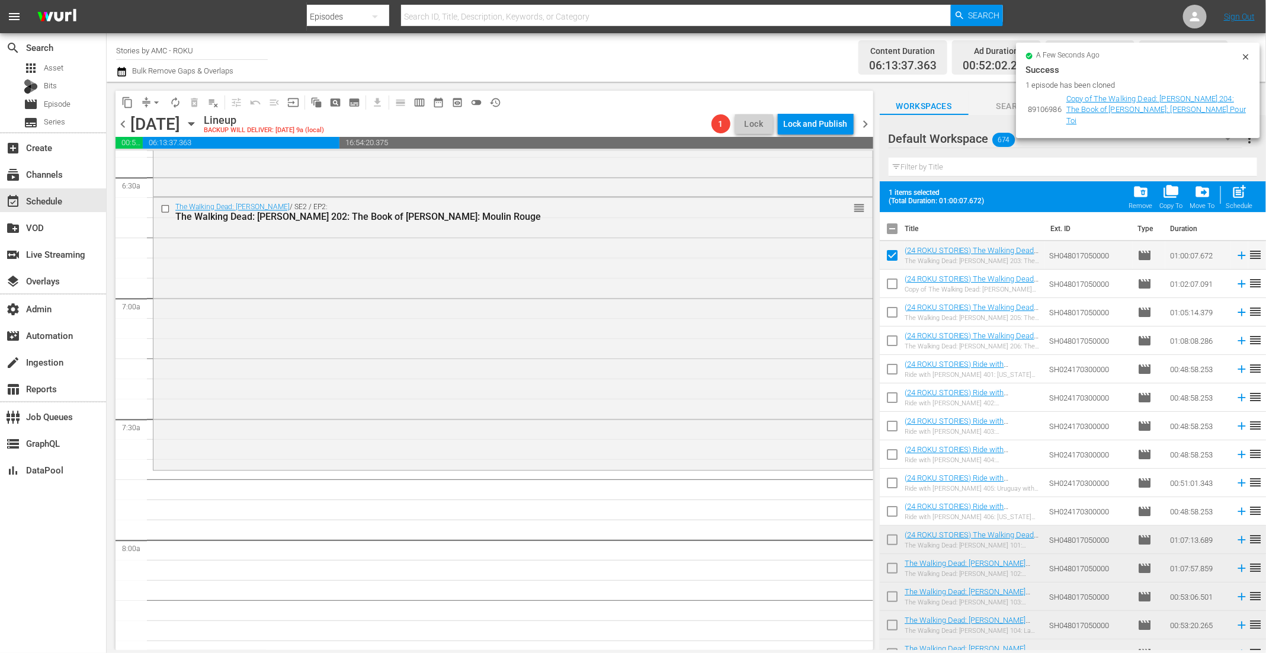
drag, startPoint x: 891, startPoint y: 286, endPoint x: 893, endPoint y: 299, distance: 13.2
click at [891, 286] on input "checkbox" at bounding box center [892, 286] width 25 height 25
checkbox input "true"
click at [892, 316] on input "checkbox" at bounding box center [892, 314] width 25 height 25
checkbox input "true"
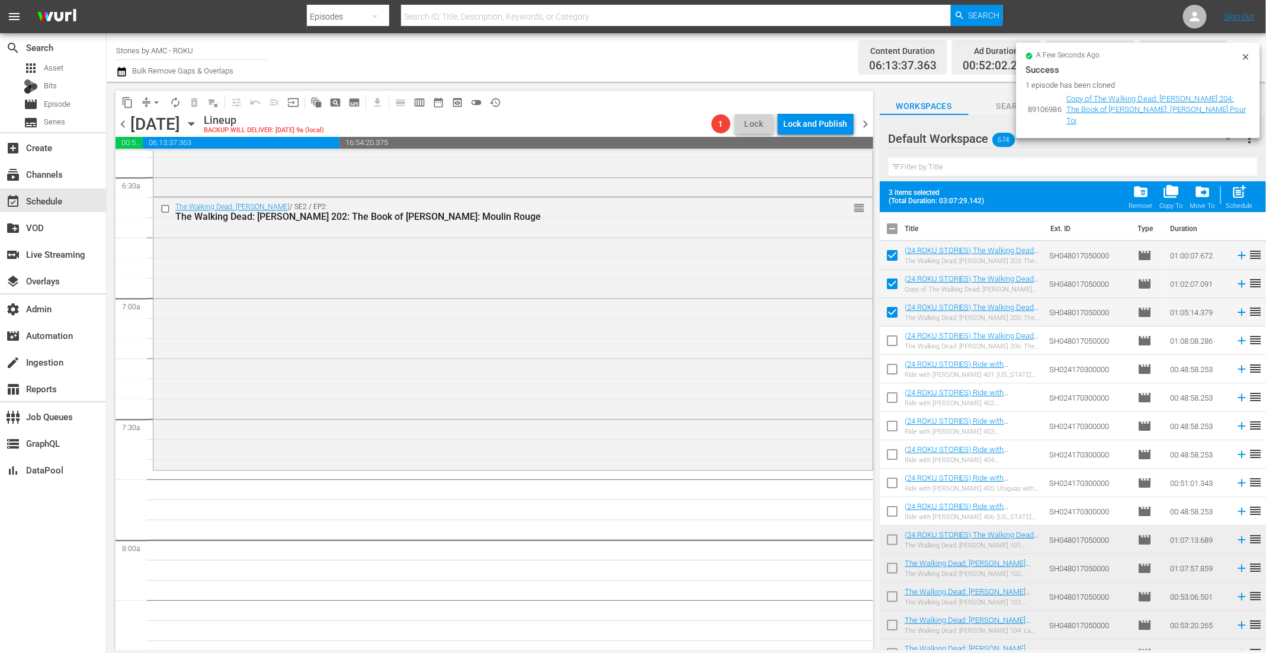
click at [887, 344] on input "checkbox" at bounding box center [892, 343] width 25 height 25
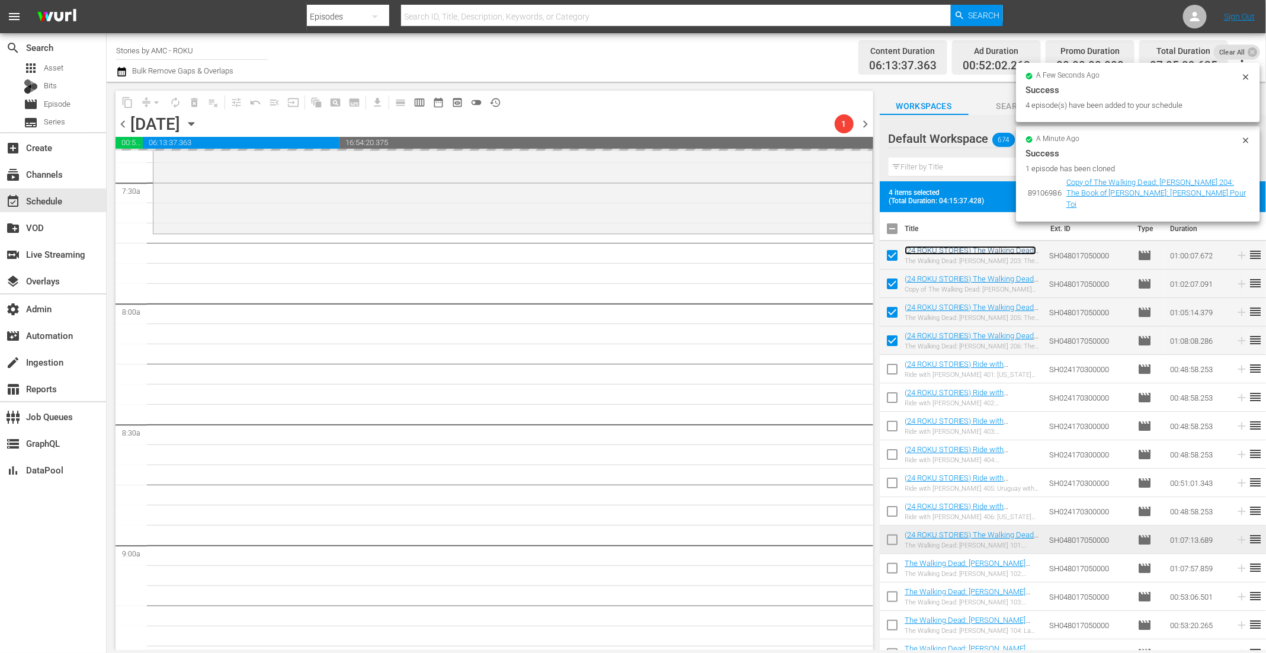
scroll to position [1791, 0]
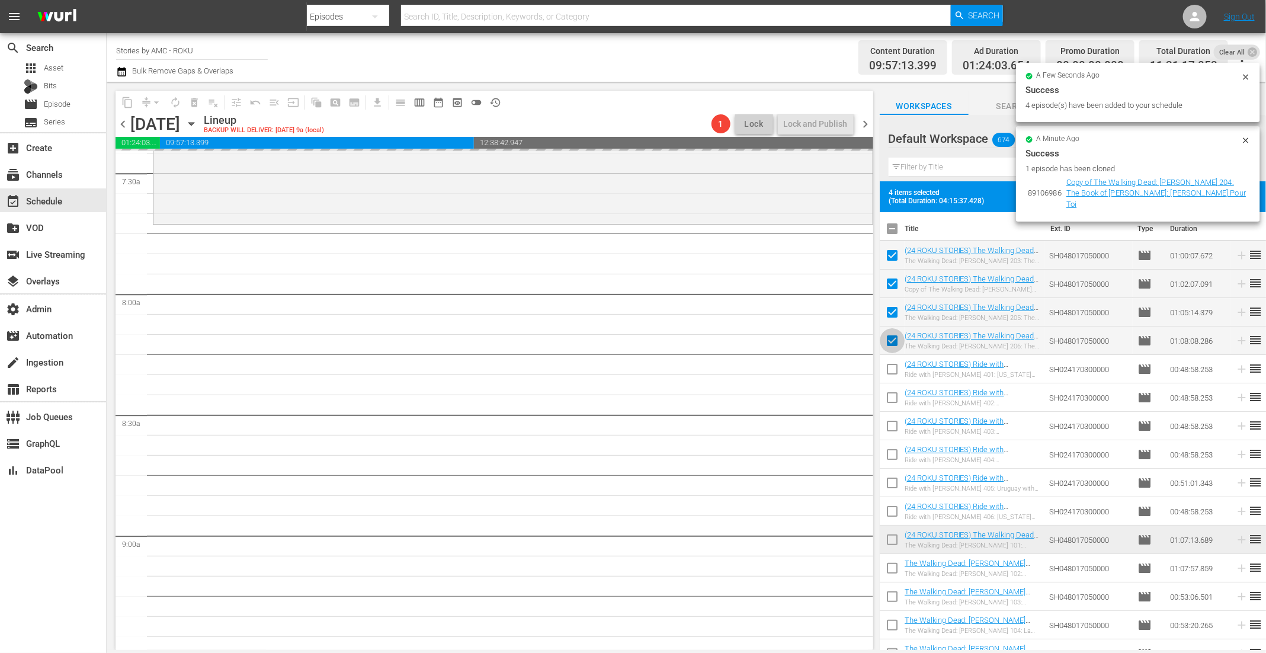
click at [894, 333] on input "checkbox" at bounding box center [892, 343] width 25 height 25
checkbox input "false"
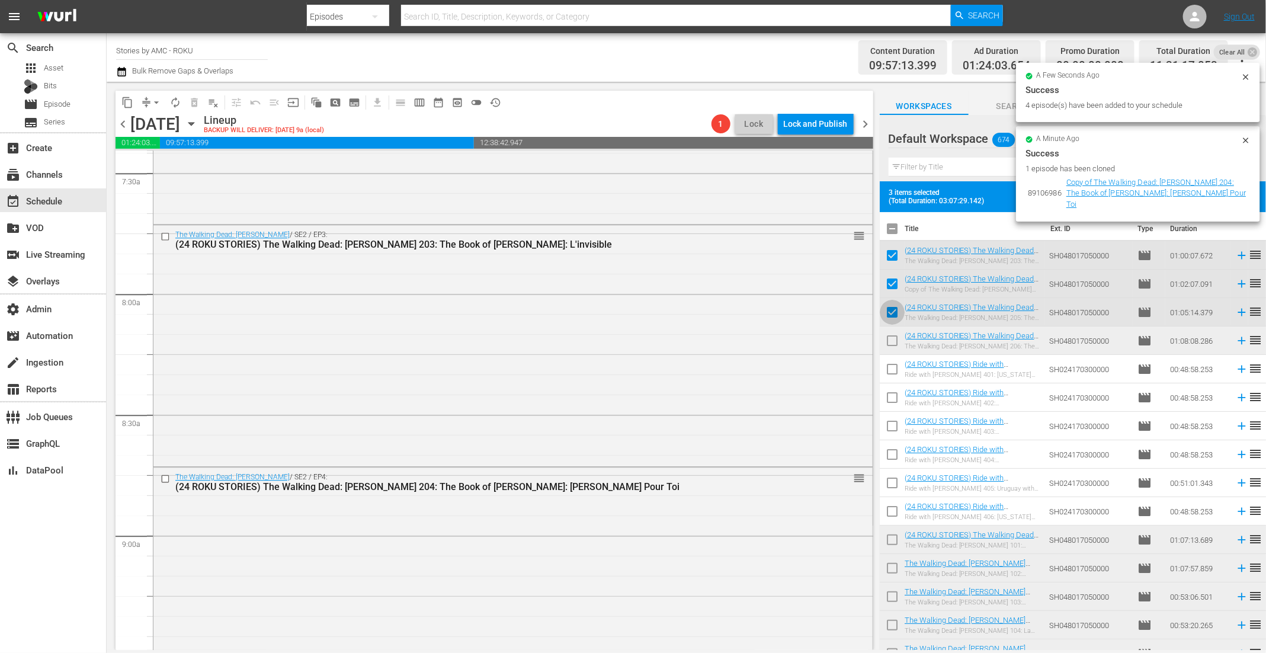
click at [897, 307] on input "checkbox" at bounding box center [892, 314] width 25 height 25
checkbox input "false"
click at [894, 273] on span at bounding box center [892, 283] width 25 height 25
click at [892, 251] on input "checkbox" at bounding box center [892, 257] width 25 height 25
checkbox input "false"
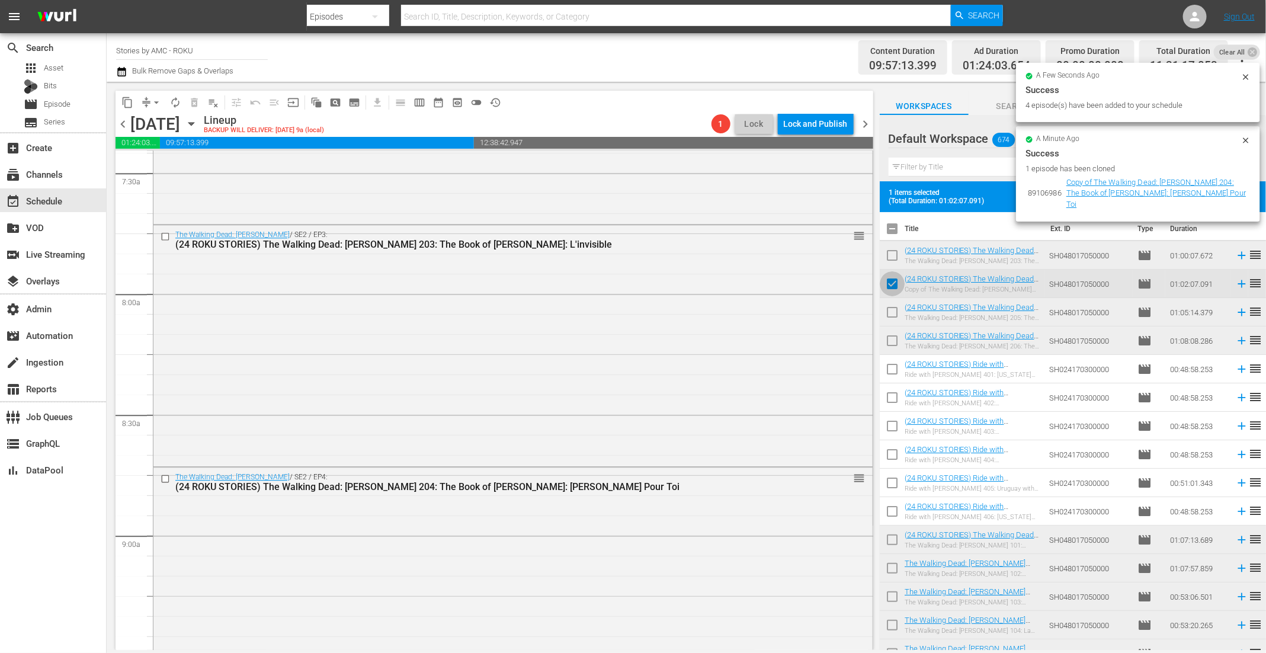
click at [892, 282] on input "checkbox" at bounding box center [892, 286] width 25 height 25
checkbox input "false"
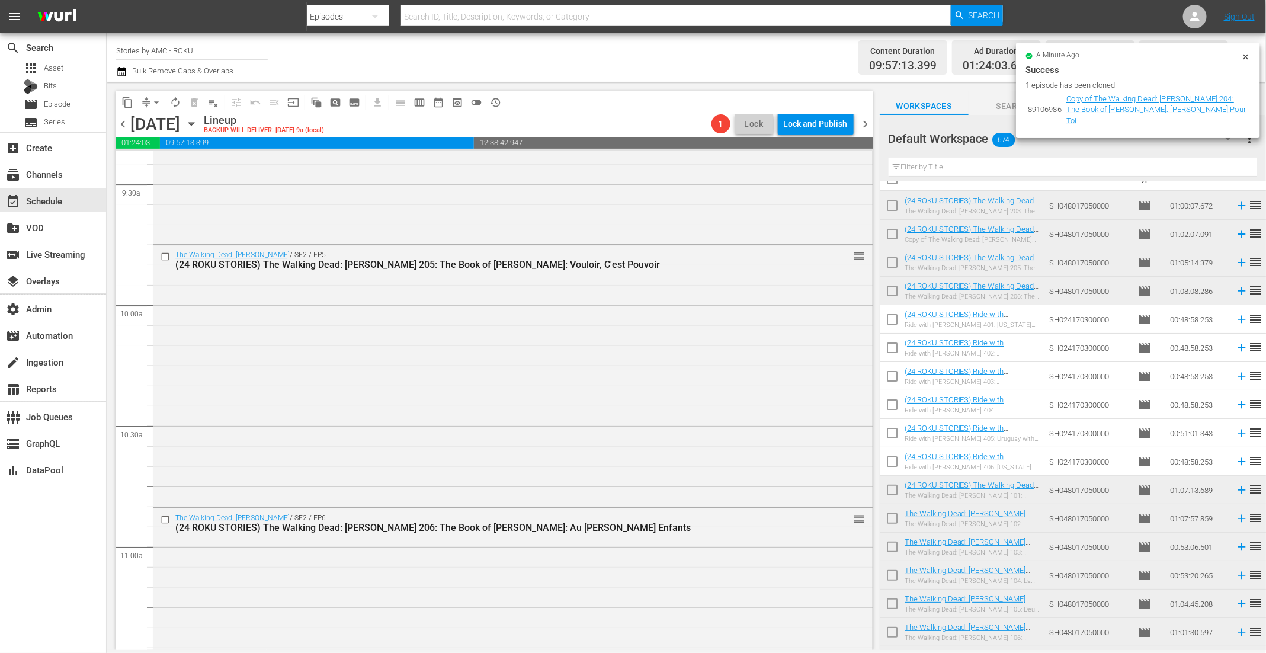
scroll to position [209, 0]
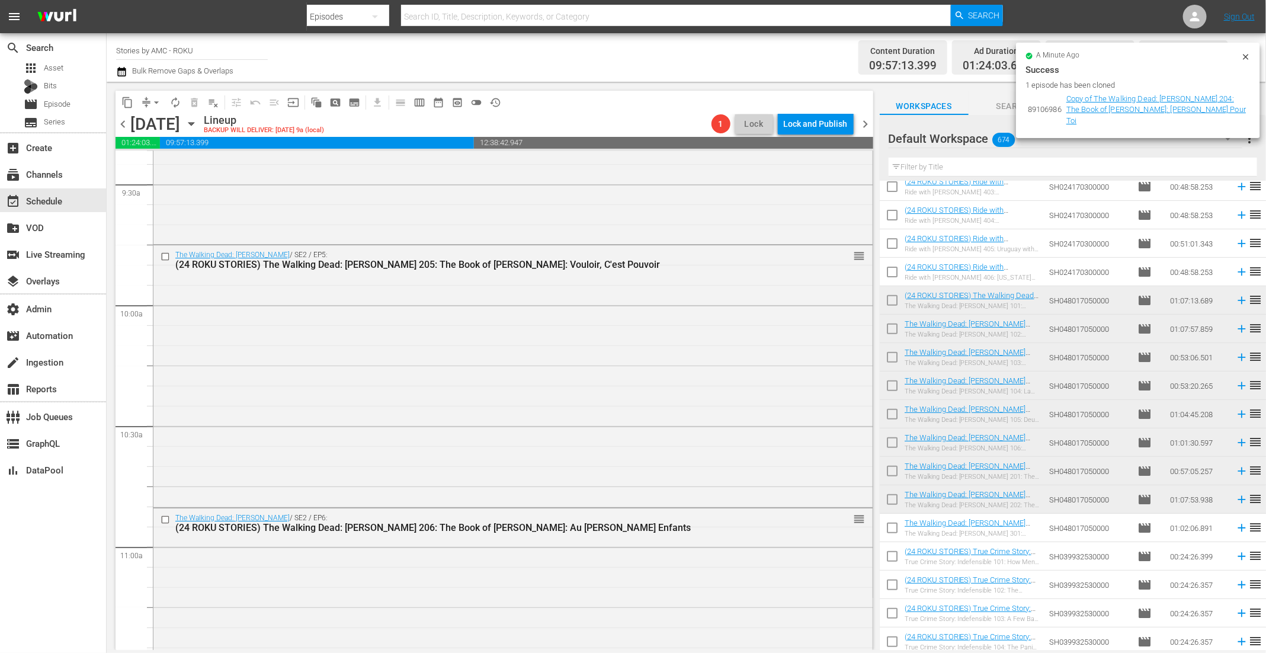
click at [890, 298] on input "checkbox" at bounding box center [892, 302] width 25 height 25
checkbox input "true"
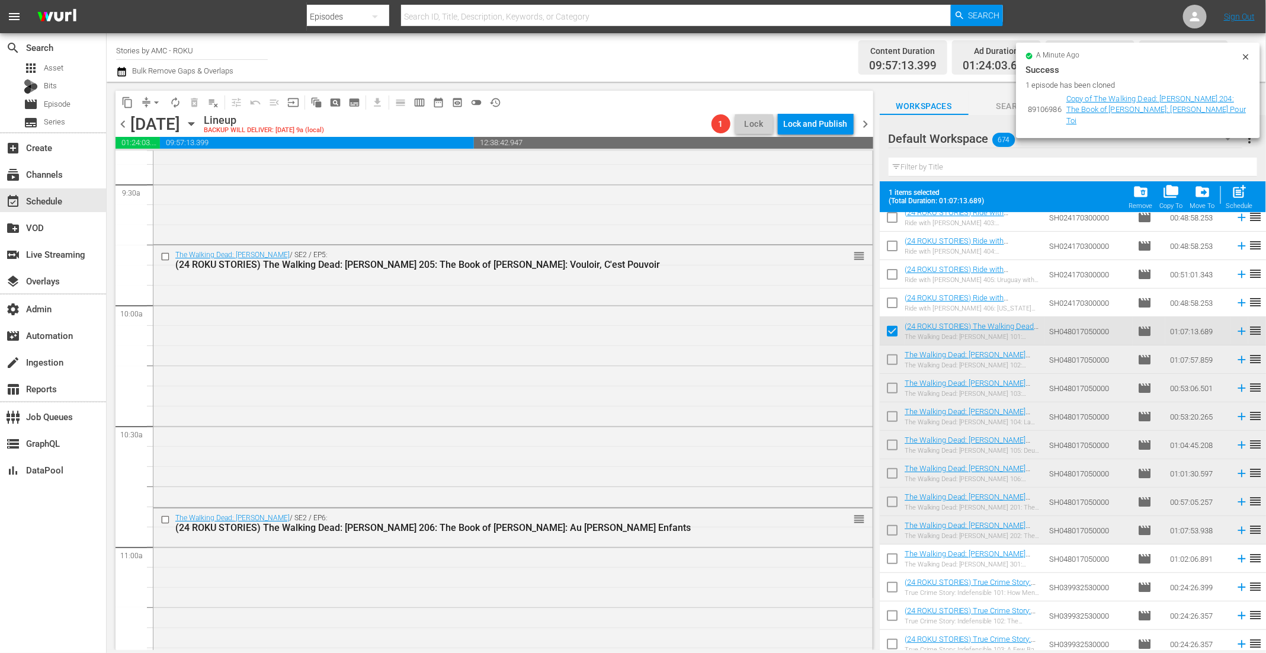
click at [893, 360] on input "checkbox" at bounding box center [892, 362] width 25 height 25
checkbox input "true"
click at [895, 386] on input "checkbox" at bounding box center [892, 390] width 25 height 25
checkbox input "true"
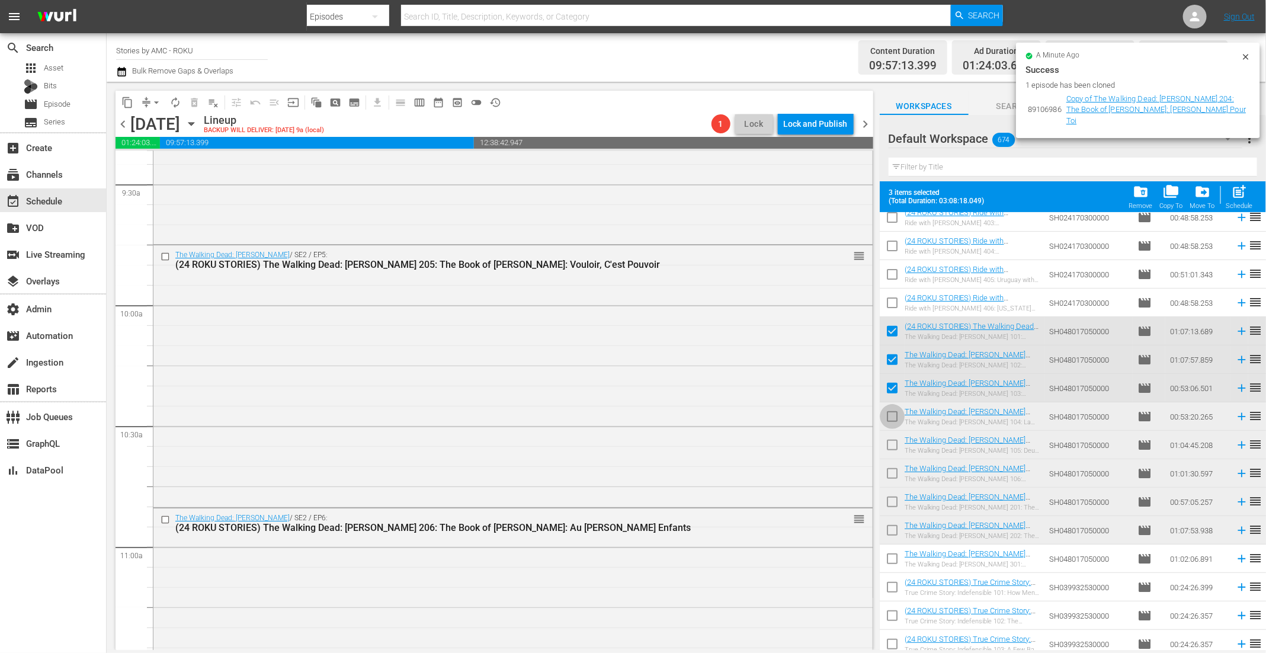
click at [892, 422] on input "checkbox" at bounding box center [892, 418] width 25 height 25
checkbox input "true"
click at [890, 444] on input "checkbox" at bounding box center [892, 447] width 25 height 25
checkbox input "true"
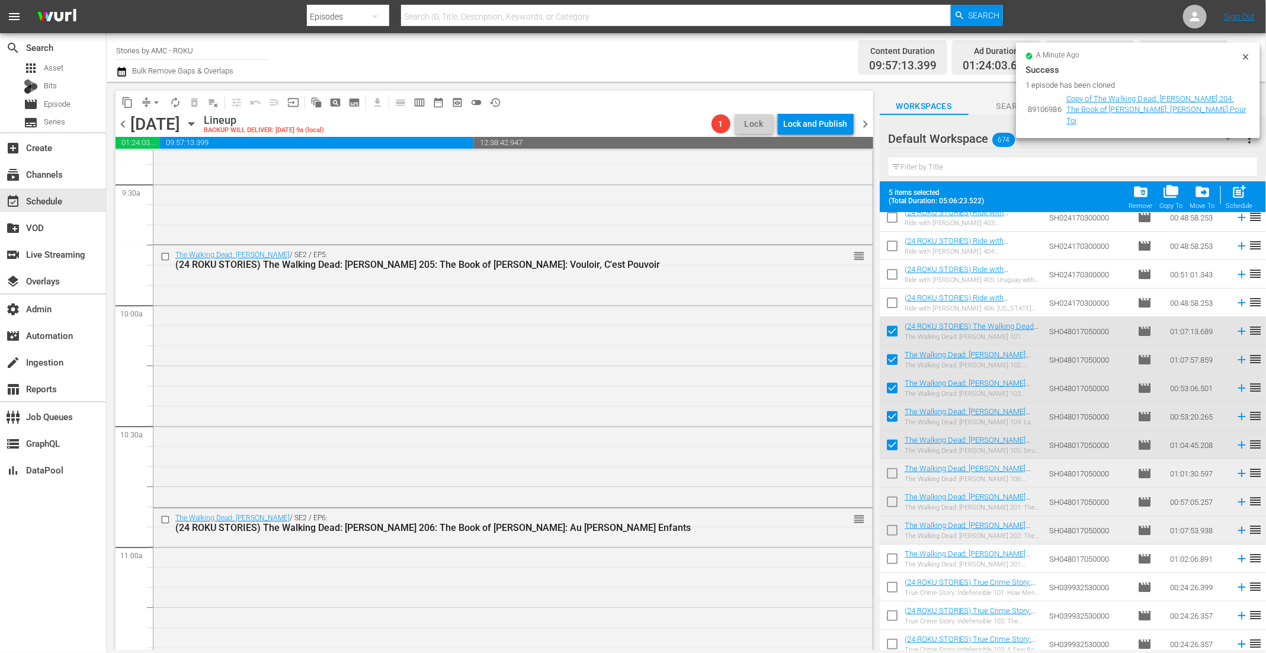
click at [891, 473] on input "checkbox" at bounding box center [892, 475] width 25 height 25
checkbox input "true"
click at [892, 504] on input "checkbox" at bounding box center [892, 504] width 25 height 25
checkbox input "true"
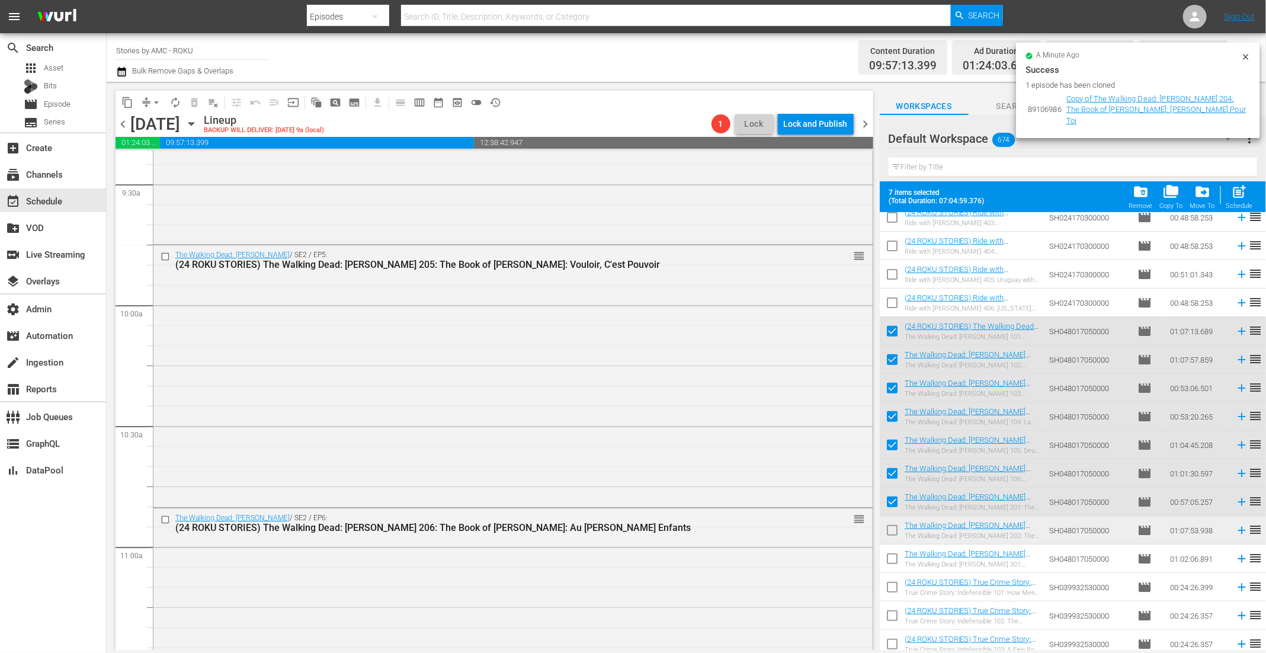
click at [892, 527] on input "checkbox" at bounding box center [892, 532] width 25 height 25
checkbox input "true"
click at [1242, 201] on div "post_add Schedule" at bounding box center [1239, 197] width 27 height 26
checkbox input "false"
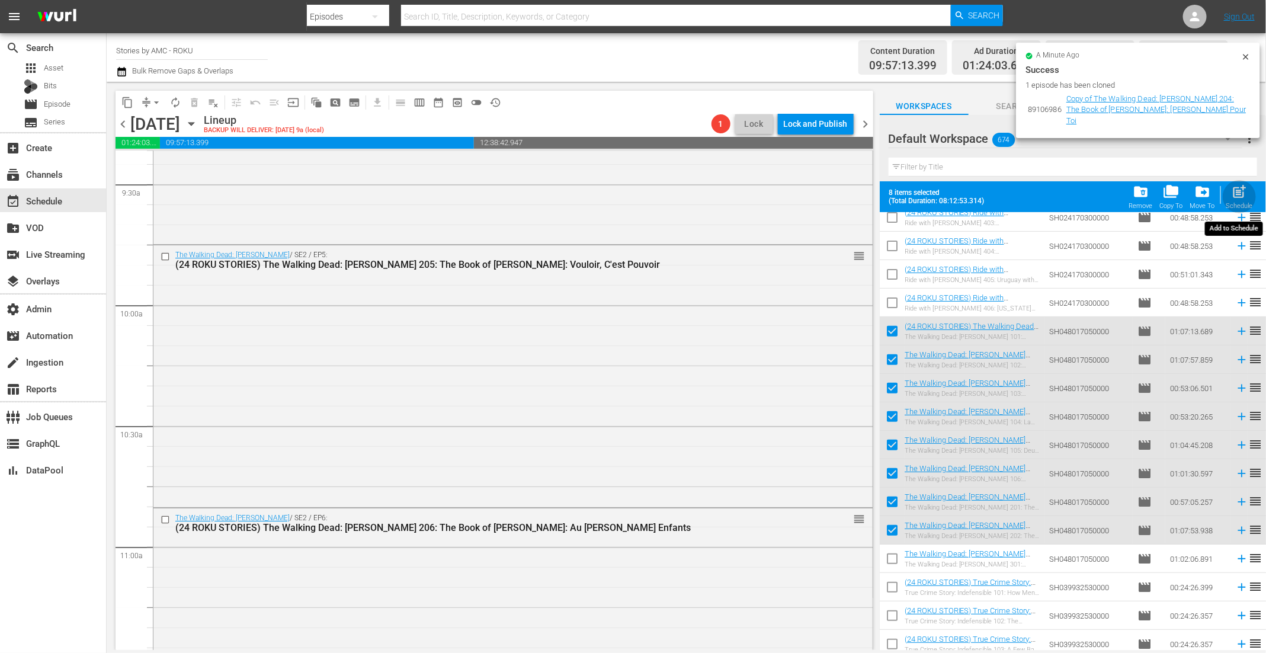
checkbox input "false"
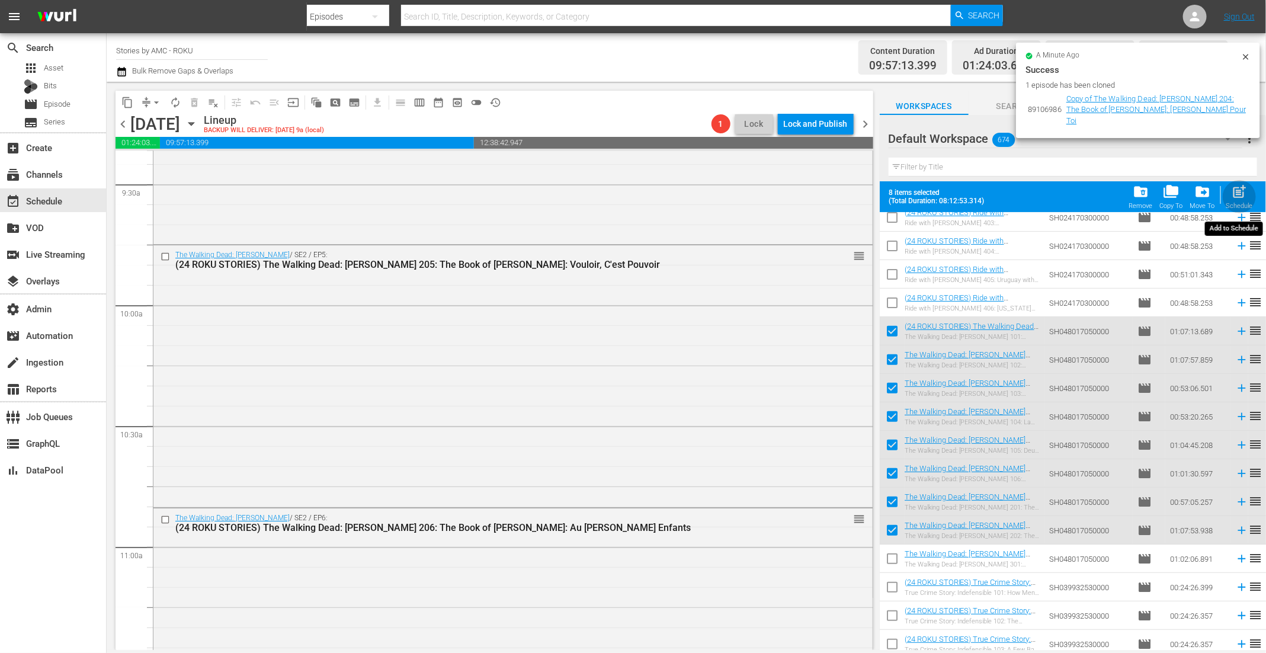
checkbox input "false"
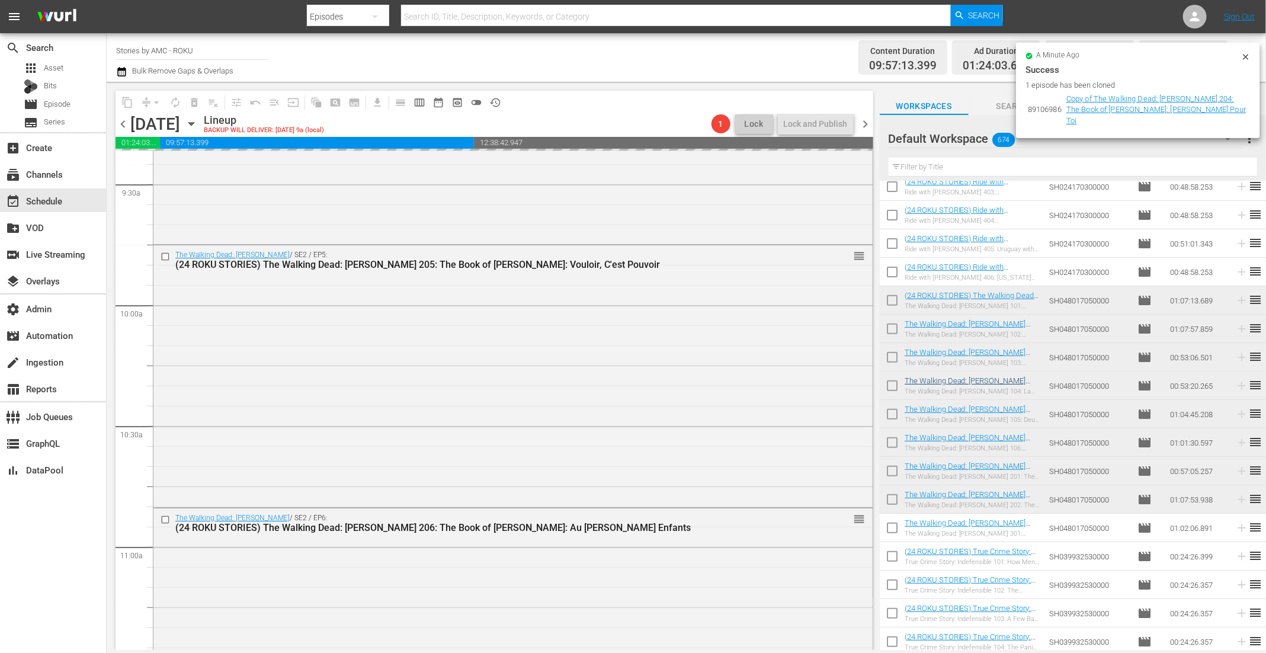
scroll to position [0, 0]
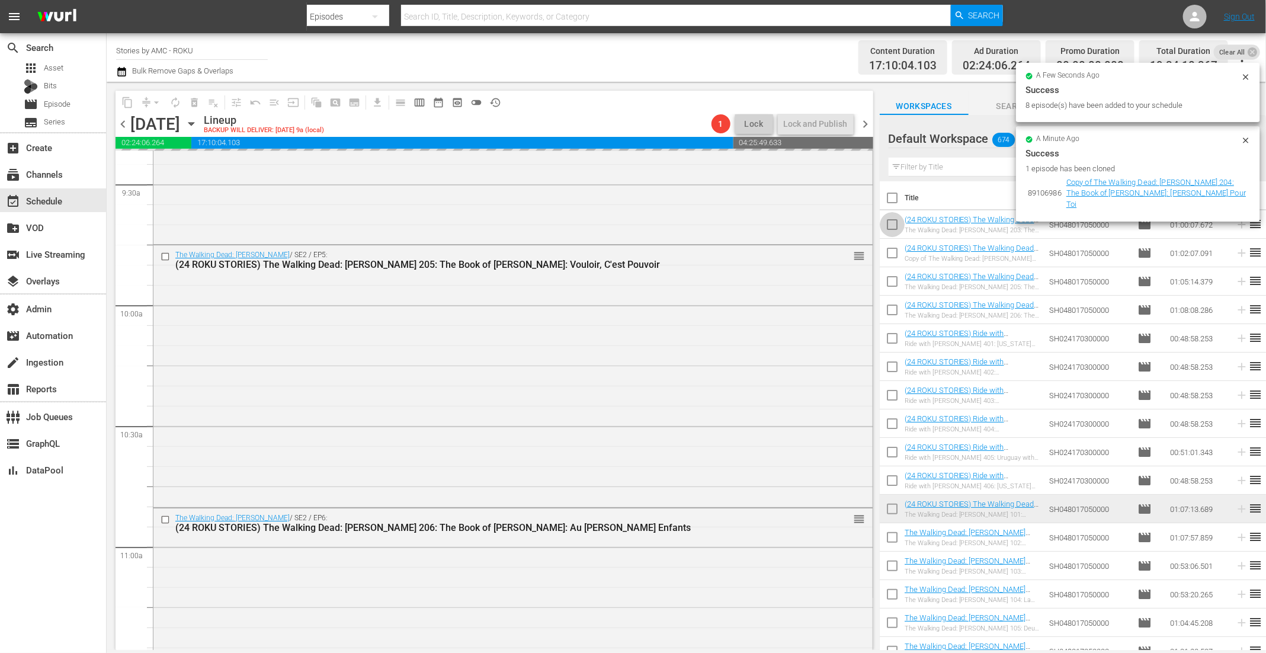
click at [895, 226] on input "checkbox" at bounding box center [892, 226] width 25 height 25
checkbox input "true"
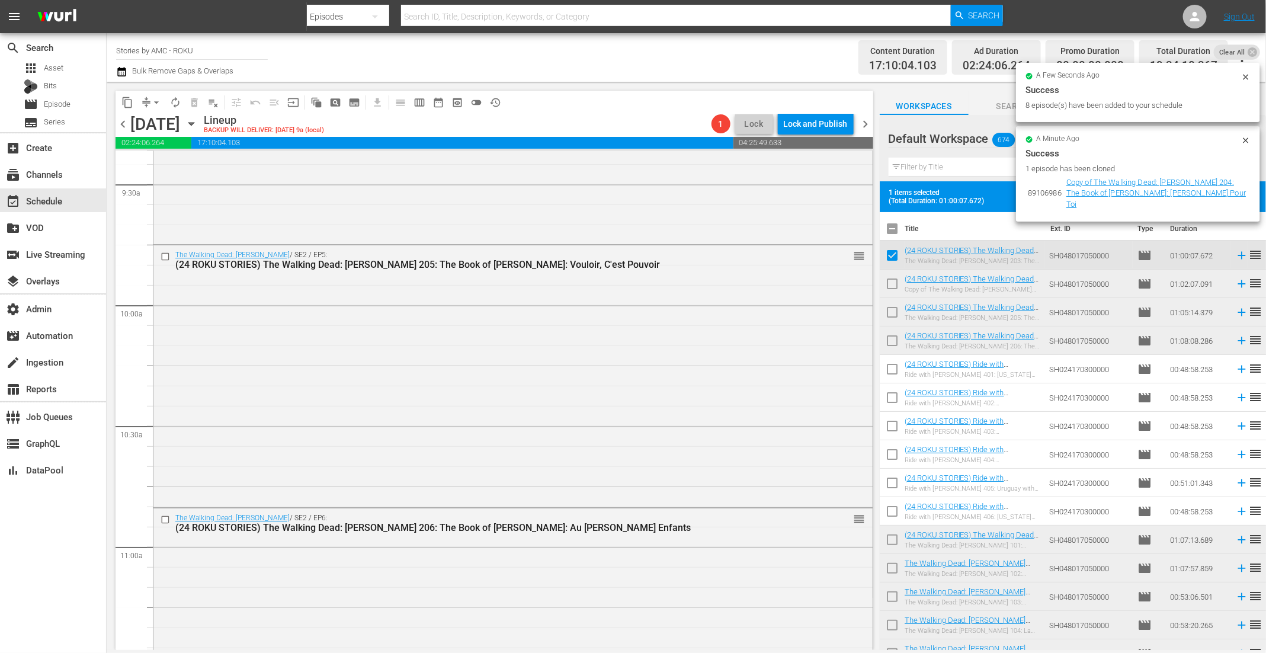
click at [896, 274] on input "checkbox" at bounding box center [892, 286] width 25 height 25
checkbox input "true"
click at [894, 309] on input "checkbox" at bounding box center [892, 314] width 25 height 25
checkbox input "true"
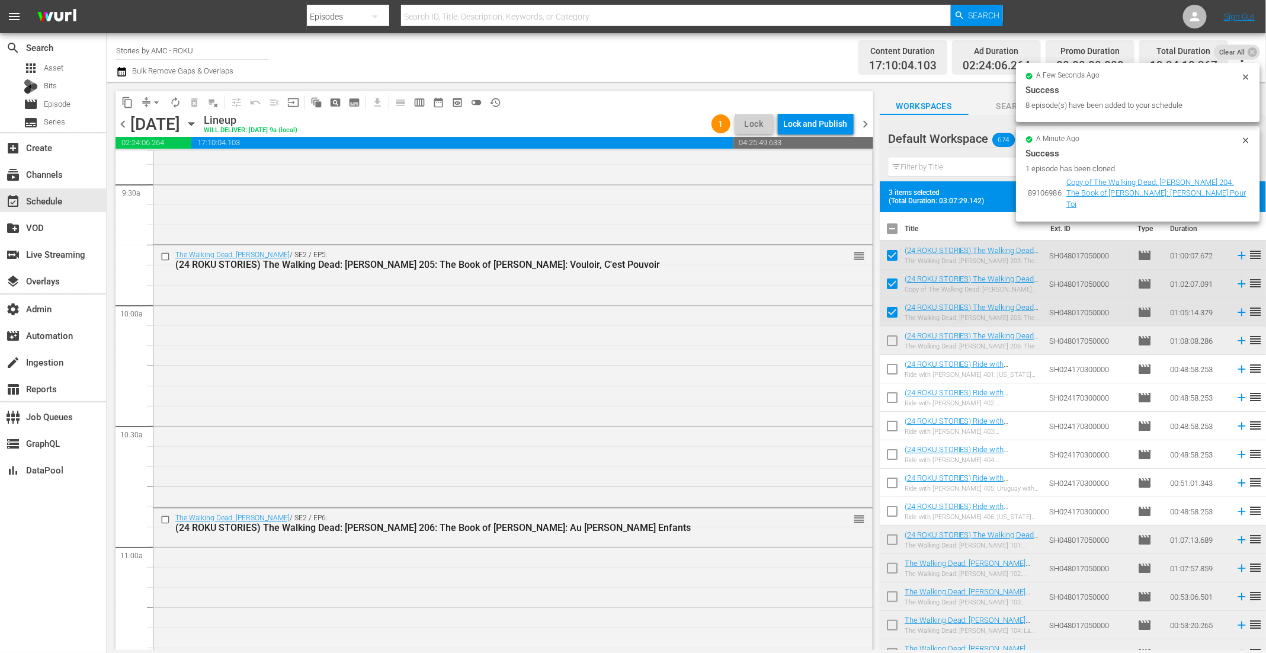
click at [892, 348] on input "checkbox" at bounding box center [892, 343] width 25 height 25
checkbox input "true"
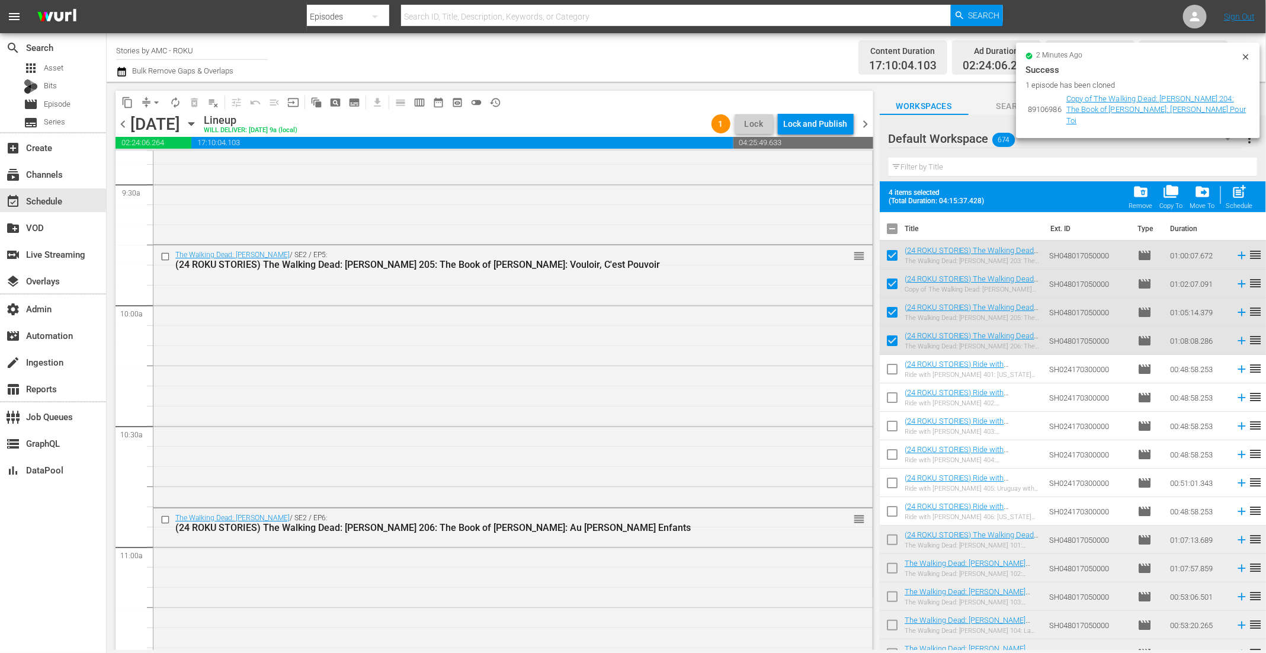
click at [1238, 195] on span "post_add" at bounding box center [1240, 192] width 16 height 16
checkbox input "false"
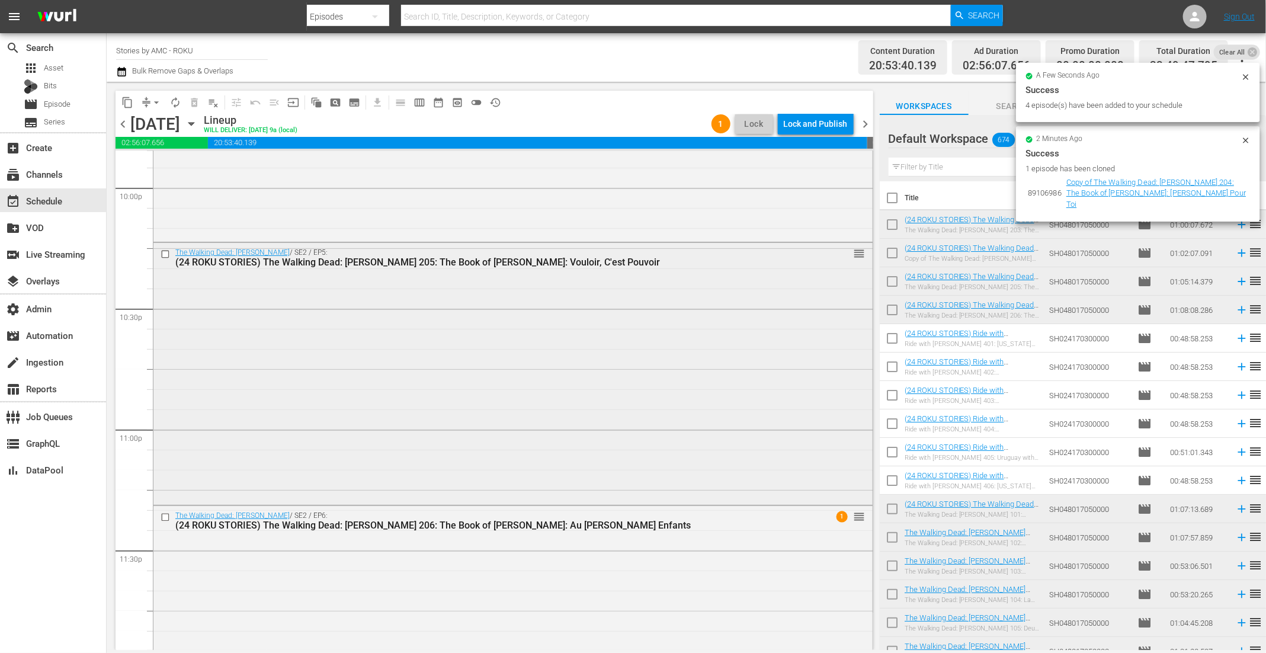
scroll to position [5409, 0]
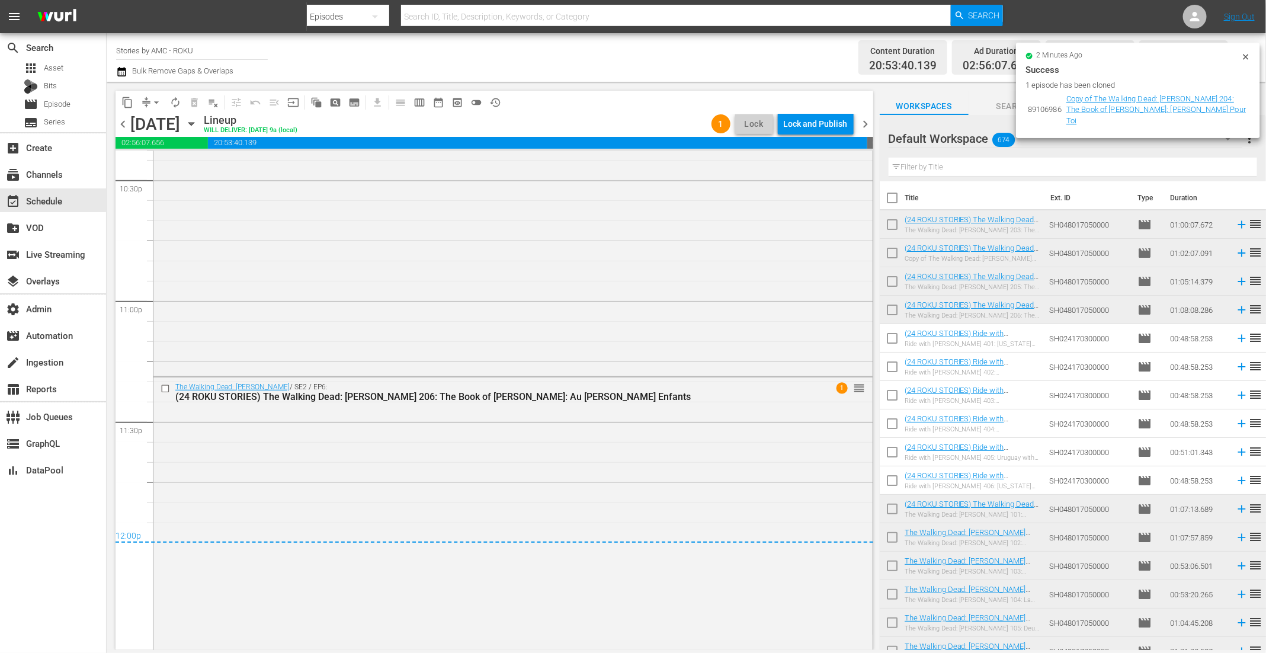
drag, startPoint x: 1244, startPoint y: 55, endPoint x: 1234, endPoint y: 59, distance: 10.7
click at [1244, 55] on icon at bounding box center [1245, 56] width 5 height 5
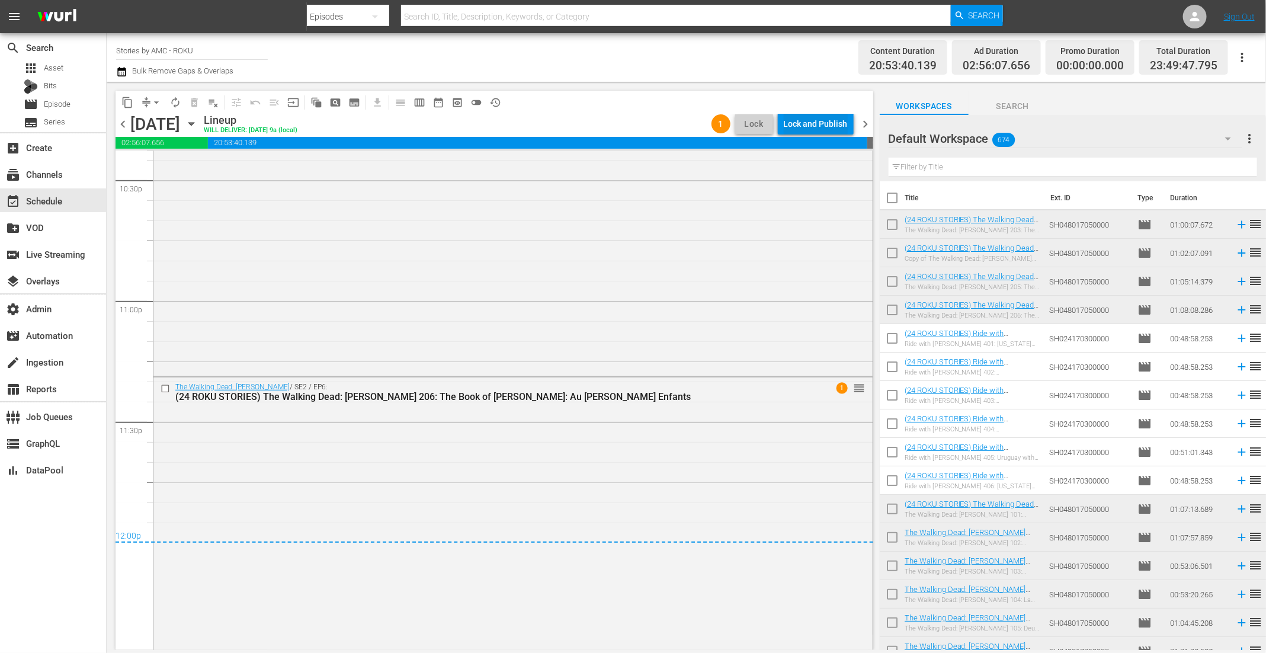
click at [830, 124] on div "Lock and Publish" at bounding box center [816, 123] width 64 height 21
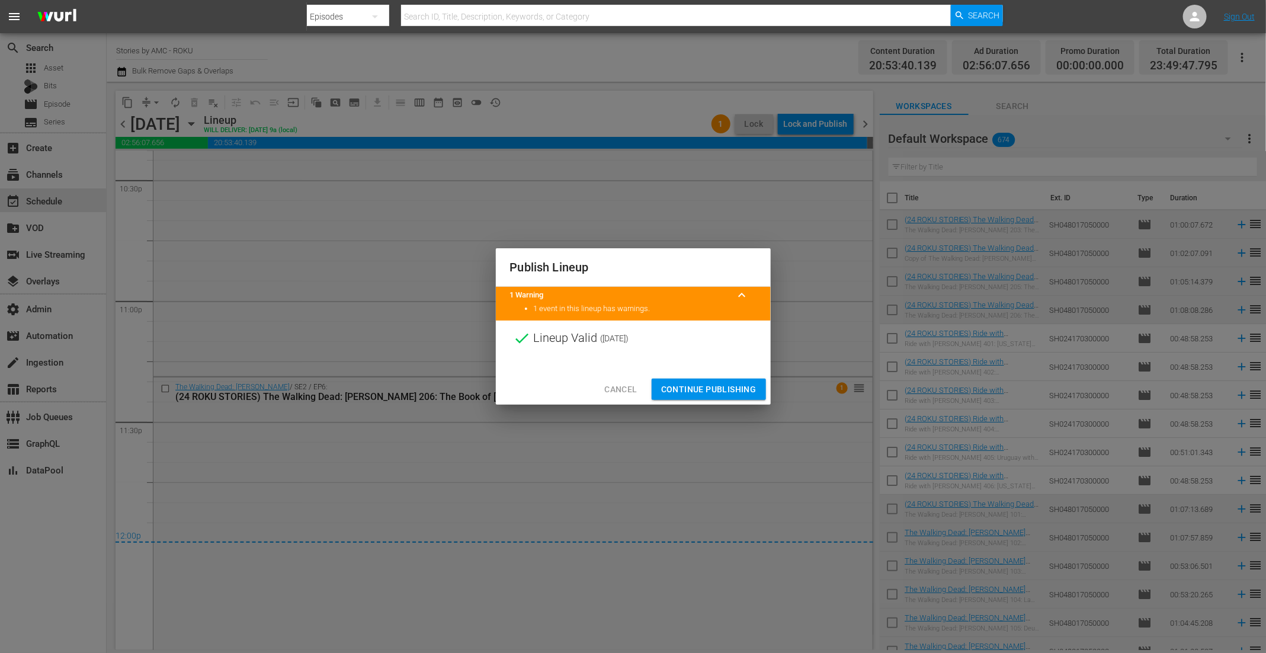
click at [710, 390] on span "Continue Publishing" at bounding box center [708, 389] width 95 height 15
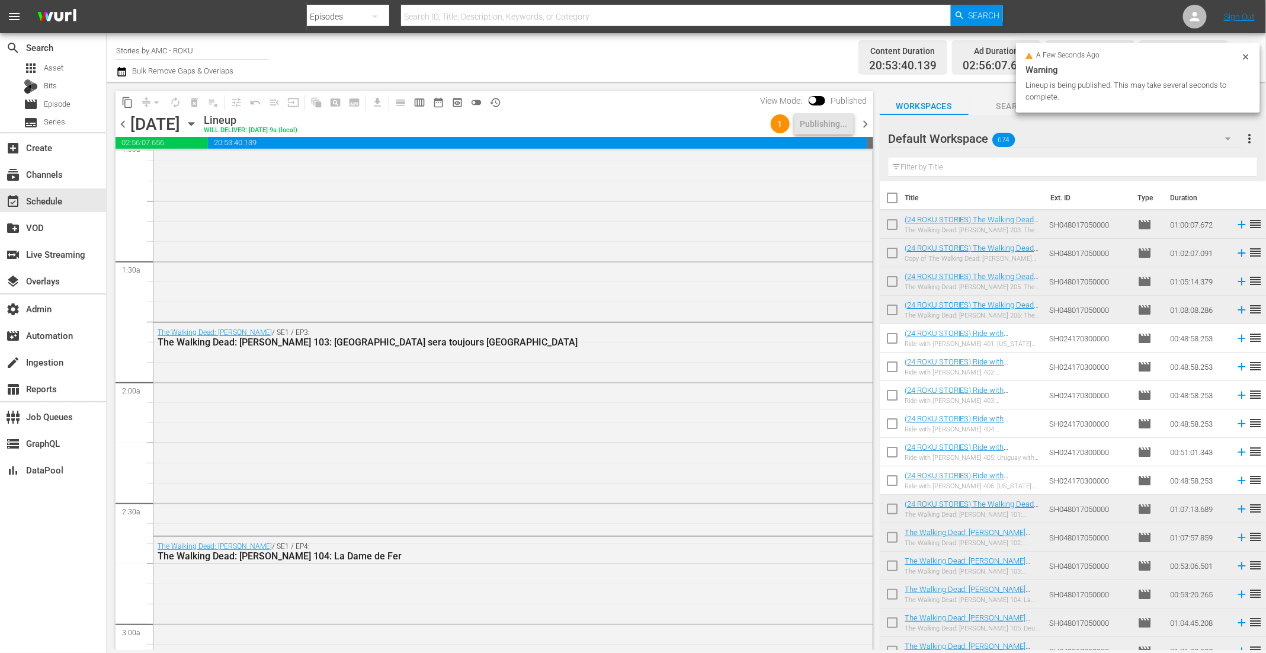
scroll to position [0, 0]
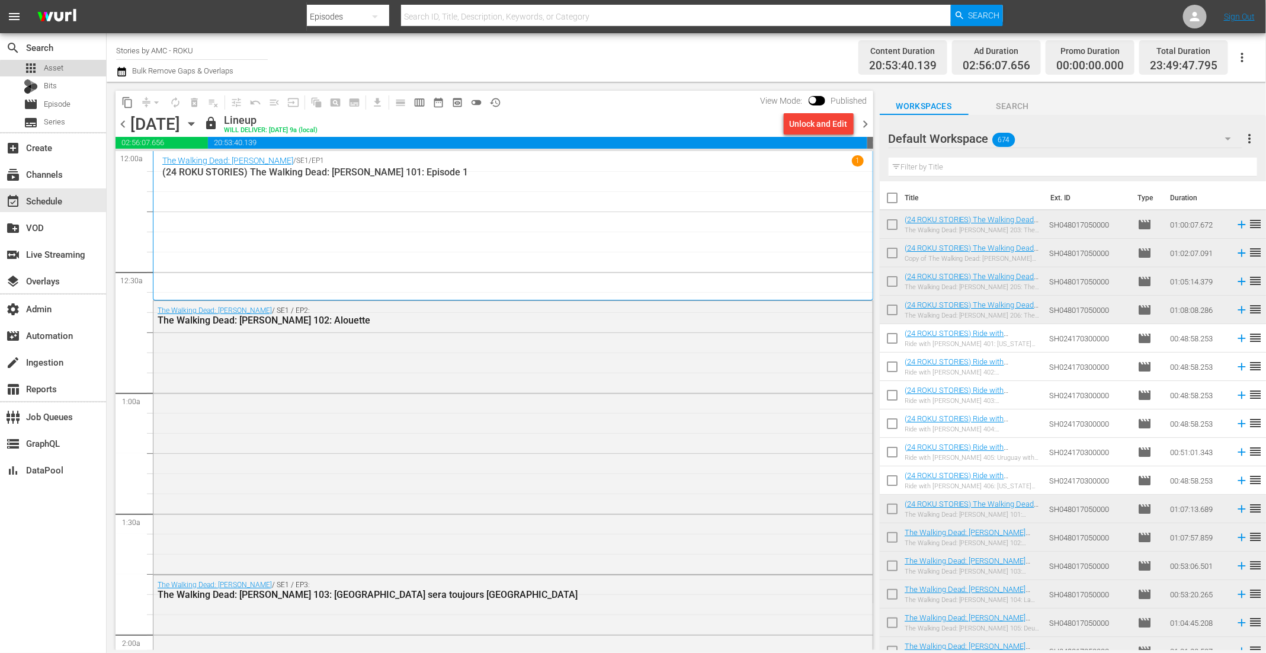
click at [57, 70] on span "Asset" at bounding box center [54, 68] width 20 height 12
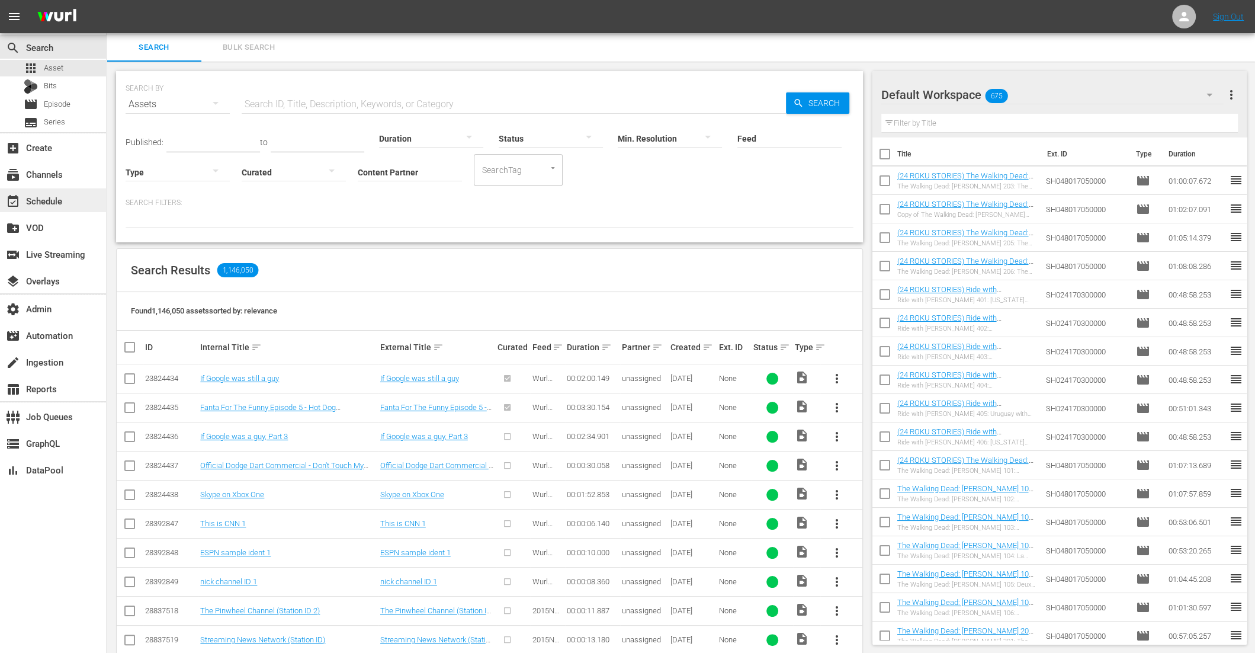
click at [40, 200] on div "event_available Schedule" at bounding box center [33, 199] width 66 height 11
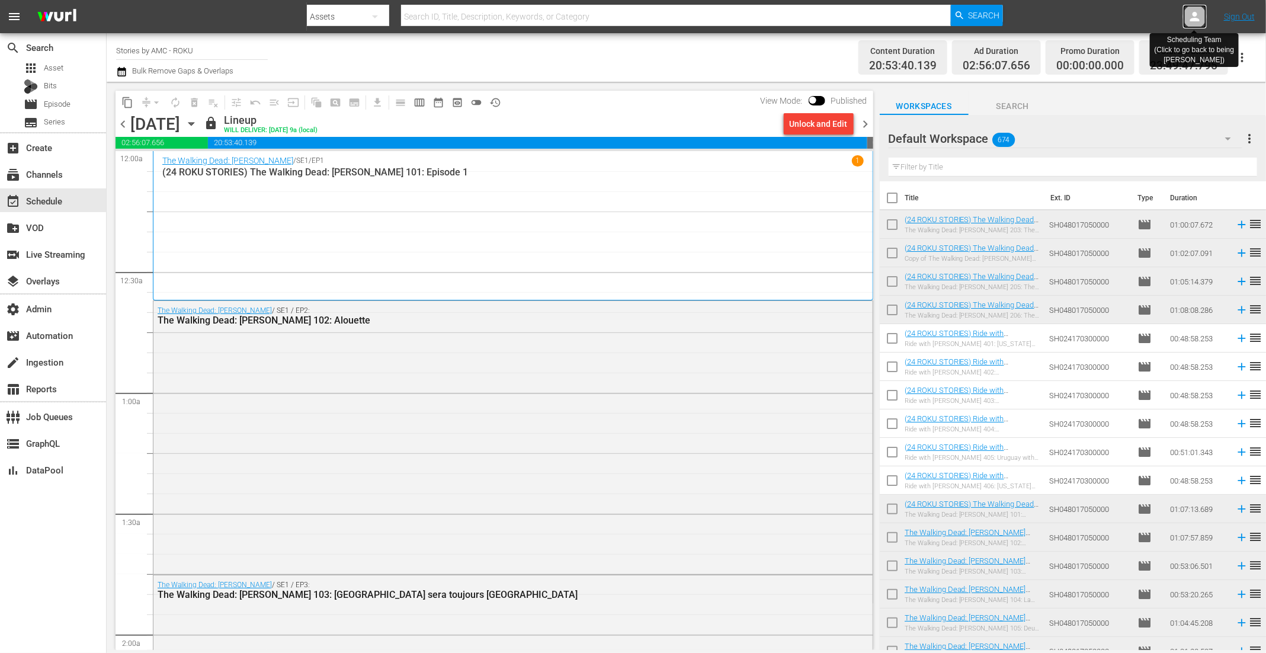
click at [1193, 16] on icon at bounding box center [1195, 16] width 14 height 14
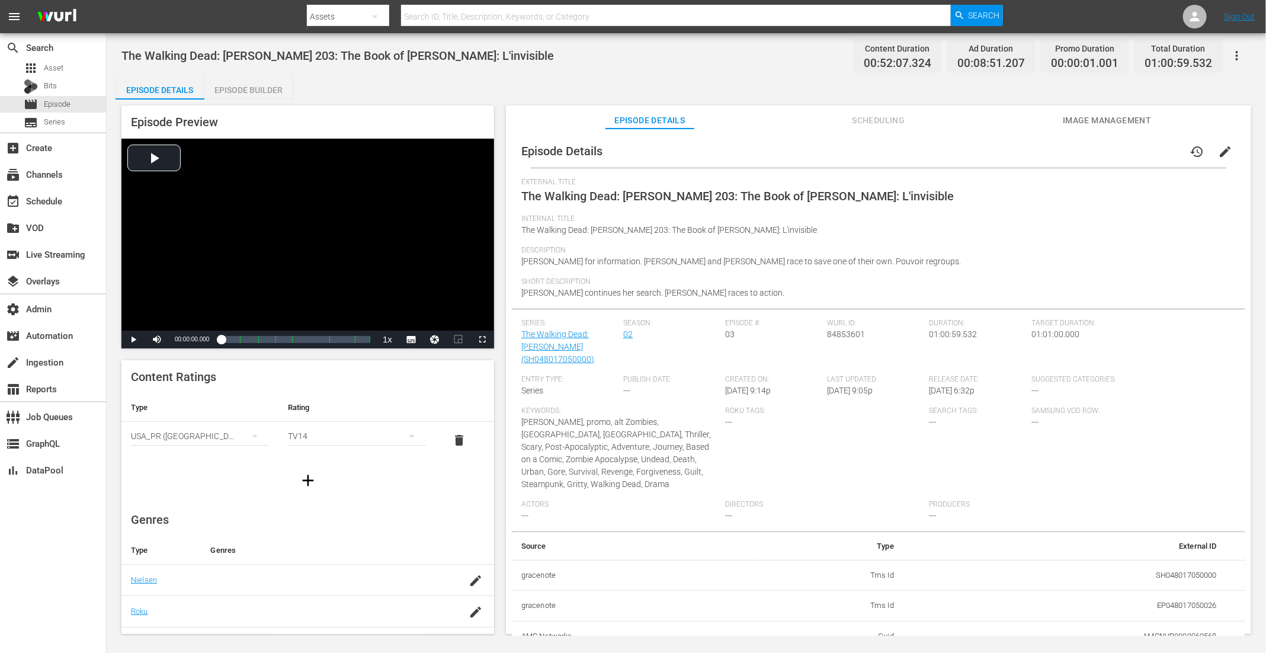
click at [257, 86] on div "Episode Builder" at bounding box center [248, 90] width 89 height 28
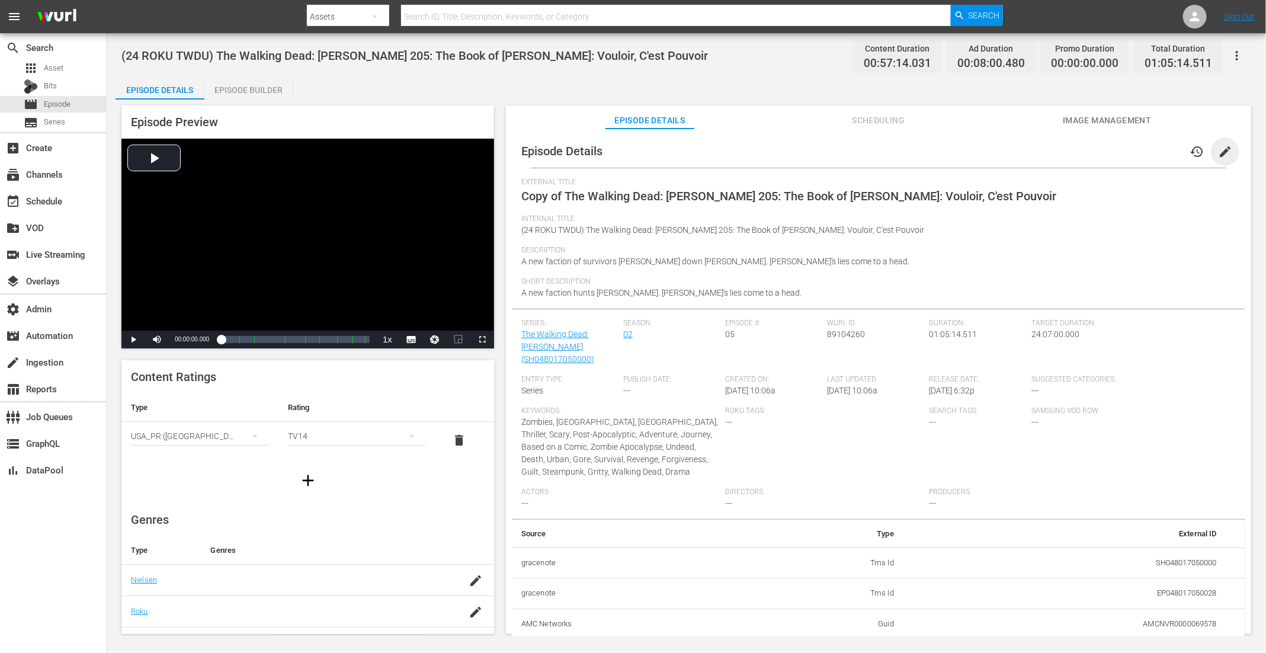
drag, startPoint x: 1224, startPoint y: 150, endPoint x: 977, endPoint y: 175, distance: 247.7
click at [1012, 150] on span "edit" at bounding box center [1225, 152] width 14 height 14
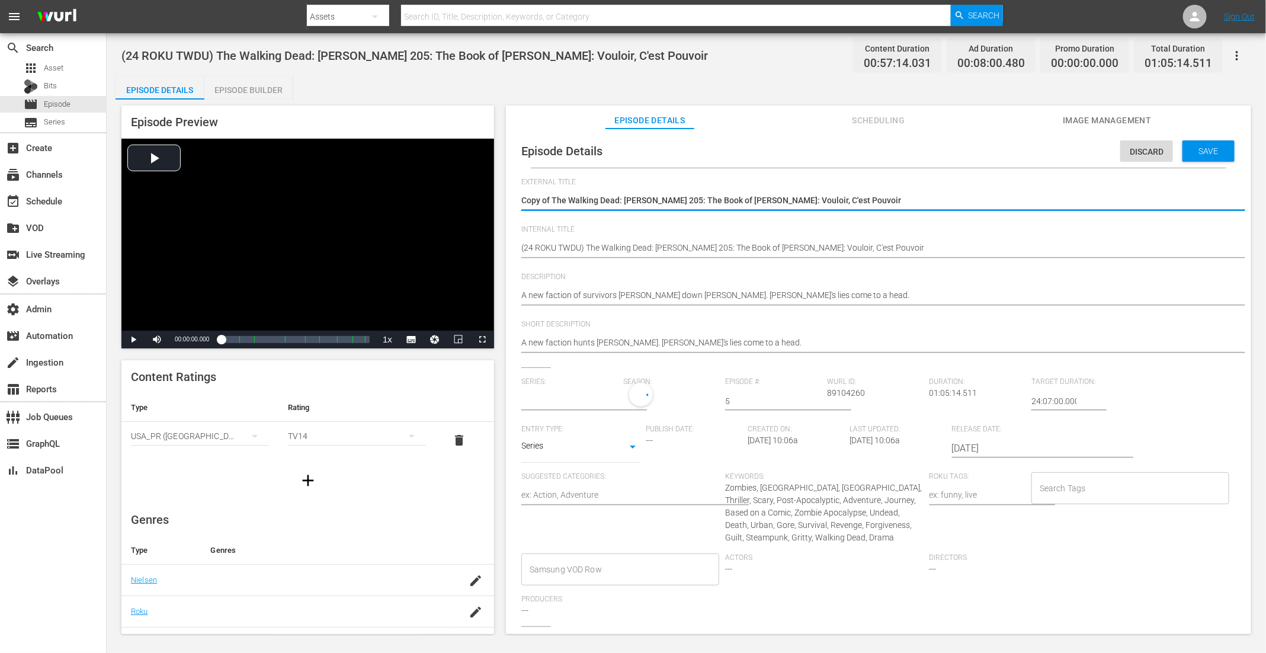
type input "The Walking Dead: [PERSON_NAME]"
drag, startPoint x: 554, startPoint y: 200, endPoint x: 484, endPoint y: 190, distance: 70.5
click at [484, 190] on div "Episode Preview Video Player is loading. Play Video Play Mute Current Time 00:0…" at bounding box center [687, 372] width 1142 height 544
type textarea "The Walking Dead: [PERSON_NAME] 205: The Book of [PERSON_NAME]: Vouloir, C'est …"
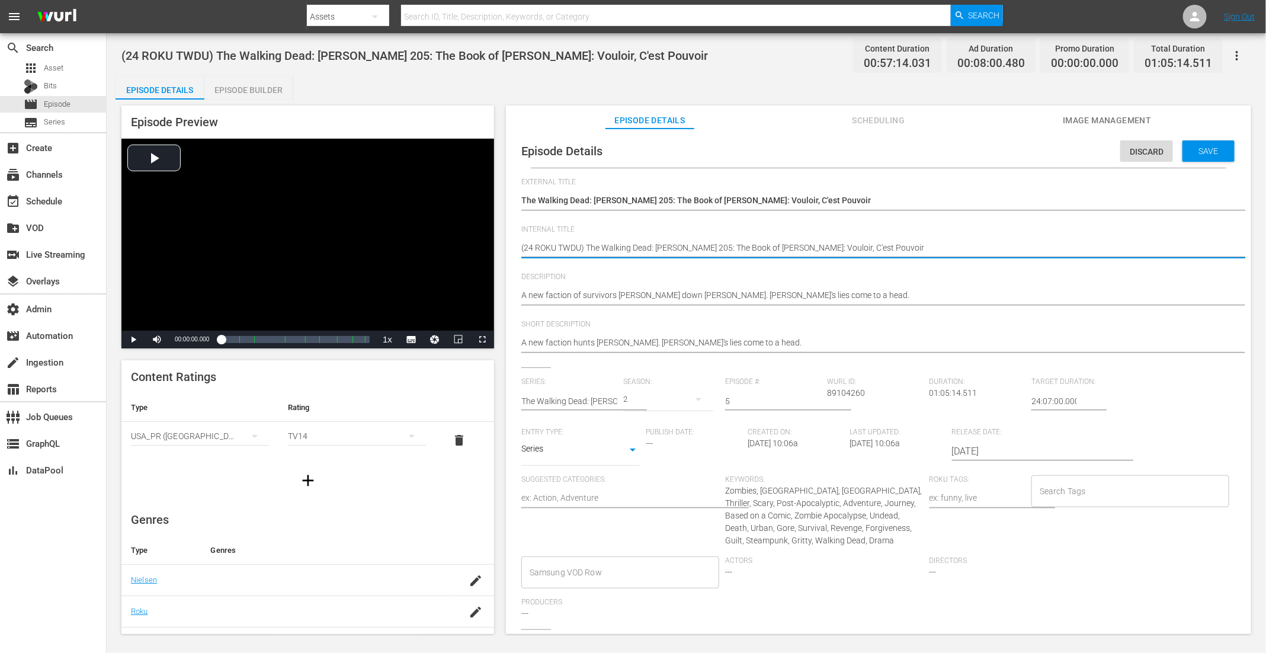
drag, startPoint x: 583, startPoint y: 246, endPoint x: 559, endPoint y: 243, distance: 25.1
type textarea "(24 ROKU S The Walking Dead: [PERSON_NAME] 205: The Book of [PERSON_NAME]: Voul…"
type textarea "(24 ROKU ST The Walking Dead: [PERSON_NAME] 205: The Book of [PERSON_NAME]: Vou…"
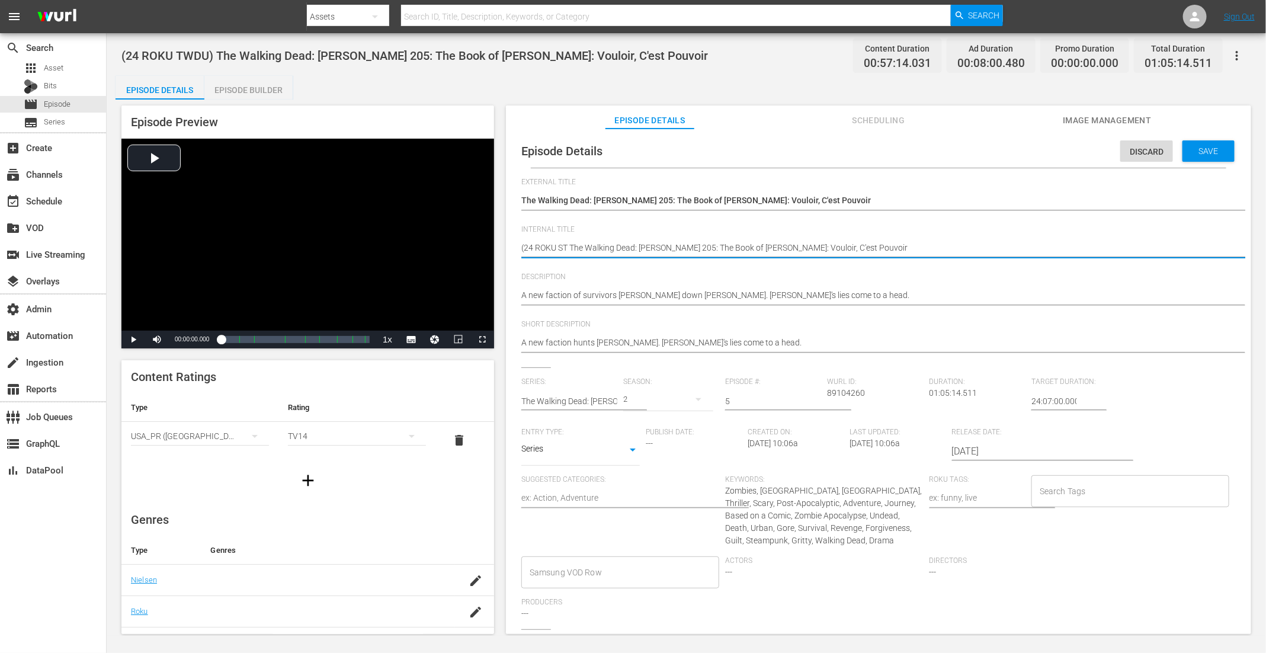
type textarea "(24 ROKU STO The Walking Dead: [PERSON_NAME] 205: The Book of [PERSON_NAME]: Vo…"
type textarea "(24 ROKU STOR The Walking Dead: [PERSON_NAME] 205: The Book of [PERSON_NAME]: V…"
type textarea "(24 ROKU STORI The Walking Dead: [PERSON_NAME] 205: The Book of [PERSON_NAME]: …"
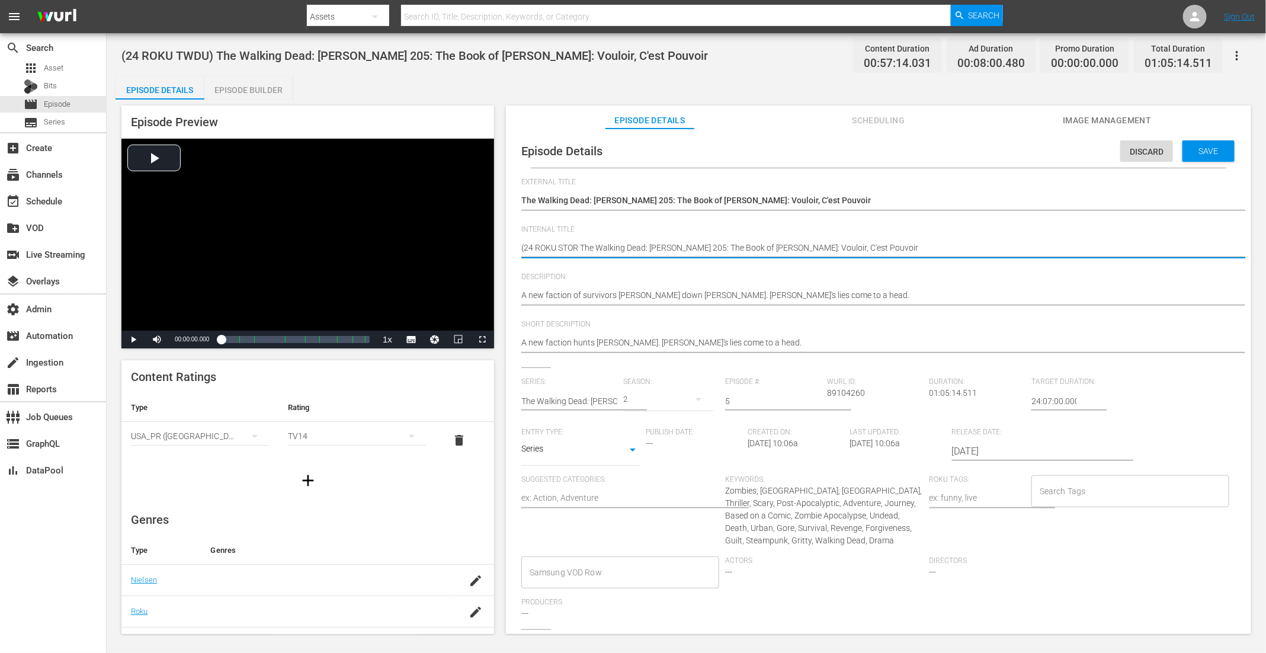
type textarea "(24 ROKU STORI The Walking Dead: [PERSON_NAME] 205: The Book of [PERSON_NAME]: …"
type textarea "(24 ROKU [PERSON_NAME] The Walking Dead: [PERSON_NAME] 205: The Book of [PERSON…"
type textarea "(24 ROKU STORIES The Walking Dead: [PERSON_NAME] 205: The Book of [PERSON_NAME]…"
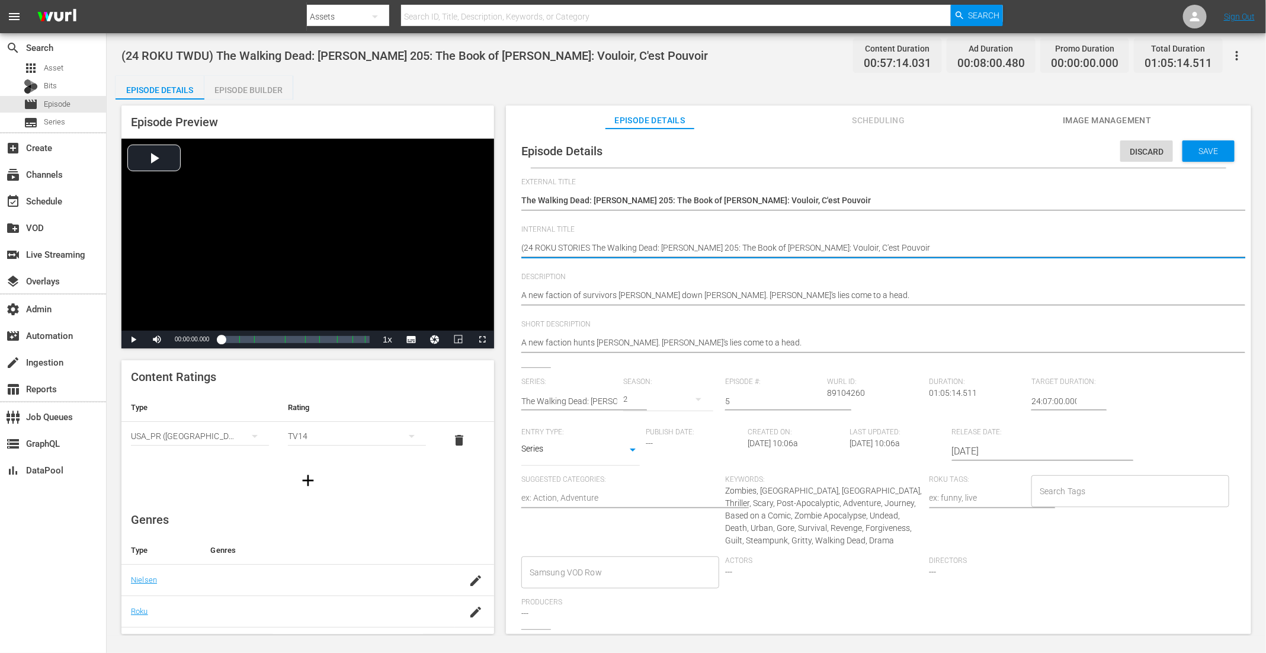
type textarea "(24 ROKU STORIES) The Walking Dead: [PERSON_NAME] 205: The Book of [PERSON_NAME…"
drag, startPoint x: 598, startPoint y: 245, endPoint x: 472, endPoint y: 246, distance: 126.2
click at [472, 246] on div "Episode Preview Video Player is loading. Play Video Play Mute Current Time 00:0…" at bounding box center [687, 372] width 1142 height 544
type textarea "(24 ROKU STORIES) The Walking Dead: [PERSON_NAME] 205: The Book of [PERSON_NAME…"
click at [1012, 152] on span "Save" at bounding box center [1209, 150] width 39 height 9
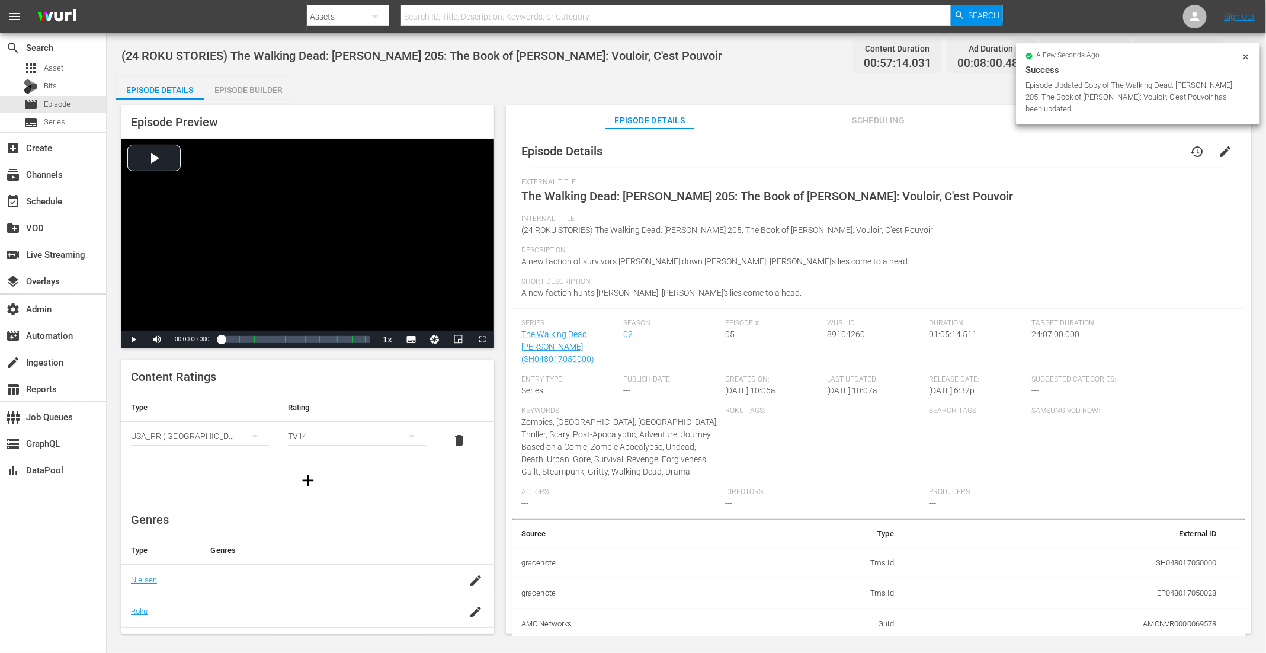
click at [267, 84] on div "Episode Builder" at bounding box center [248, 90] width 89 height 28
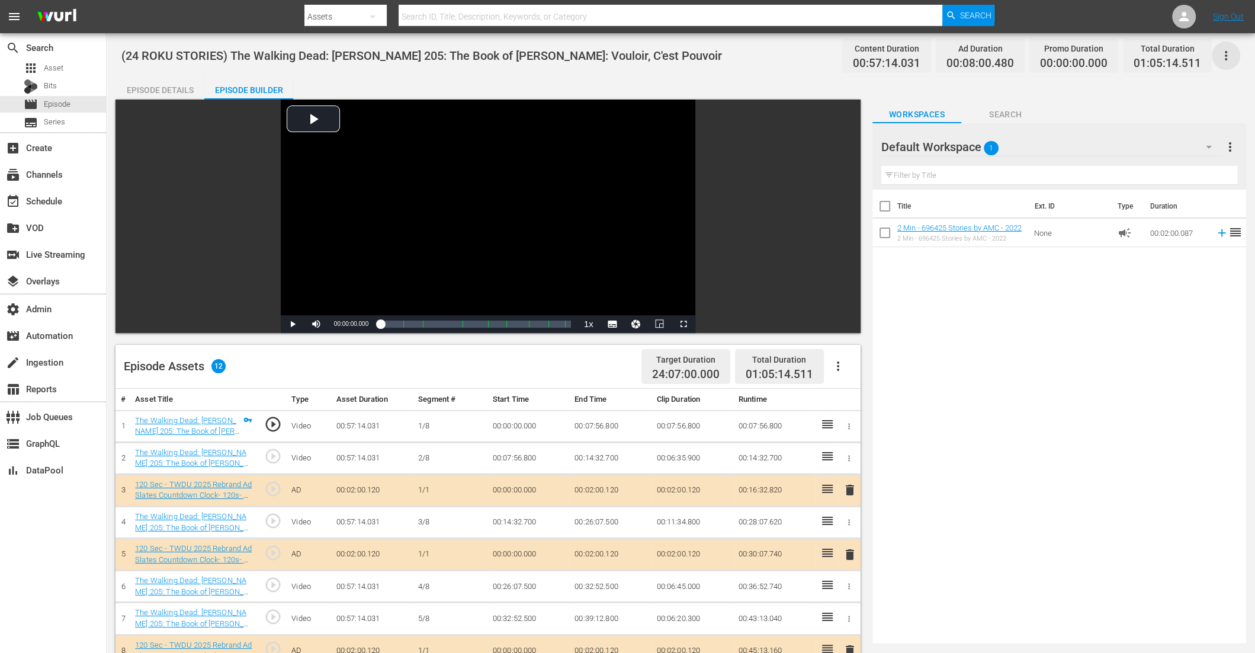
click at [1012, 51] on icon "button" at bounding box center [1226, 56] width 14 height 14
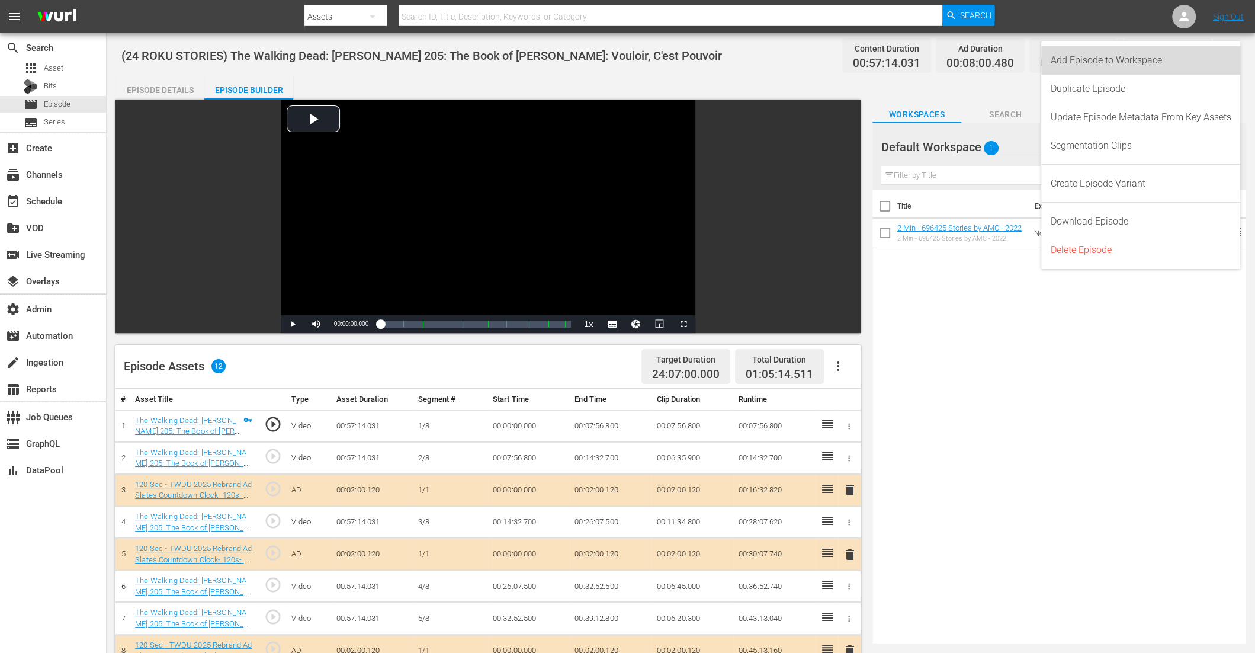
click at [1012, 53] on div "Add Episode to Workspace" at bounding box center [1141, 60] width 181 height 28
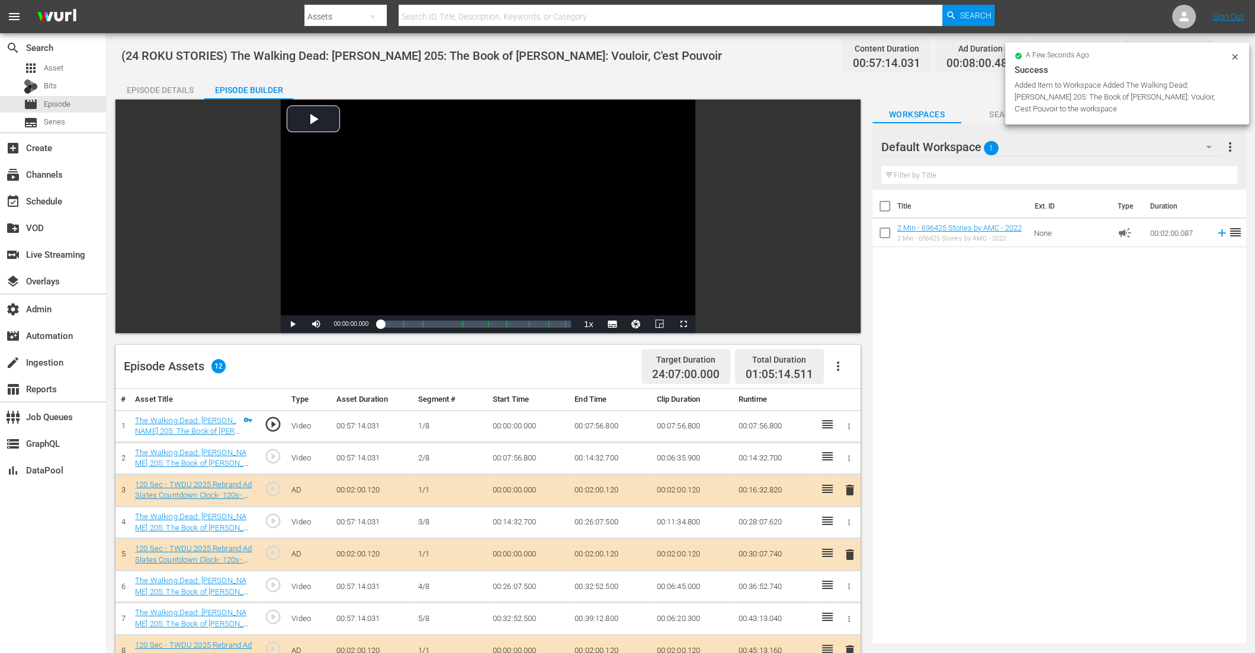
click at [833, 369] on icon "button" at bounding box center [838, 366] width 14 height 14
click at [852, 405] on div "Clear Ads" at bounding box center [873, 399] width 81 height 28
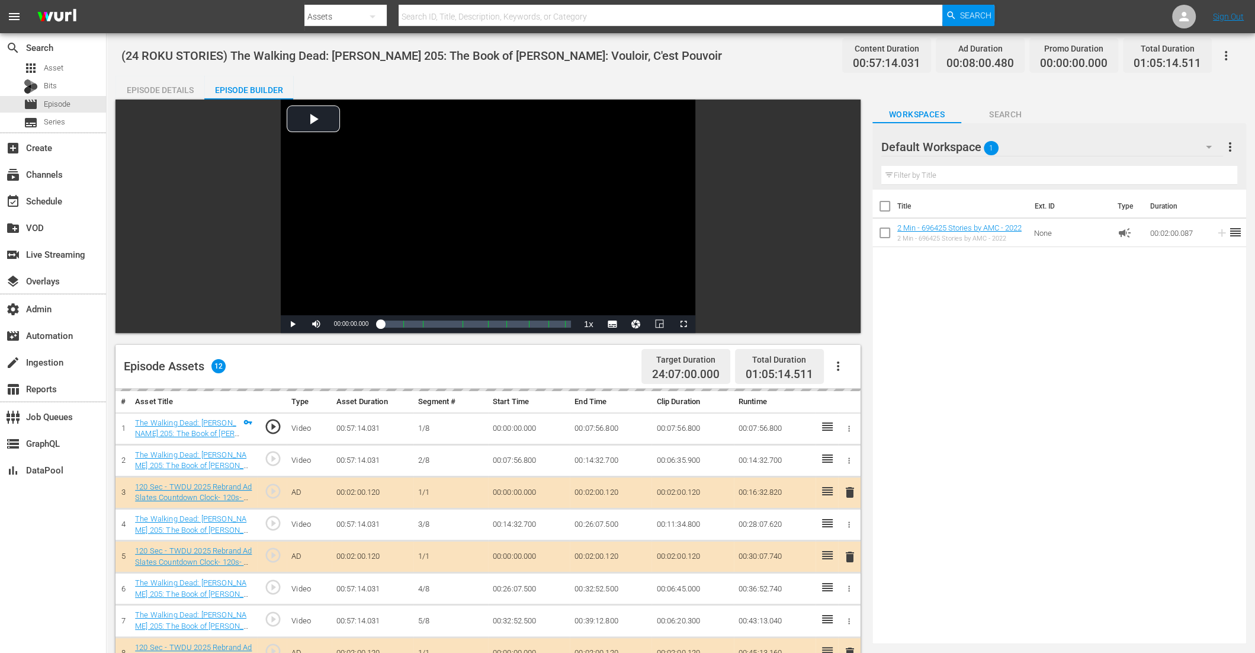
scroll to position [307, 0]
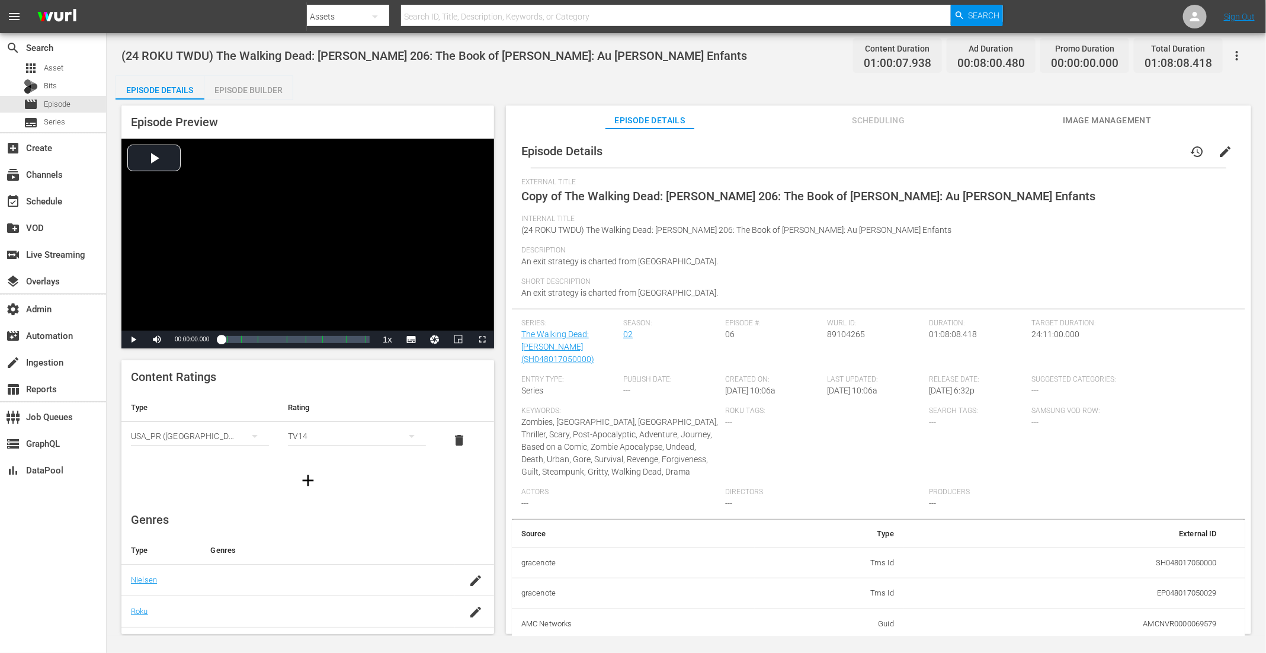
click at [1012, 148] on span "edit" at bounding box center [1225, 152] width 14 height 14
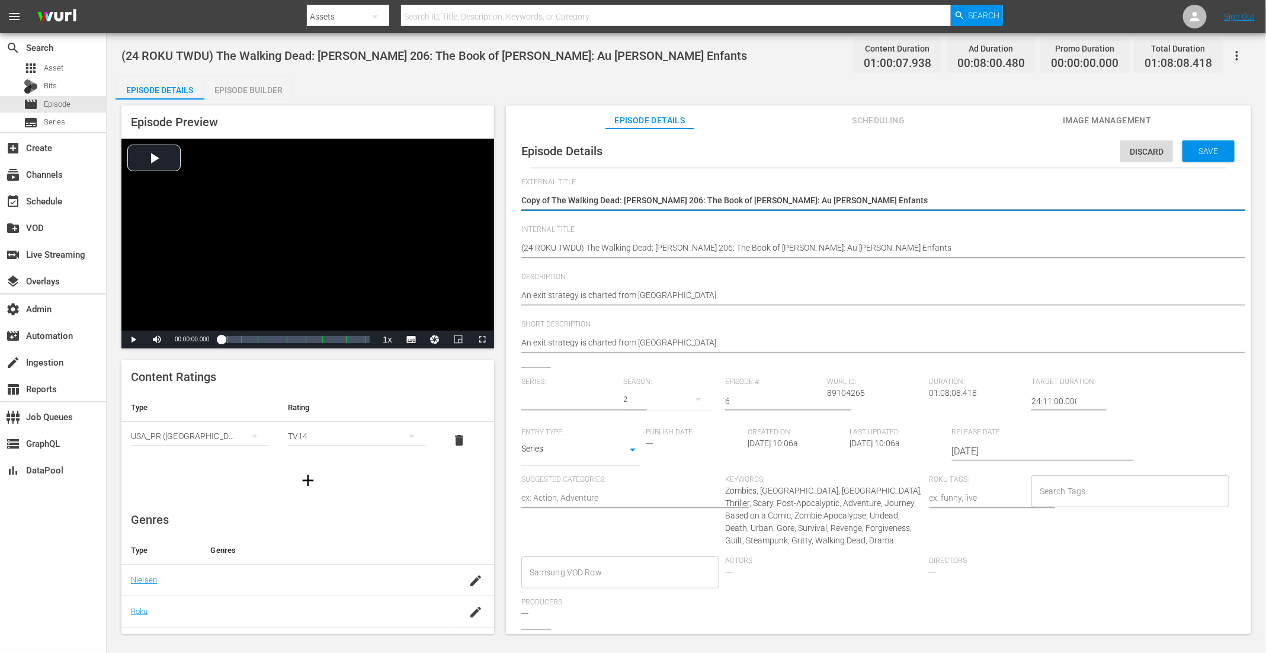
type input "The Walking Dead: [PERSON_NAME]"
drag, startPoint x: 553, startPoint y: 200, endPoint x: 473, endPoint y: 191, distance: 79.9
click at [473, 191] on div "Episode Preview Video Player is loading. Play Video Play Mute Current Time 00:0…" at bounding box center [687, 372] width 1142 height 544
type textarea "The Walking Dead: Daryl Dixon 206: The Book of Carol: Au Revoir Les Enfants"
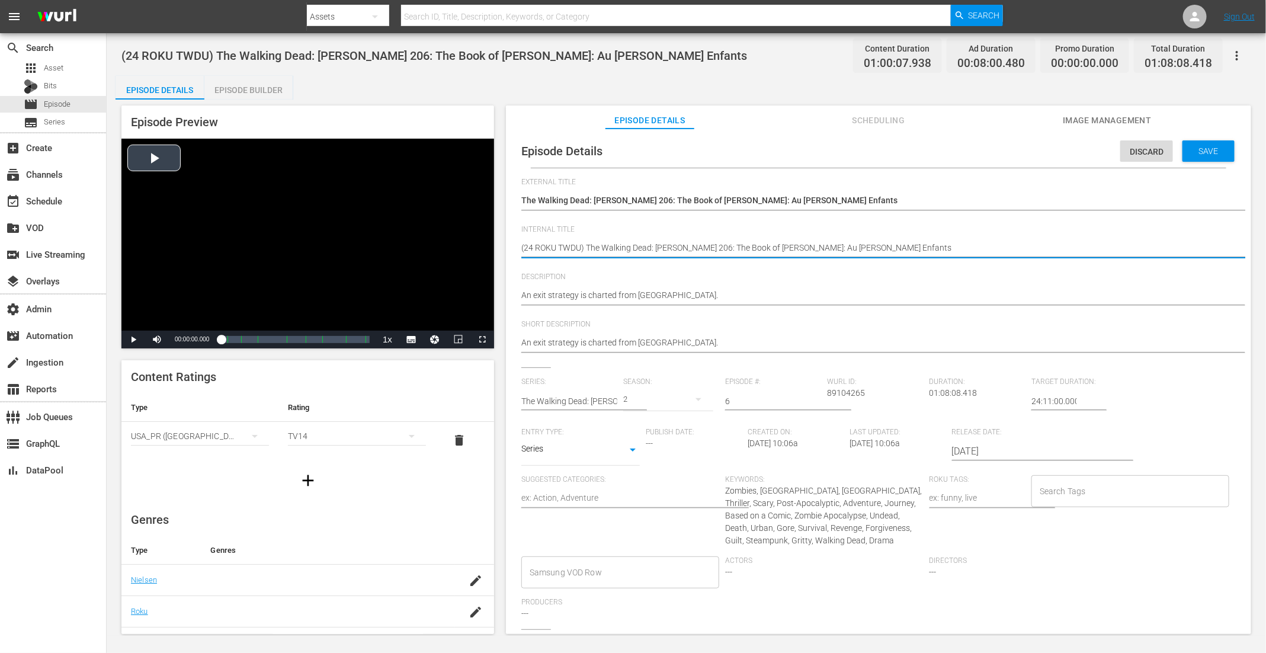
drag, startPoint x: 588, startPoint y: 250, endPoint x: 482, endPoint y: 239, distance: 106.0
paste textarea "STORIES"
type textarea "(24 ROKU STORIES) The Walking Dead: Daryl Dixon 206: The Book of Carol: Au Revo…"
click at [1012, 149] on span "Save" at bounding box center [1209, 150] width 39 height 9
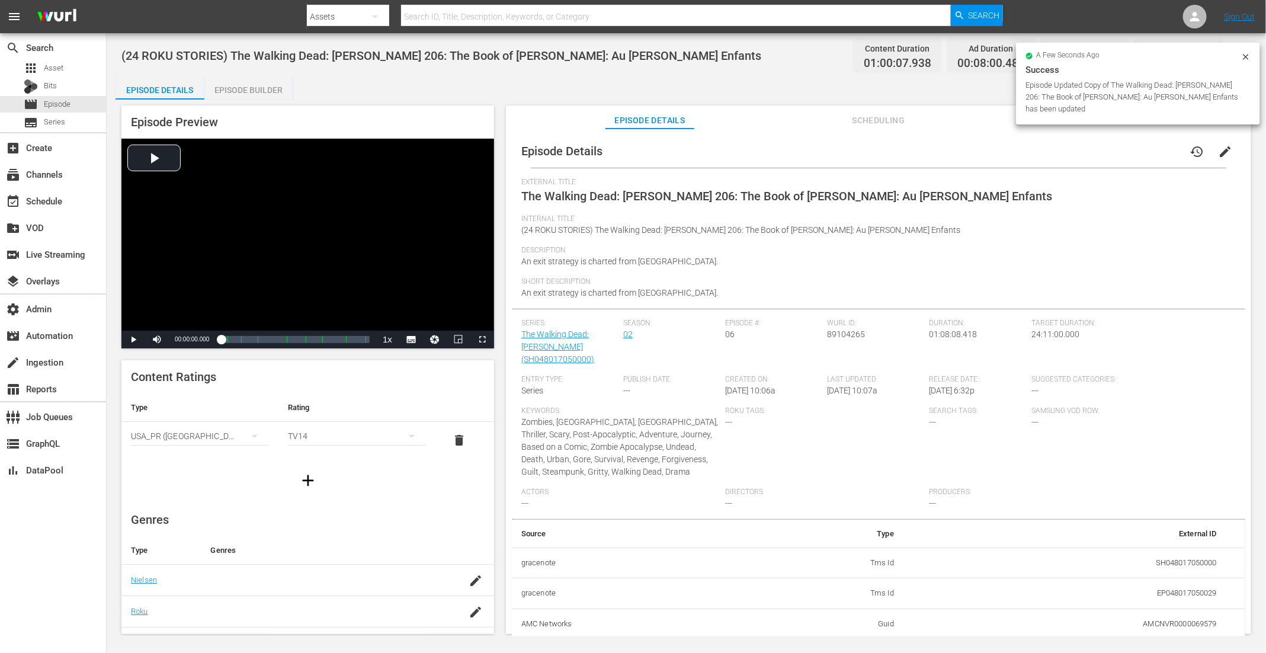
click at [1012, 55] on icon at bounding box center [1245, 56] width 5 height 5
click at [1012, 56] on icon "button" at bounding box center [1237, 56] width 14 height 14
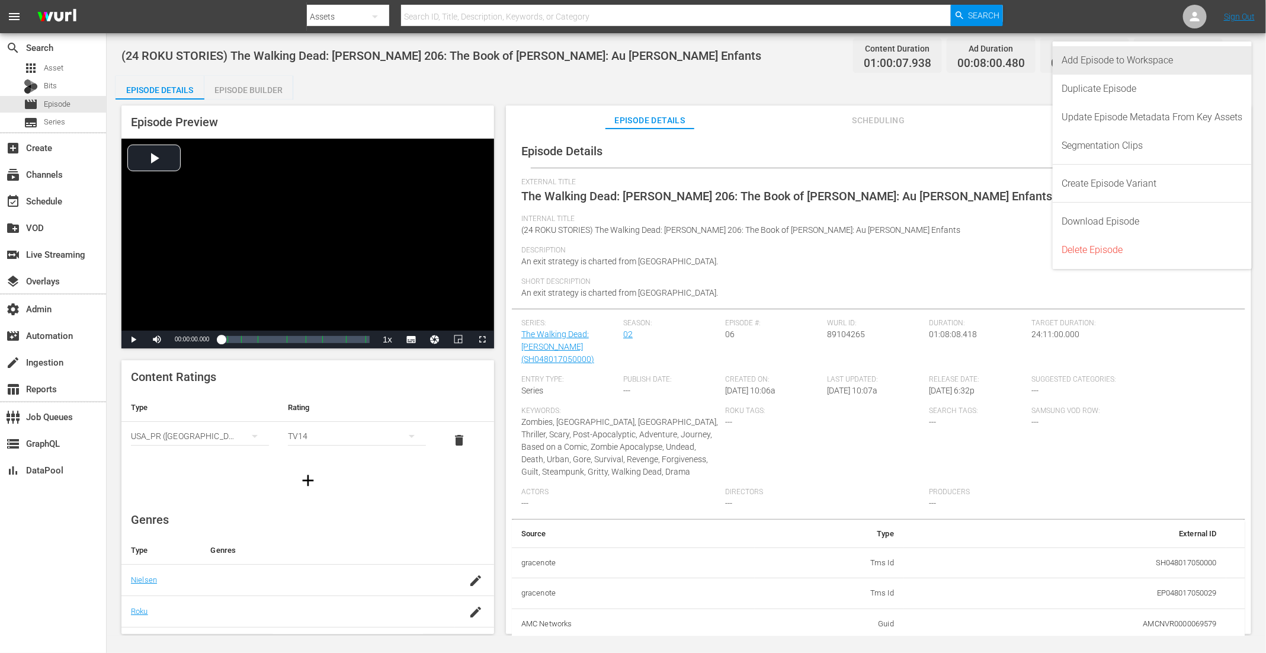
click at [1012, 60] on div "Add Episode to Workspace" at bounding box center [1152, 60] width 181 height 28
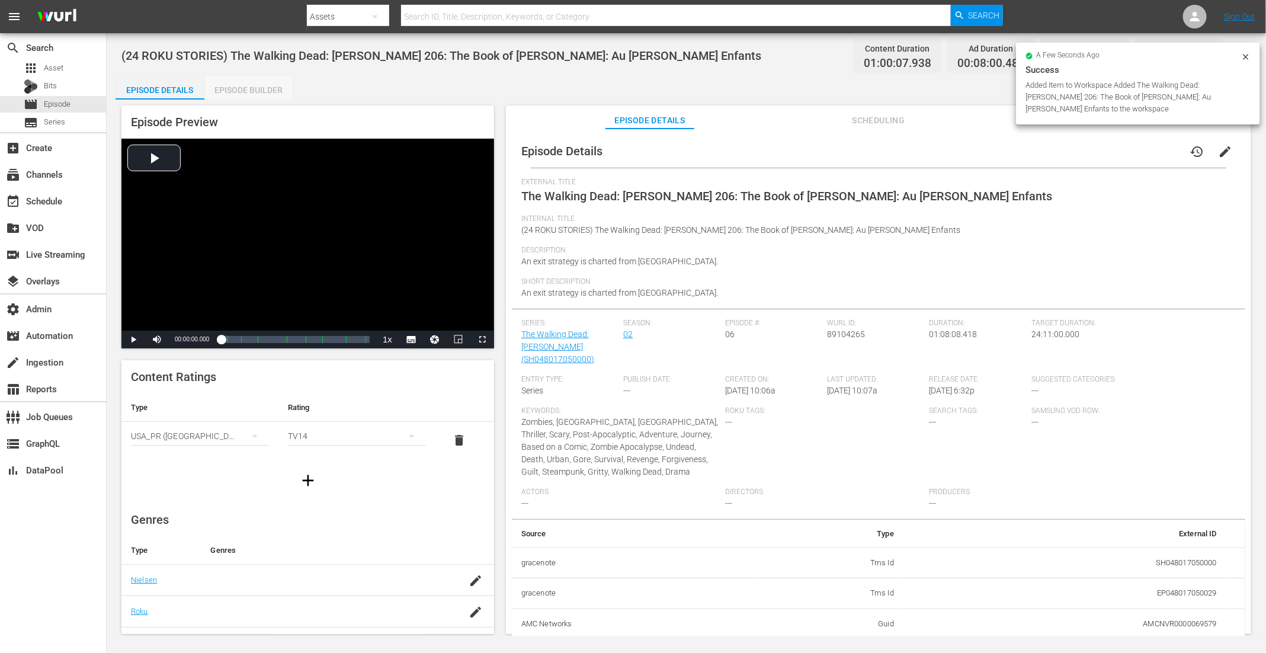
click at [235, 85] on div "Episode Builder" at bounding box center [248, 90] width 89 height 28
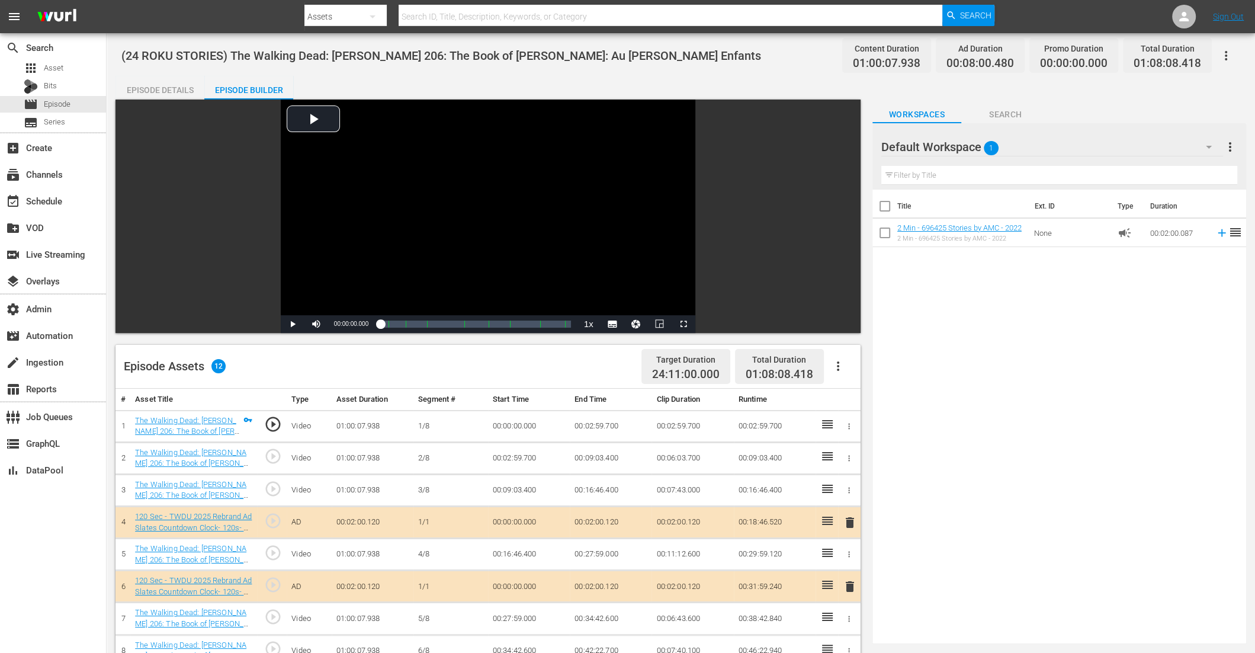
scroll to position [307, 0]
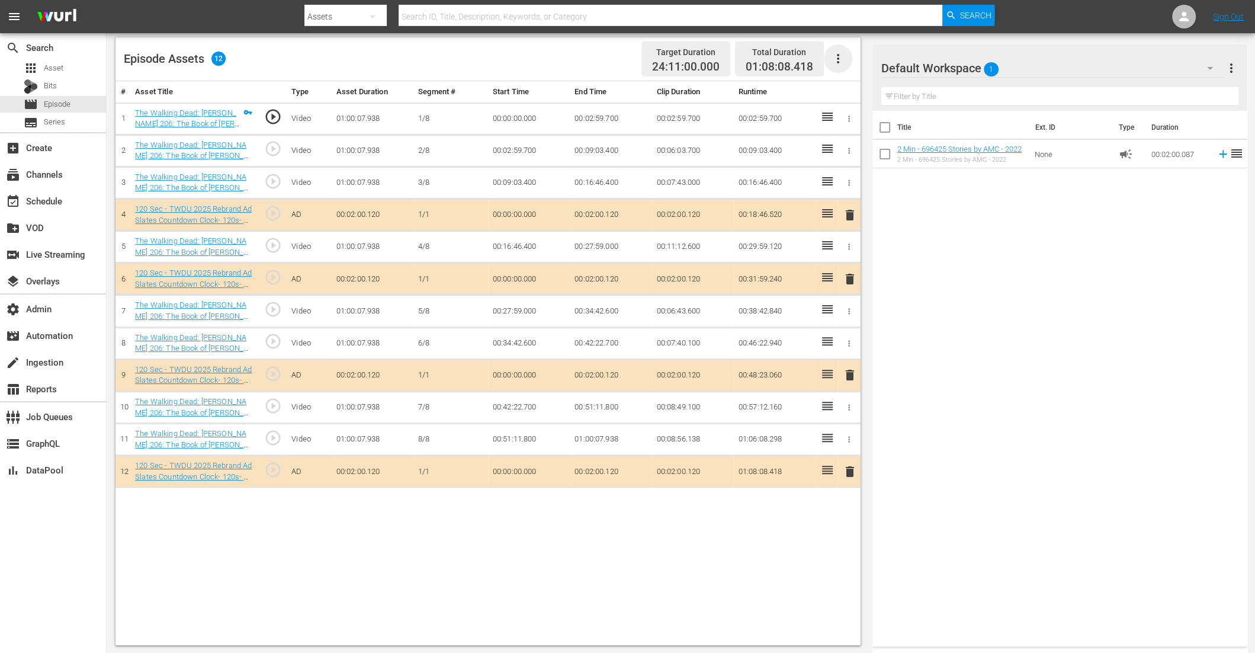
click at [842, 56] on icon "button" at bounding box center [838, 59] width 14 height 14
click at [876, 91] on div "Clear Ads" at bounding box center [873, 92] width 81 height 28
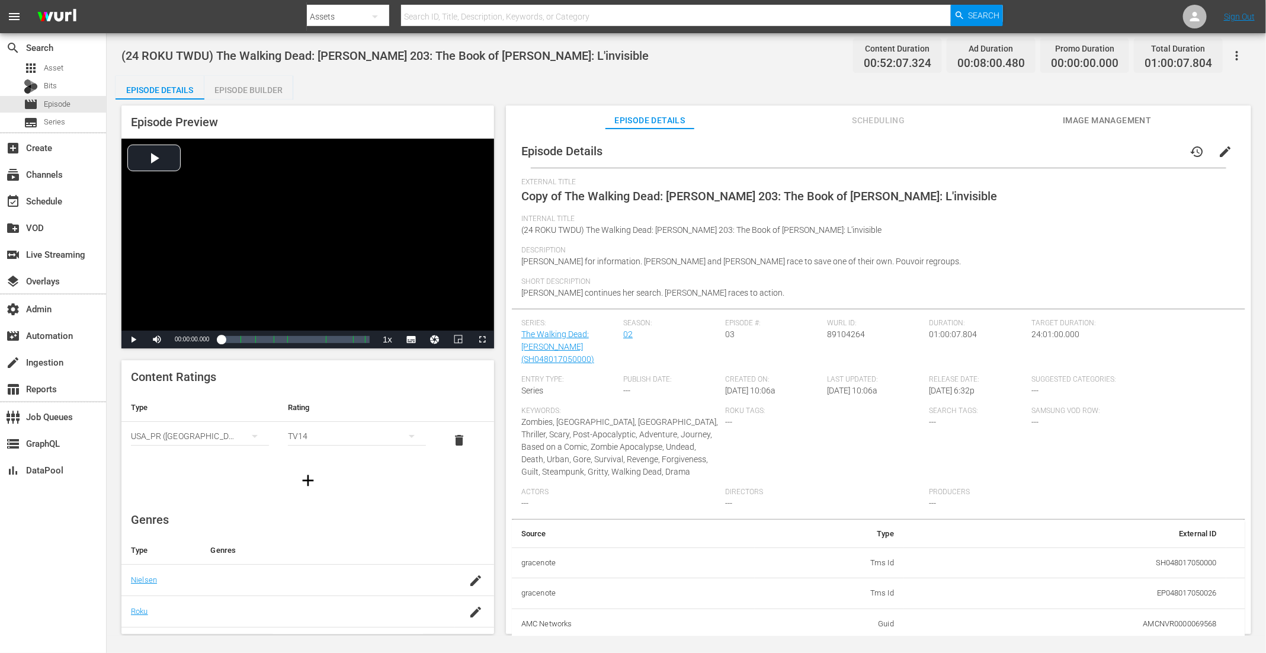
drag, startPoint x: 1219, startPoint y: 156, endPoint x: 1103, endPoint y: 175, distance: 117.6
click at [1012, 156] on span "edit" at bounding box center [1225, 152] width 14 height 14
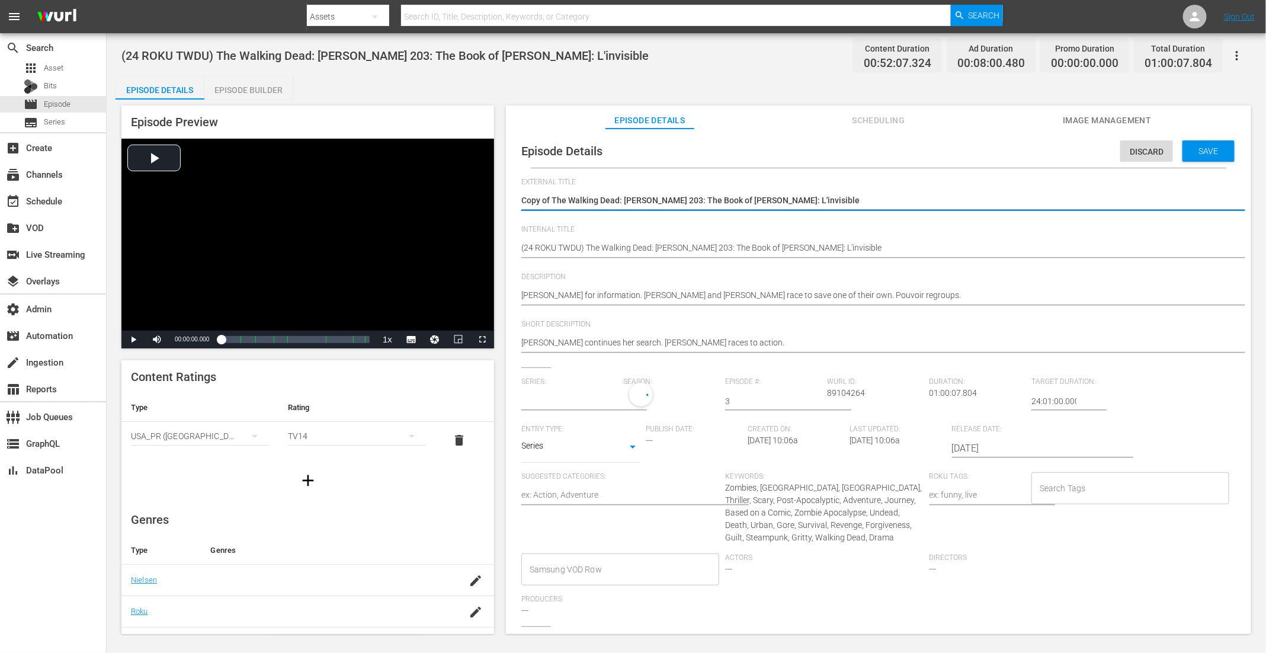
type input "The Walking Dead: [PERSON_NAME]"
drag, startPoint x: 554, startPoint y: 200, endPoint x: 495, endPoint y: 193, distance: 59.1
click at [495, 193] on div "Episode Preview Video Player is loading. Play Video Play Mute Current Time 00:0…" at bounding box center [687, 372] width 1142 height 544
type textarea "The Walking Dead: Daryl Dixon 203: The Book of Carol: L'invisible"
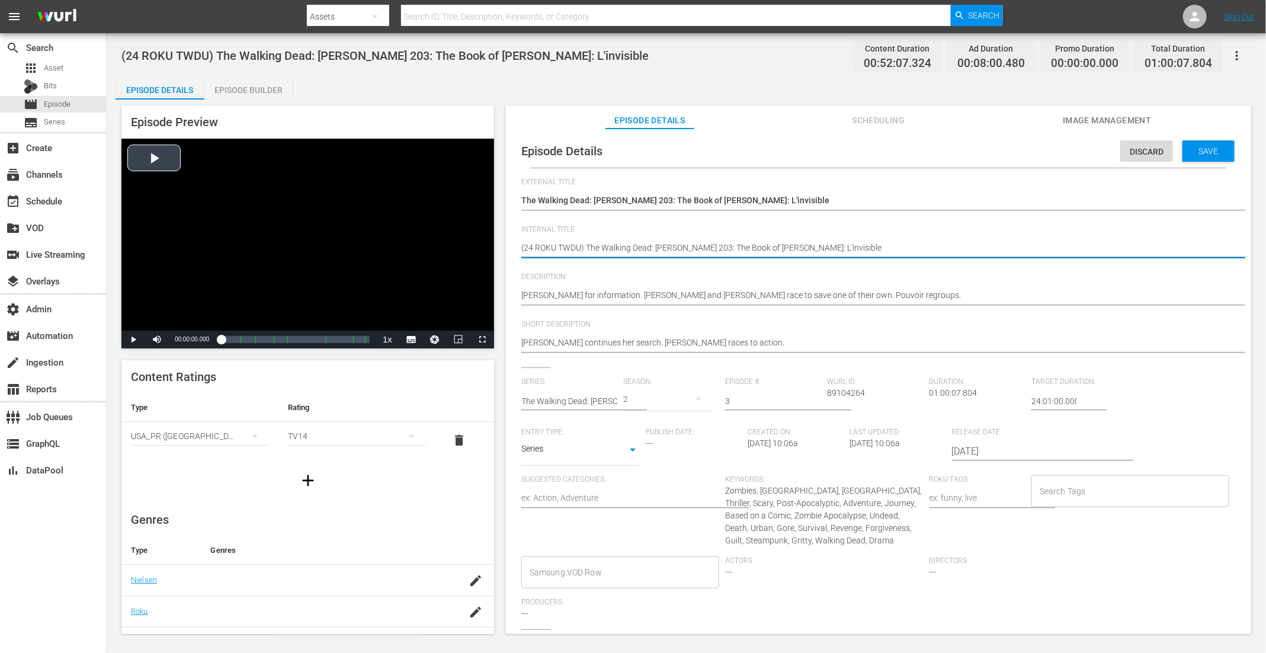
drag, startPoint x: 586, startPoint y: 246, endPoint x: 482, endPoint y: 246, distance: 103.7
paste textarea "STORIES"
type textarea "(24 ROKU STORIES) The Walking Dead: Daryl Dixon 203: The Book of Carol: L'invis…"
click at [1012, 146] on span "Save" at bounding box center [1209, 150] width 39 height 9
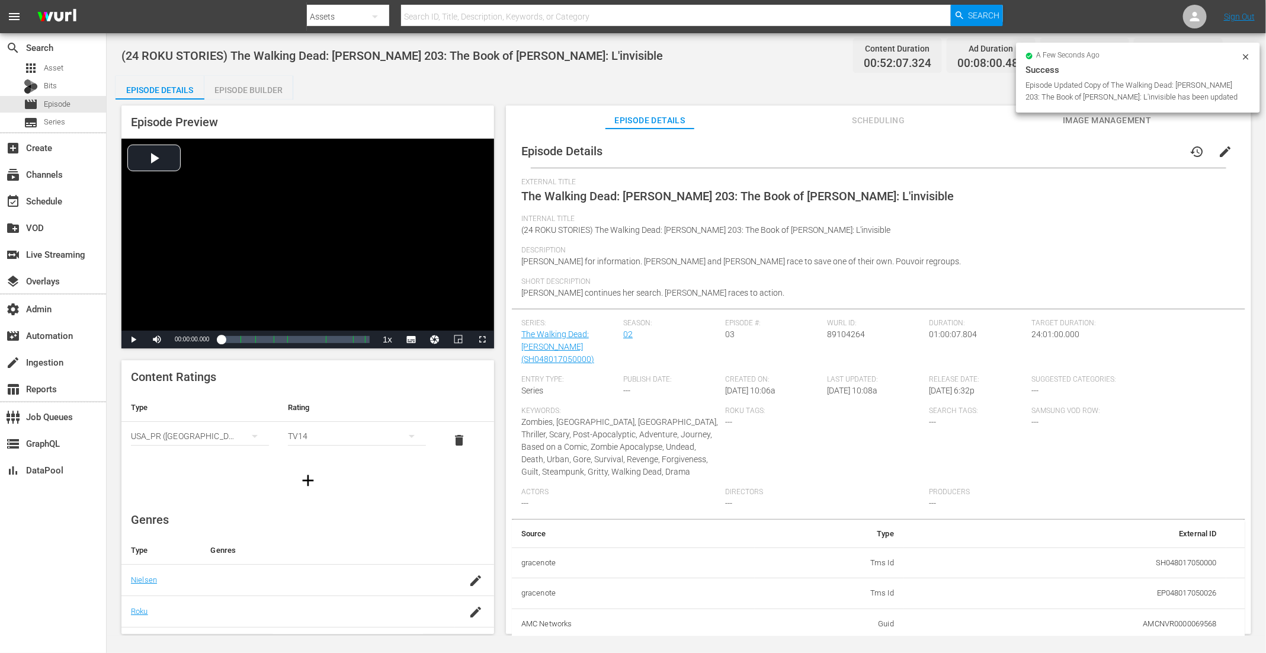
click at [263, 91] on div "Episode Builder" at bounding box center [248, 90] width 89 height 28
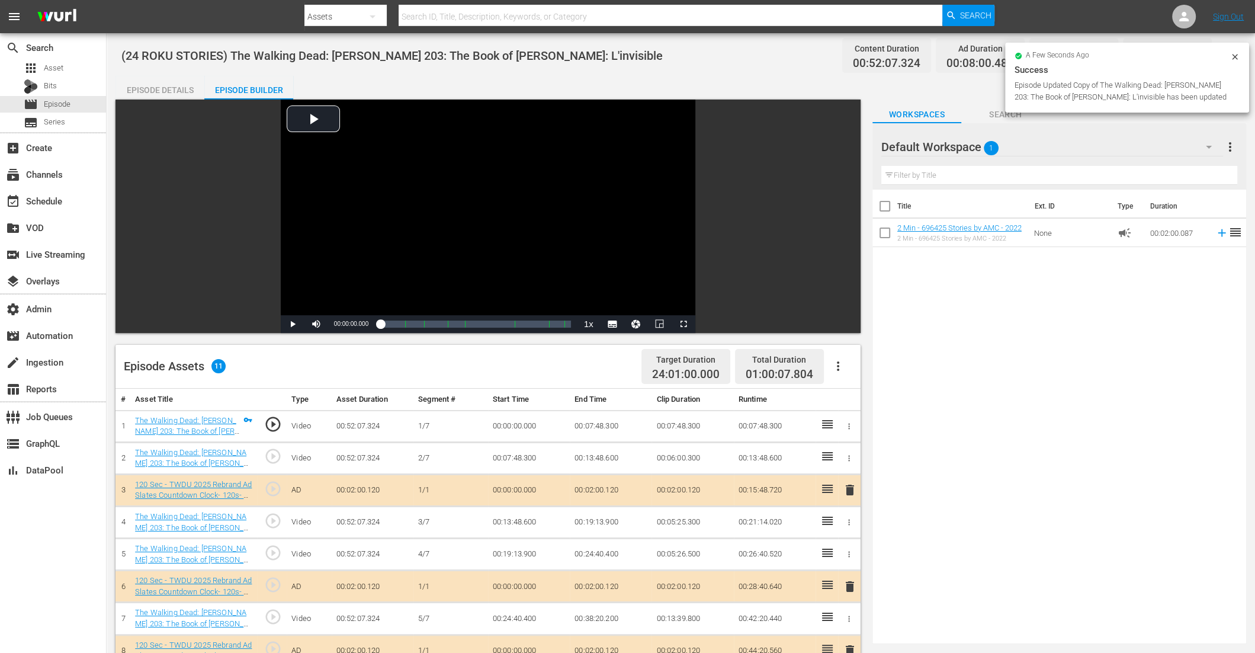
click at [843, 361] on icon "button" at bounding box center [838, 366] width 14 height 14
click at [861, 400] on div "Clear Ads" at bounding box center [873, 399] width 81 height 28
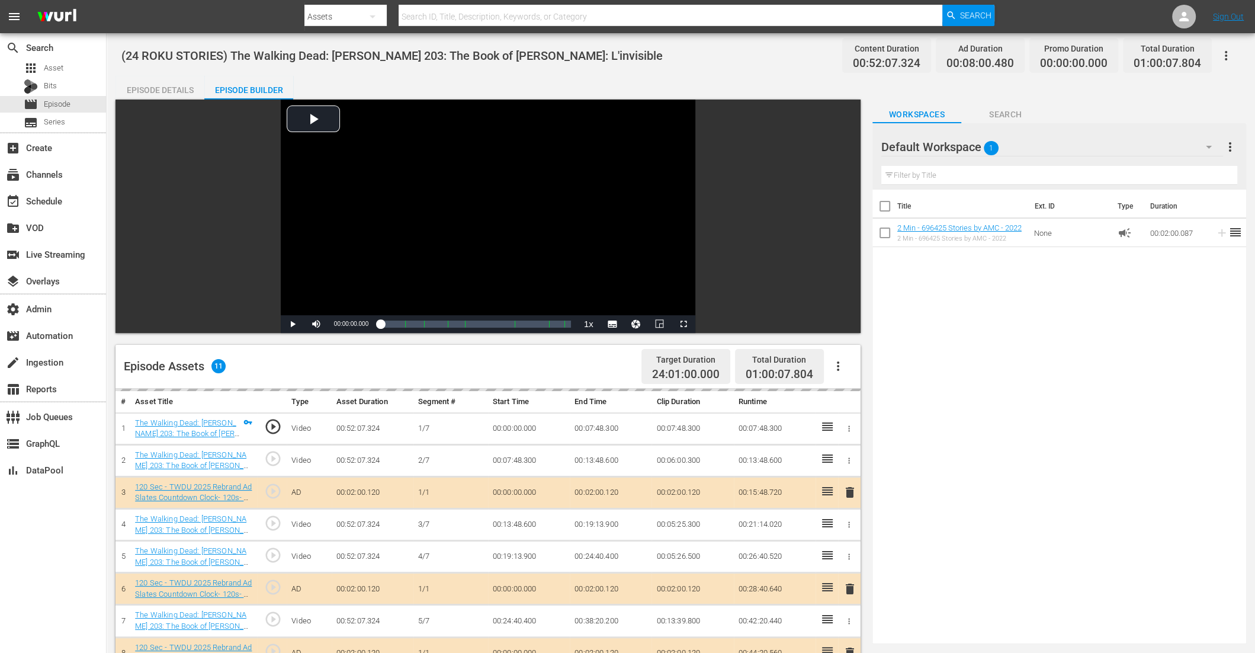
scroll to position [307, 0]
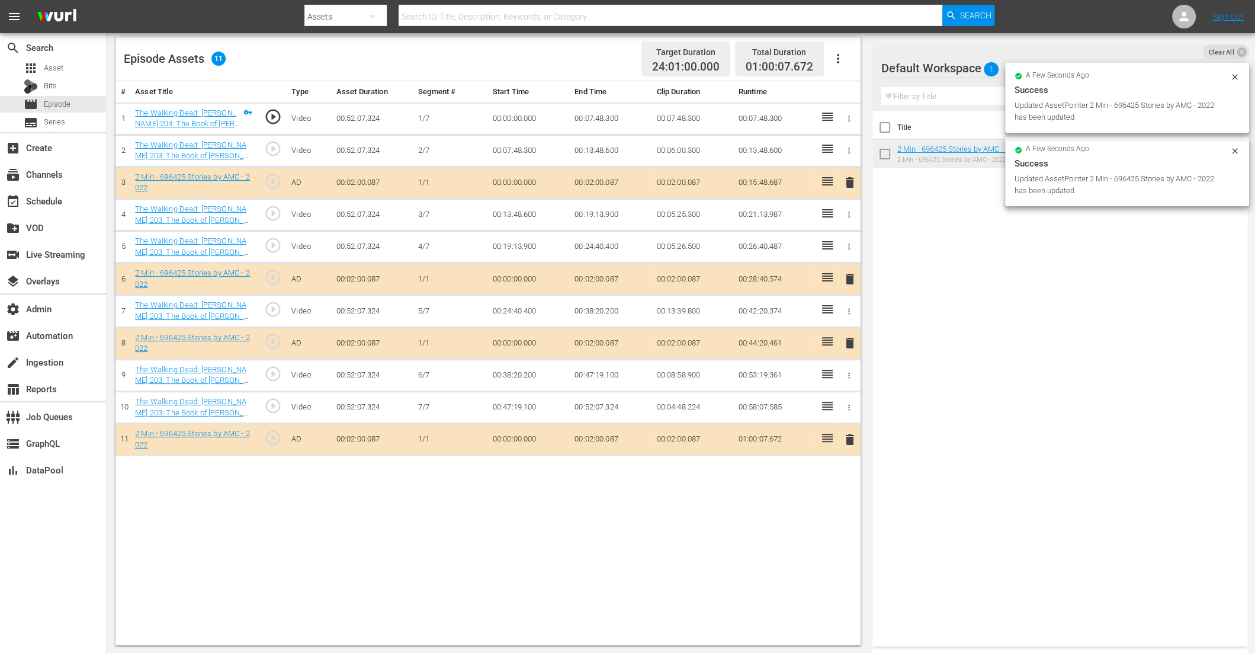
drag, startPoint x: 925, startPoint y: 150, endPoint x: 749, endPoint y: 21, distance: 218.2
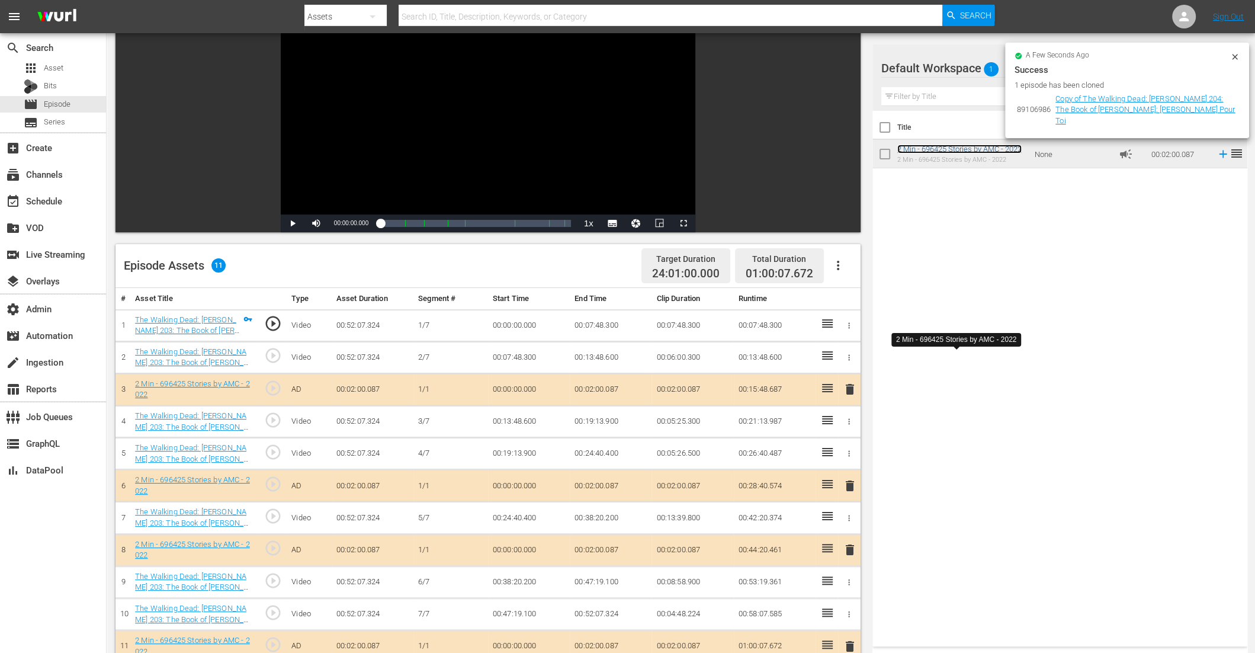
scroll to position [0, 0]
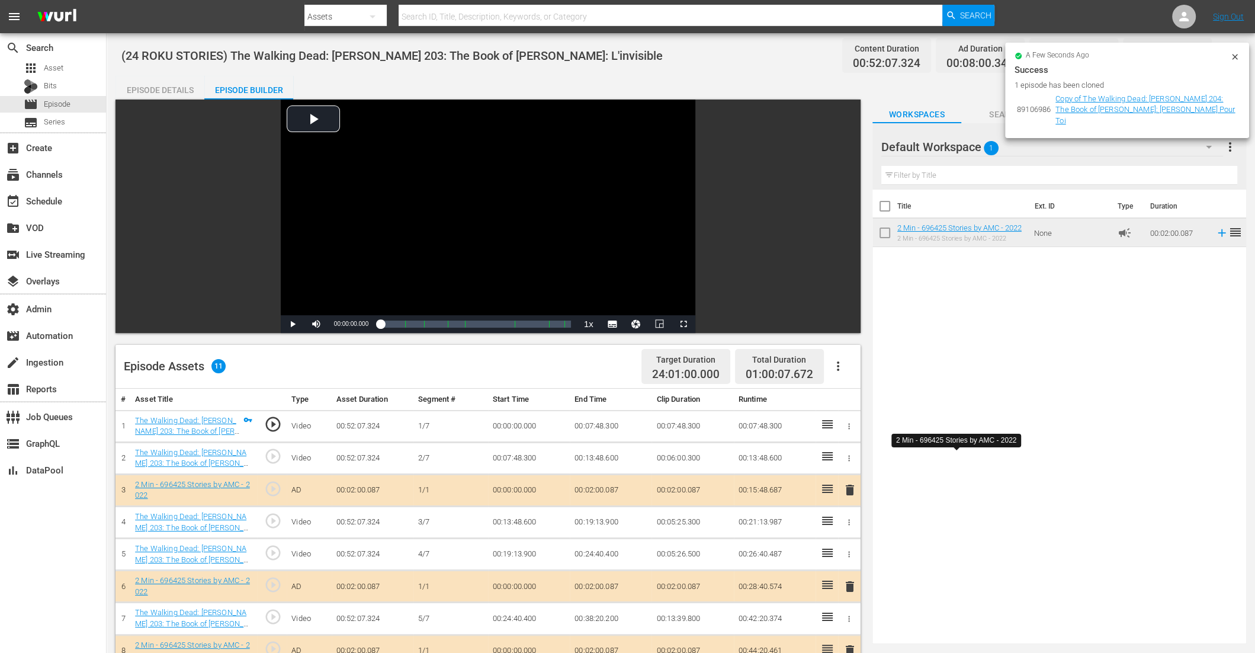
click at [1012, 56] on icon at bounding box center [1234, 56] width 9 height 9
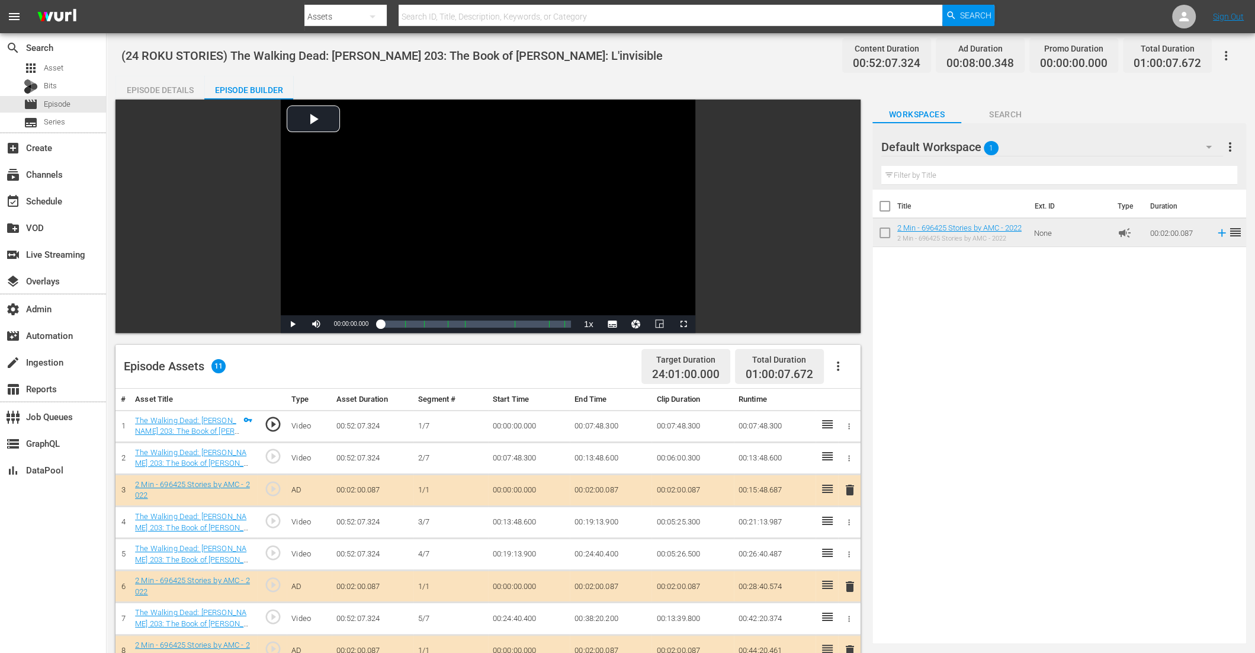
click at [1012, 56] on icon "button" at bounding box center [1226, 55] width 2 height 9
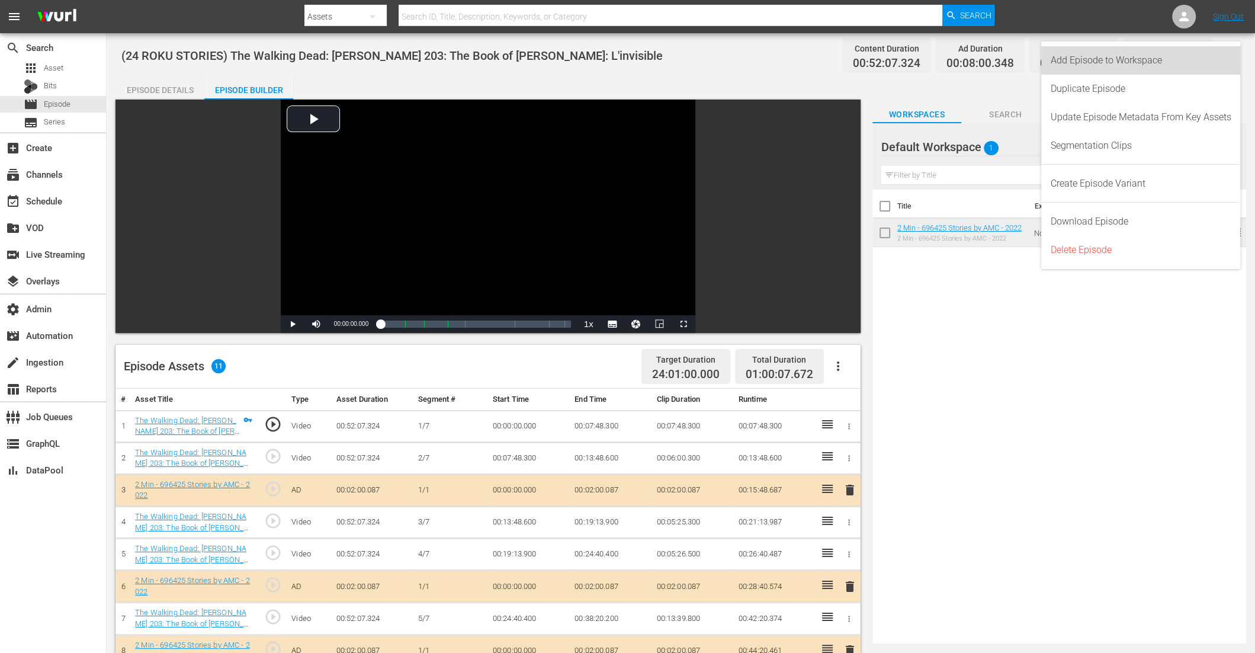
click at [1012, 58] on div "Add Episode to Workspace" at bounding box center [1141, 60] width 181 height 28
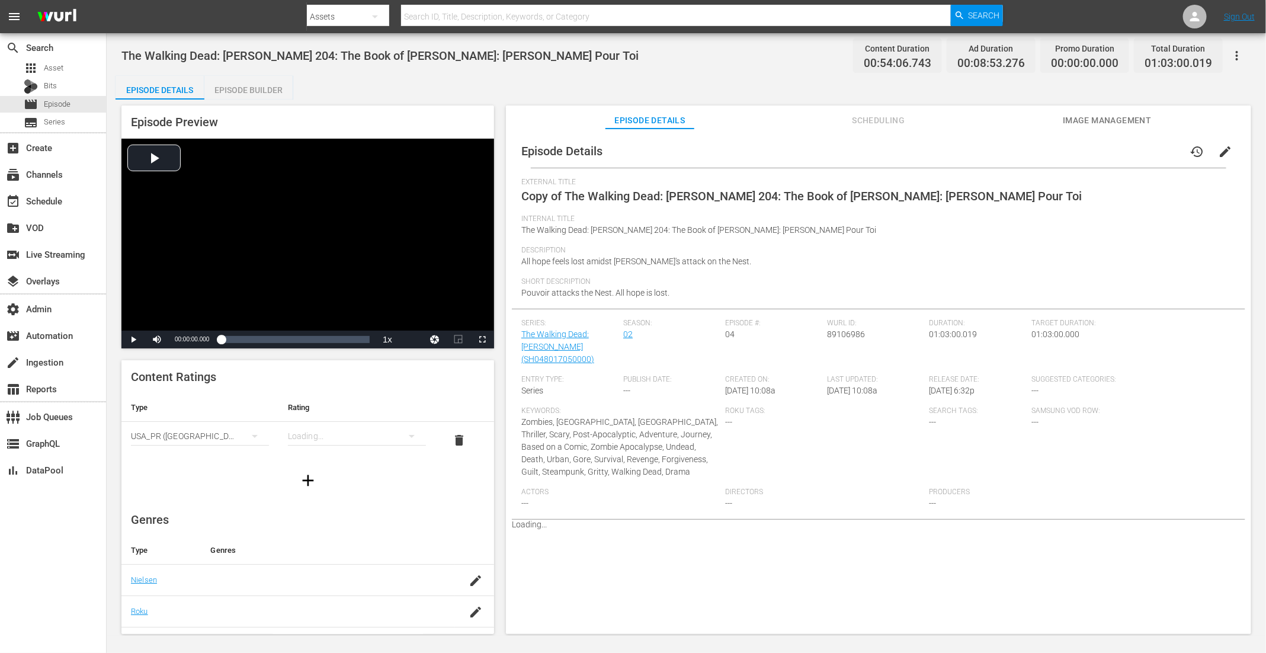
click at [1237, 52] on icon "button" at bounding box center [1237, 55] width 2 height 9
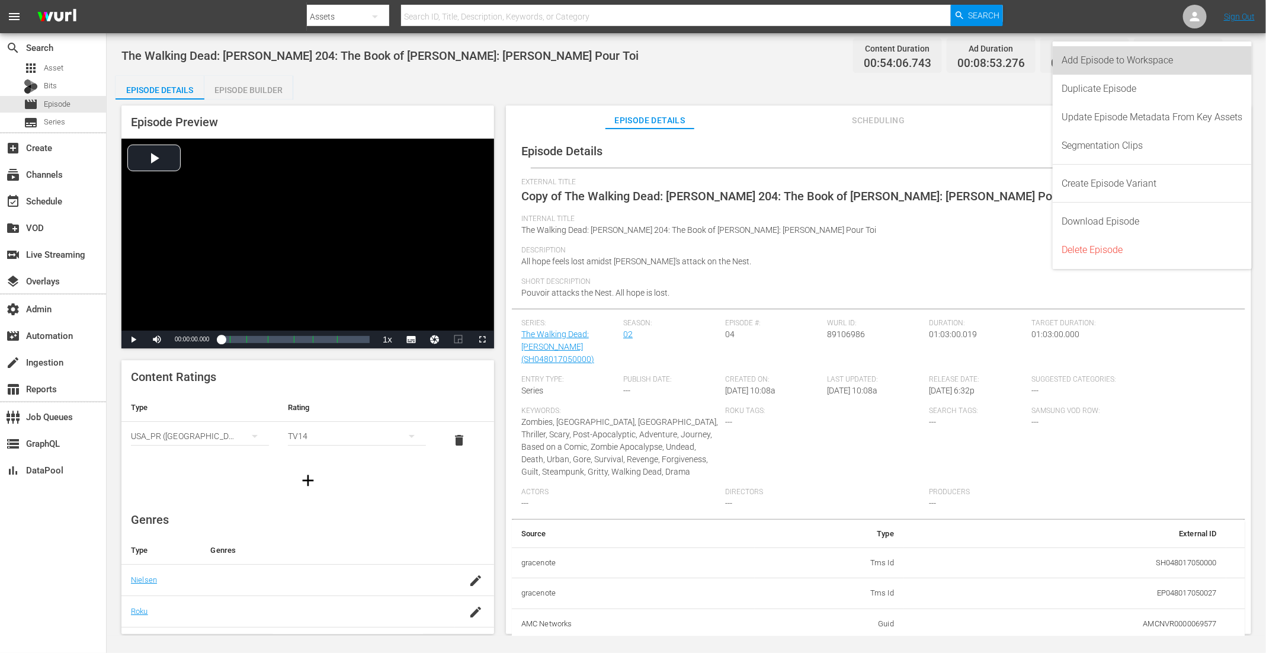
click at [1203, 59] on div "Add Episode to Workspace" at bounding box center [1152, 60] width 181 height 28
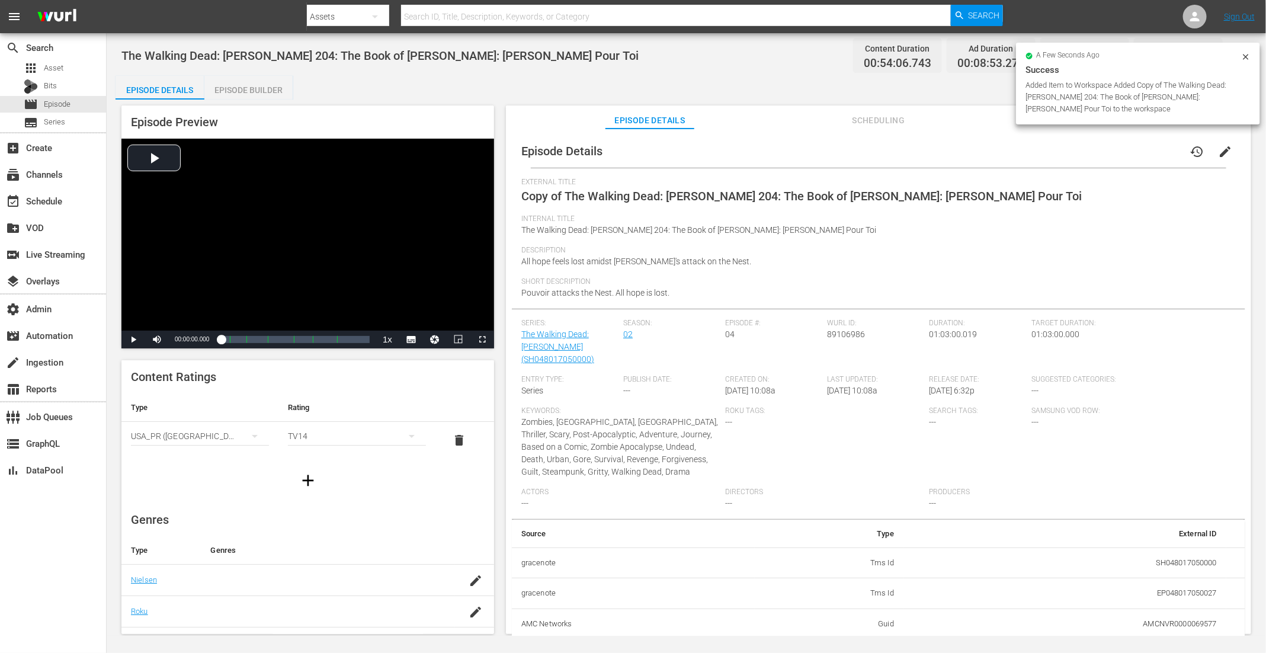
click at [1222, 149] on span "edit" at bounding box center [1225, 152] width 14 height 14
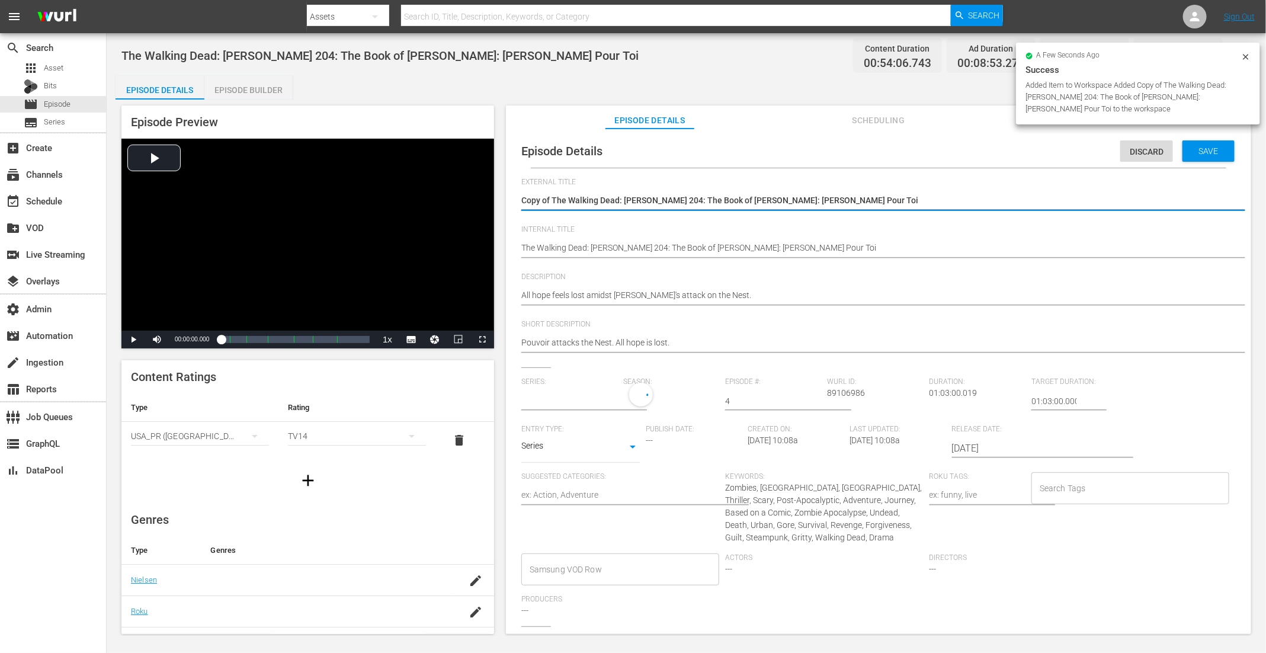
type input "The Walking Dead: [PERSON_NAME]"
drag, startPoint x: 552, startPoint y: 202, endPoint x: 479, endPoint y: 184, distance: 75.6
click at [479, 184] on div "Episode Preview Video Player is loading. Play Video Play Mute Current Time 00:0…" at bounding box center [687, 372] width 1142 height 544
type textarea "The Walking Dead: [PERSON_NAME] 204: The Book of [PERSON_NAME]: [PERSON_NAME] P…"
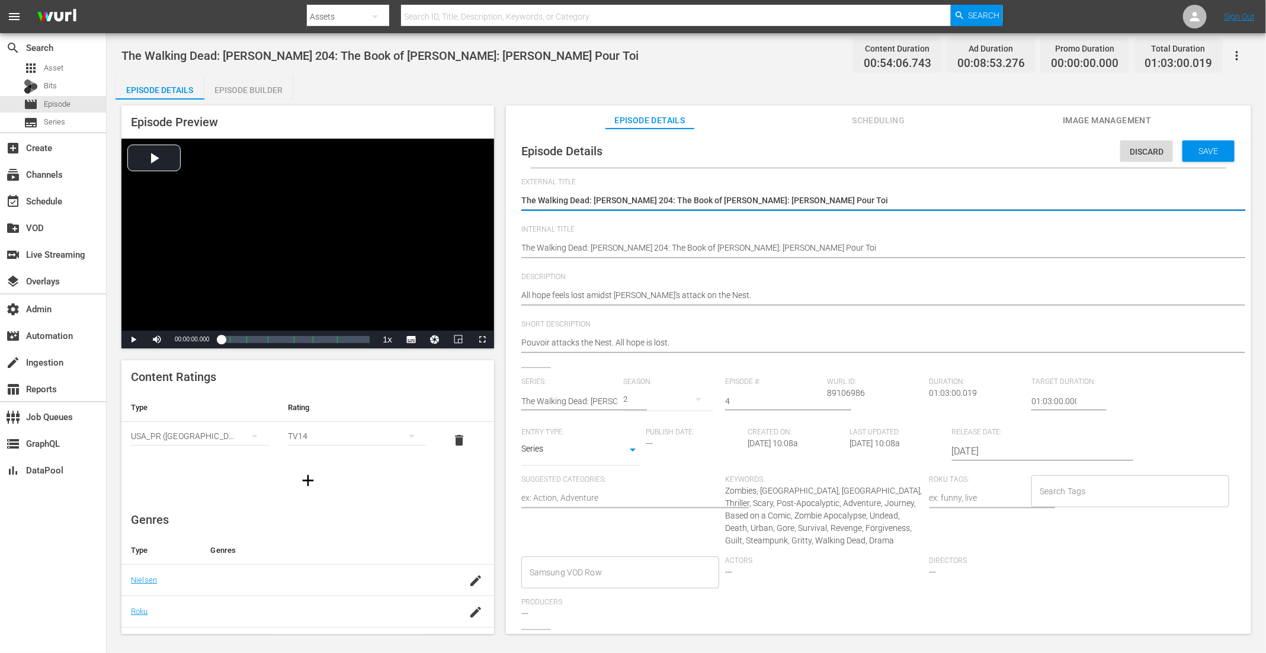
type textarea "The Walking Dead: [PERSON_NAME] 204: The Book of [PERSON_NAME]: [PERSON_NAME] P…"
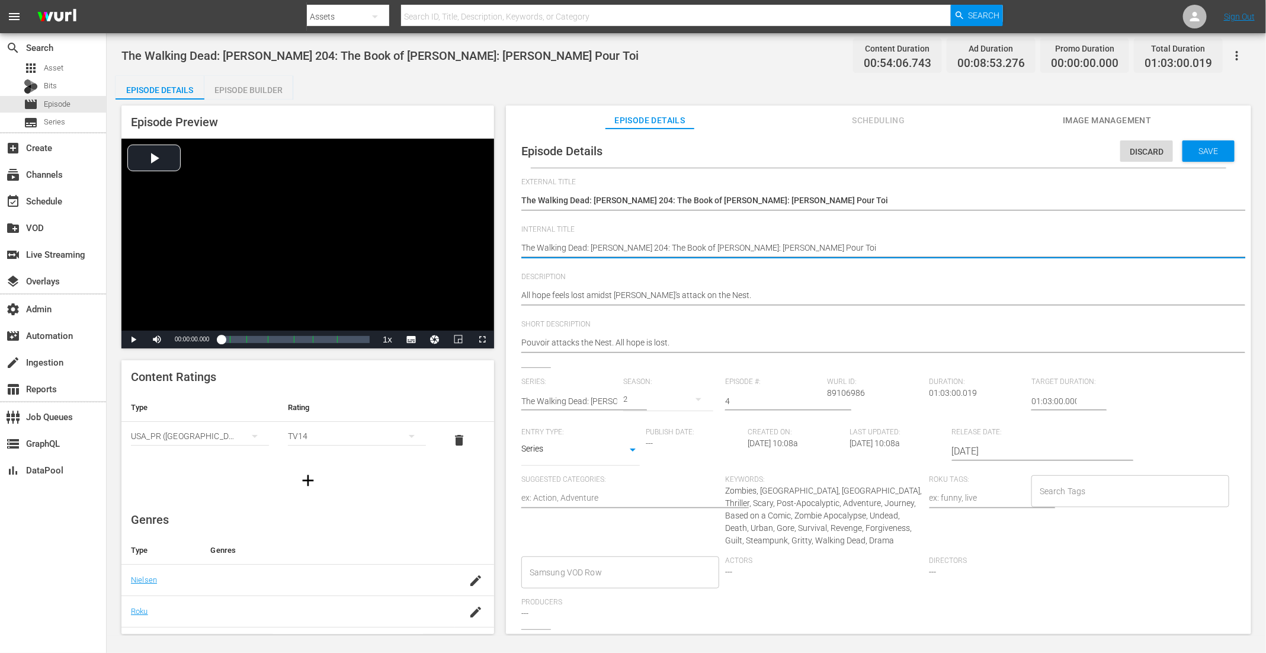
paste textarea "(24 ROKU STORIES)"
type textarea "(24 ROKU STORIES) The Walking Dead: [PERSON_NAME] 204: The Book of [PERSON_NAME…"
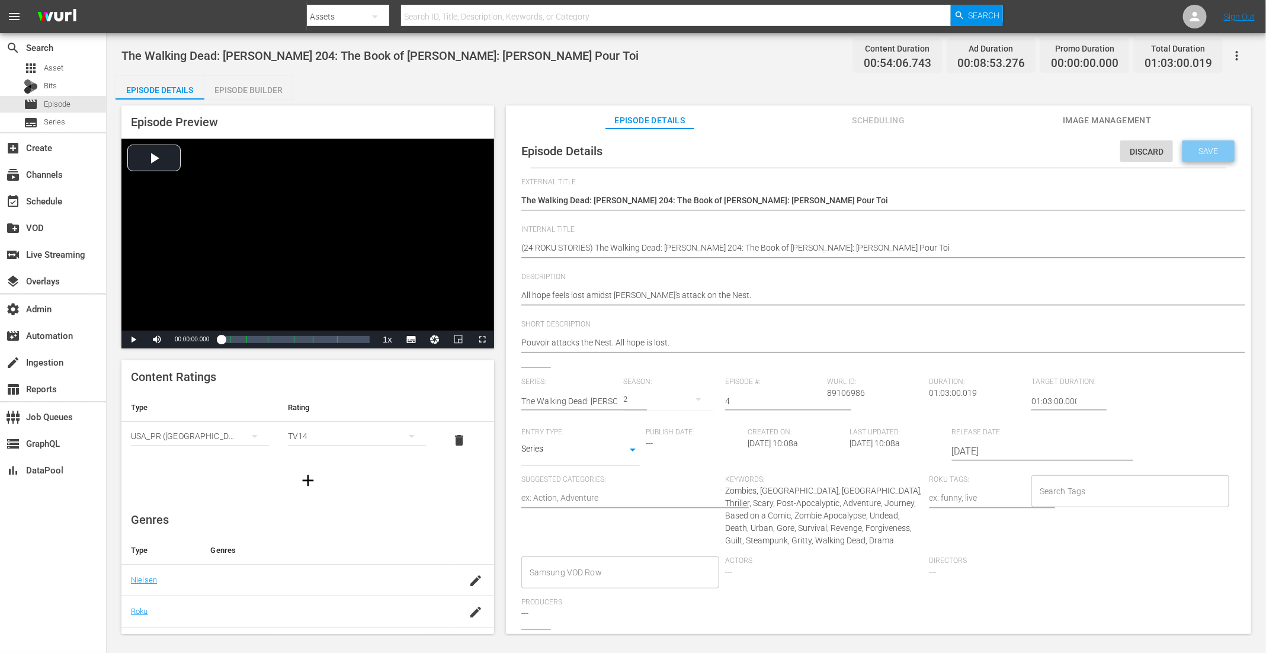
click at [1214, 153] on span "Save" at bounding box center [1209, 150] width 39 height 9
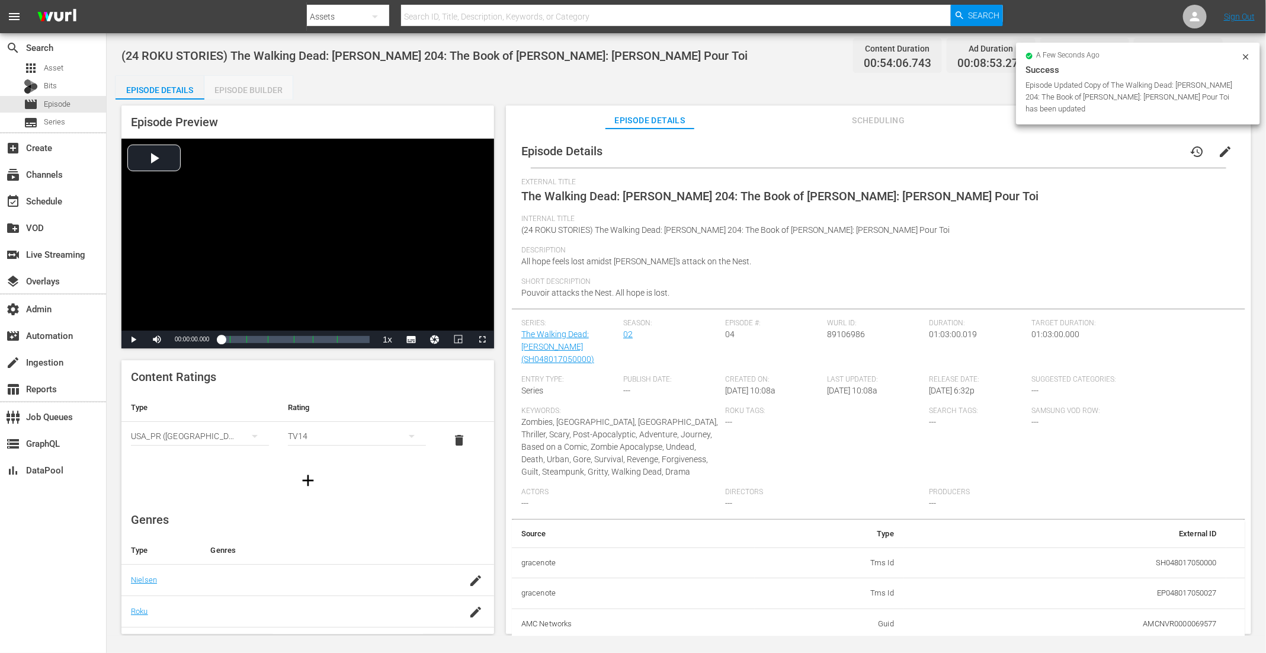
click at [251, 90] on div "Episode Builder" at bounding box center [248, 90] width 89 height 28
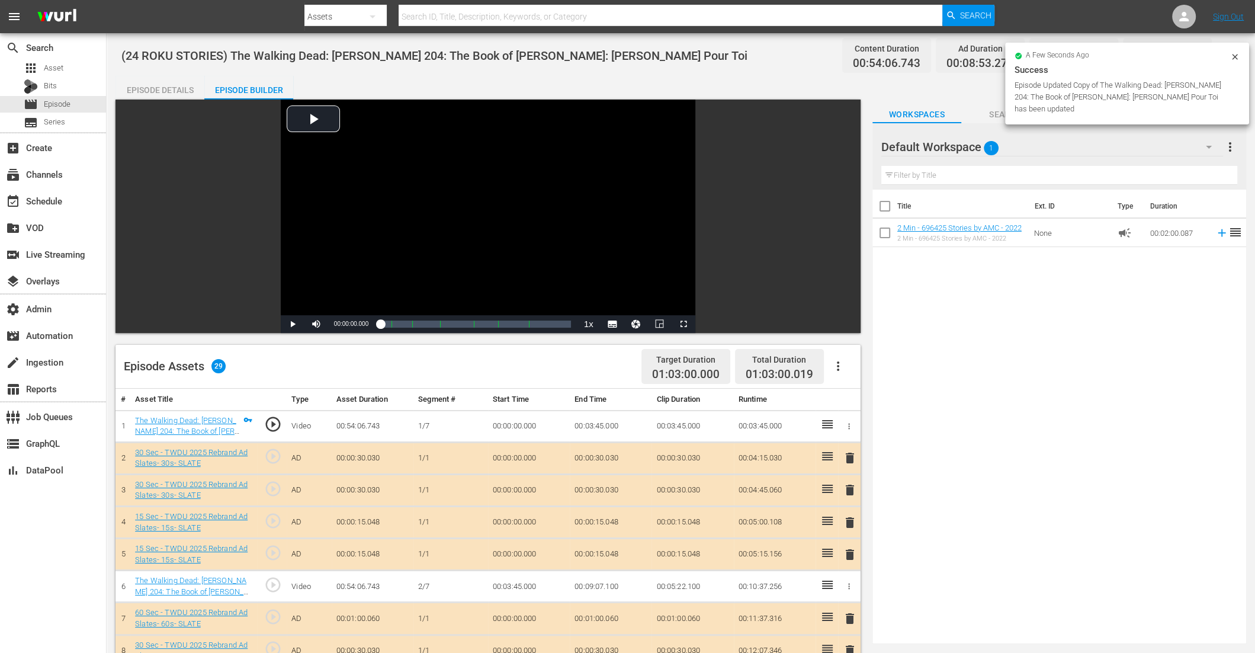
click at [842, 370] on icon "button" at bounding box center [838, 366] width 14 height 14
click at [854, 399] on div "Clear Ads" at bounding box center [873, 399] width 81 height 28
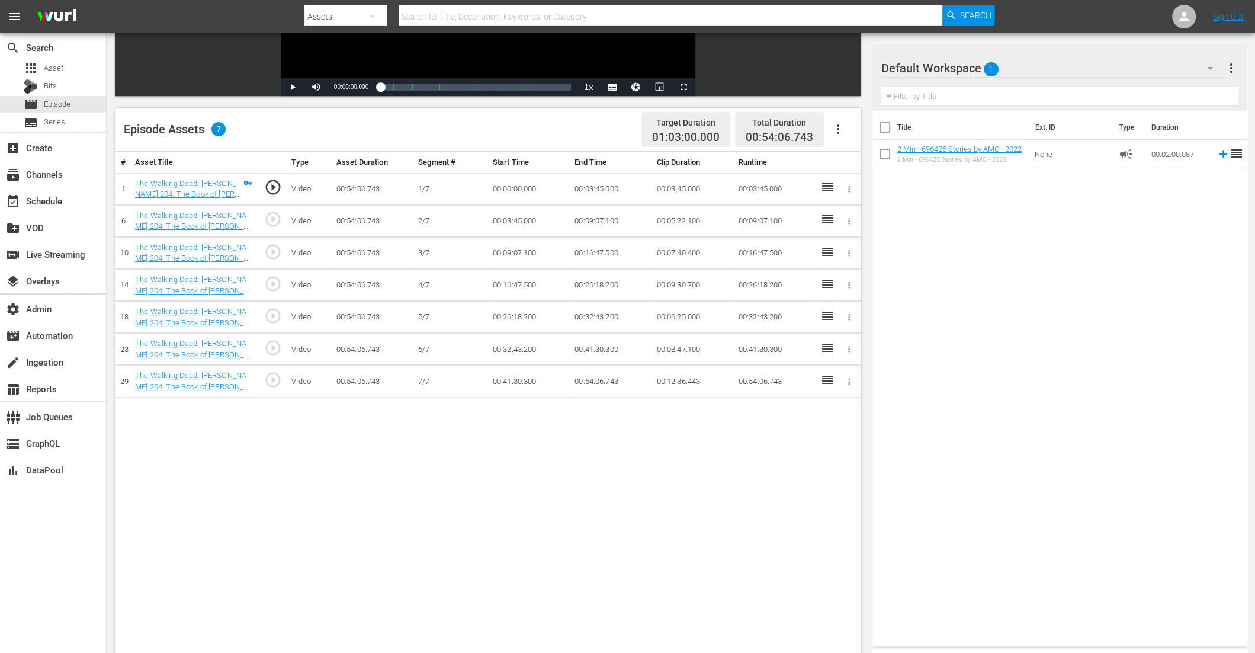
scroll to position [307, 0]
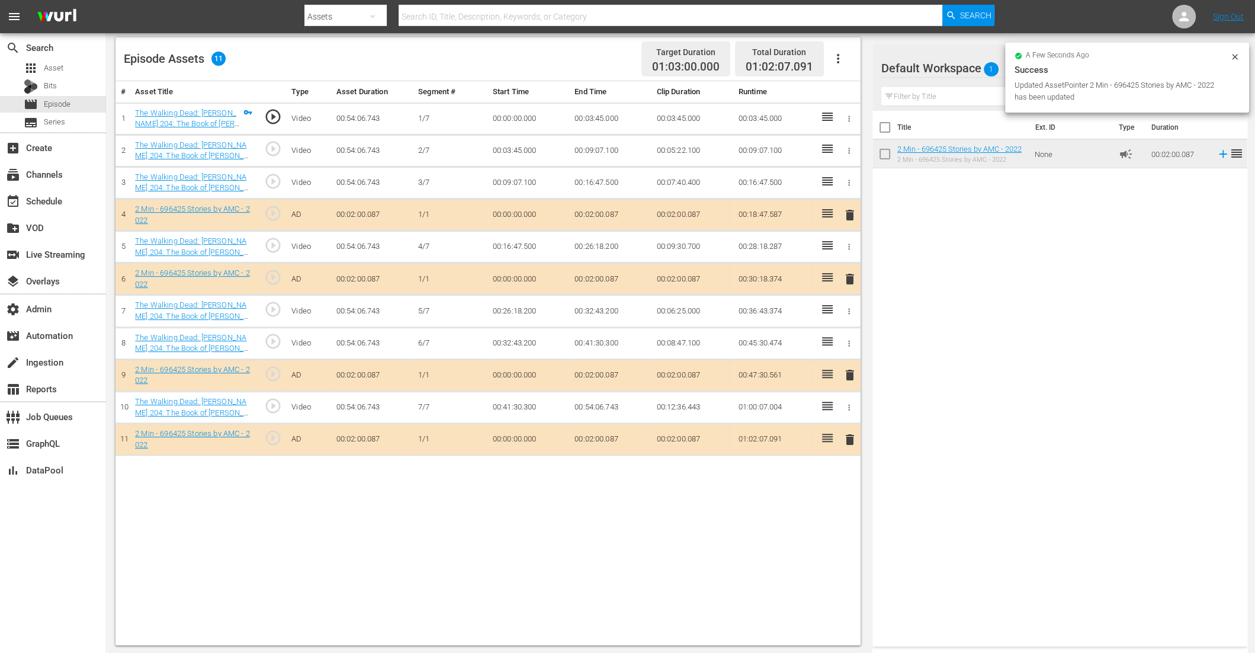
click at [1234, 57] on icon at bounding box center [1234, 56] width 5 height 5
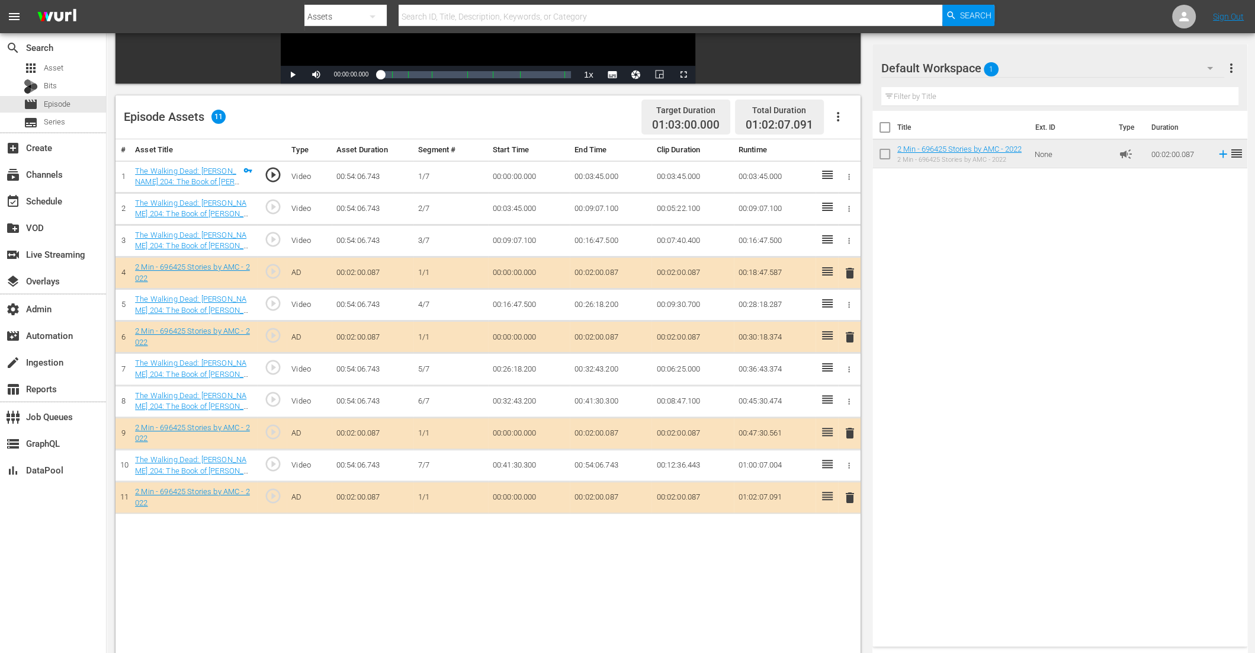
scroll to position [0, 0]
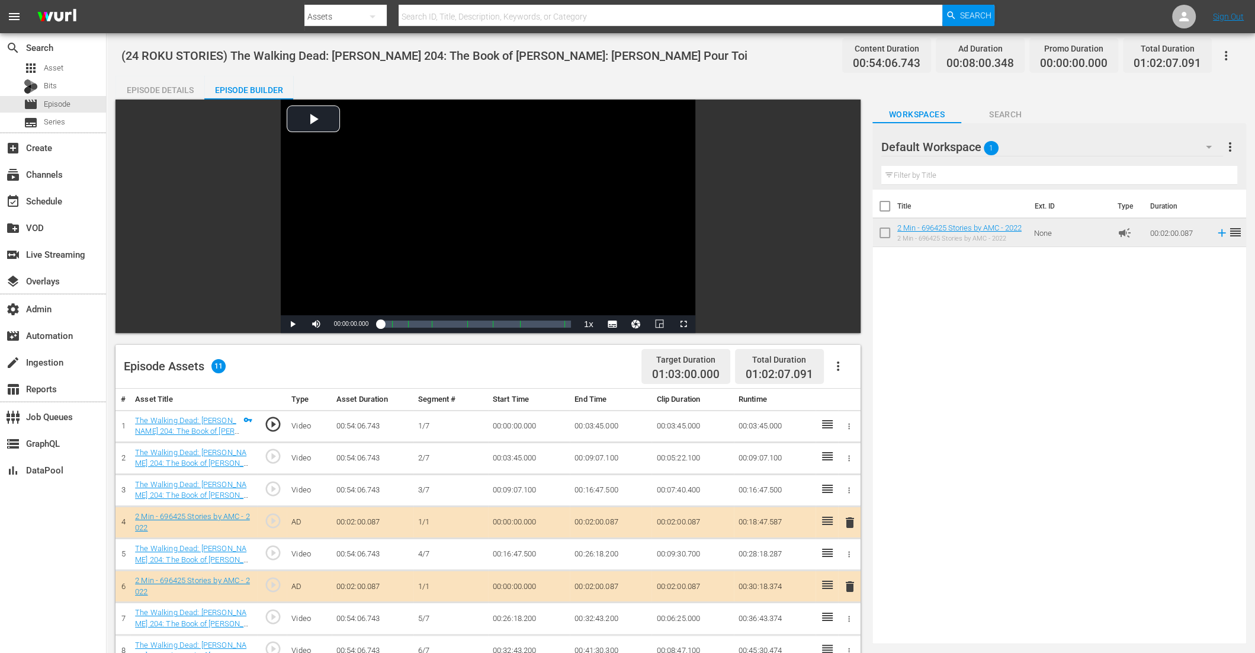
click at [1227, 56] on icon "button" at bounding box center [1226, 55] width 2 height 9
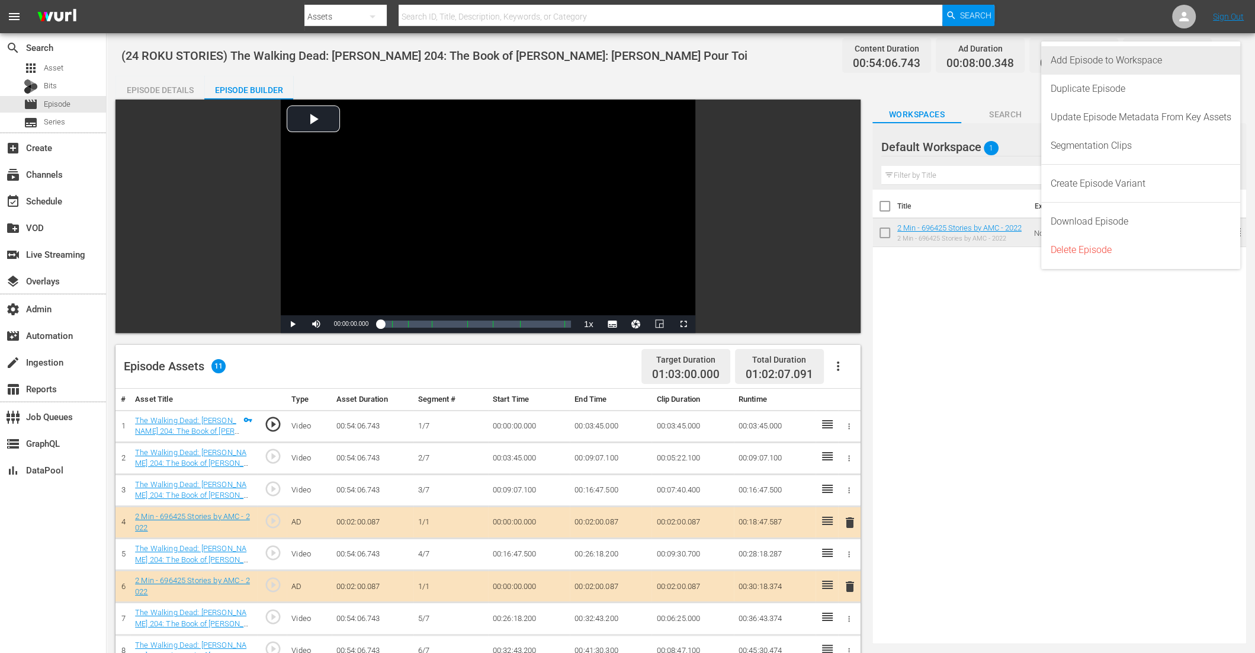
click at [1181, 56] on div "Add Episode to Workspace" at bounding box center [1141, 60] width 181 height 28
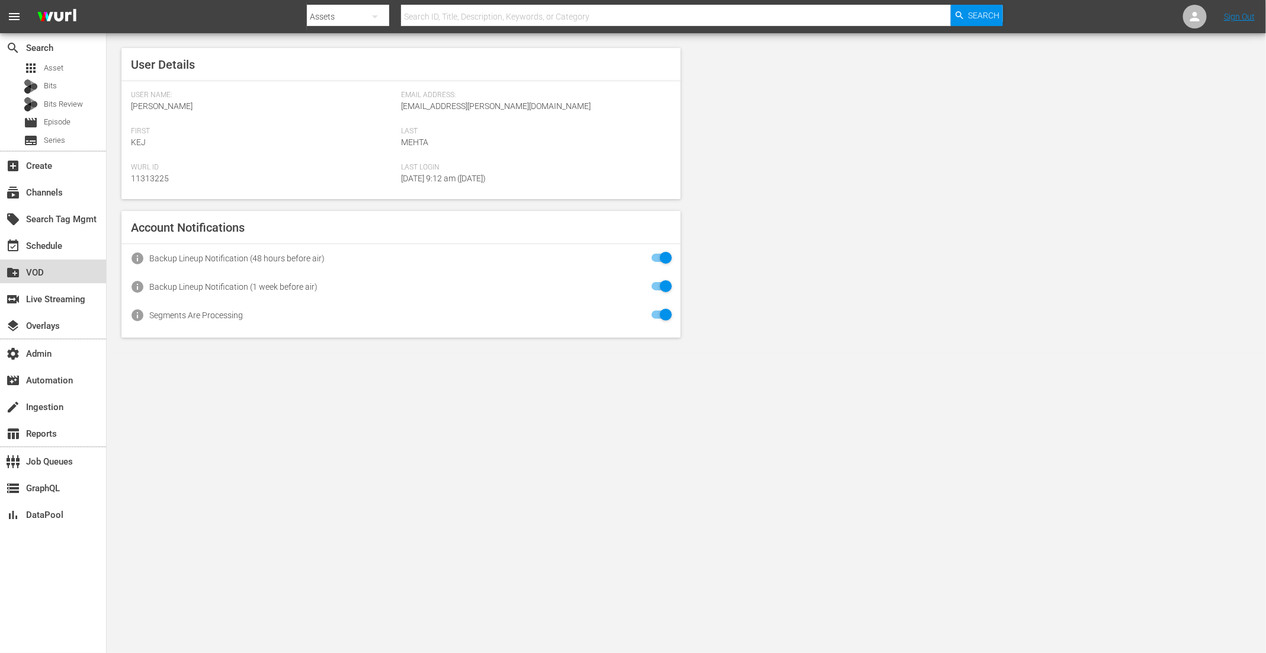
click at [59, 264] on div "create_new_folder VOD" at bounding box center [53, 271] width 106 height 24
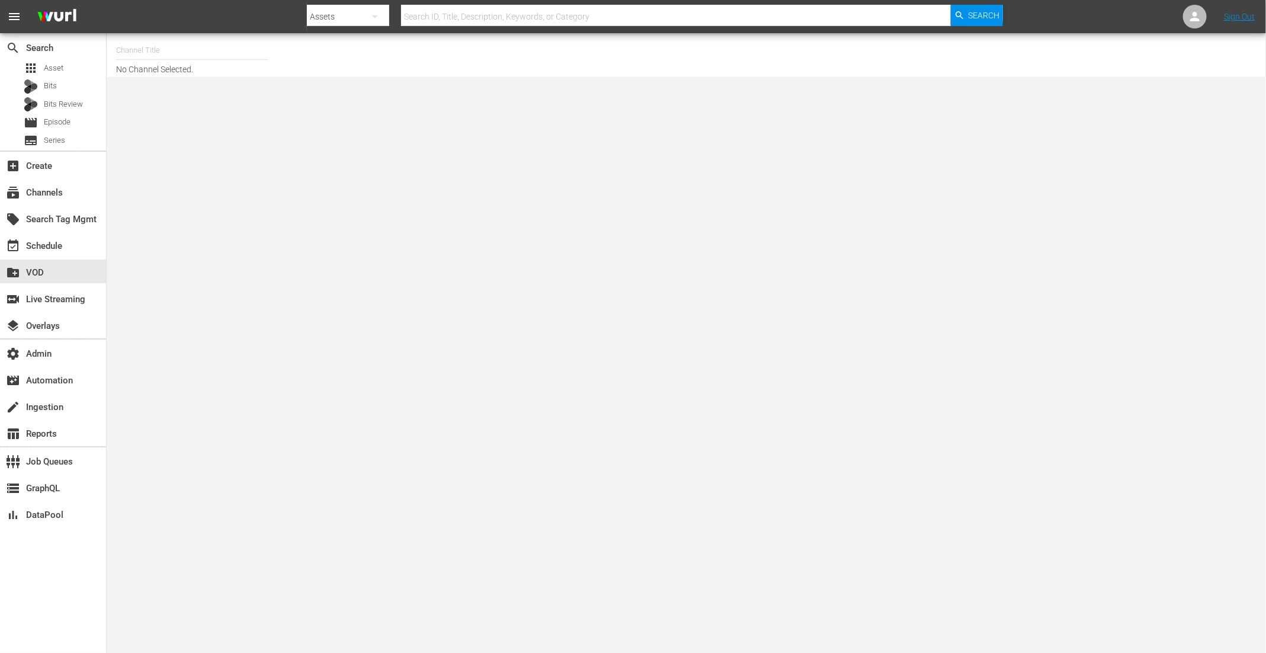
click at [57, 257] on div "search Search apps Asset Bits Bits Review movie Episode subtitles Series add_bo…" at bounding box center [53, 359] width 107 height 653
click at [36, 243] on div "event_available Schedule" at bounding box center [33, 244] width 66 height 11
click at [166, 40] on input "text" at bounding box center [192, 50] width 152 height 28
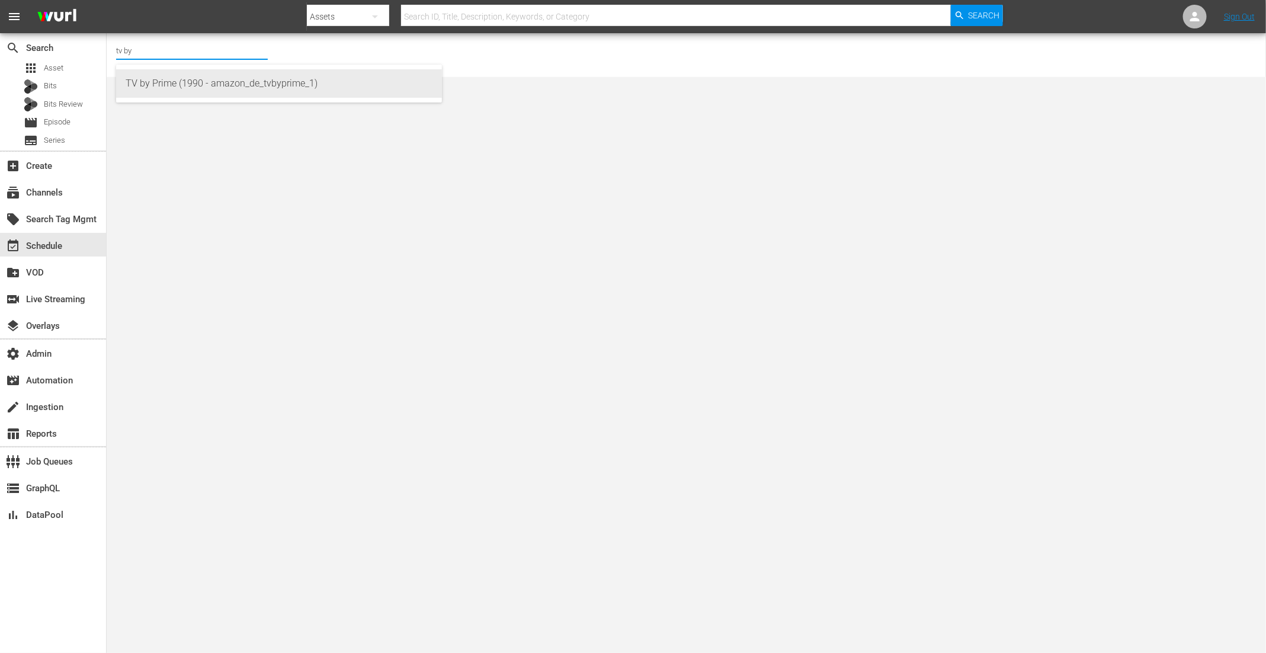
click at [168, 88] on div "TV by Prime (1990 - amazon_de_tvbyprime_1)" at bounding box center [279, 83] width 307 height 28
type input "TV by Prime (1990 - amazon_de_tvbyprime_1)"
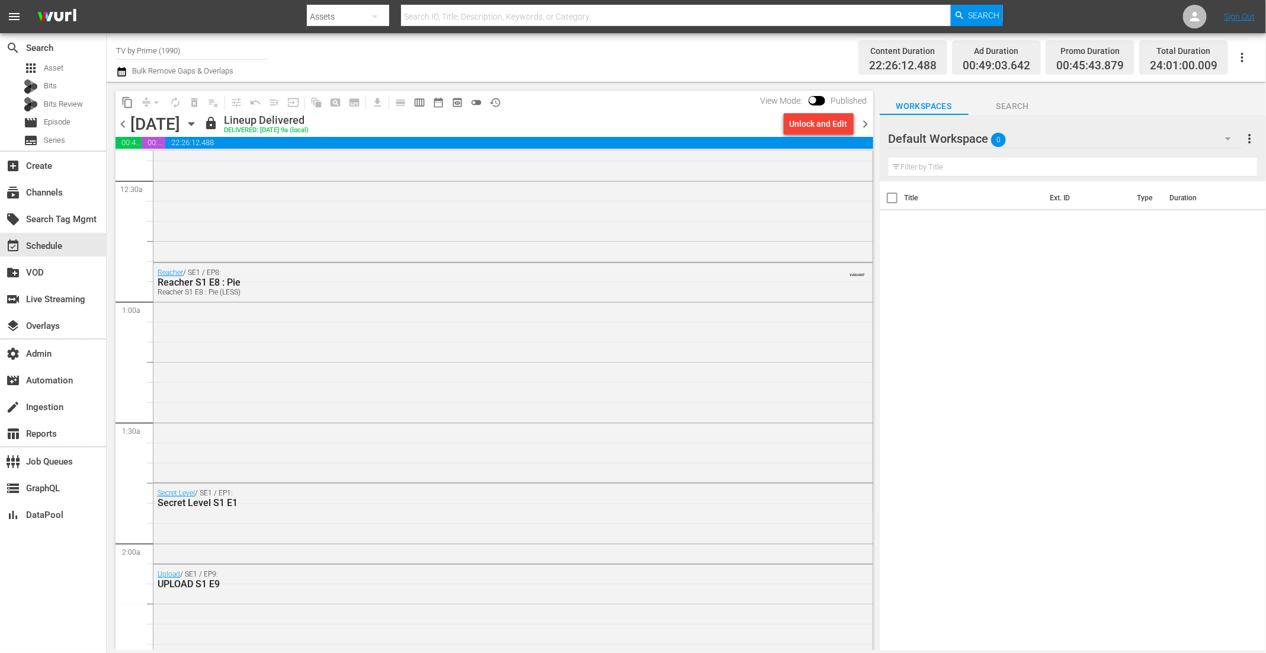
scroll to position [100, 0]
click at [201, 130] on div "Friday, August 29th August 29th" at bounding box center [165, 124] width 70 height 20
click at [198, 120] on icon "button" at bounding box center [191, 123] width 13 height 13
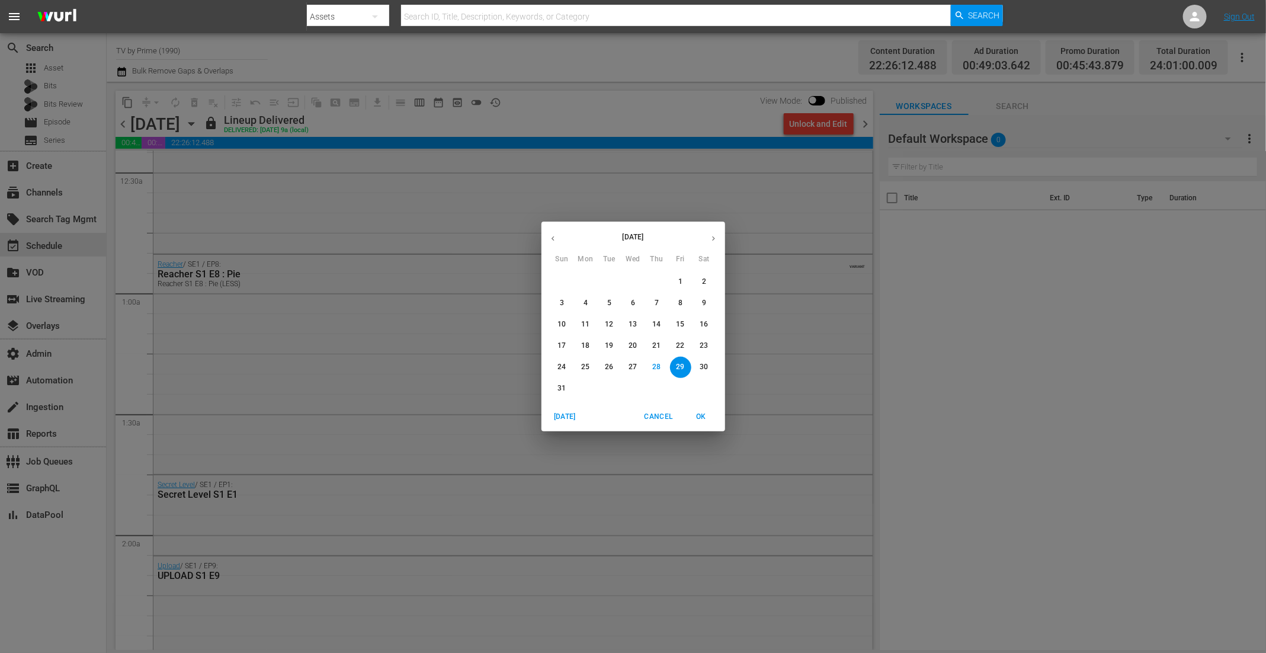
click at [719, 241] on button "button" at bounding box center [713, 238] width 23 height 23
click at [551, 241] on icon "button" at bounding box center [553, 238] width 9 height 9
click at [706, 366] on p "30" at bounding box center [704, 367] width 8 height 10
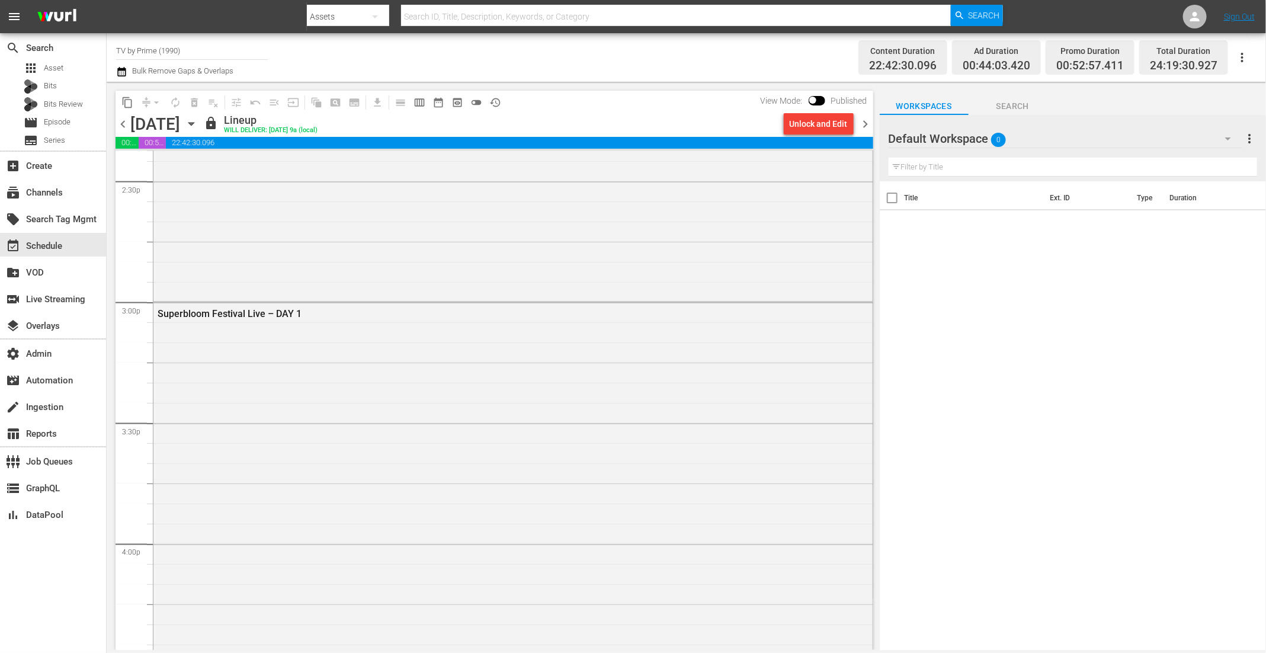
scroll to position [3483, 0]
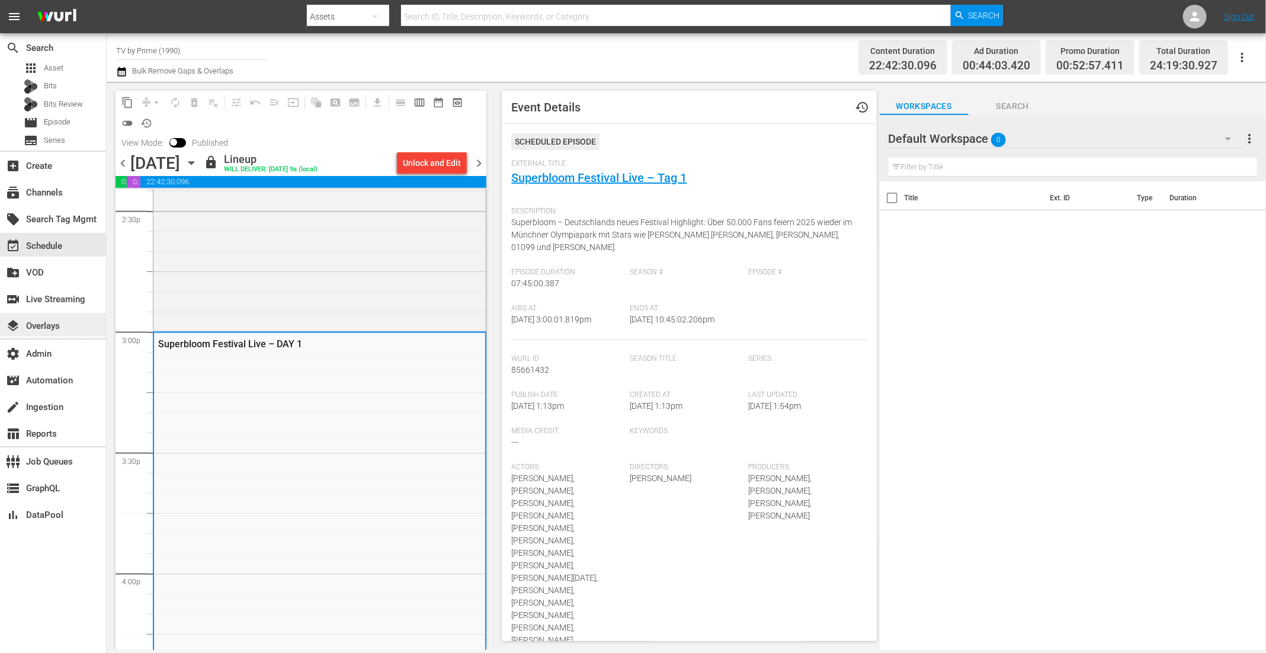
click at [62, 323] on div "layers Overlays" at bounding box center [33, 324] width 66 height 11
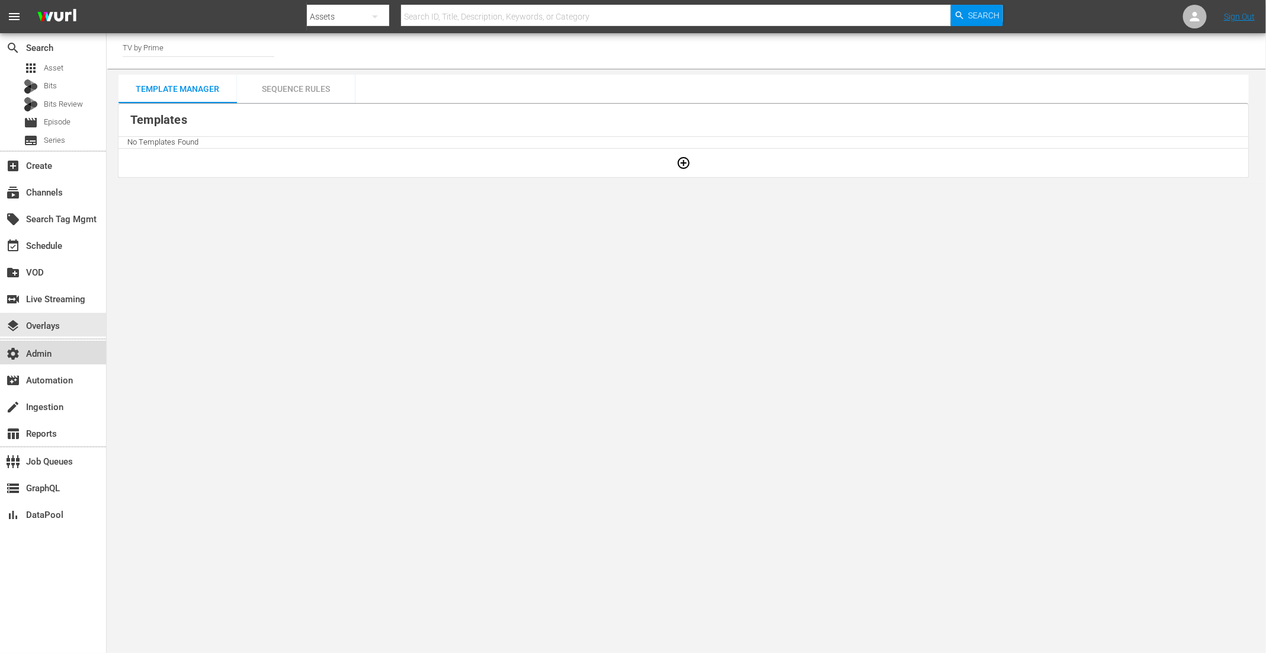
click at [60, 351] on div "settings Admin" at bounding box center [33, 352] width 66 height 11
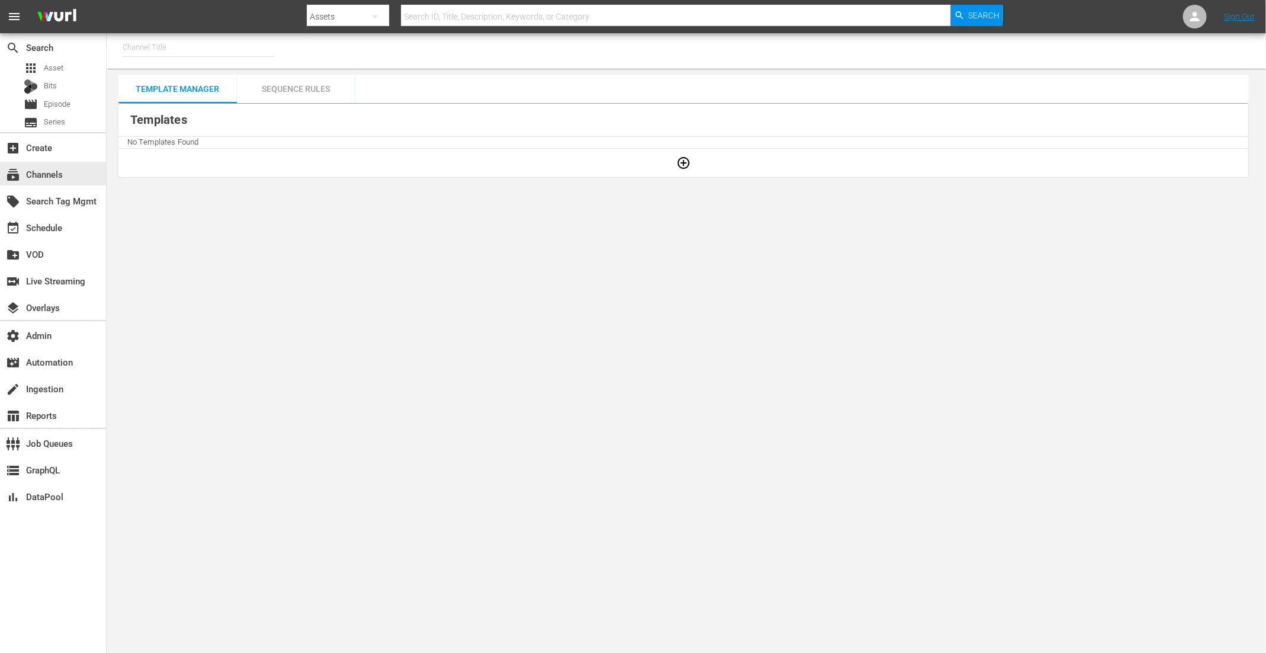
type input "TV by Prime (1990)"
